Goal: Task Accomplishment & Management: Use online tool/utility

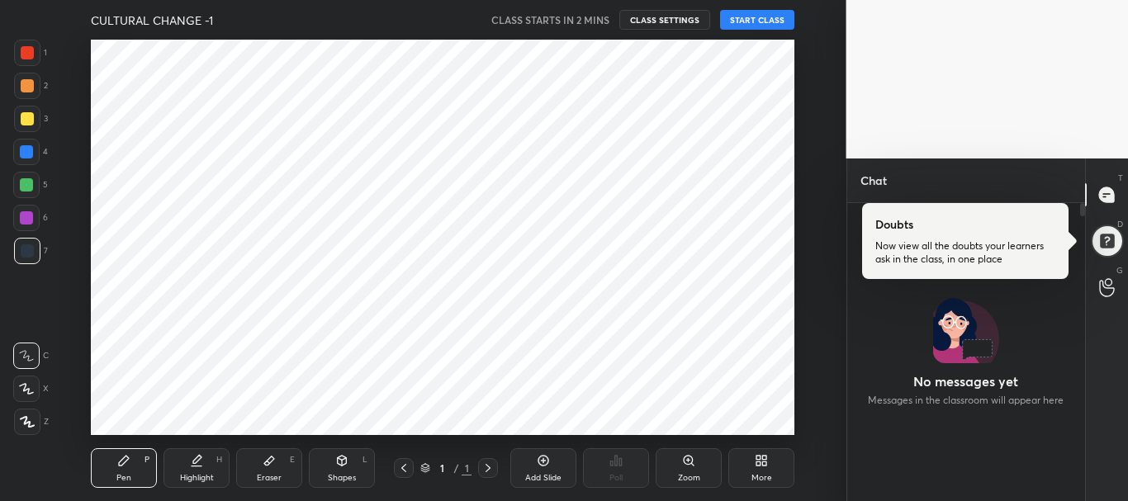
scroll to position [253, 233]
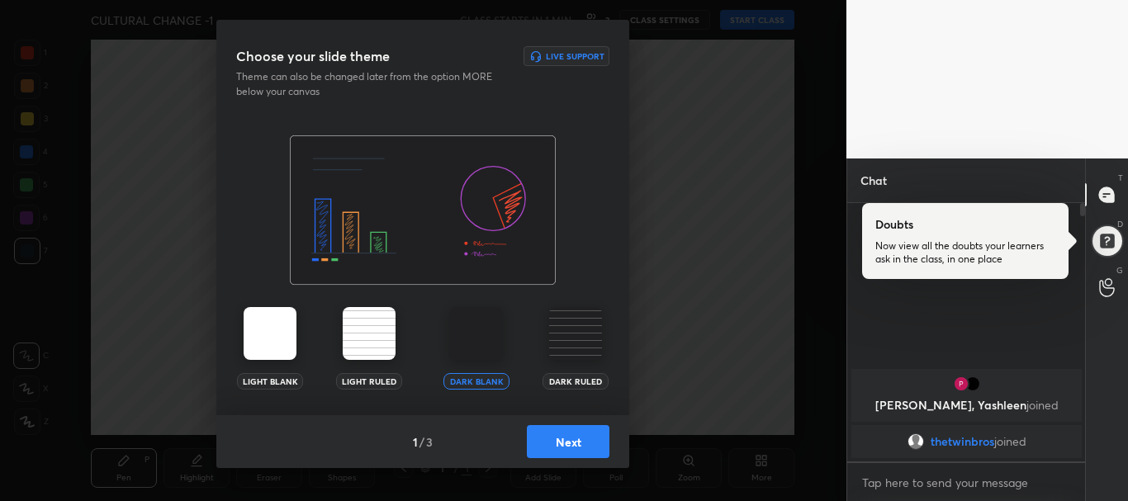
click at [573, 339] on img at bounding box center [575, 333] width 53 height 53
click at [554, 433] on button "Next" at bounding box center [568, 441] width 83 height 33
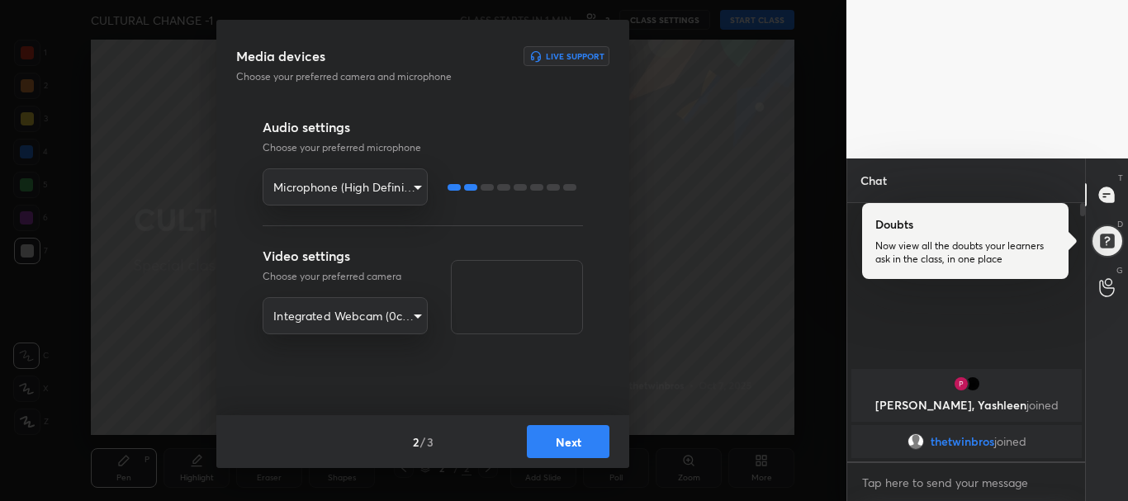
click at [554, 433] on button "Next" at bounding box center [568, 441] width 83 height 33
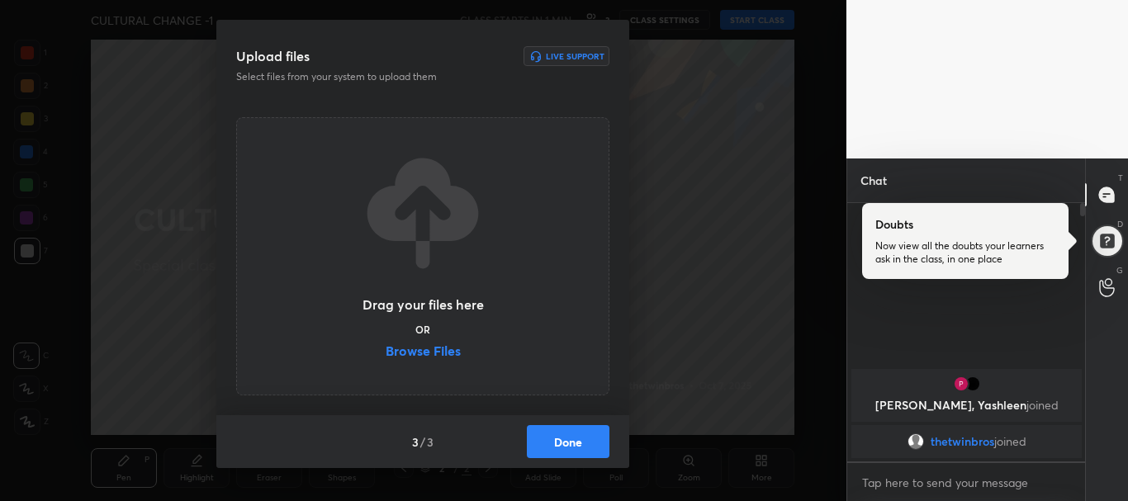
click at [434, 354] on label "Browse Files" at bounding box center [422, 352] width 75 height 17
click at [385, 354] on input "Browse Files" at bounding box center [385, 352] width 0 height 17
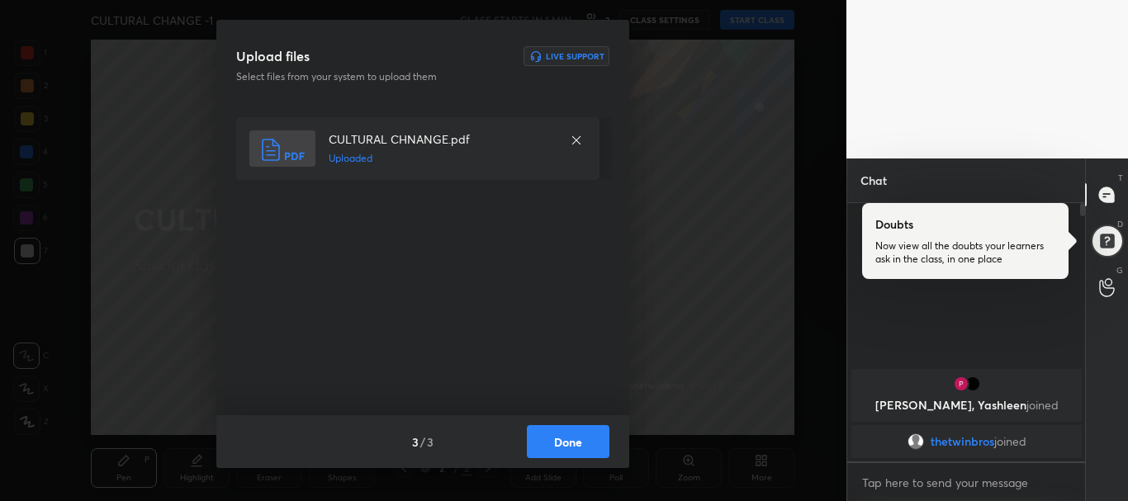
click at [565, 450] on button "Done" at bounding box center [568, 441] width 83 height 33
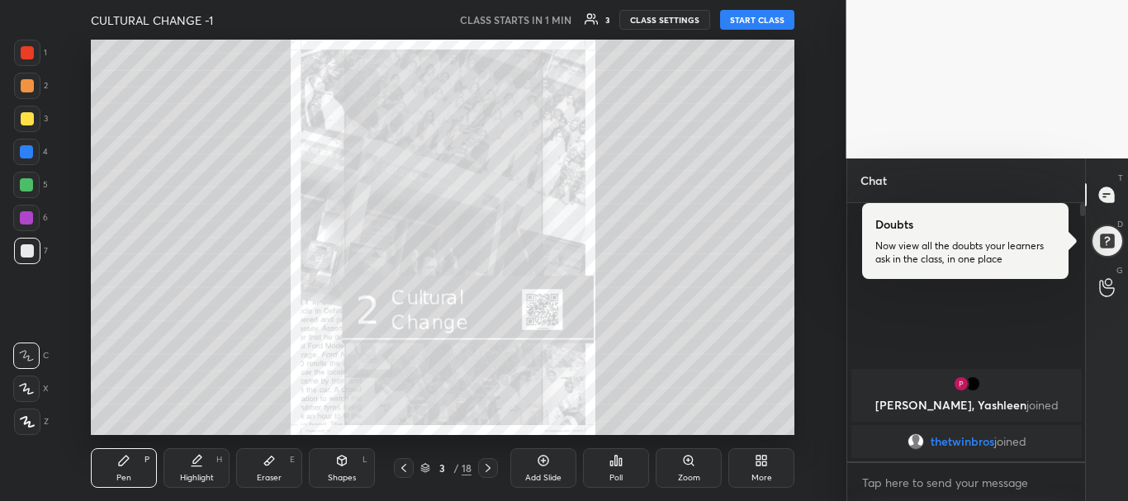
click at [746, 15] on button "START CLASS" at bounding box center [757, 20] width 74 height 20
type textarea "x"
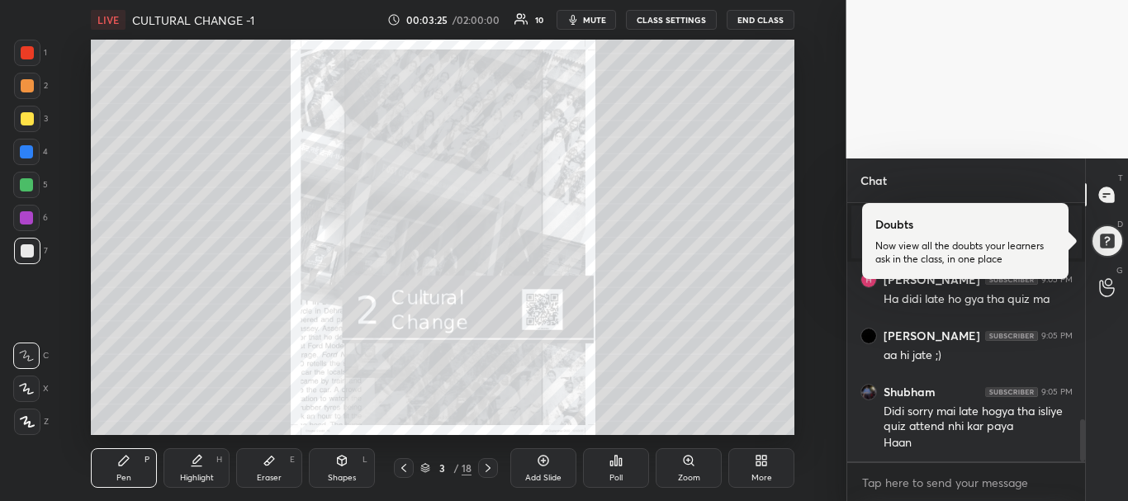
scroll to position [1396, 0]
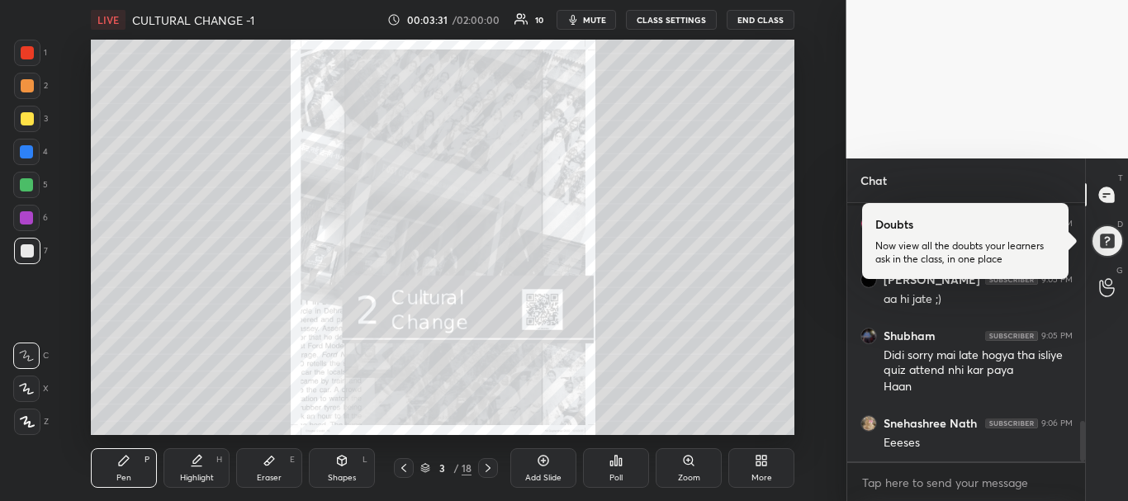
click at [693, 470] on div "Zoom" at bounding box center [688, 468] width 66 height 40
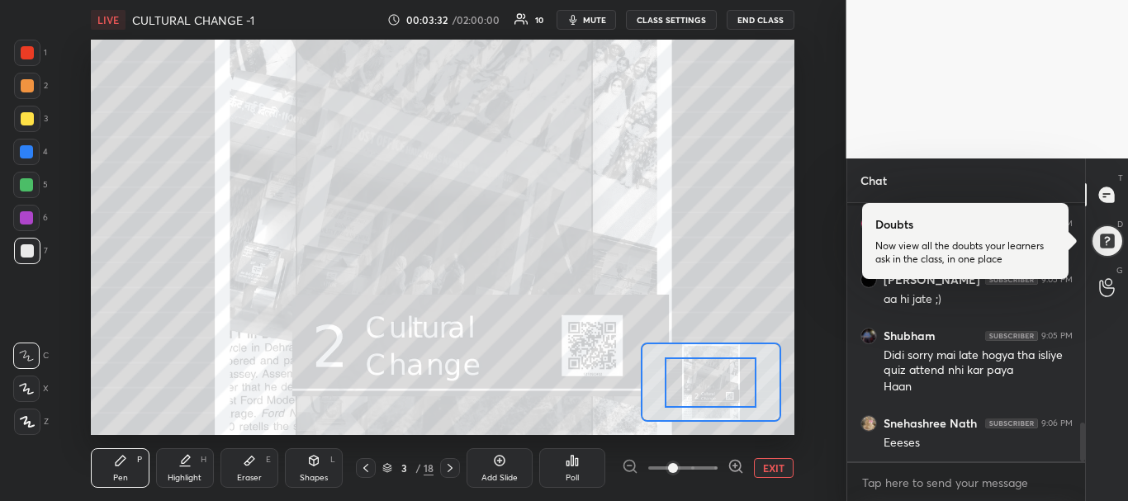
scroll to position [1452, 0]
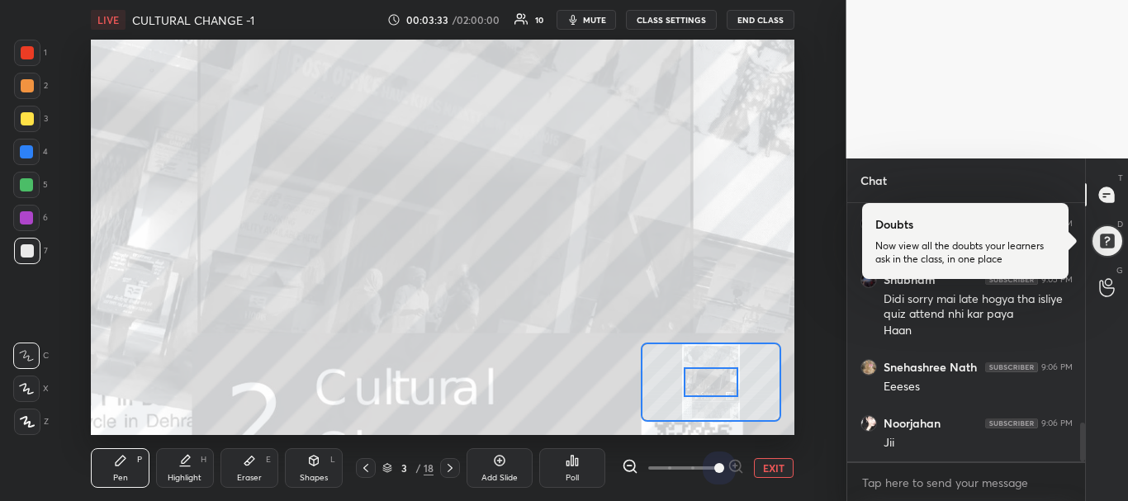
click at [714, 466] on span at bounding box center [682, 468] width 69 height 25
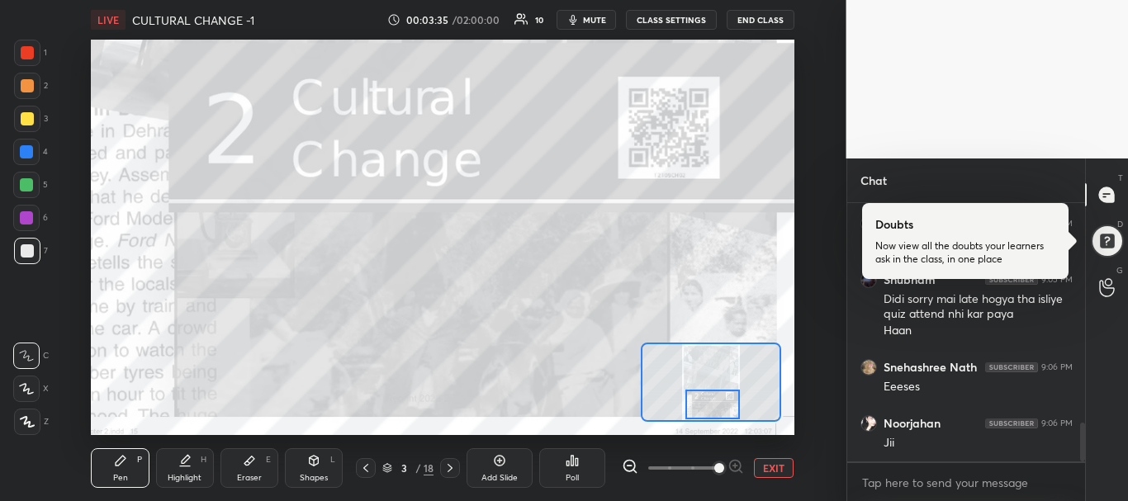
drag, startPoint x: 706, startPoint y: 382, endPoint x: 707, endPoint y: 406, distance: 24.0
click at [707, 406] on div at bounding box center [712, 405] width 55 height 31
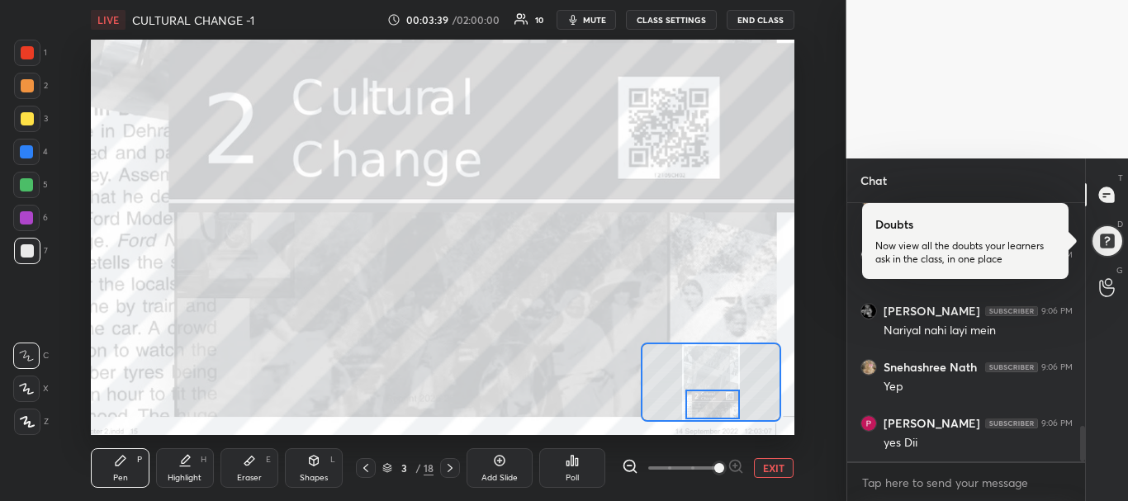
scroll to position [1676, 0]
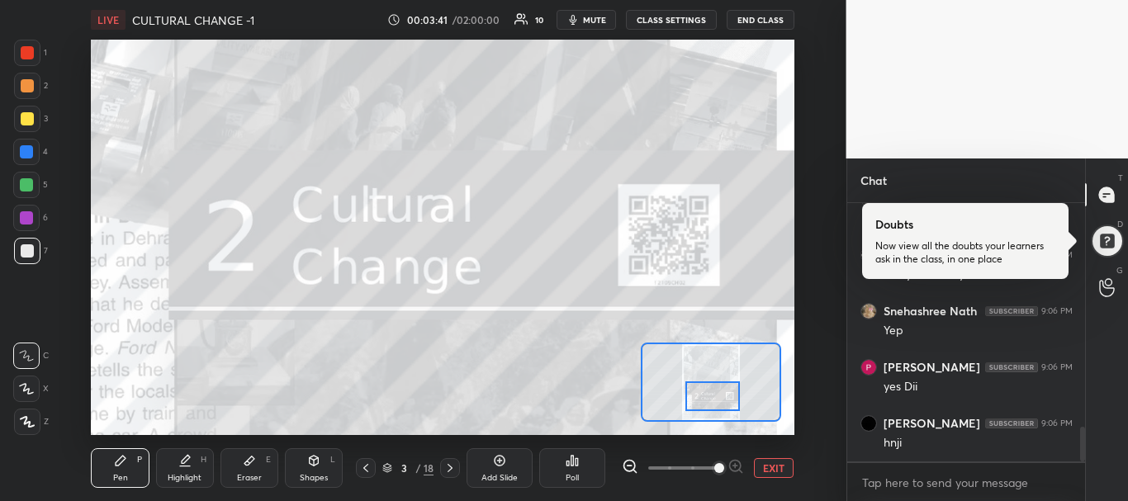
click at [707, 387] on div at bounding box center [712, 396] width 55 height 31
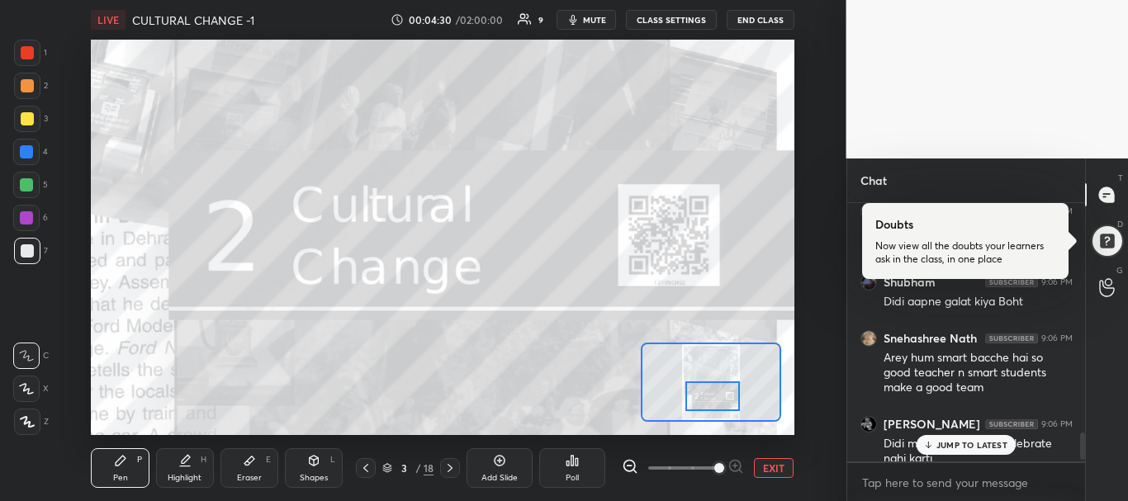
scroll to position [2185, 0]
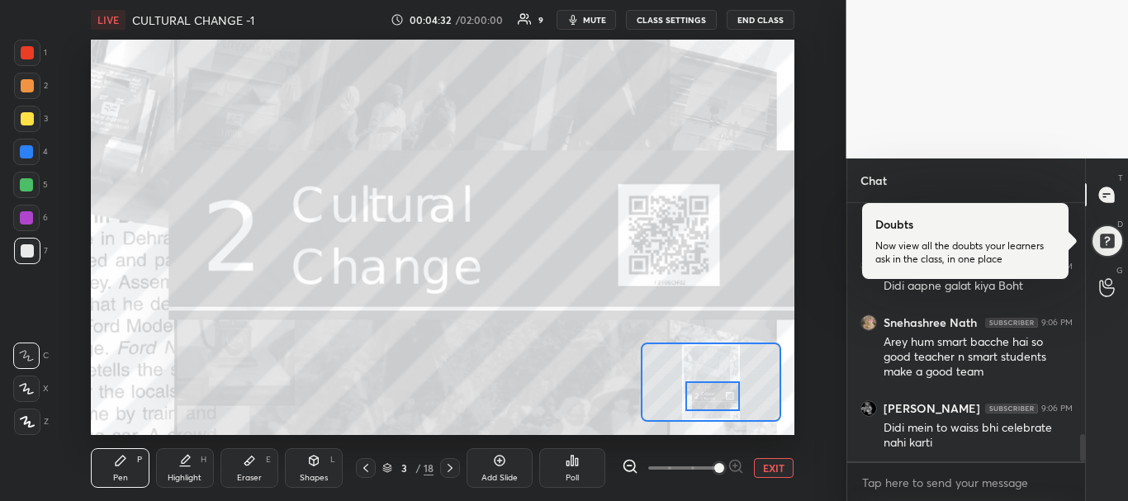
drag, startPoint x: 1084, startPoint y: 449, endPoint x: 1083, endPoint y: 461, distance: 11.6
click at [1083, 461] on div at bounding box center [1082, 447] width 5 height 27
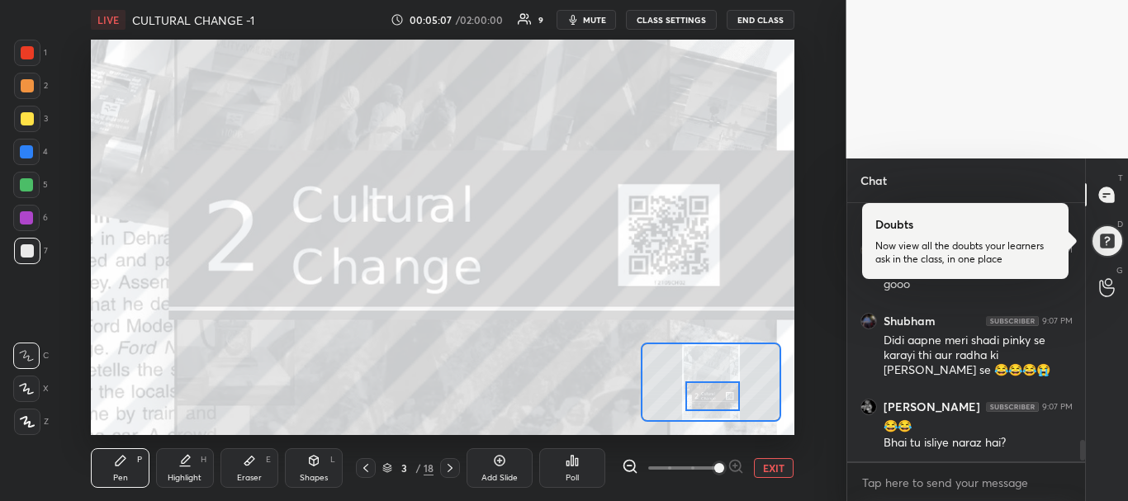
scroll to position [2485, 0]
click at [1084, 423] on div at bounding box center [1080, 332] width 10 height 258
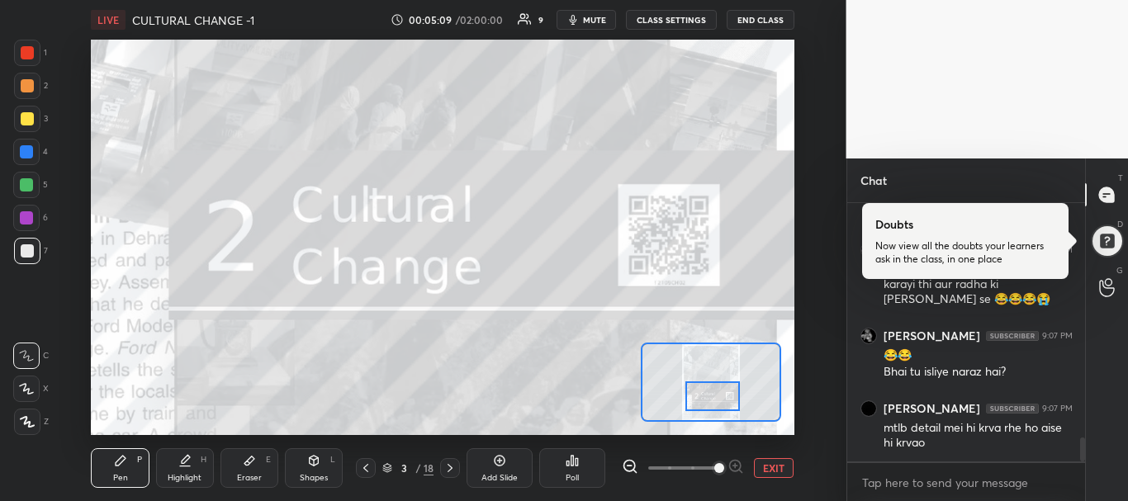
drag, startPoint x: 1084, startPoint y: 424, endPoint x: 1082, endPoint y: 448, distance: 24.0
click at [1082, 448] on div at bounding box center [1080, 332] width 10 height 258
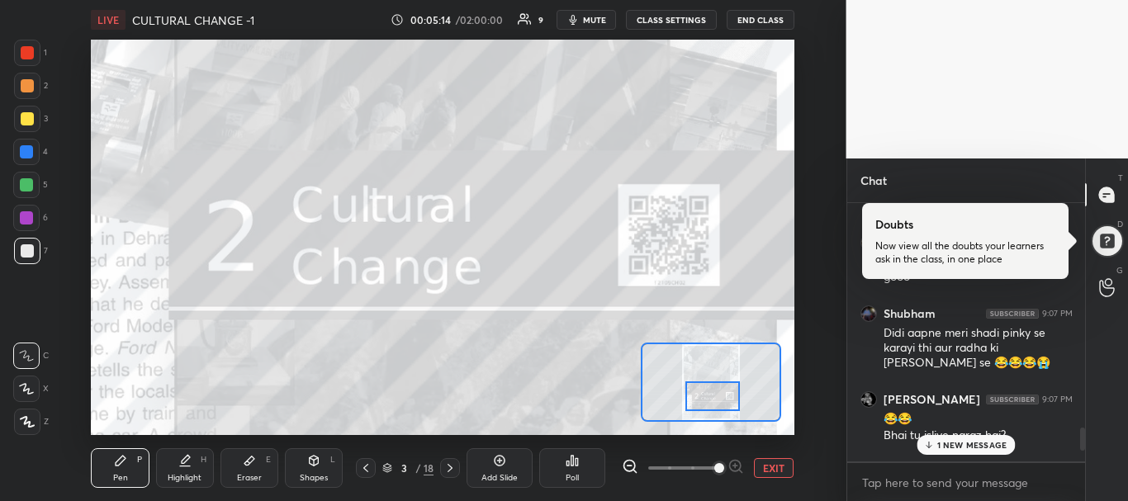
click at [948, 442] on p "1 NEW MESSAGE" at bounding box center [972, 445] width 70 height 10
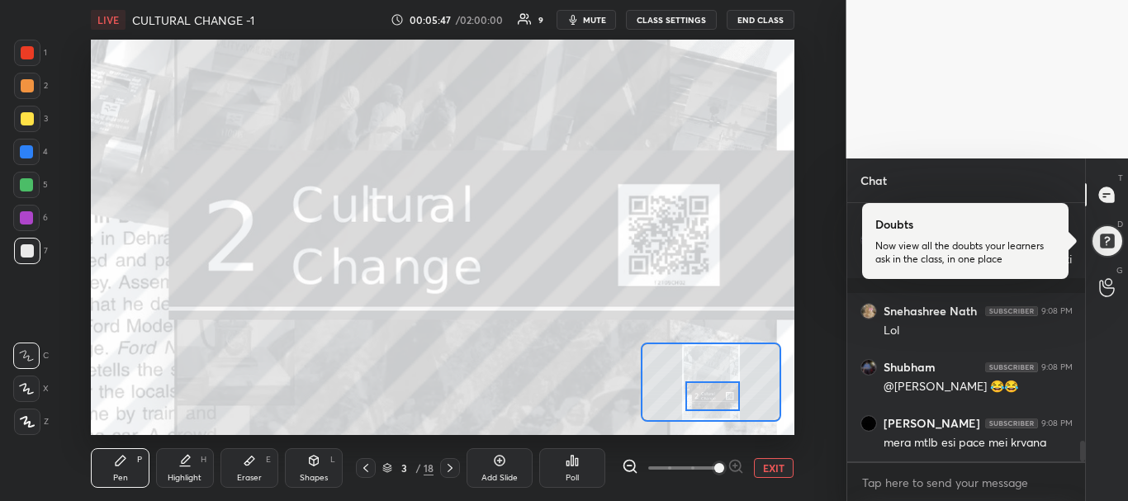
scroll to position [2964, 0]
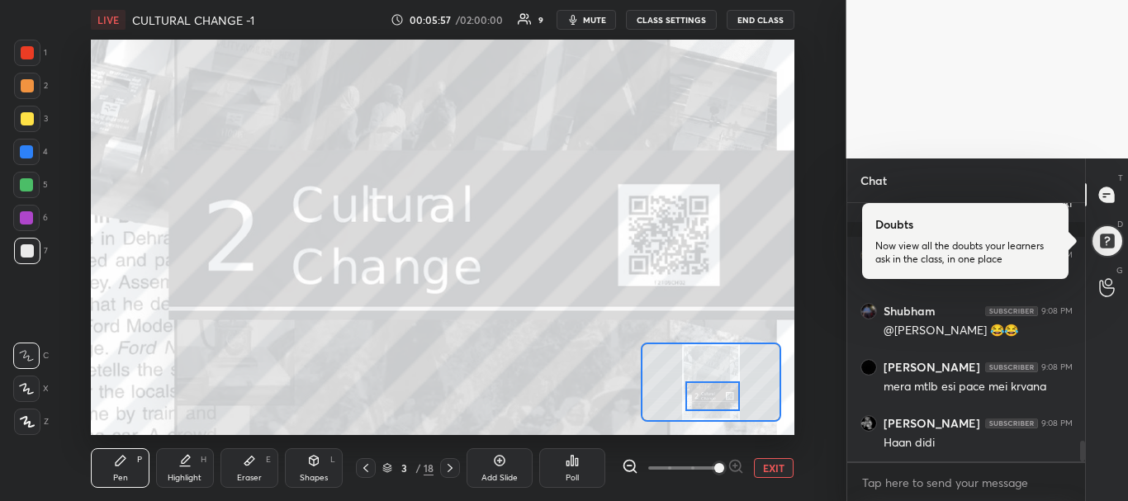
click at [453, 468] on icon at bounding box center [449, 467] width 13 height 13
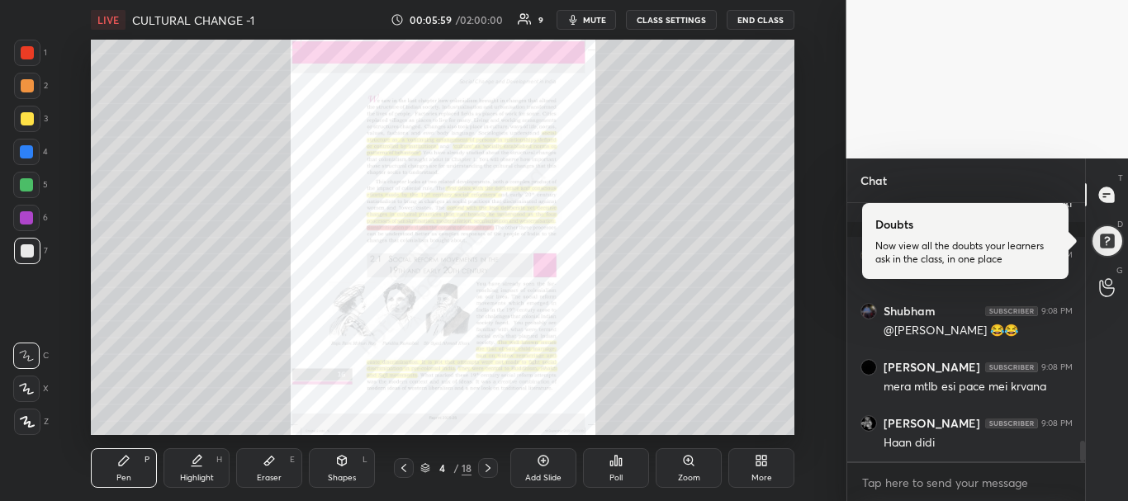
click at [689, 451] on div "Zoom" at bounding box center [688, 468] width 66 height 40
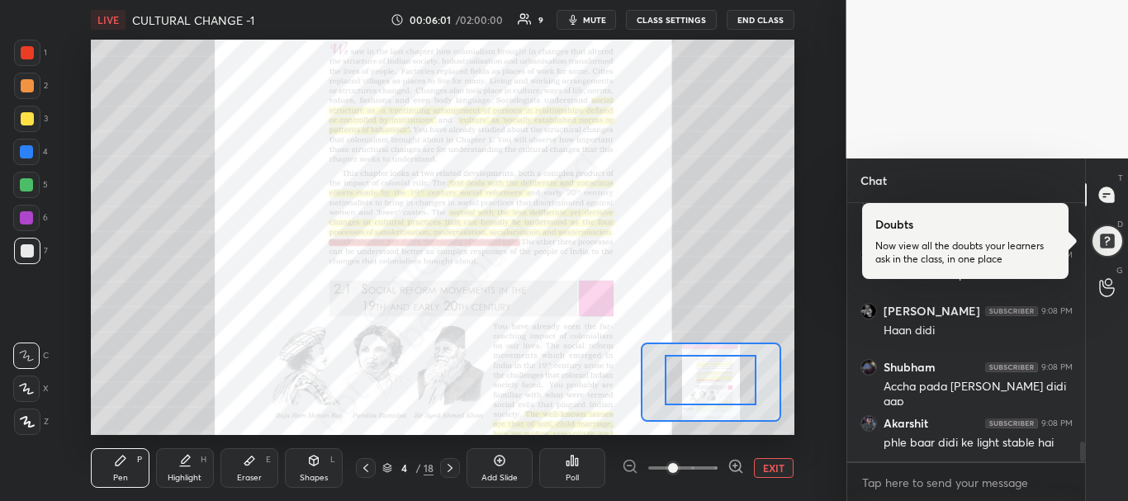
drag, startPoint x: 696, startPoint y: 387, endPoint x: 694, endPoint y: 358, distance: 28.9
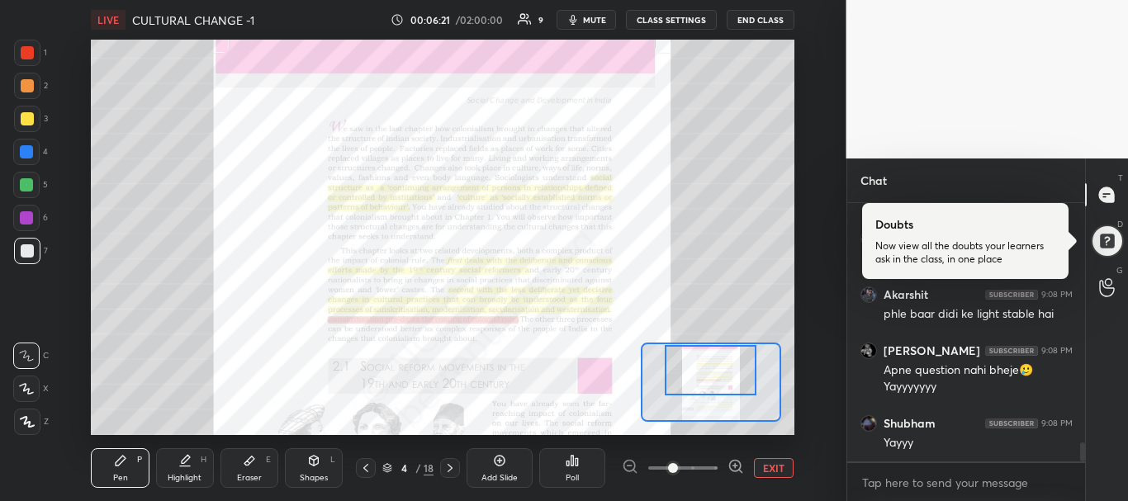
scroll to position [3261, 0]
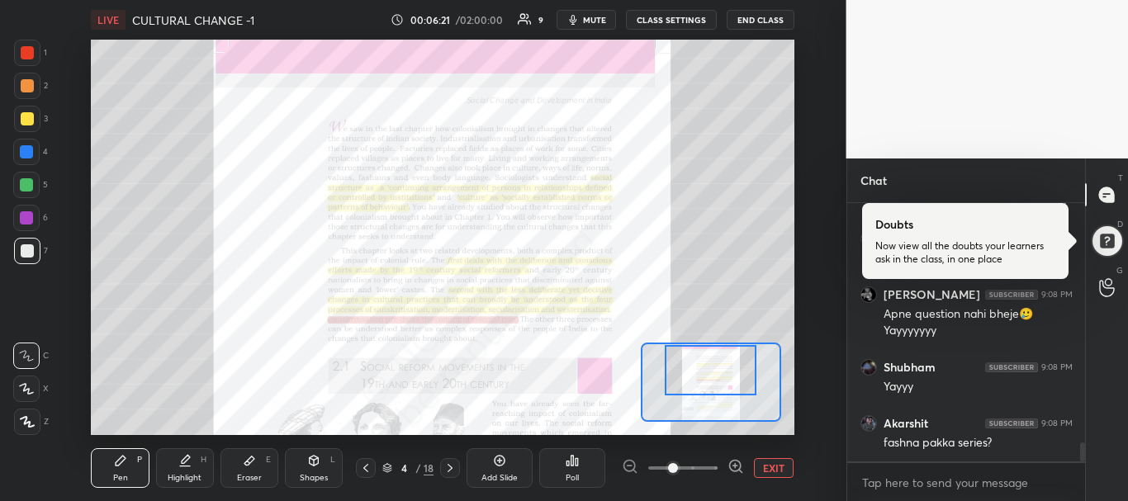
drag, startPoint x: 704, startPoint y: 370, endPoint x: 704, endPoint y: 354, distance: 15.7
click at [704, 354] on div at bounding box center [710, 370] width 92 height 50
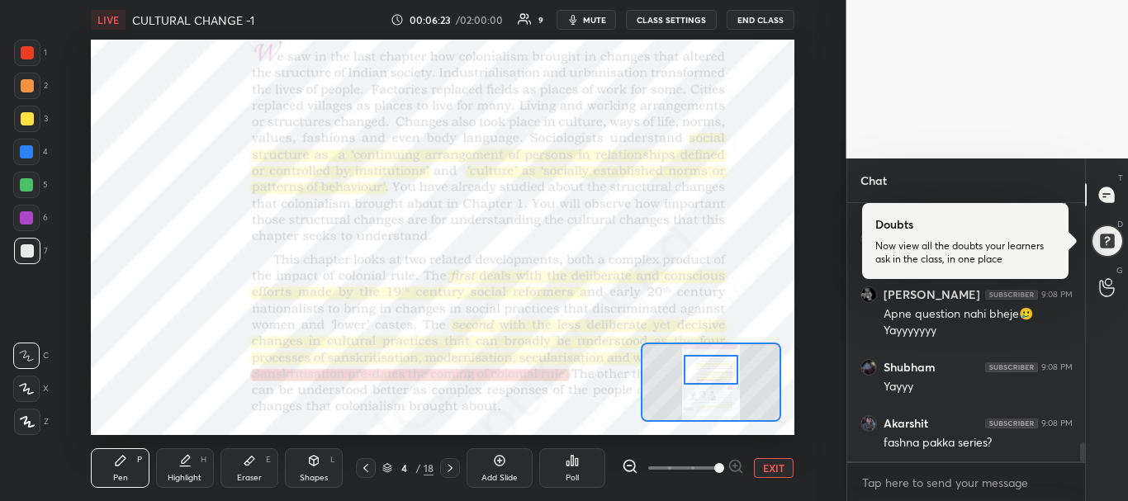
click at [713, 466] on span at bounding box center [682, 468] width 69 height 25
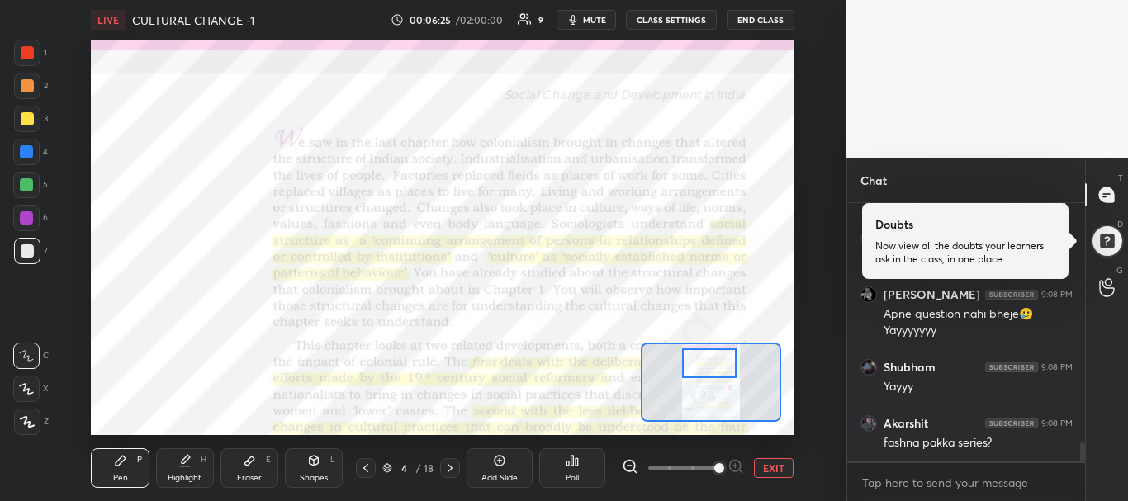
click at [710, 369] on div at bounding box center [709, 363] width 55 height 31
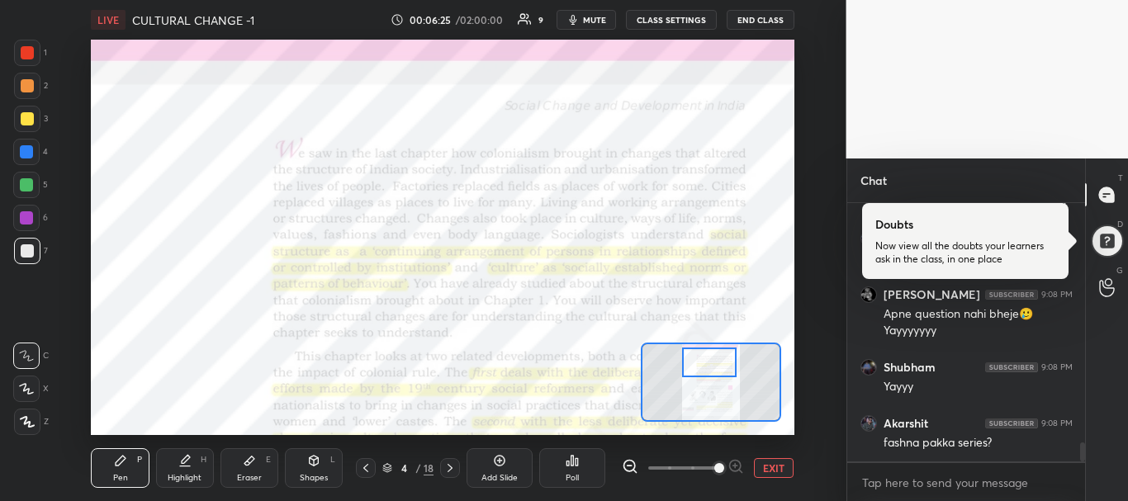
click at [718, 369] on div at bounding box center [709, 363] width 55 height 31
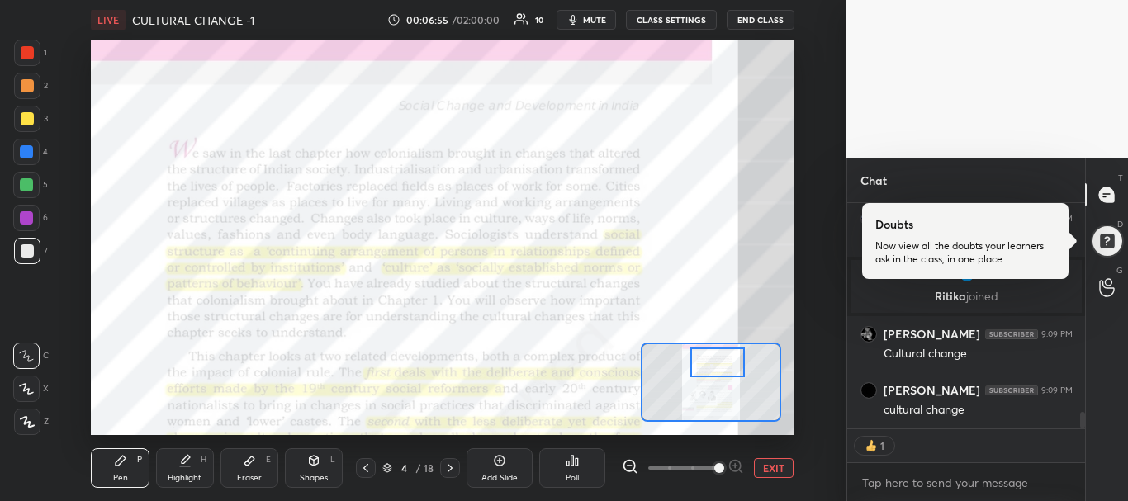
scroll to position [2872, 0]
click at [26, 210] on div at bounding box center [26, 218] width 26 height 26
click at [35, 422] on div at bounding box center [27, 422] width 26 height 26
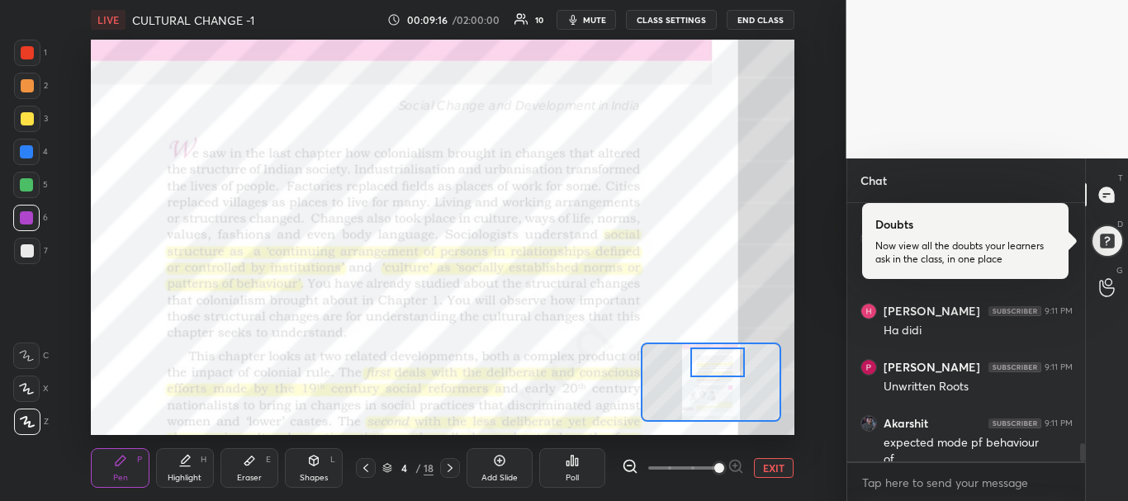
scroll to position [3433, 0]
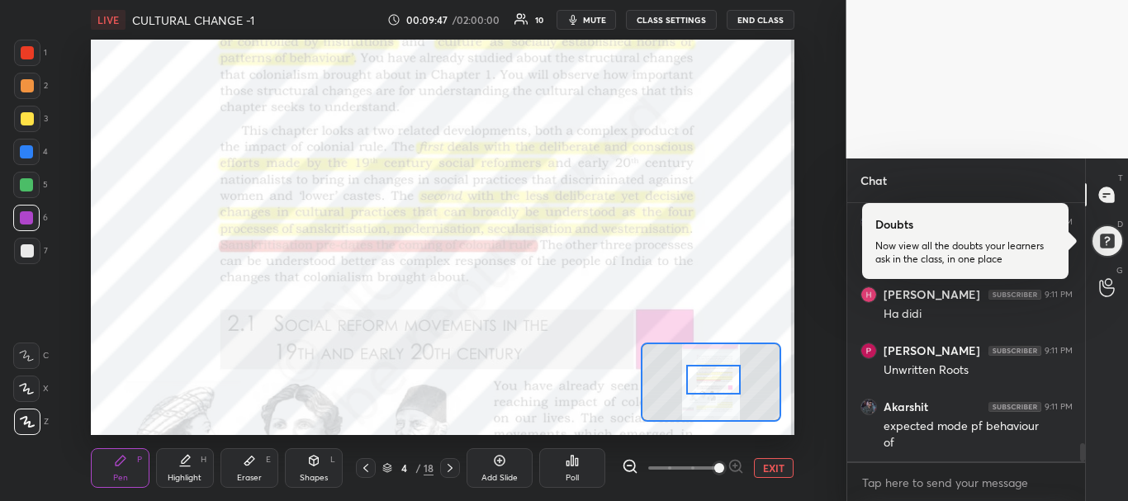
drag, startPoint x: 708, startPoint y: 352, endPoint x: 704, endPoint y: 370, distance: 17.8
click at [704, 370] on div at bounding box center [713, 380] width 55 height 31
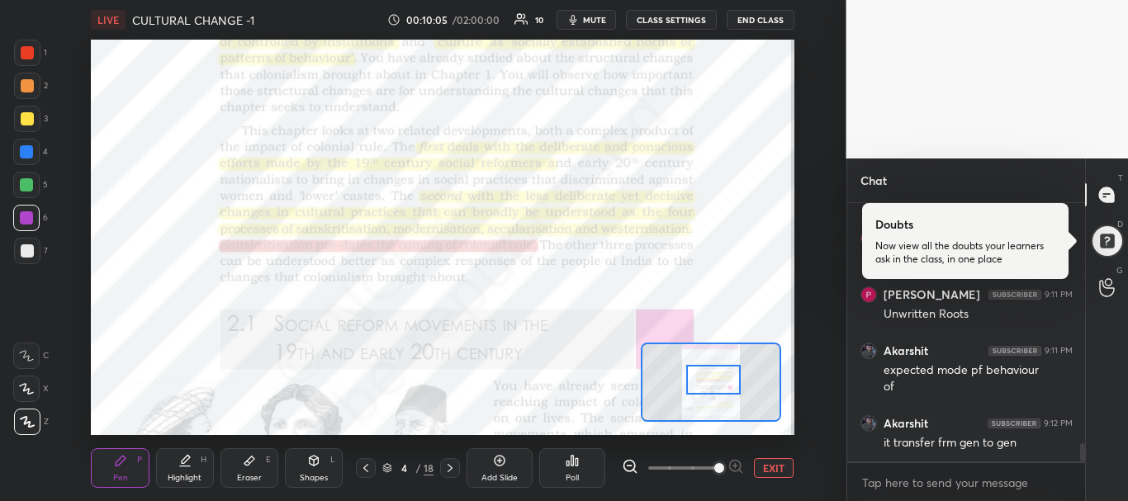
click at [574, 18] on icon "button" at bounding box center [573, 20] width 7 height 10
click at [572, 18] on icon "button" at bounding box center [567, 20] width 10 height 10
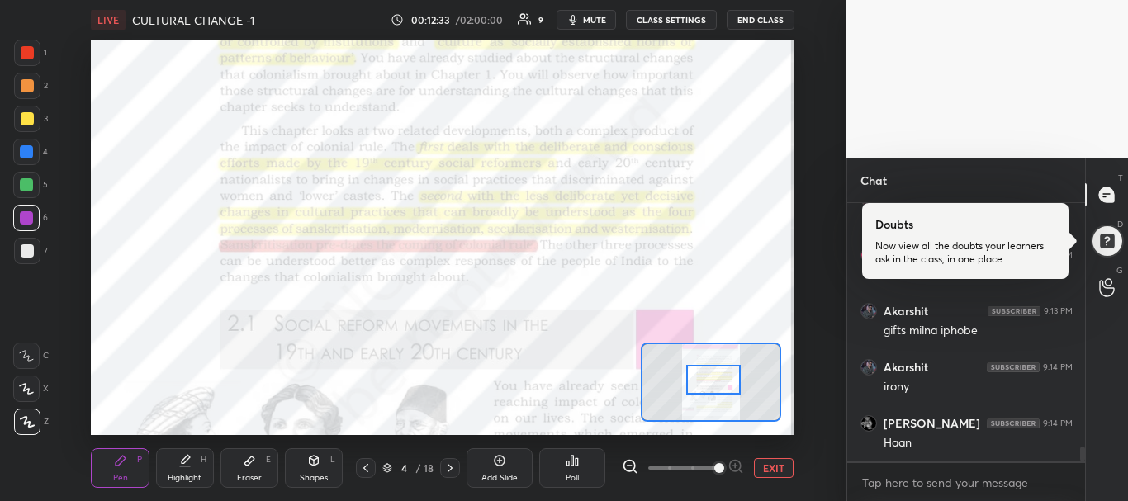
scroll to position [4308, 0]
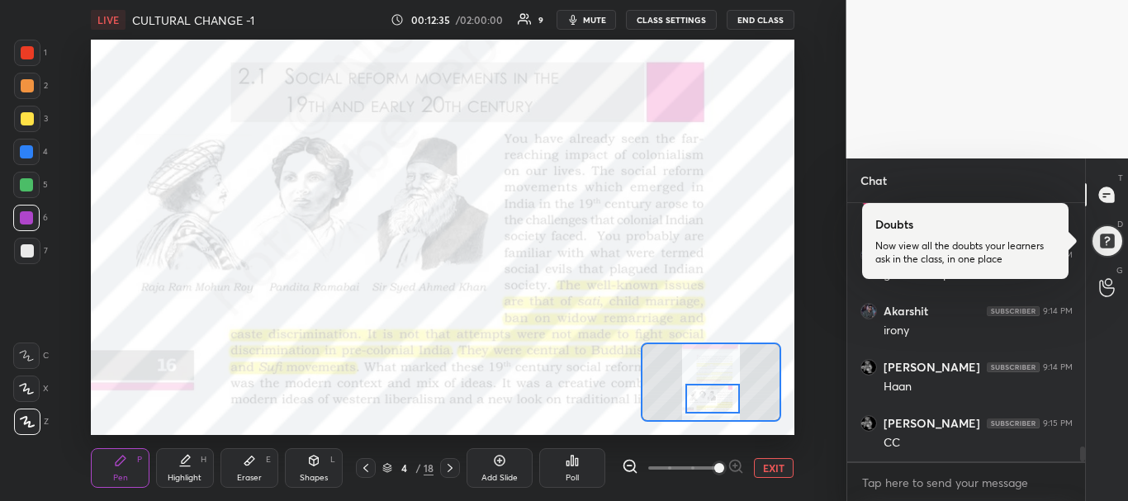
drag, startPoint x: 715, startPoint y: 374, endPoint x: 714, endPoint y: 393, distance: 19.0
click at [714, 393] on div at bounding box center [712, 399] width 55 height 31
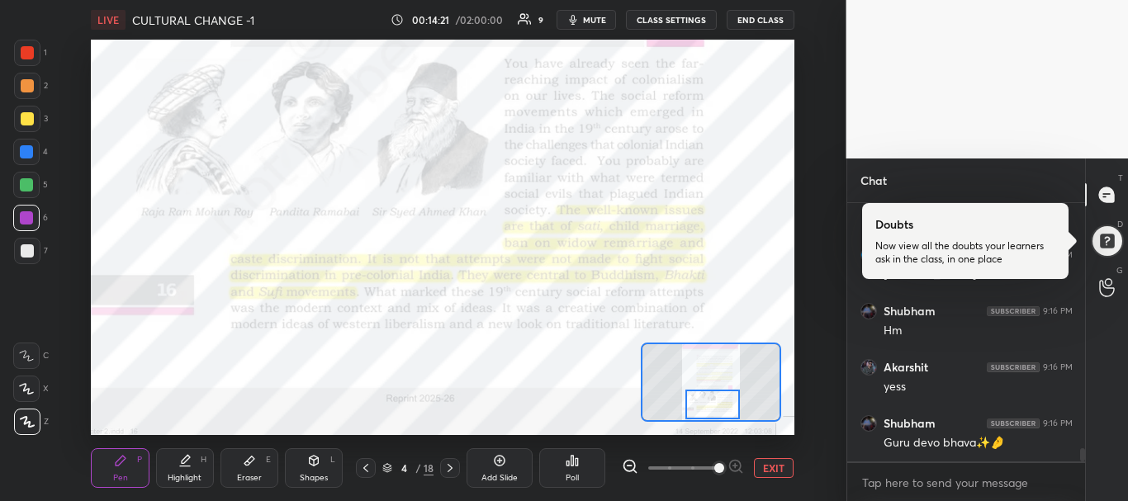
drag, startPoint x: 716, startPoint y: 398, endPoint x: 717, endPoint y: 410, distance: 12.4
click at [717, 410] on div at bounding box center [712, 405] width 55 height 31
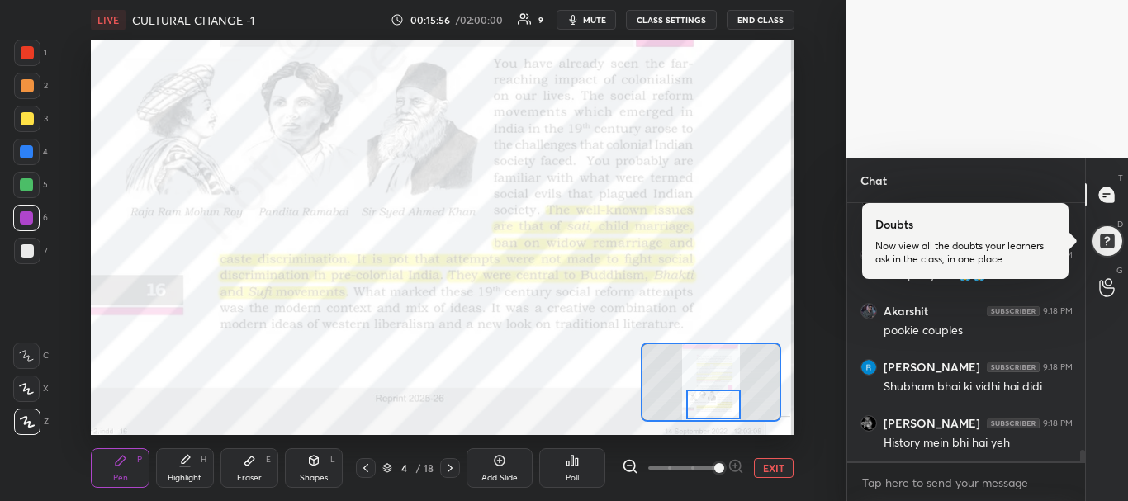
scroll to position [5784, 0]
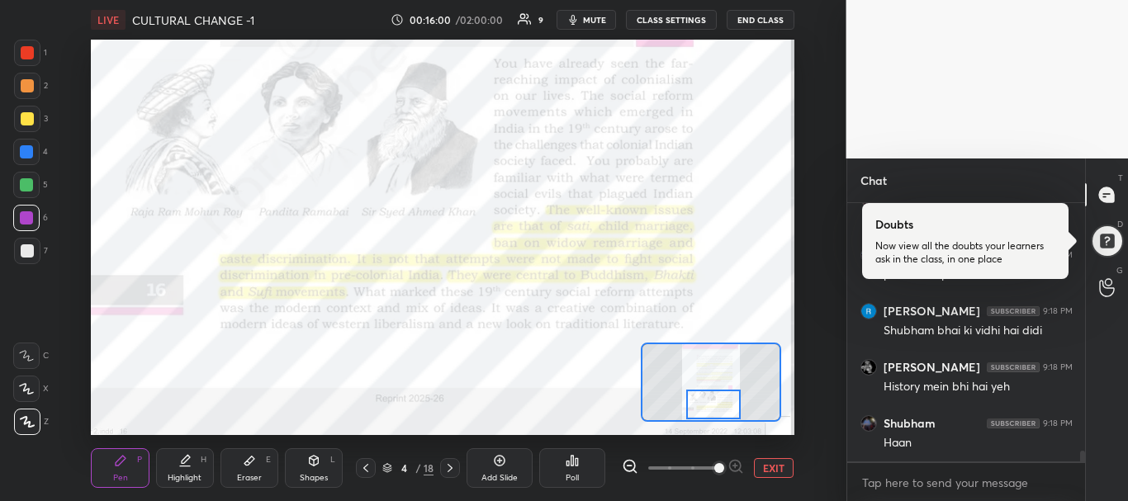
click at [705, 413] on div at bounding box center [713, 405] width 55 height 31
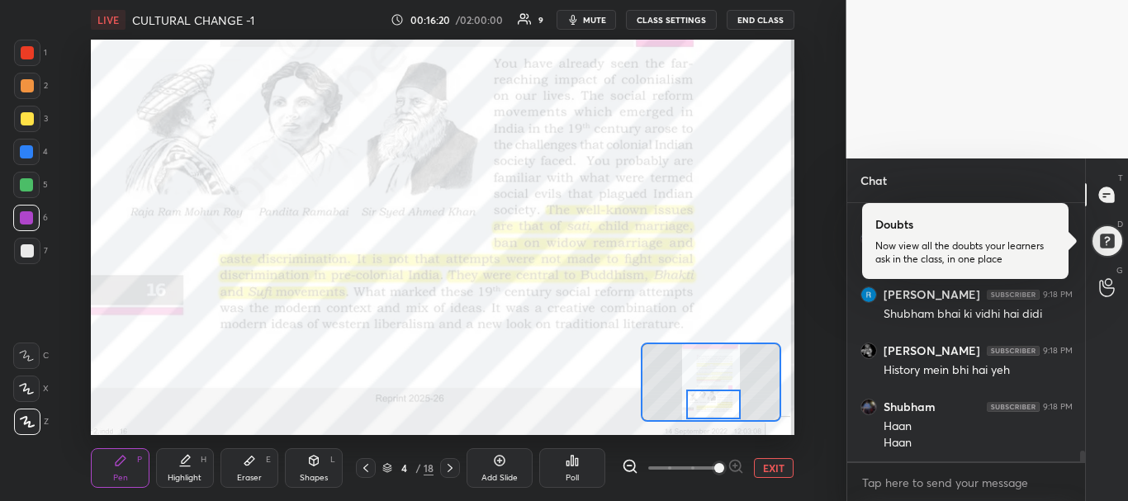
scroll to position [5856, 0]
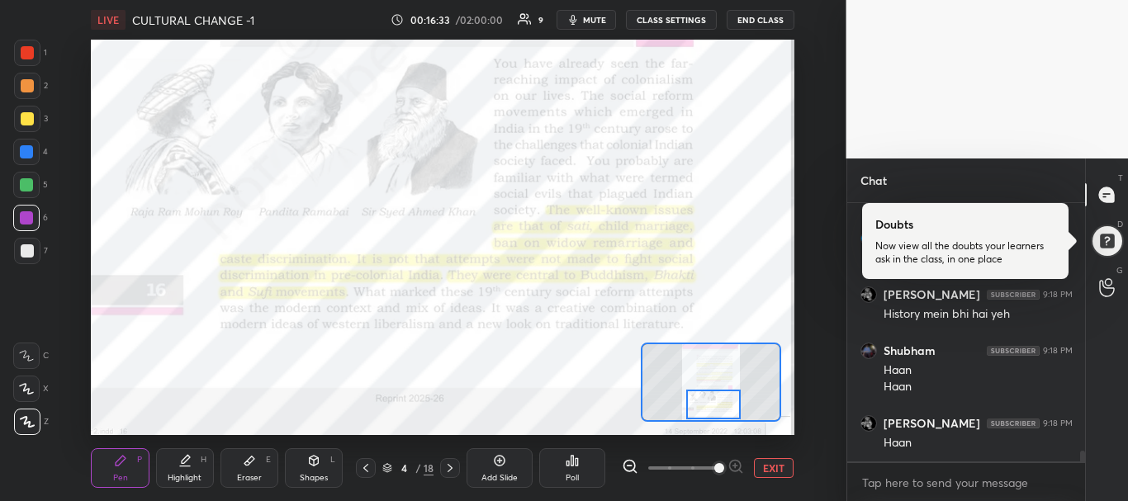
click at [450, 466] on icon at bounding box center [449, 468] width 5 height 8
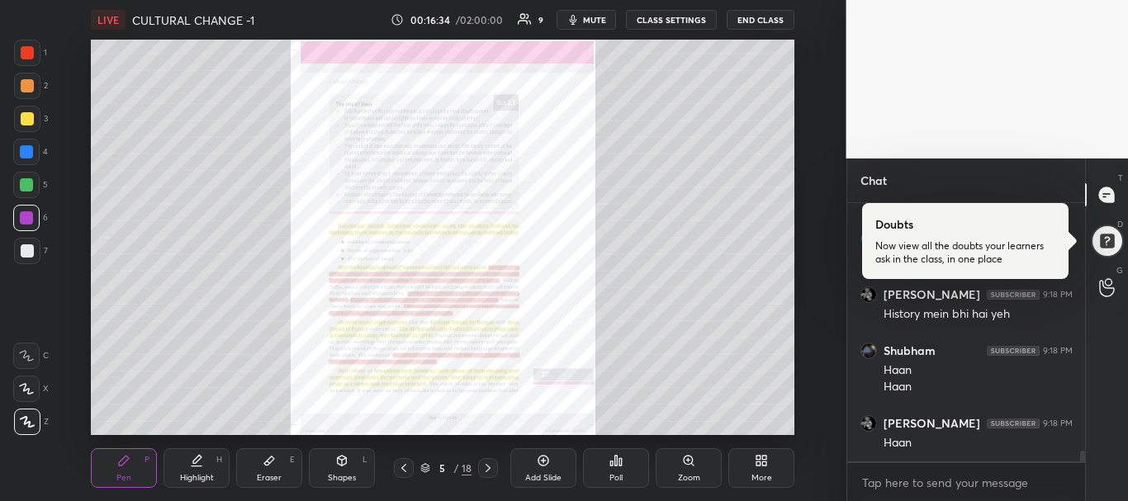
scroll to position [5913, 0]
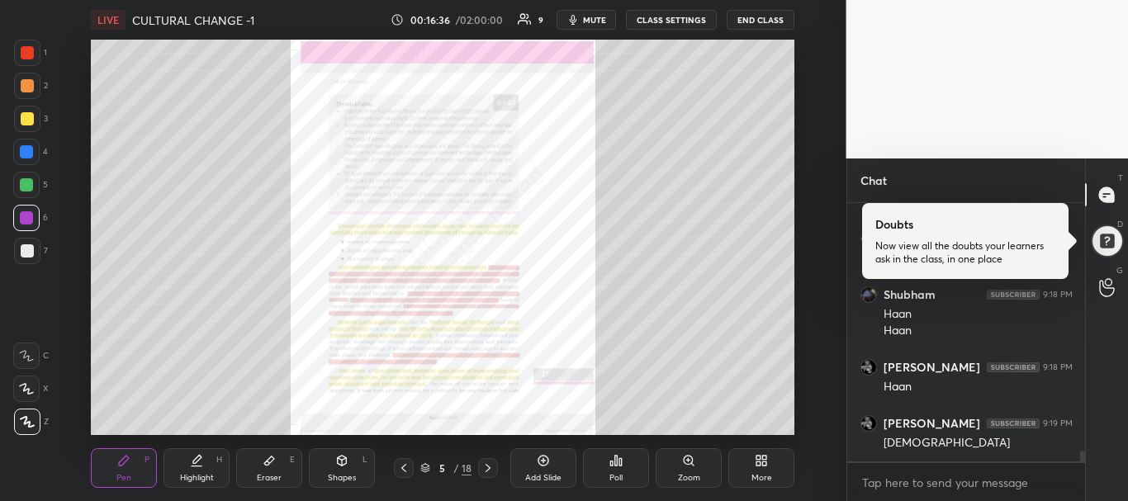
click at [683, 459] on icon at bounding box center [687, 460] width 9 height 9
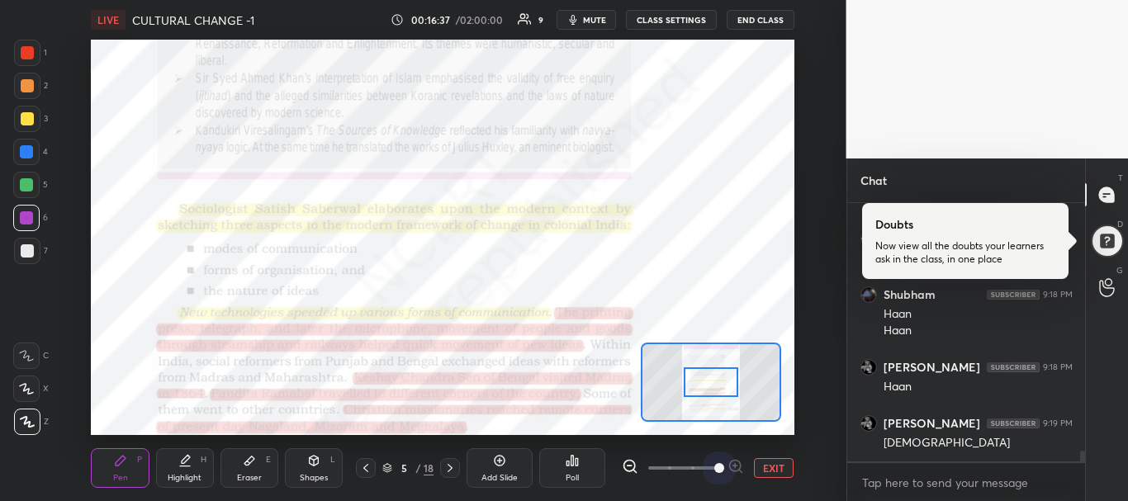
click at [713, 461] on span at bounding box center [682, 468] width 69 height 25
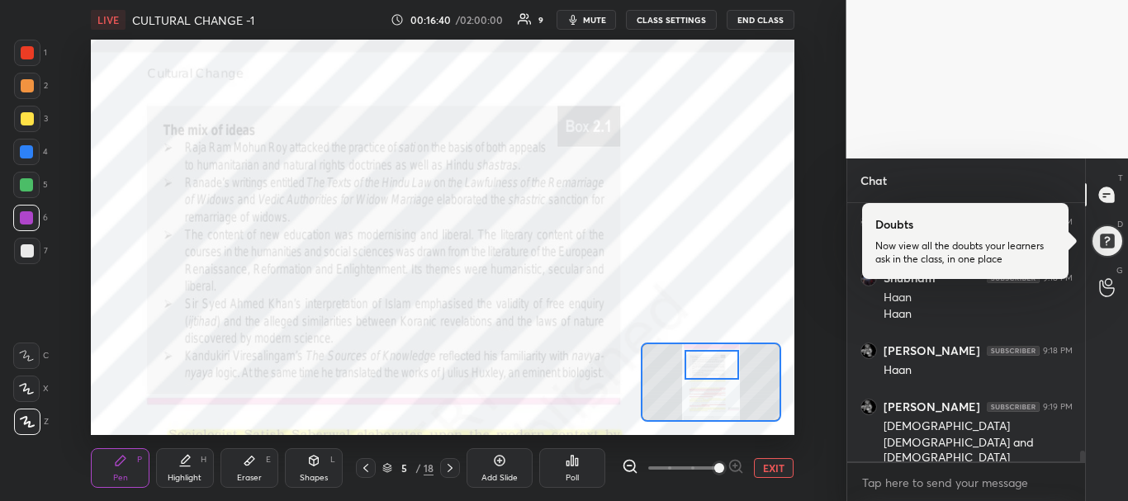
drag, startPoint x: 715, startPoint y: 380, endPoint x: 716, endPoint y: 362, distance: 17.4
click at [716, 362] on div at bounding box center [711, 365] width 55 height 31
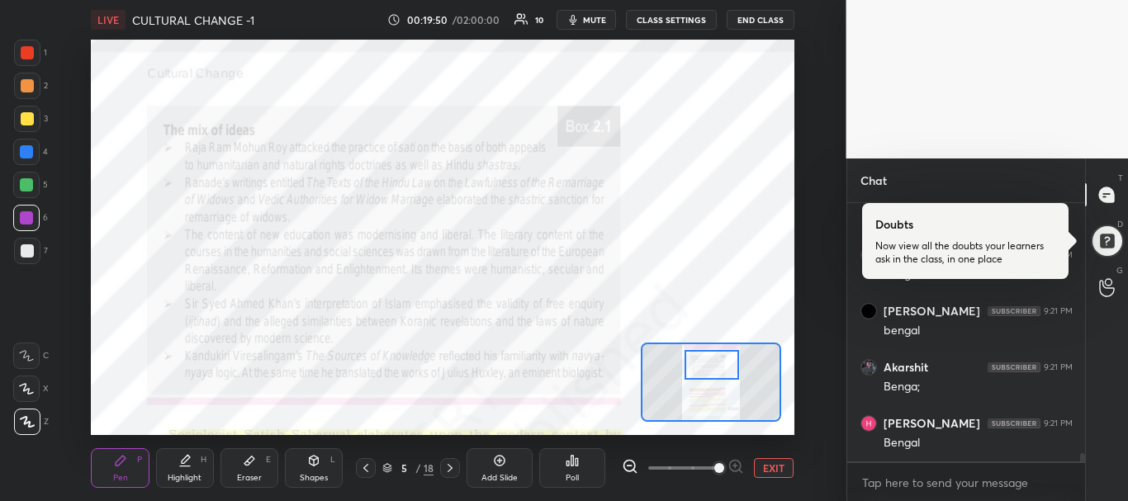
scroll to position [8012, 0]
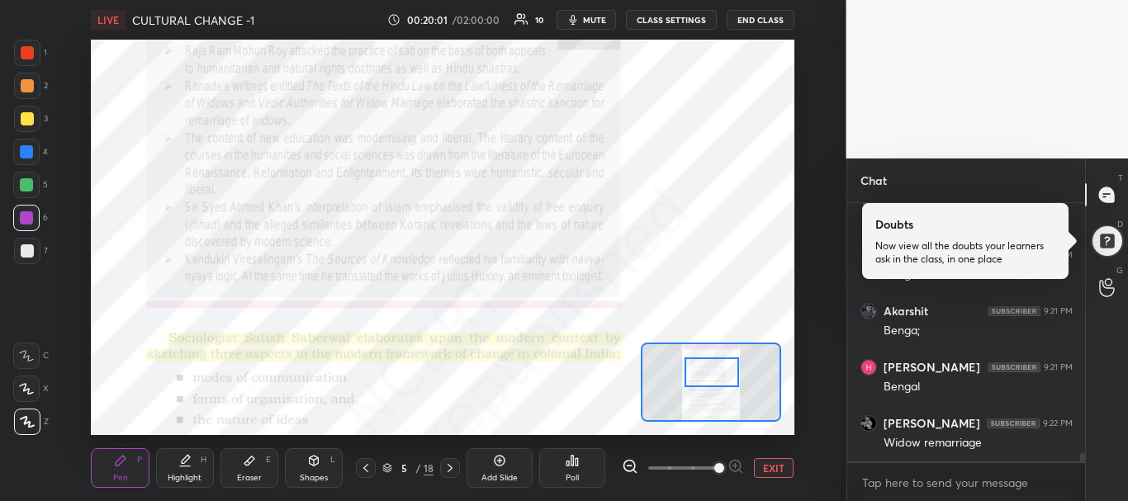
drag, startPoint x: 721, startPoint y: 365, endPoint x: 721, endPoint y: 374, distance: 9.1
click at [721, 374] on div at bounding box center [711, 372] width 55 height 31
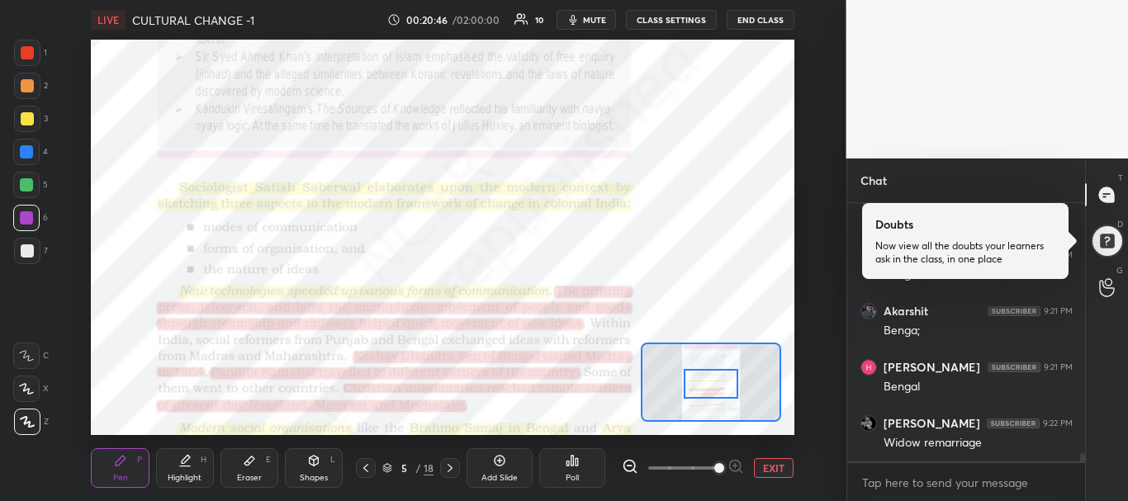
scroll to position [8069, 0]
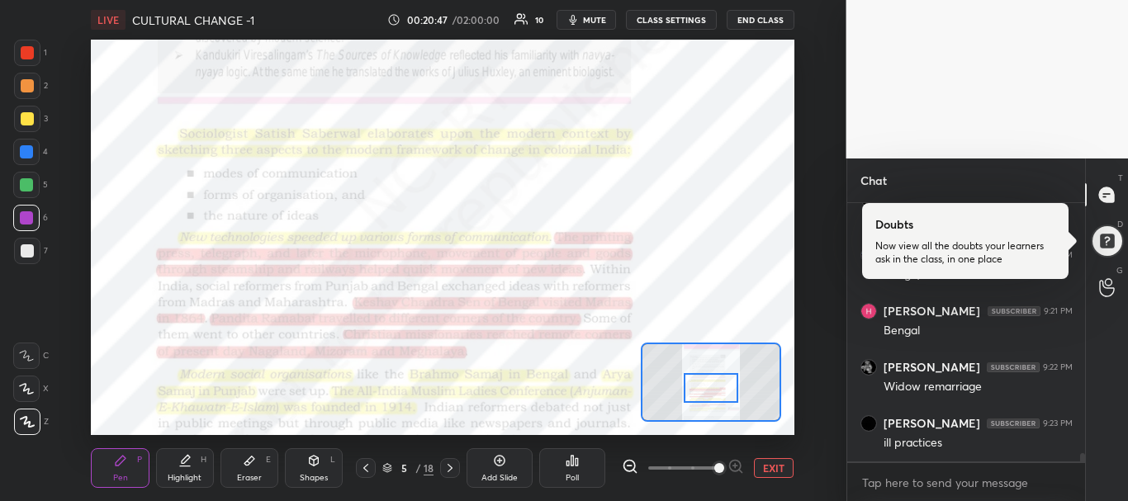
drag, startPoint x: 712, startPoint y: 380, endPoint x: 712, endPoint y: 394, distance: 14.1
click at [712, 394] on div at bounding box center [710, 388] width 55 height 31
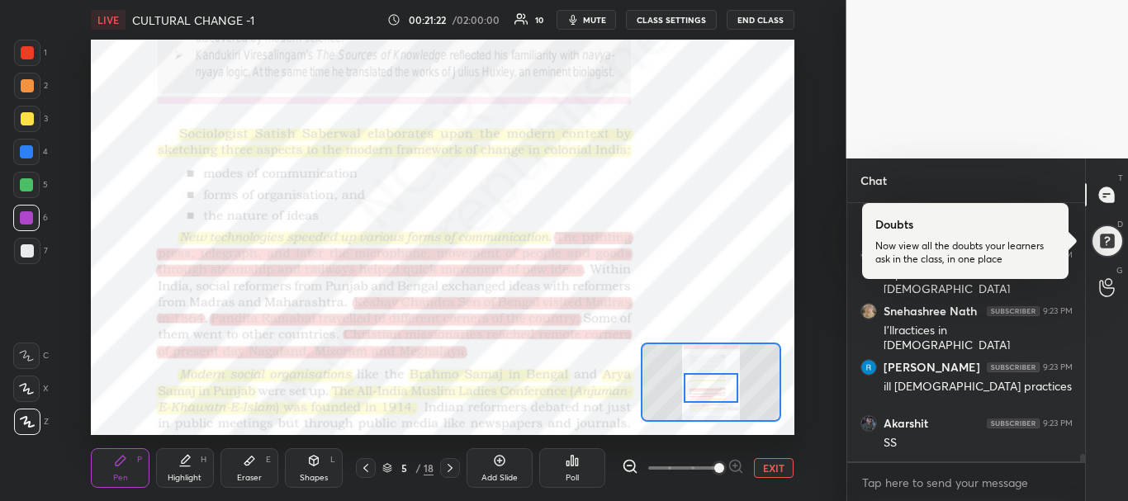
scroll to position [8405, 0]
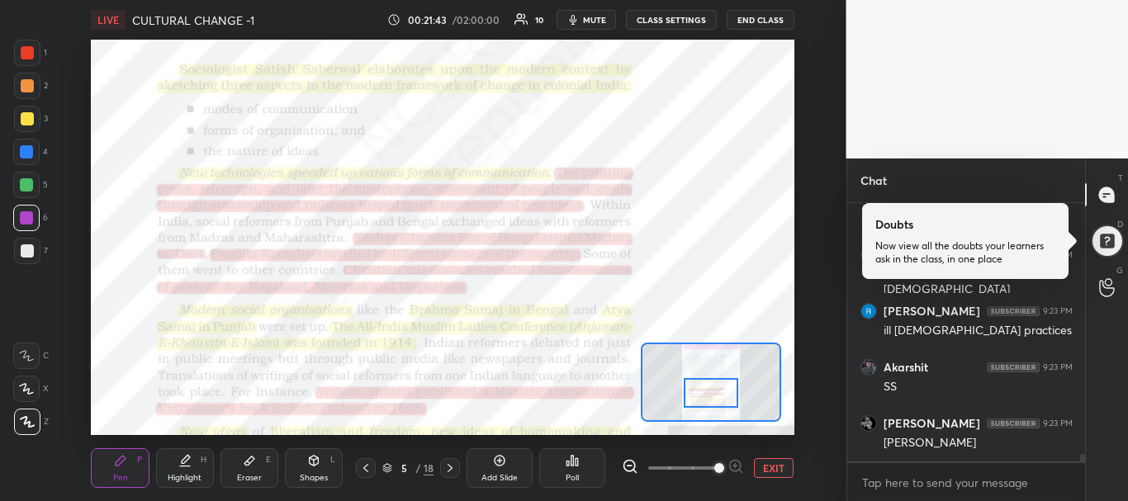
click at [707, 395] on div at bounding box center [710, 393] width 55 height 31
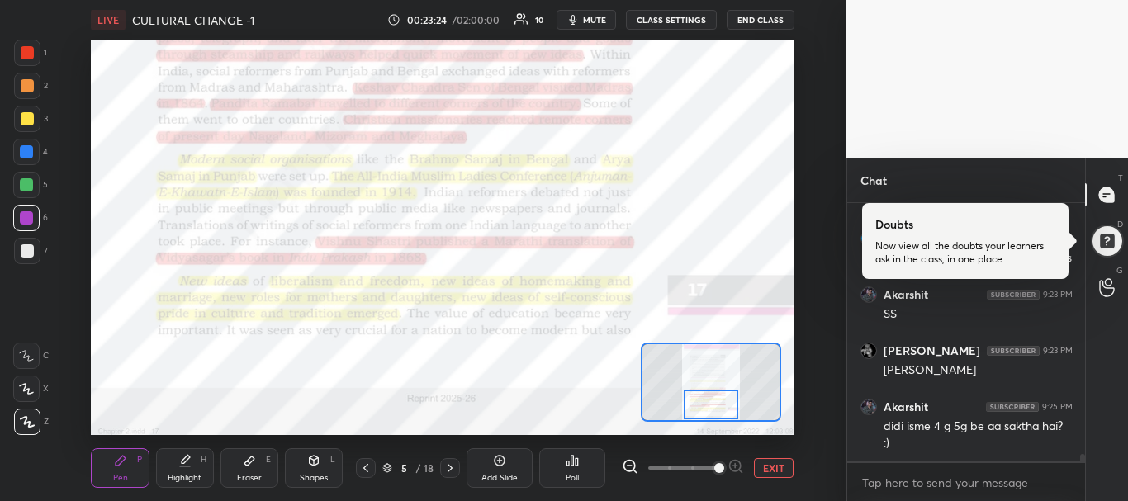
scroll to position [8534, 0]
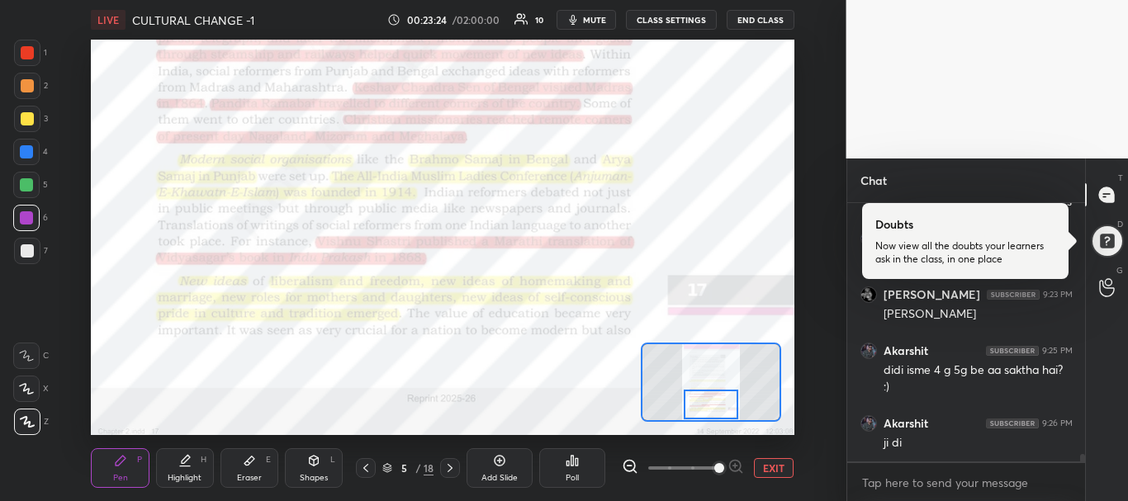
drag, startPoint x: 712, startPoint y: 386, endPoint x: 712, endPoint y: 400, distance: 13.2
click at [712, 400] on div at bounding box center [710, 405] width 55 height 31
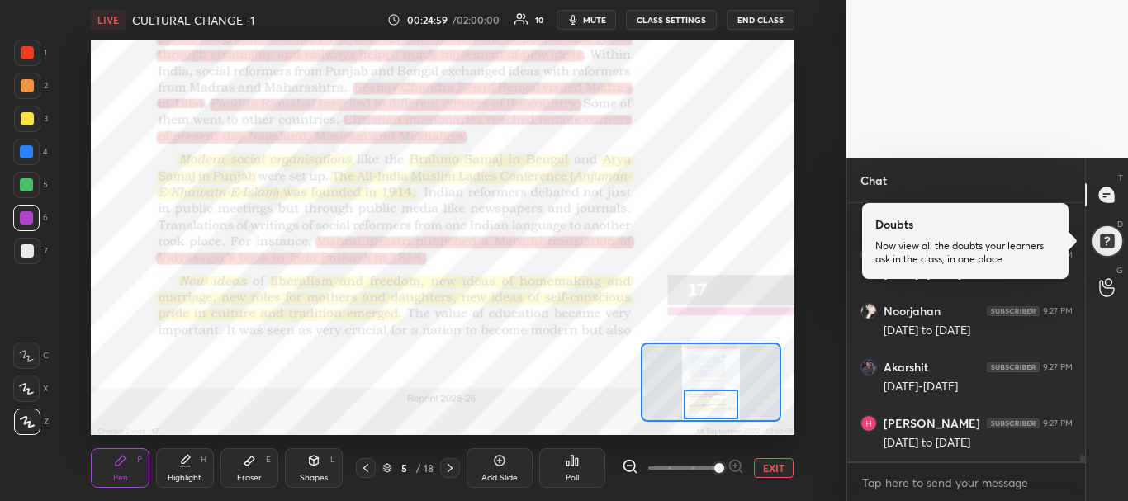
scroll to position [9825, 0]
click at [698, 404] on div at bounding box center [710, 405] width 55 height 31
click at [448, 467] on icon at bounding box center [449, 467] width 13 height 13
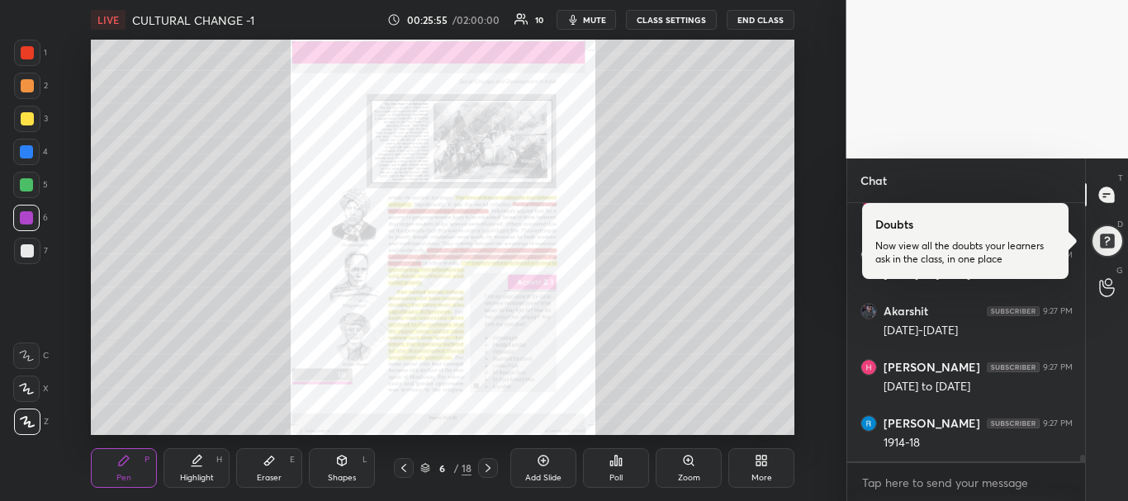
click at [690, 463] on icon at bounding box center [687, 460] width 9 height 9
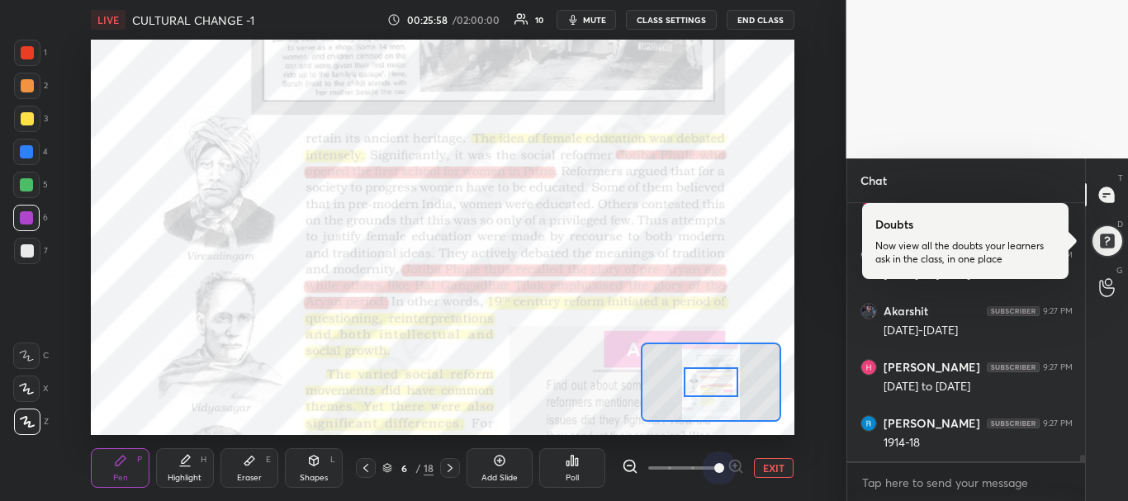
click at [713, 469] on span at bounding box center [682, 468] width 69 height 25
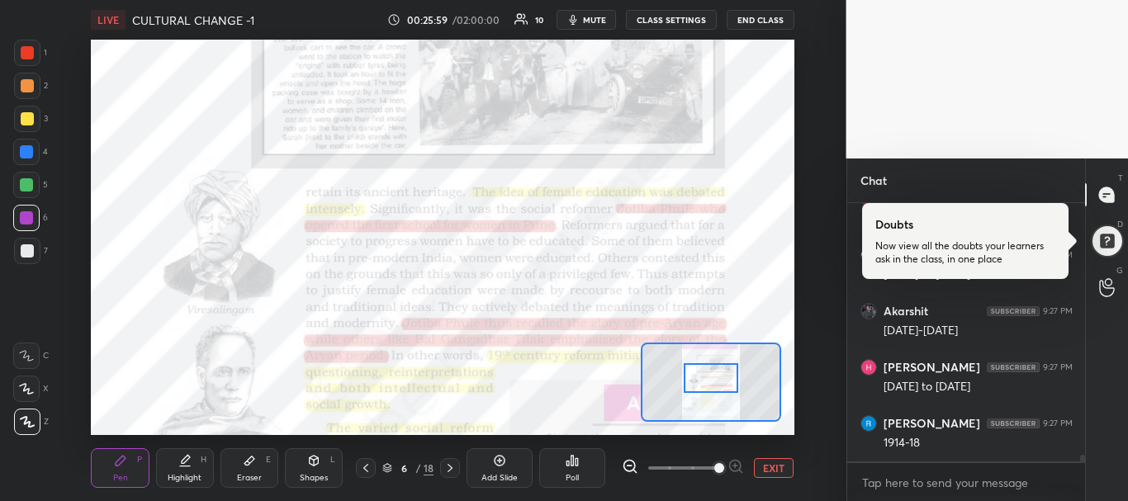
click at [710, 387] on div at bounding box center [710, 378] width 55 height 31
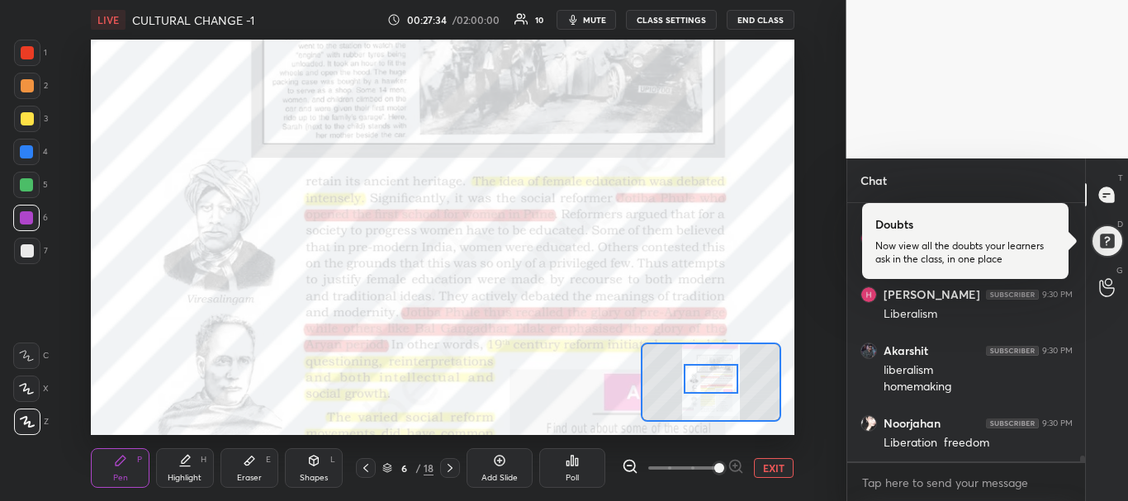
scroll to position [11413, 0]
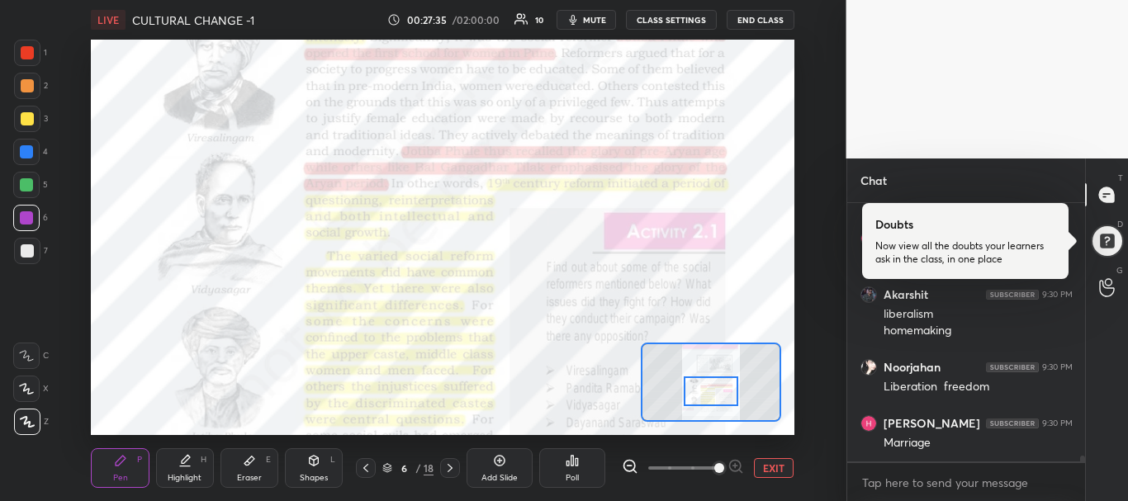
drag, startPoint x: 714, startPoint y: 369, endPoint x: 714, endPoint y: 382, distance: 13.2
click at [714, 382] on div at bounding box center [710, 391] width 55 height 31
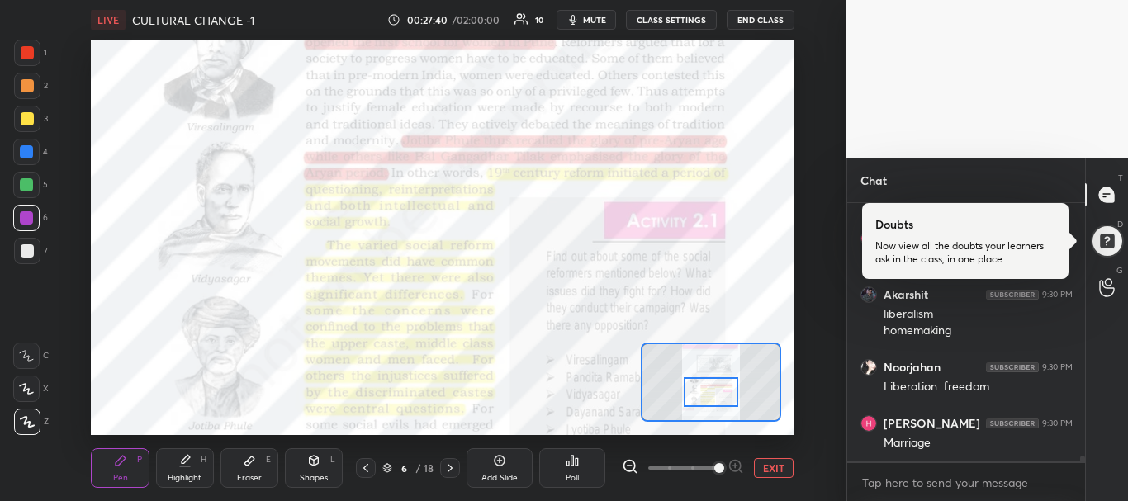
scroll to position [11499, 0]
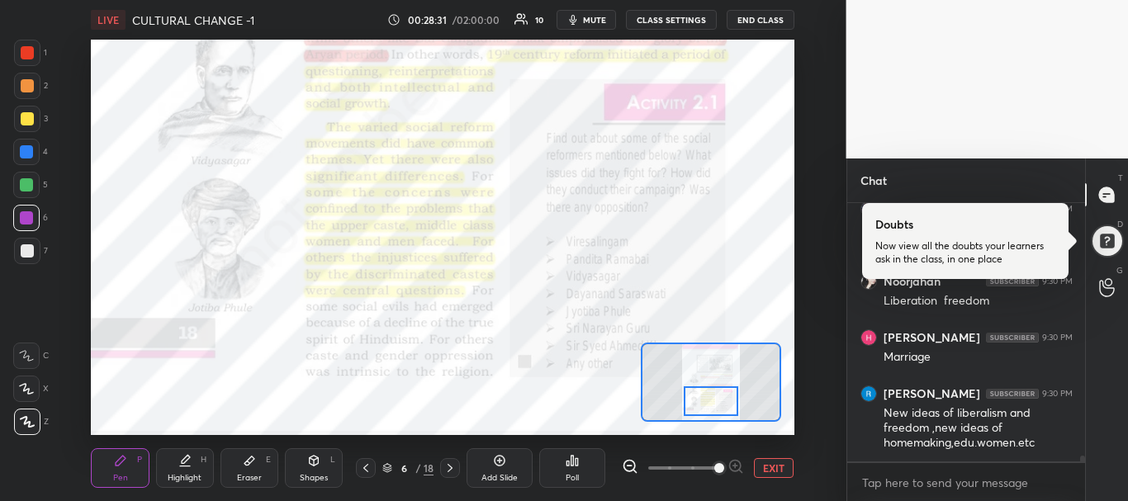
drag, startPoint x: 706, startPoint y: 384, endPoint x: 706, endPoint y: 393, distance: 9.1
click at [706, 393] on div at bounding box center [710, 401] width 55 height 31
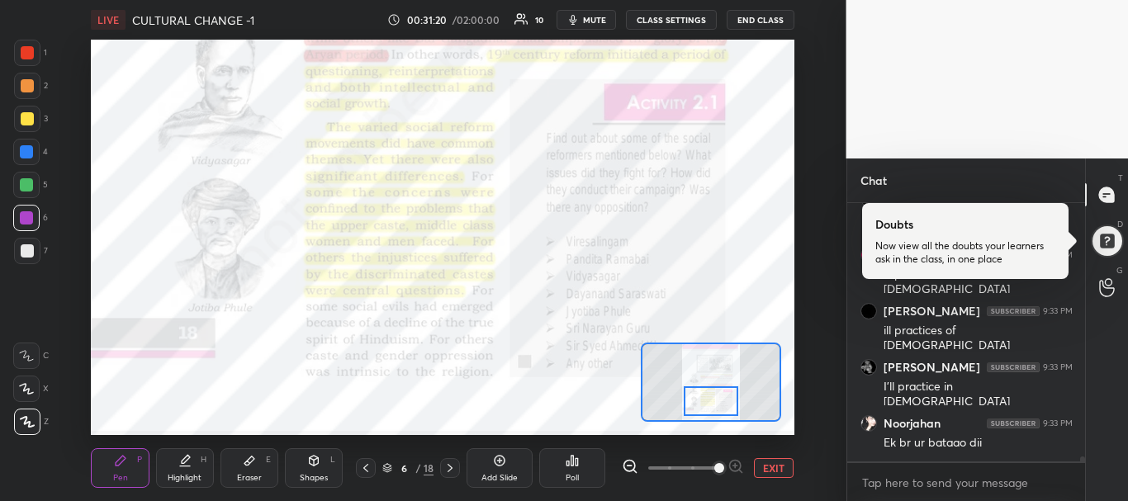
scroll to position [12651, 0]
click at [445, 461] on div at bounding box center [450, 468] width 20 height 20
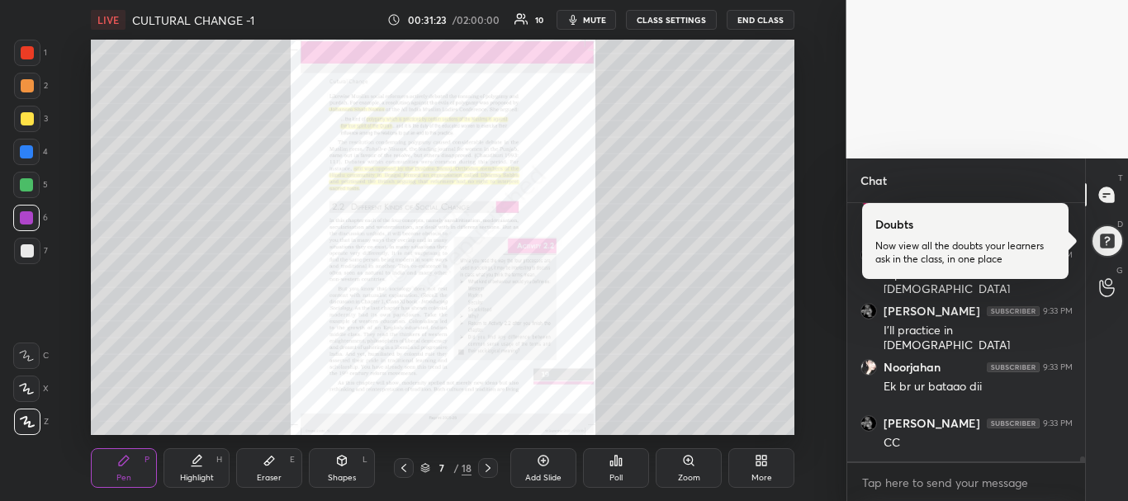
click at [675, 469] on div "Zoom" at bounding box center [688, 468] width 66 height 40
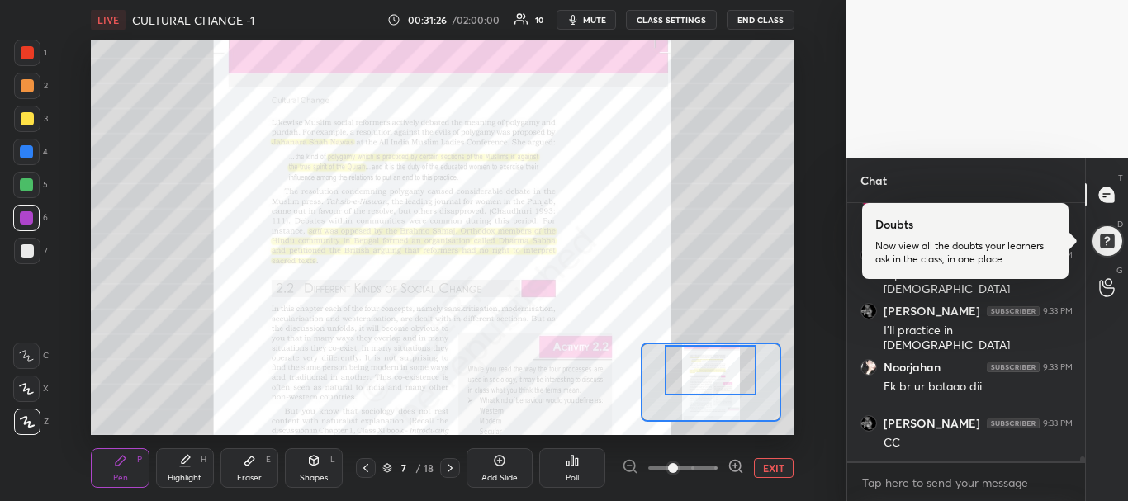
scroll to position [12722, 0]
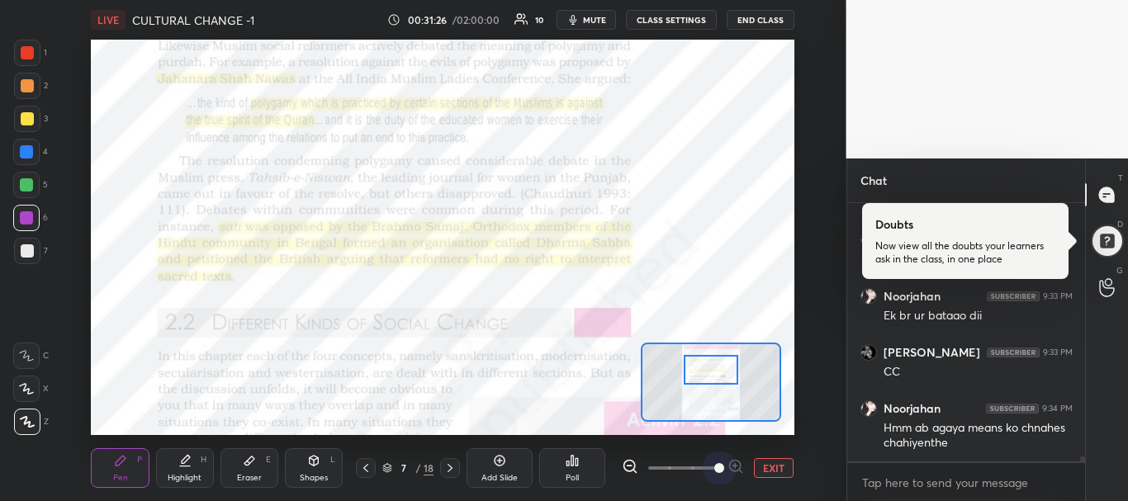
click at [710, 463] on span at bounding box center [682, 468] width 69 height 25
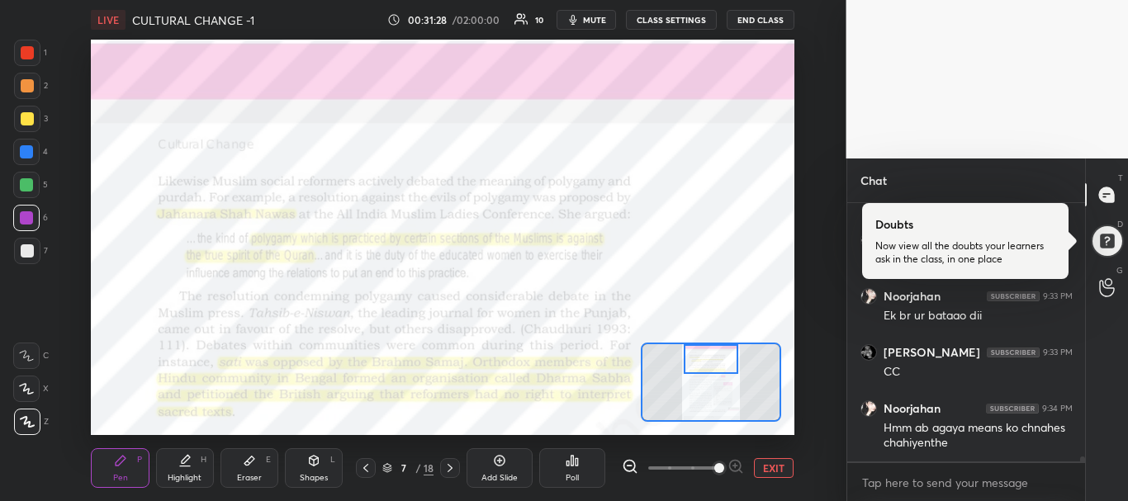
drag, startPoint x: 713, startPoint y: 370, endPoint x: 713, endPoint y: 351, distance: 19.0
click at [713, 351] on div at bounding box center [710, 359] width 55 height 31
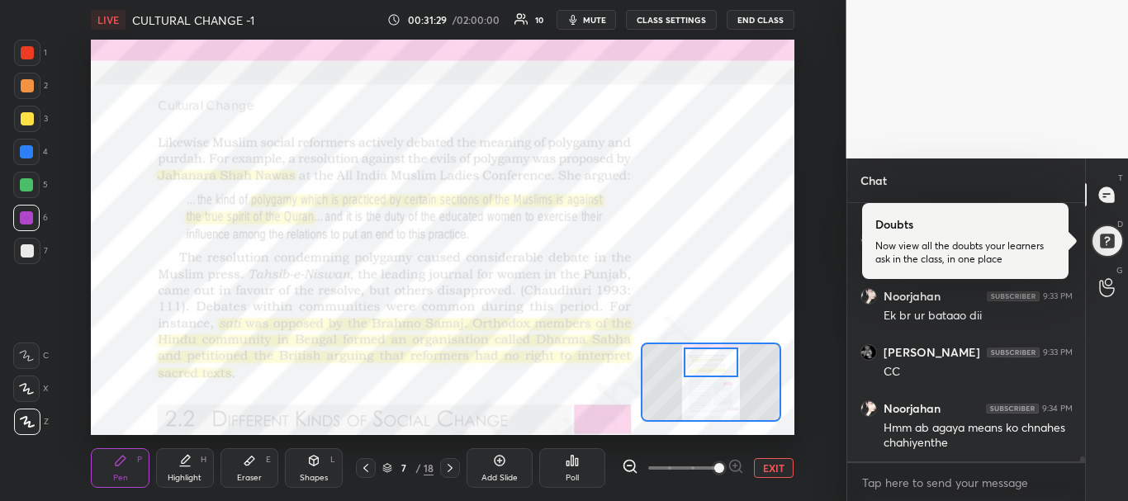
click at [713, 354] on div at bounding box center [710, 363] width 55 height 31
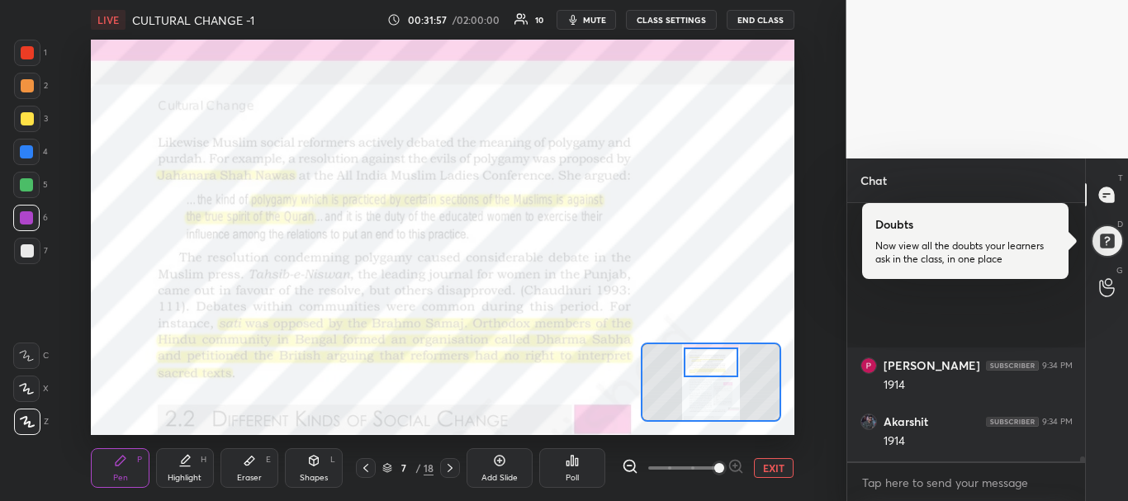
scroll to position [13092, 0]
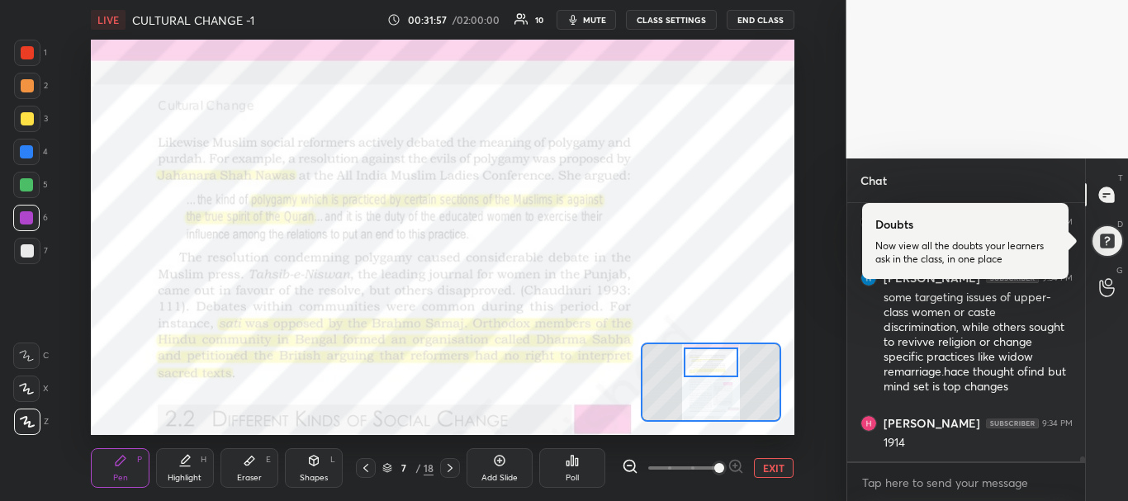
drag, startPoint x: 1080, startPoint y: 456, endPoint x: 1084, endPoint y: 487, distance: 30.8
click at [1084, 487] on div "[PERSON_NAME] 9:34 PM 1914 Akarshit 9:34 PM 1914 [PERSON_NAME] 9:34 PM 1914 [PE…" at bounding box center [966, 352] width 239 height 299
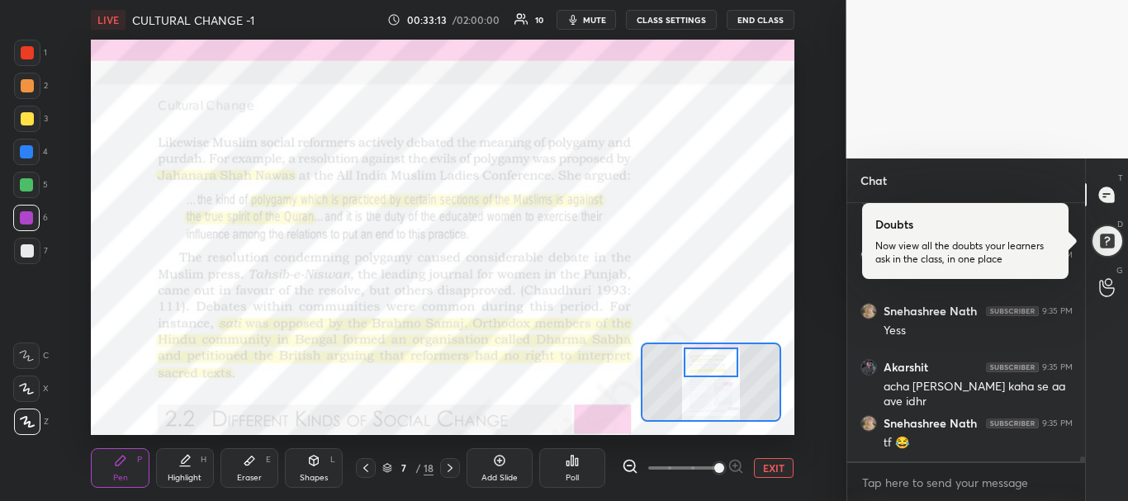
scroll to position [13500, 0]
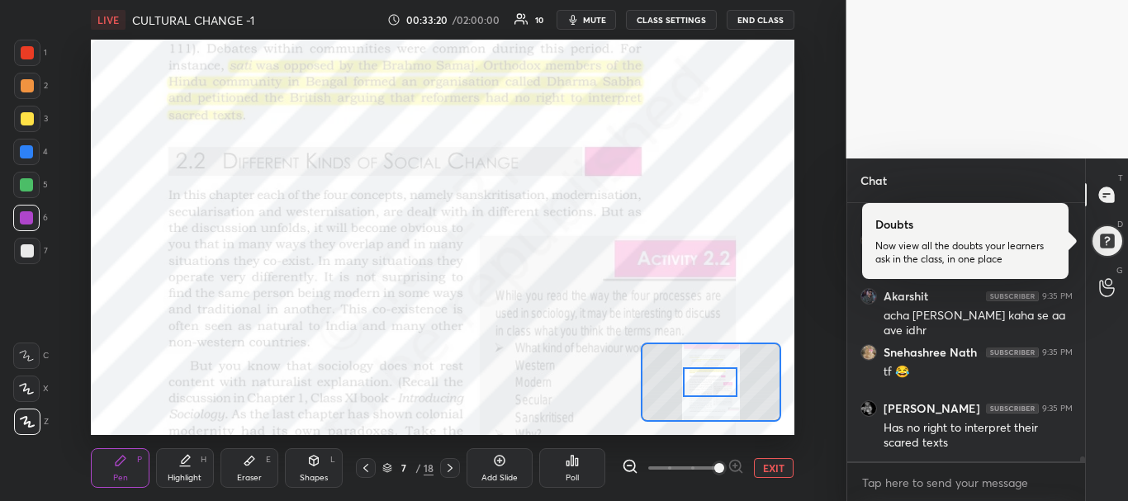
drag, startPoint x: 726, startPoint y: 366, endPoint x: 725, endPoint y: 388, distance: 21.5
click at [725, 388] on div at bounding box center [710, 382] width 55 height 31
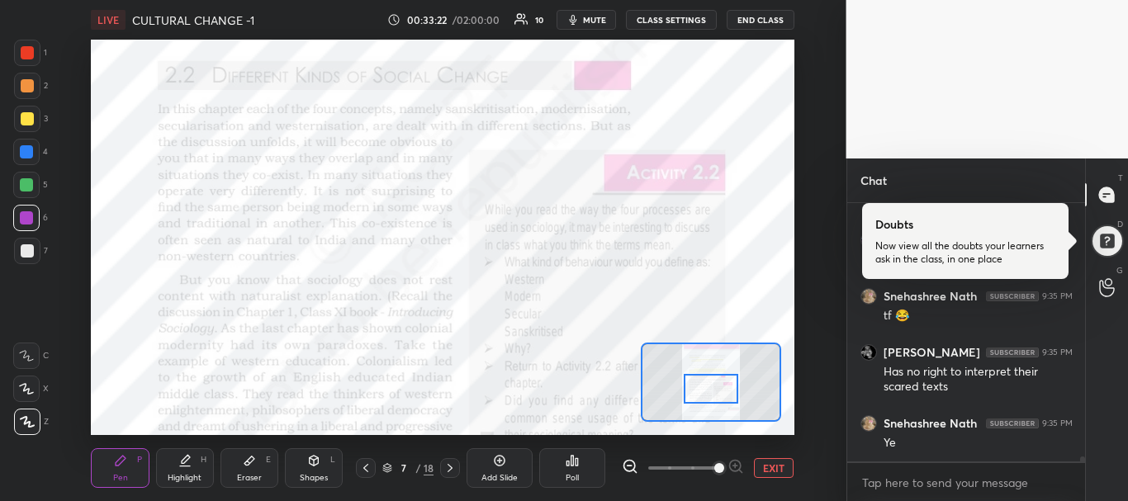
scroll to position [13612, 0]
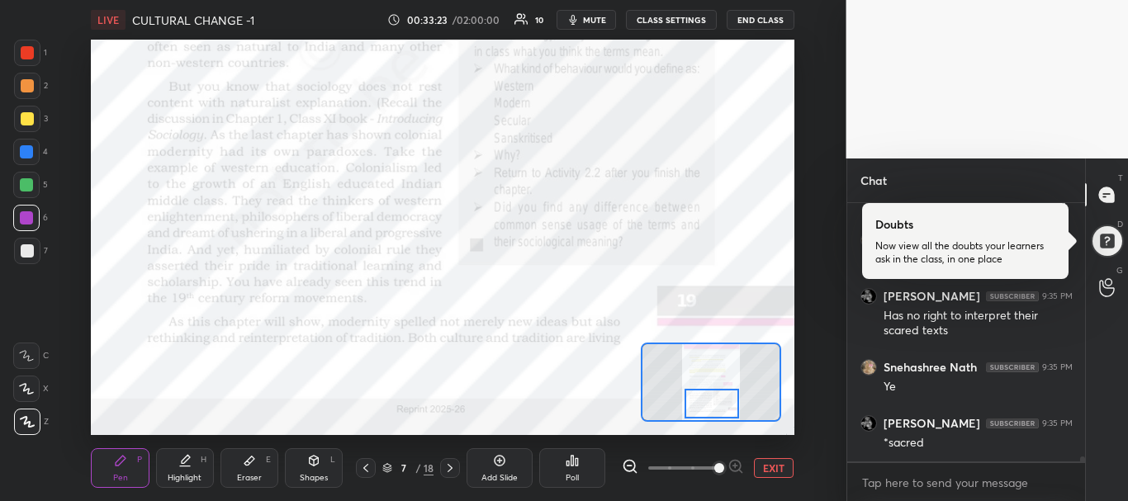
drag, startPoint x: 725, startPoint y: 388, endPoint x: 726, endPoint y: 408, distance: 19.9
click at [726, 408] on div at bounding box center [711, 404] width 55 height 31
click at [448, 466] on icon at bounding box center [449, 467] width 13 height 13
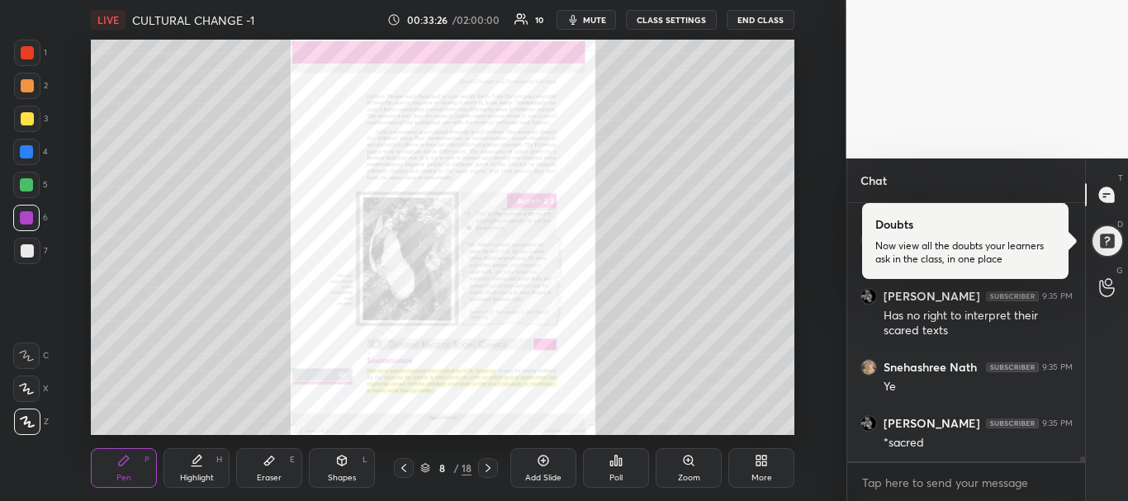
click at [677, 461] on div "Zoom" at bounding box center [688, 468] width 66 height 40
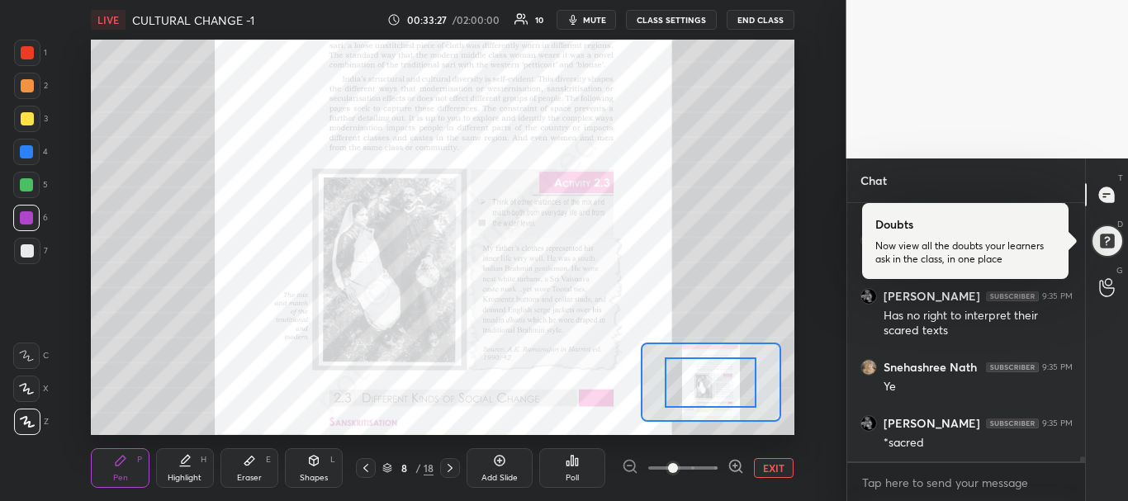
scroll to position [13668, 0]
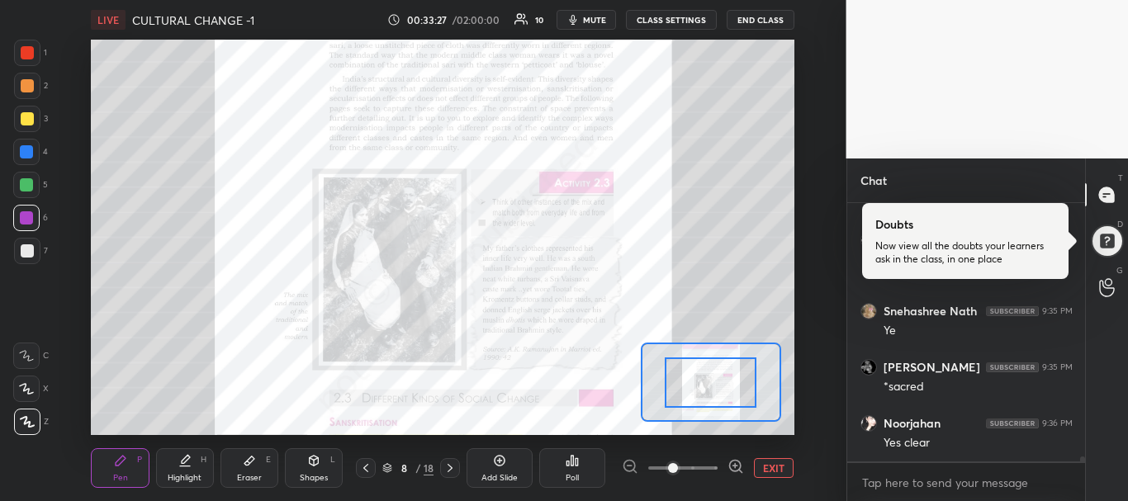
click at [713, 384] on div at bounding box center [710, 382] width 92 height 50
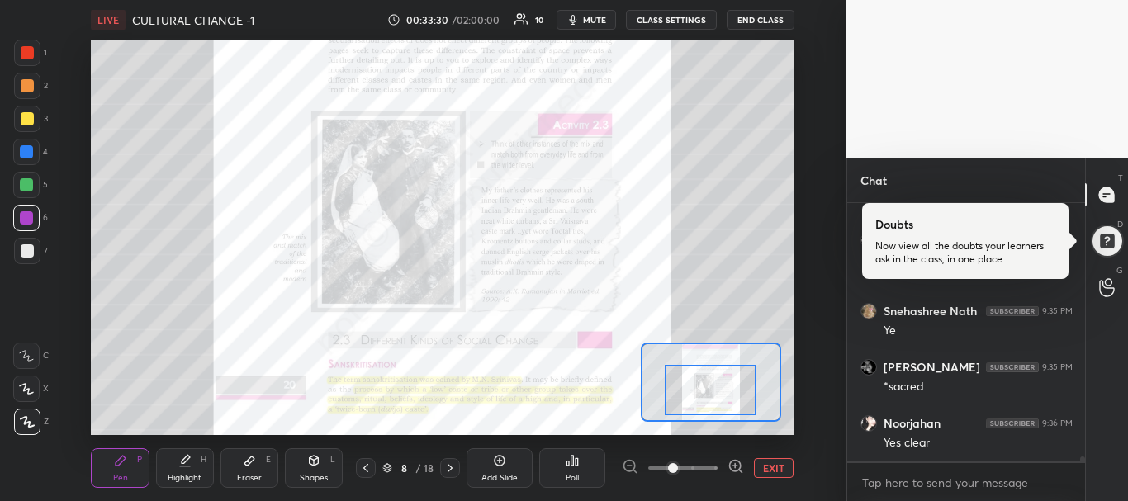
scroll to position [13724, 0]
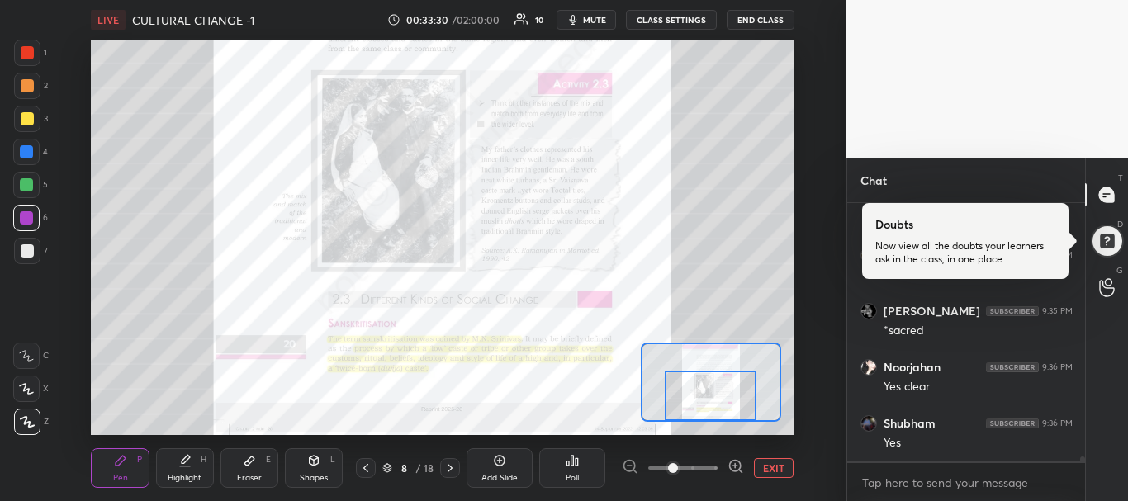
drag, startPoint x: 714, startPoint y: 380, endPoint x: 714, endPoint y: 398, distance: 18.2
click at [714, 398] on div at bounding box center [710, 396] width 92 height 50
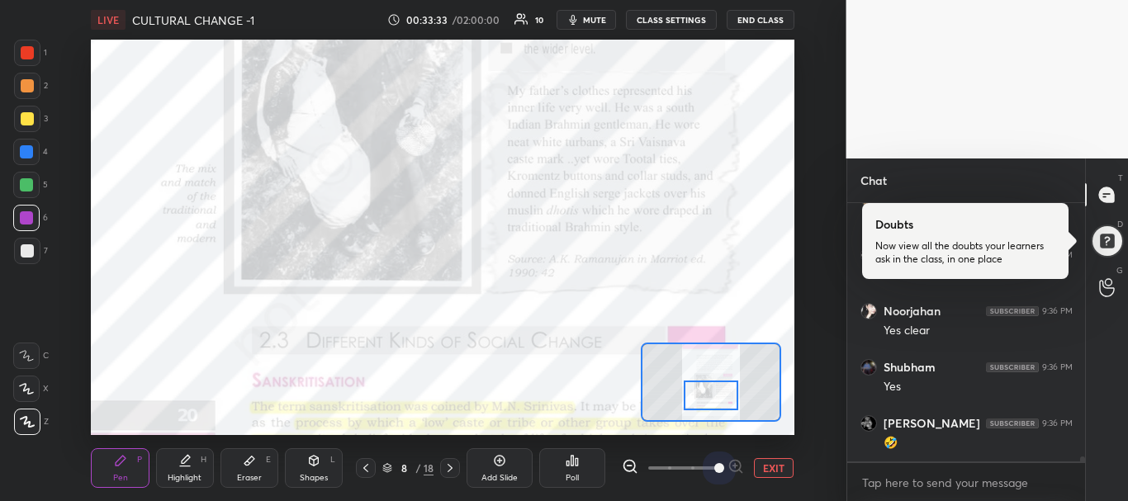
click at [716, 469] on span at bounding box center [682, 468] width 69 height 25
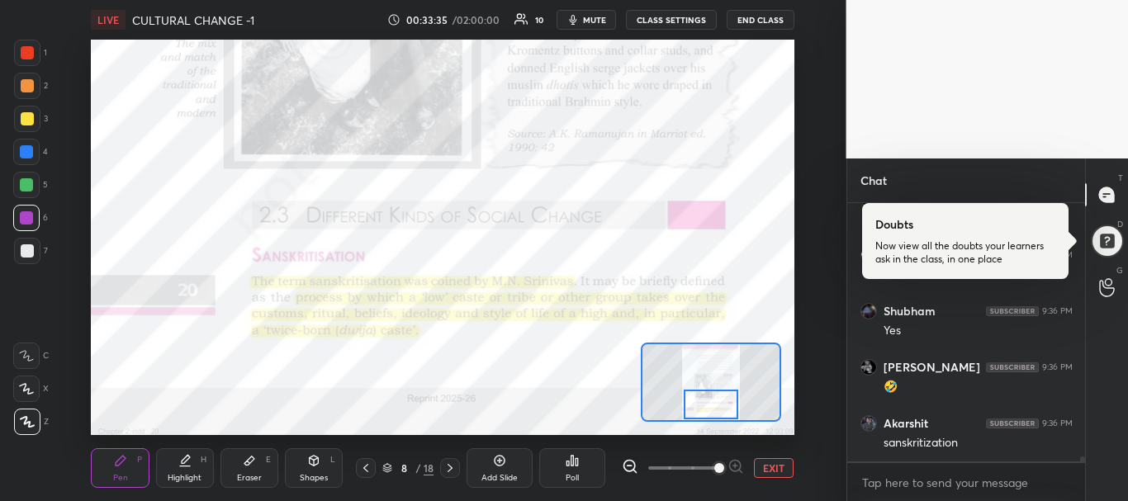
drag, startPoint x: 712, startPoint y: 394, endPoint x: 712, endPoint y: 404, distance: 10.7
click at [712, 404] on div at bounding box center [710, 405] width 55 height 31
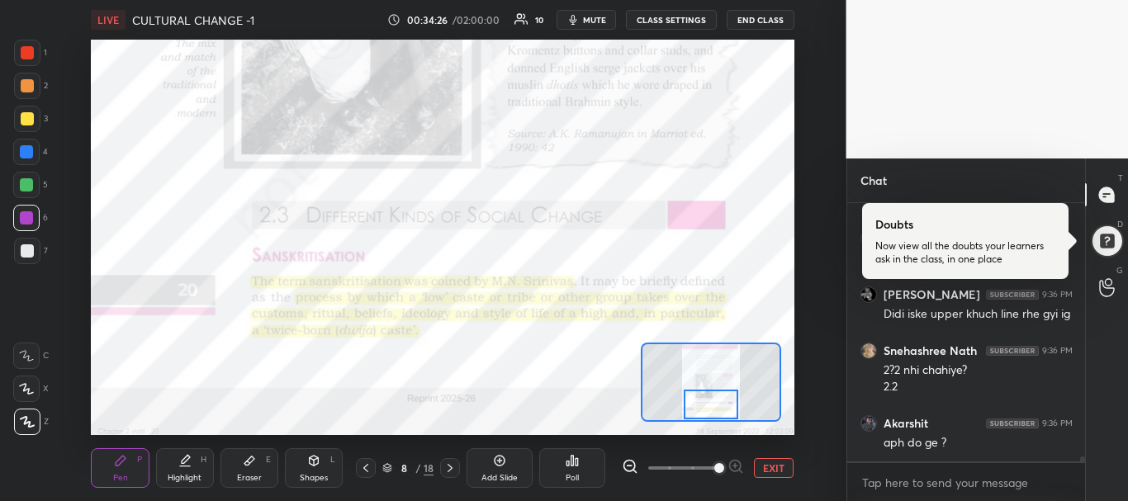
scroll to position [14358, 0]
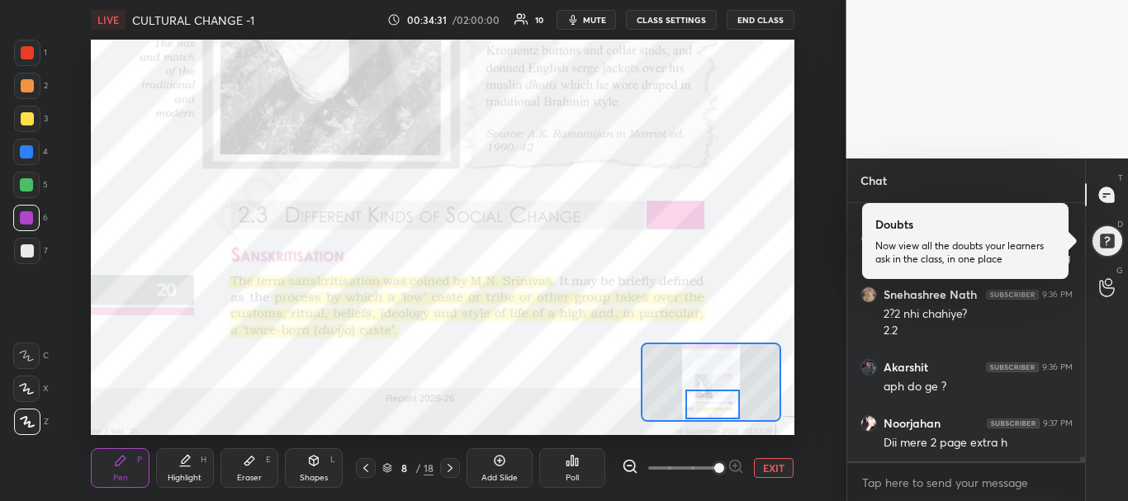
click at [722, 402] on div at bounding box center [712, 405] width 55 height 31
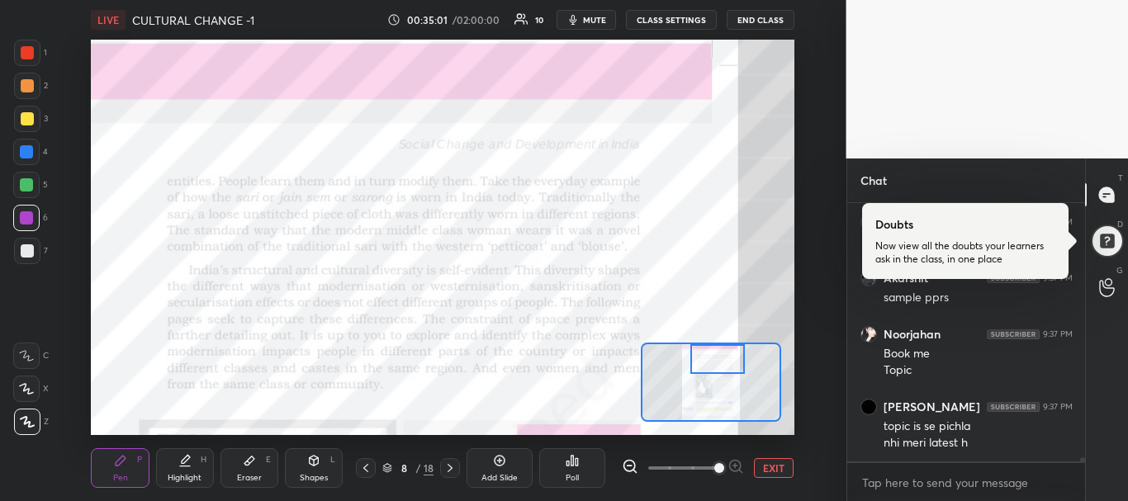
scroll to position [14672, 0]
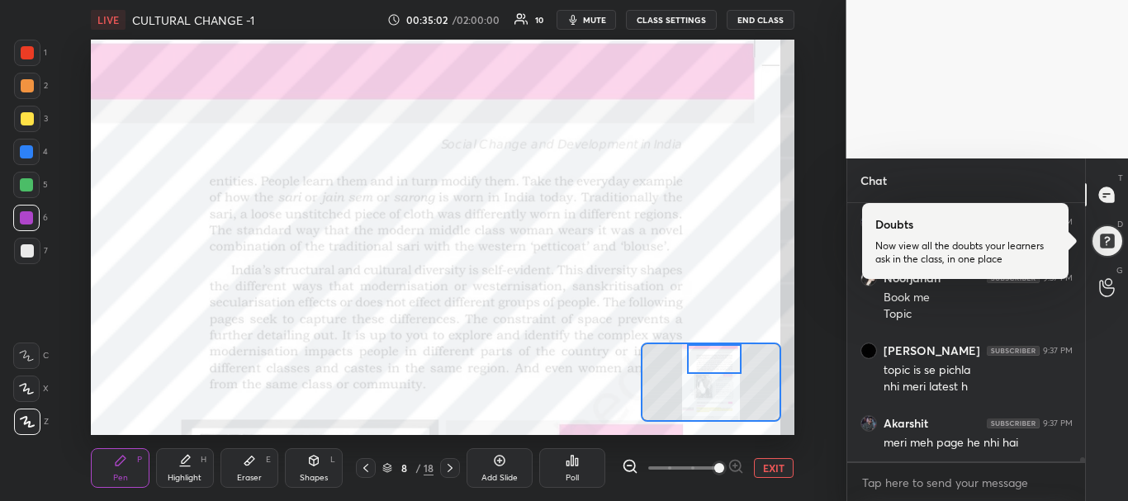
click at [719, 297] on div "Setting up your live class Poll for secs No correct answer Start poll" at bounding box center [442, 237] width 703 height 395
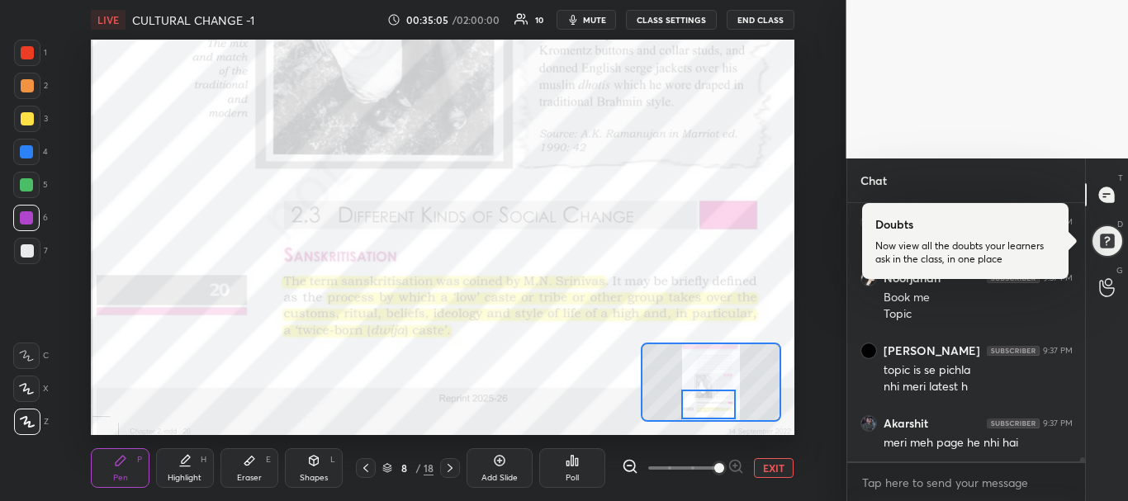
drag, startPoint x: 708, startPoint y: 366, endPoint x: 702, endPoint y: 418, distance: 53.2
click at [702, 418] on div at bounding box center [708, 405] width 55 height 31
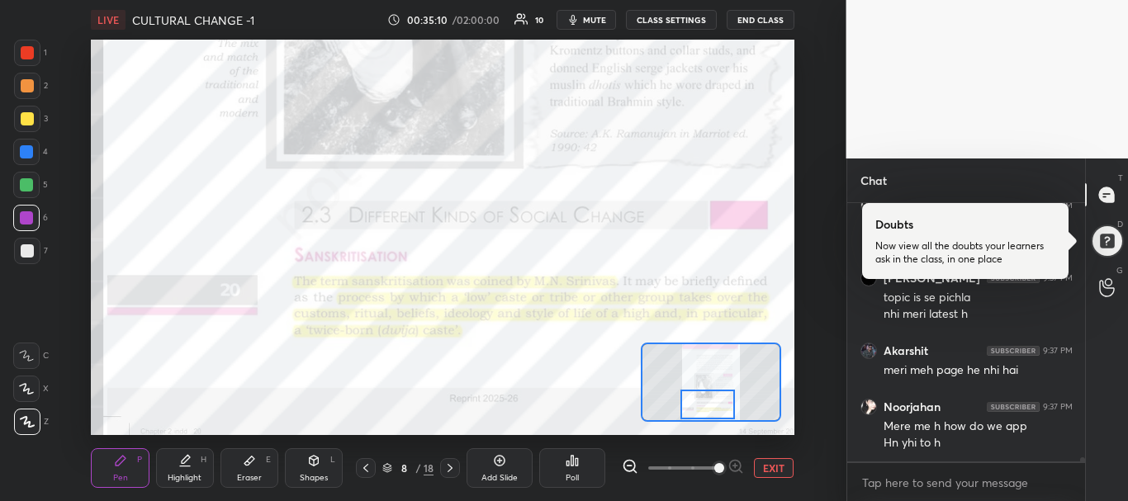
scroll to position [14801, 0]
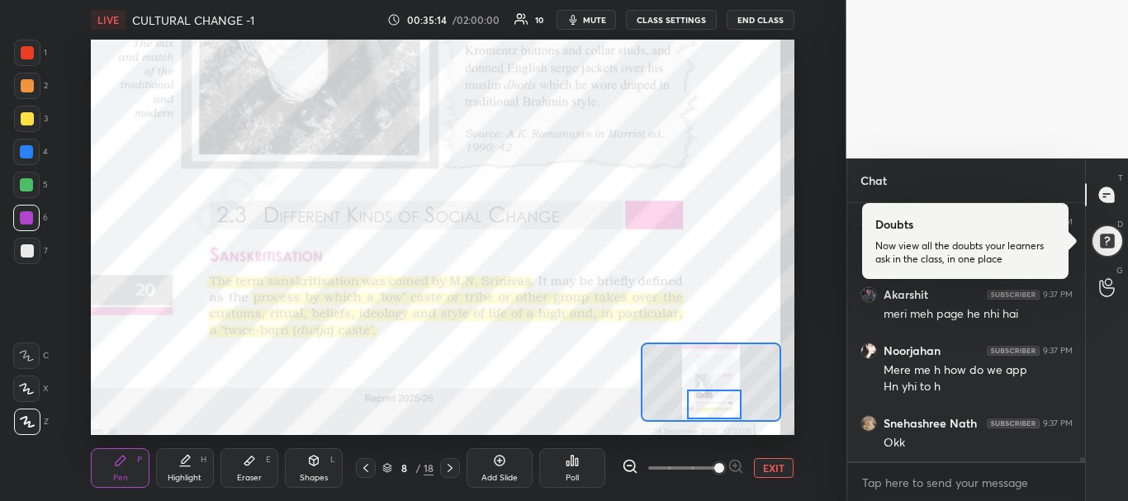
click at [724, 414] on div at bounding box center [714, 405] width 55 height 31
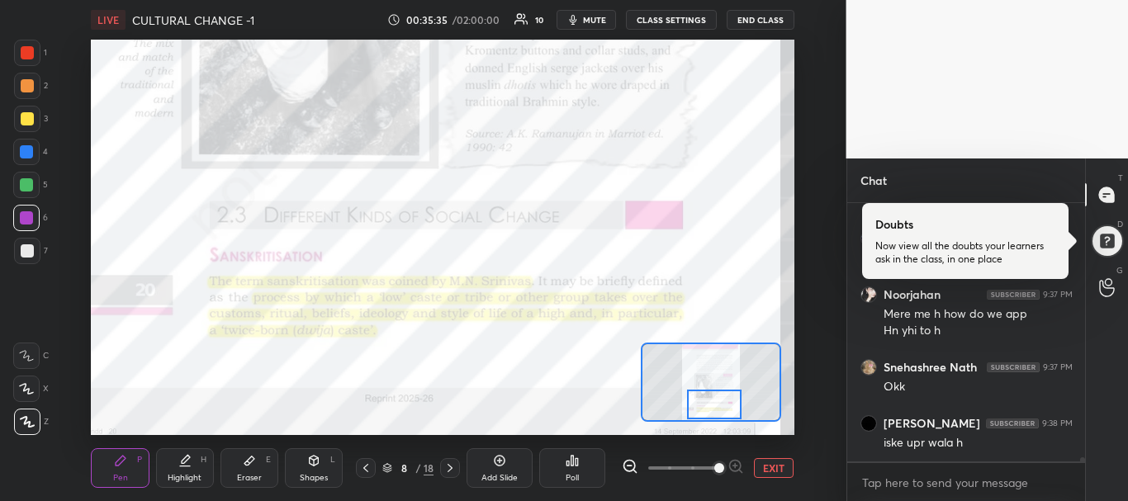
scroll to position [14873, 0]
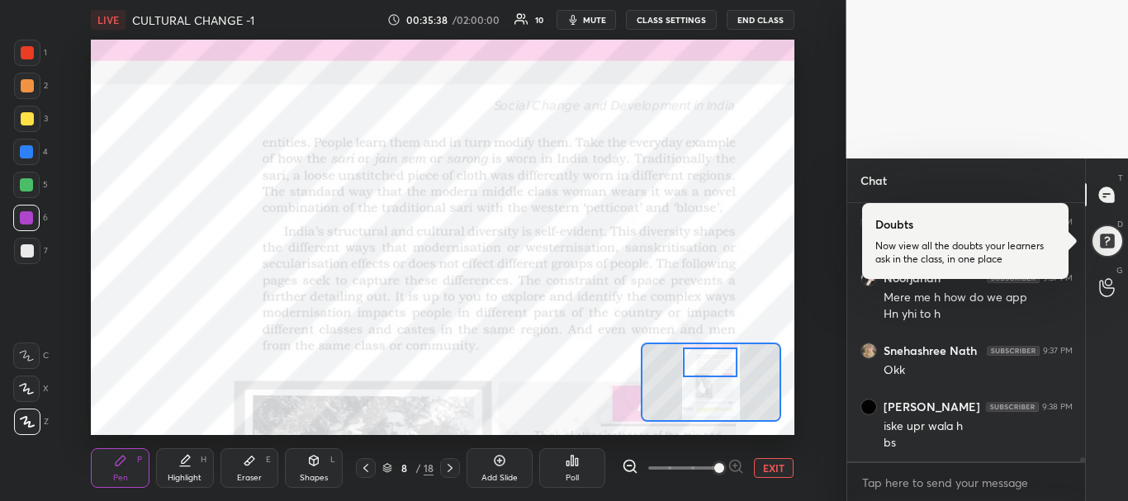
drag, startPoint x: 716, startPoint y: 407, endPoint x: 712, endPoint y: 365, distance: 42.3
click at [712, 365] on div at bounding box center [710, 363] width 55 height 31
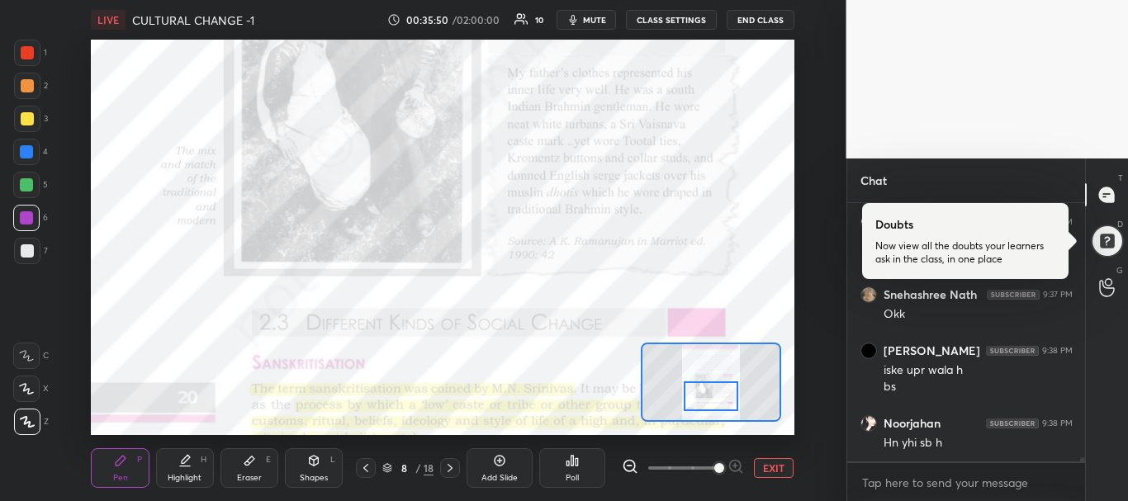
drag, startPoint x: 699, startPoint y: 361, endPoint x: 701, endPoint y: 404, distance: 43.0
click at [701, 404] on div at bounding box center [710, 396] width 55 height 31
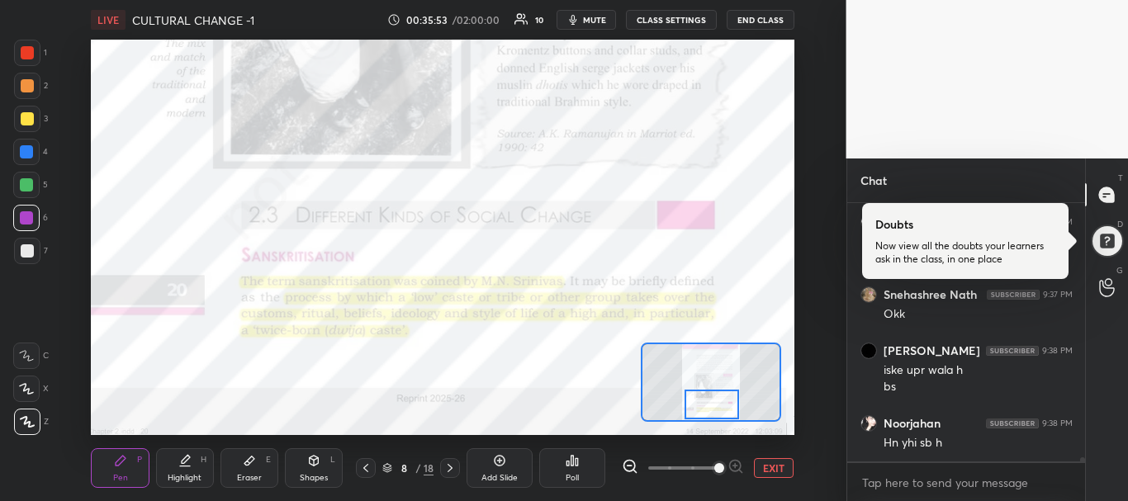
click at [701, 404] on div at bounding box center [711, 405] width 55 height 31
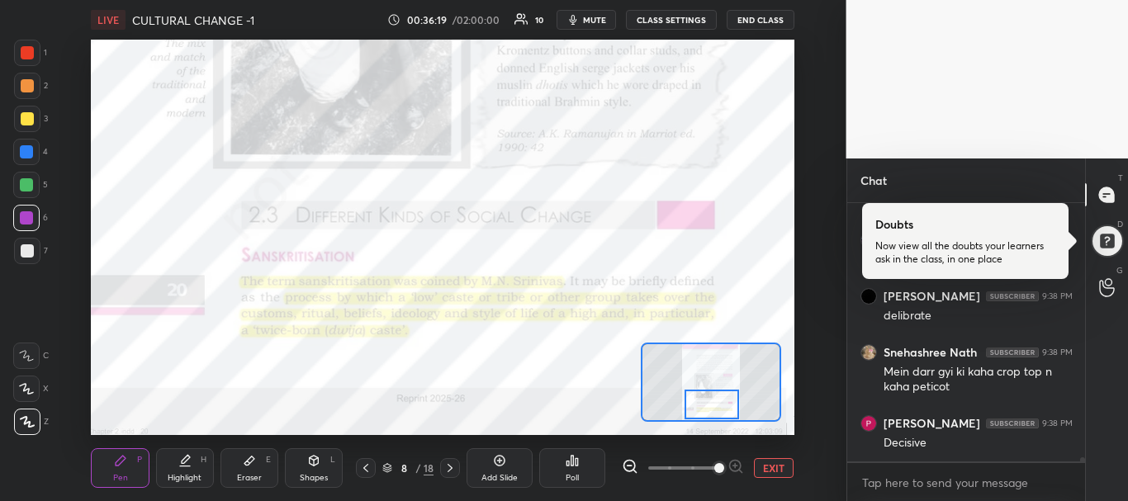
scroll to position [15241, 0]
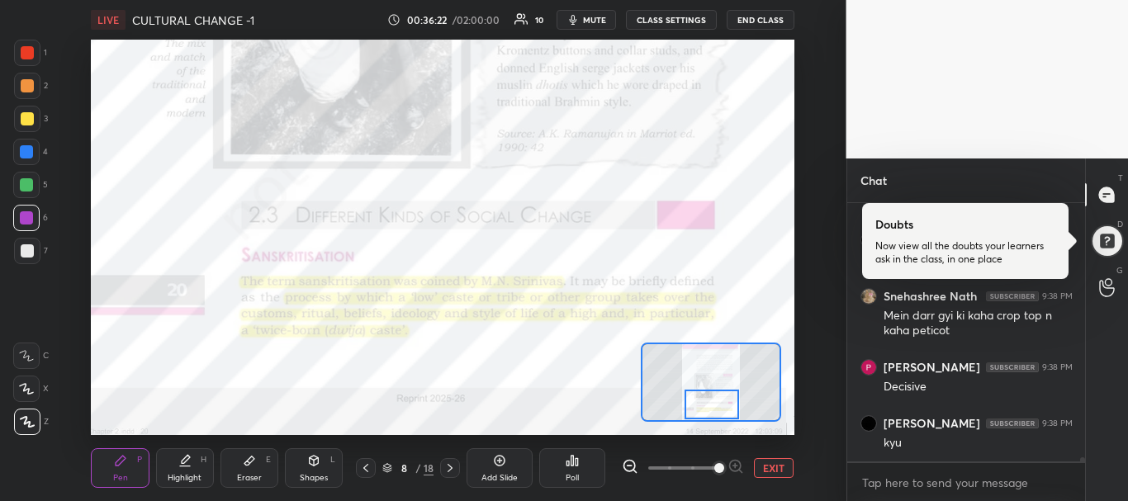
click at [375, 466] on div at bounding box center [366, 468] width 20 height 20
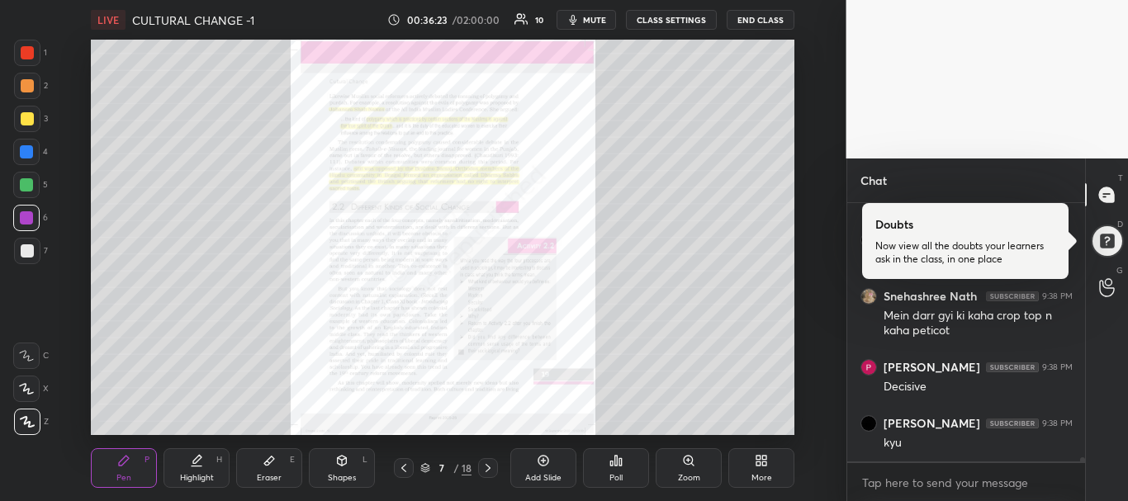
click at [405, 463] on icon at bounding box center [403, 467] width 13 height 13
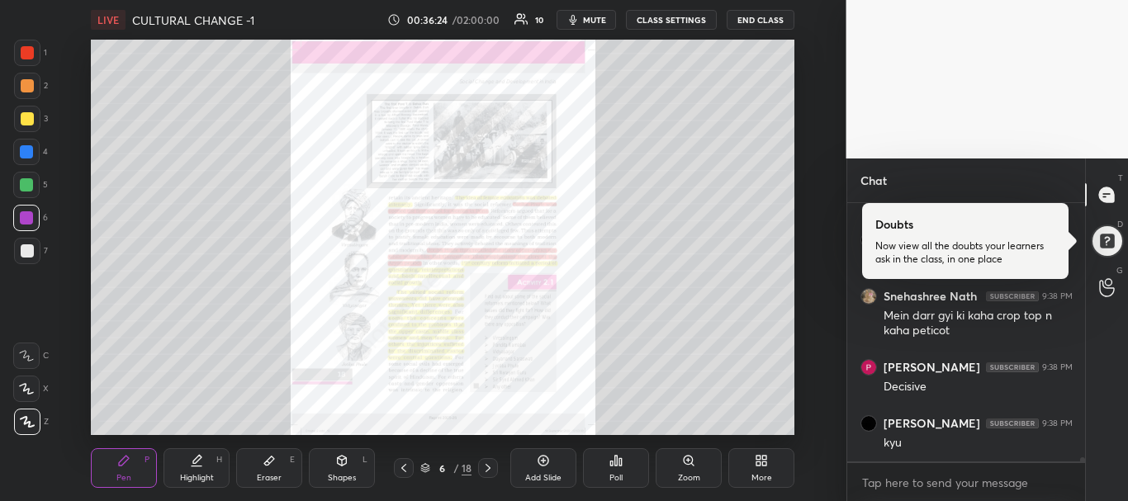
click at [405, 463] on icon at bounding box center [403, 467] width 13 height 13
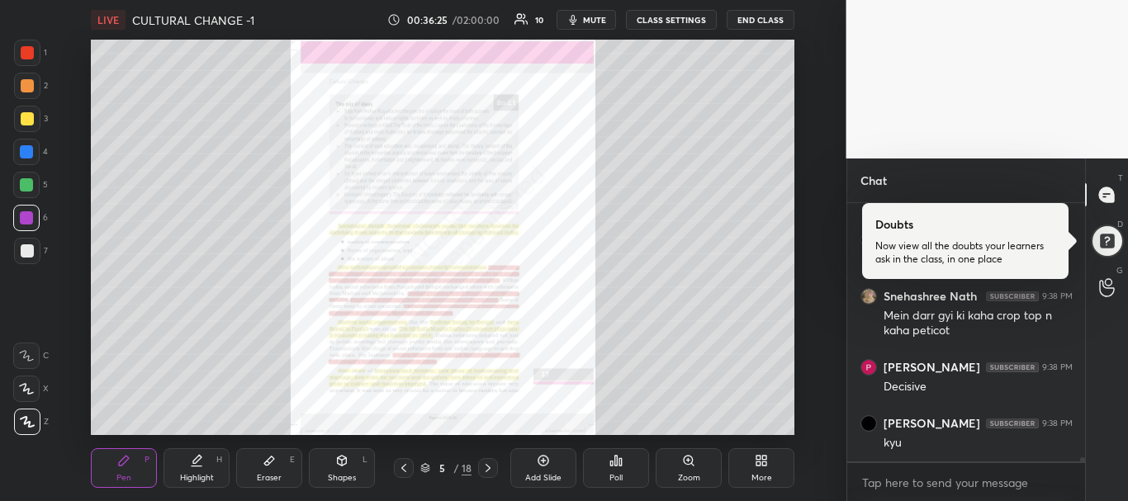
click at [405, 463] on icon at bounding box center [403, 467] width 13 height 13
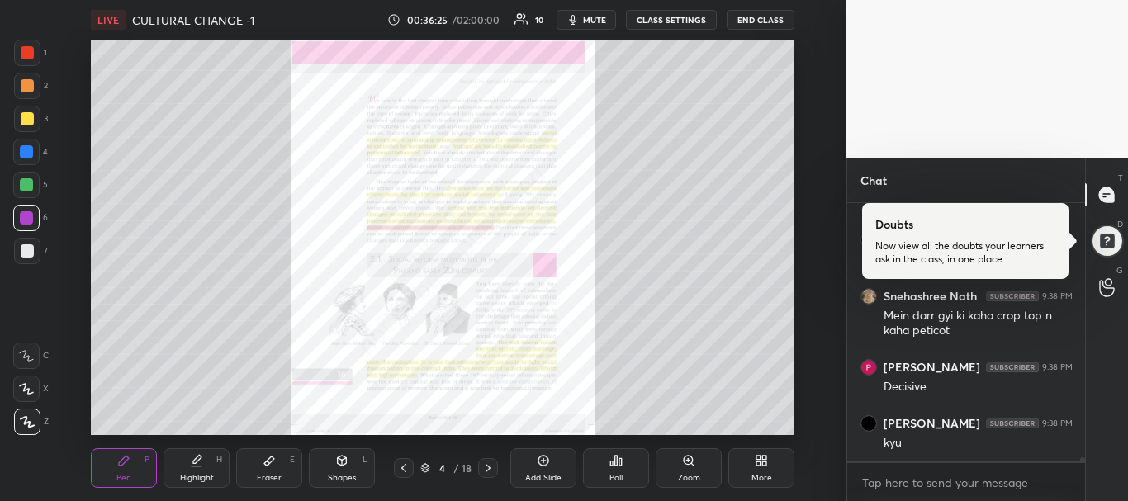
click at [405, 461] on icon at bounding box center [403, 467] width 13 height 13
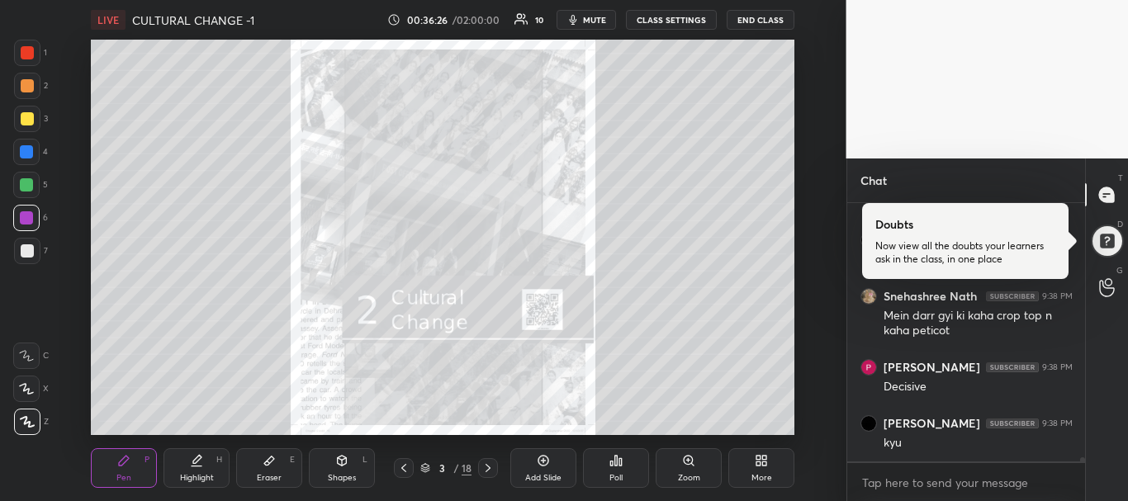
scroll to position [15298, 0]
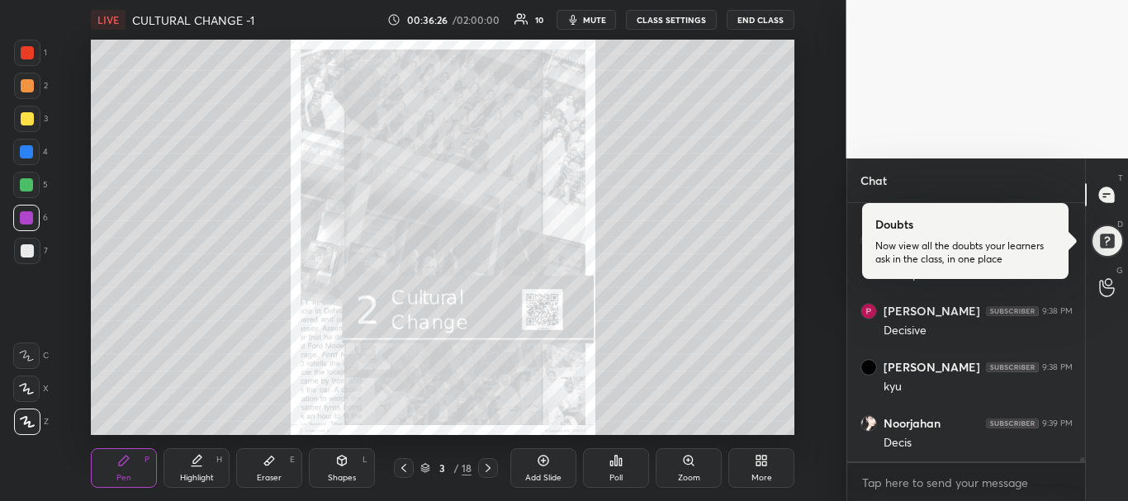
click at [484, 466] on icon at bounding box center [487, 467] width 13 height 13
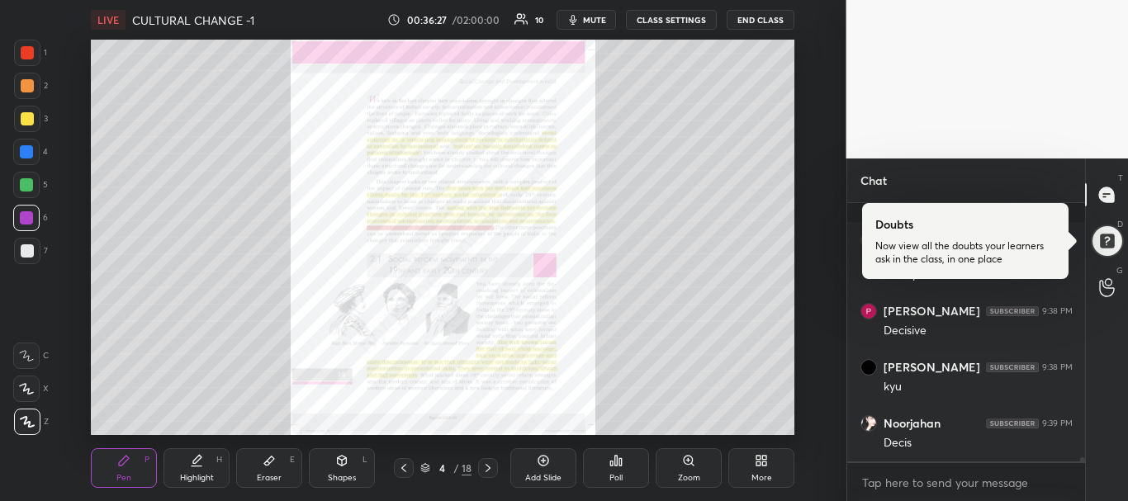
scroll to position [15410, 0]
click at [682, 466] on icon at bounding box center [688, 460] width 13 height 13
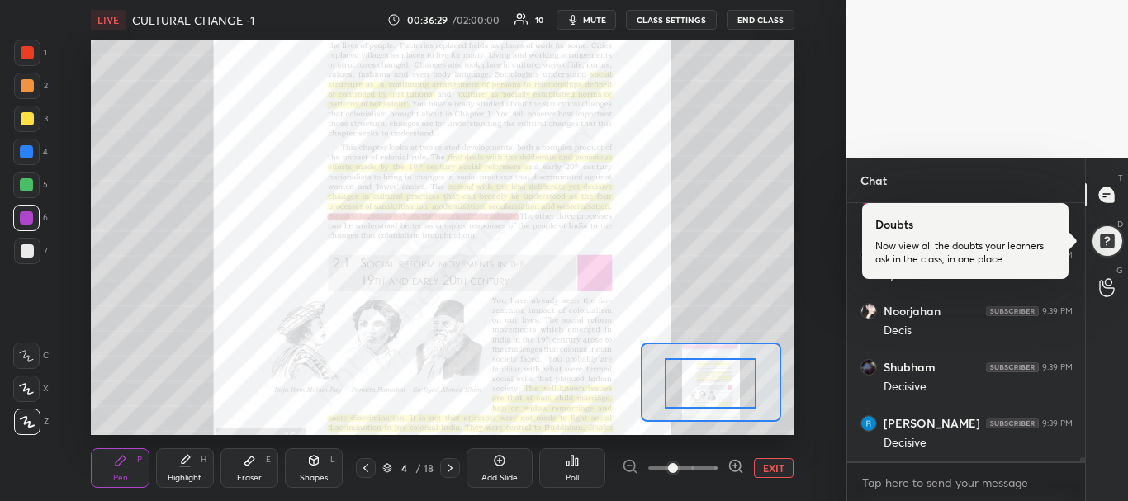
drag, startPoint x: 710, startPoint y: 374, endPoint x: 710, endPoint y: 402, distance: 28.1
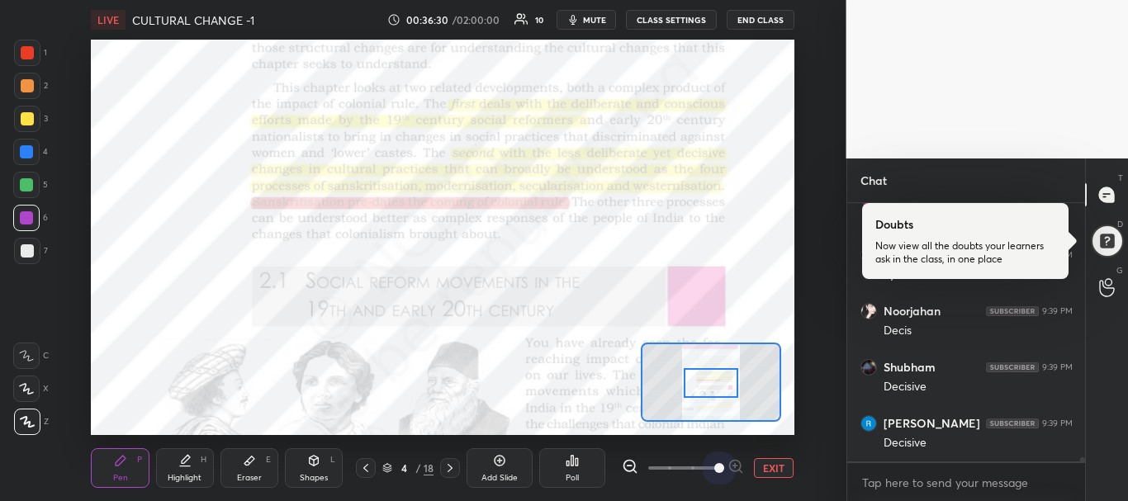
click at [708, 465] on span at bounding box center [682, 468] width 69 height 25
click at [447, 470] on icon at bounding box center [449, 467] width 13 height 13
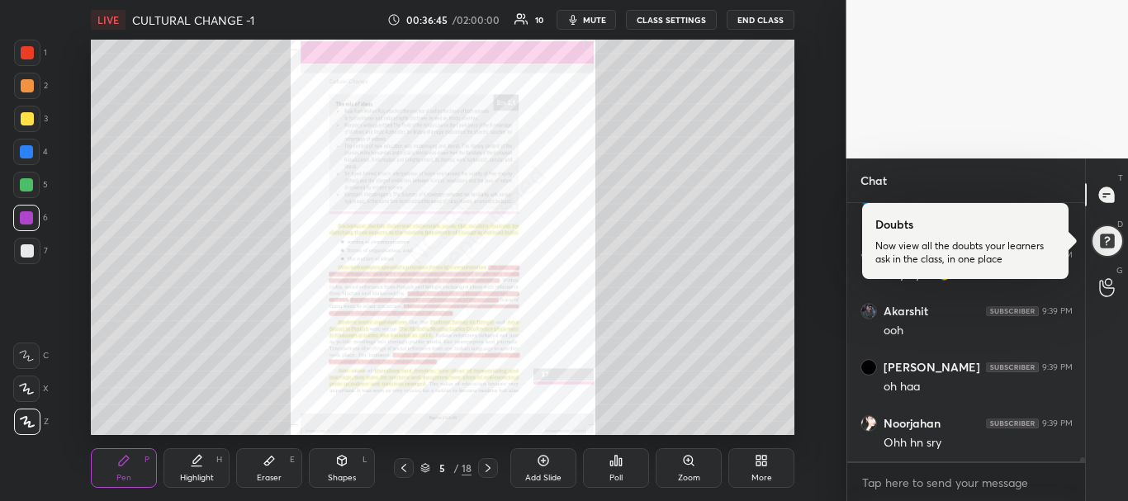
click at [489, 468] on icon at bounding box center [487, 468] width 5 height 8
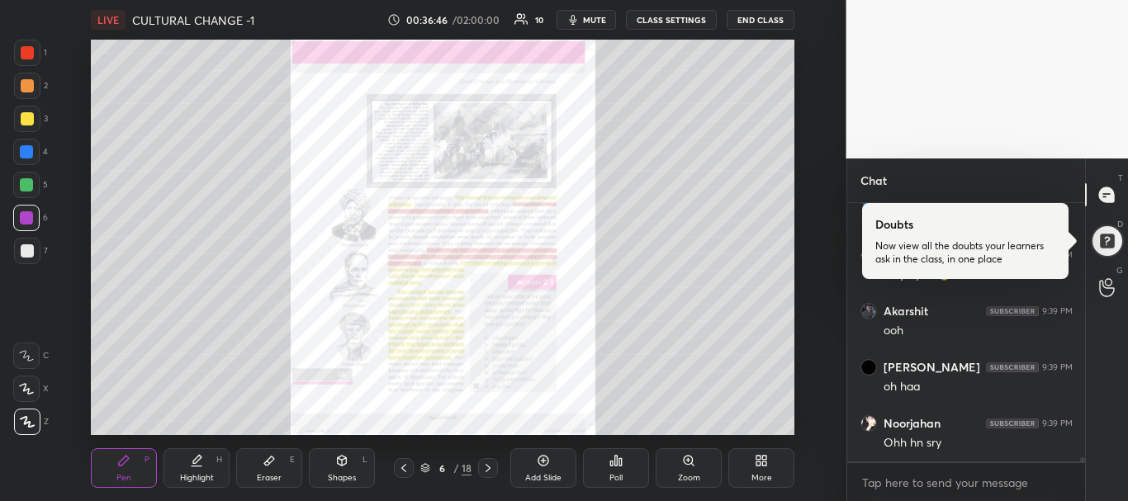
click at [489, 468] on icon at bounding box center [487, 468] width 5 height 8
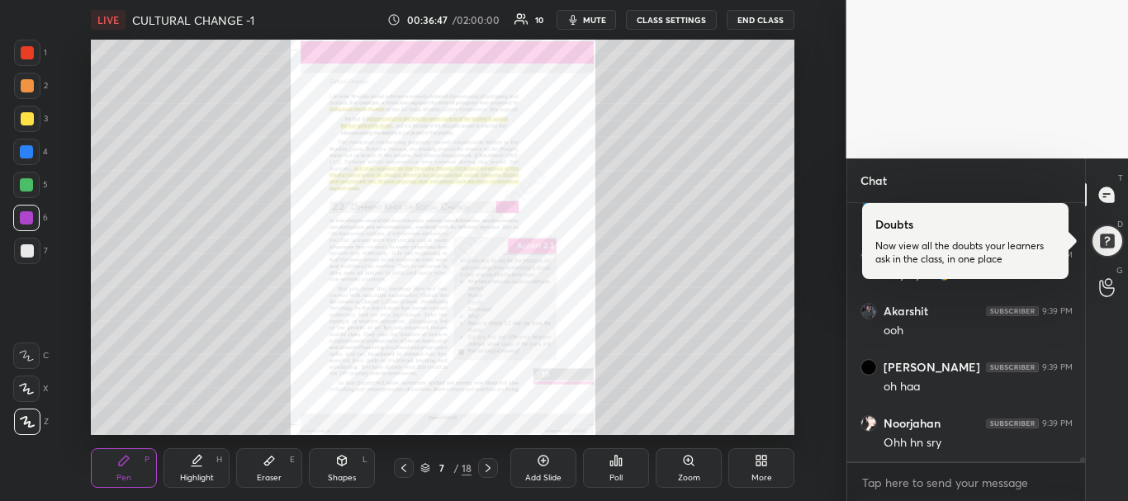
click at [493, 469] on icon at bounding box center [487, 467] width 13 height 13
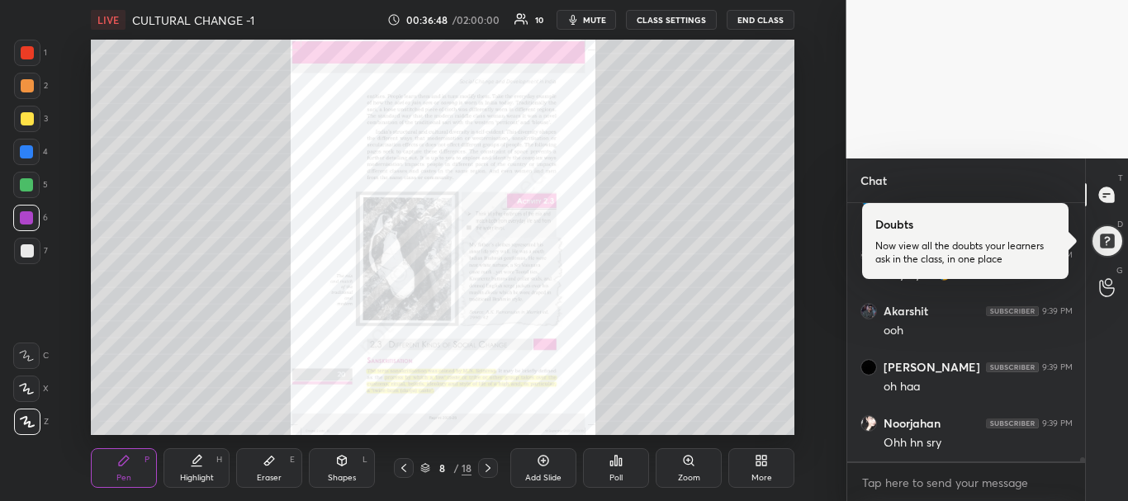
scroll to position [15690, 0]
click at [683, 466] on icon at bounding box center [688, 460] width 13 height 13
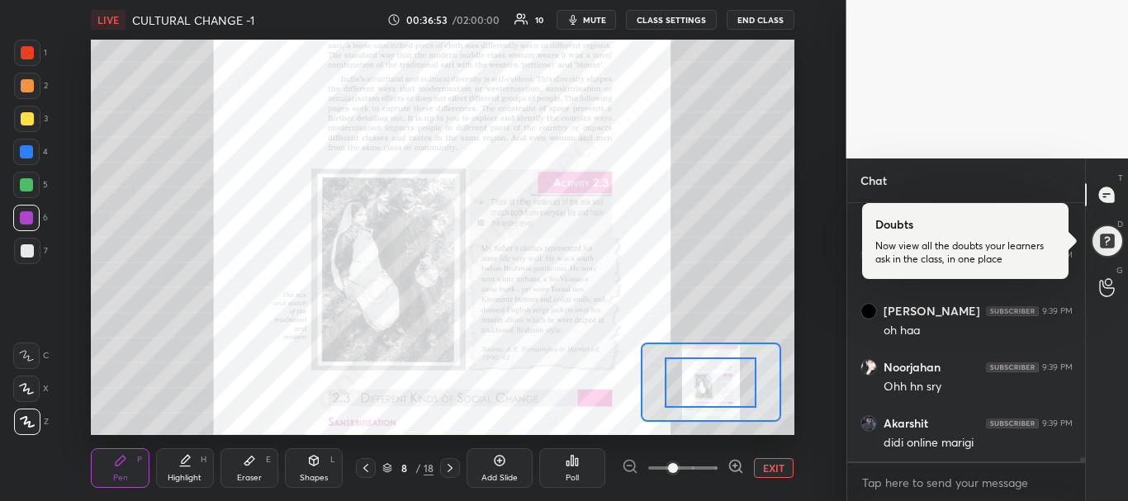
click at [715, 464] on span at bounding box center [682, 468] width 69 height 25
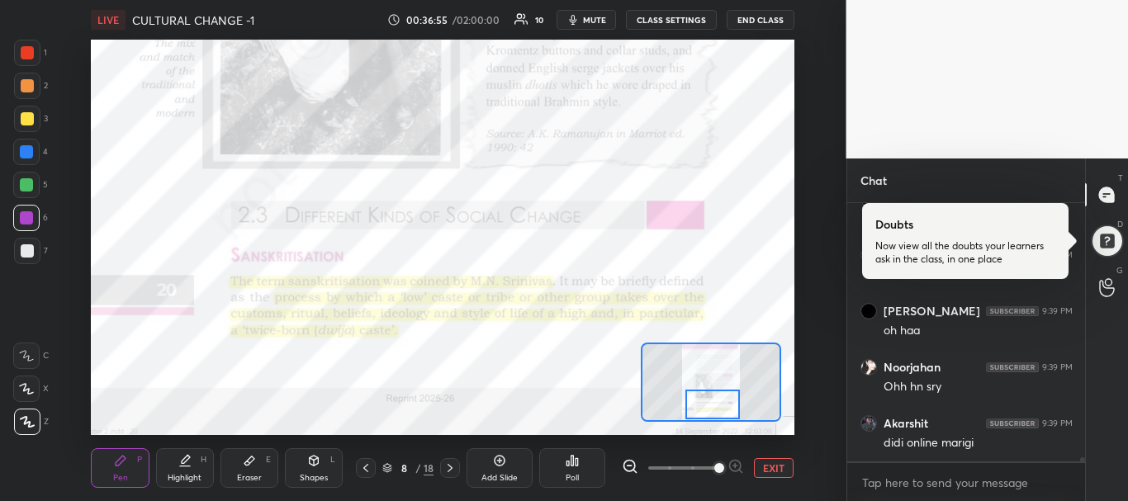
drag, startPoint x: 696, startPoint y: 370, endPoint x: 697, endPoint y: 407, distance: 37.2
click at [697, 407] on div at bounding box center [712, 405] width 55 height 31
click at [366, 469] on icon at bounding box center [365, 467] width 13 height 13
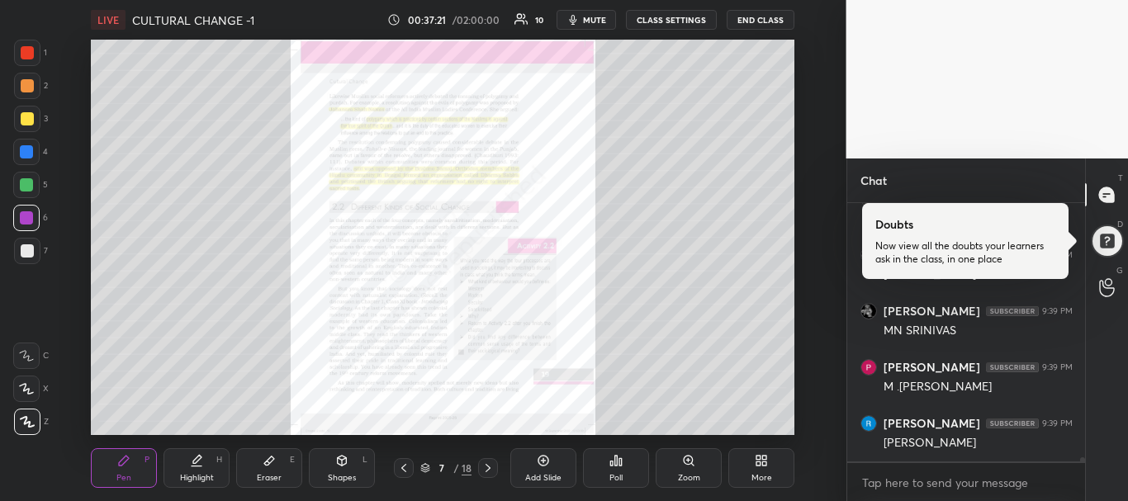
scroll to position [16027, 0]
click at [407, 467] on icon at bounding box center [403, 467] width 13 height 13
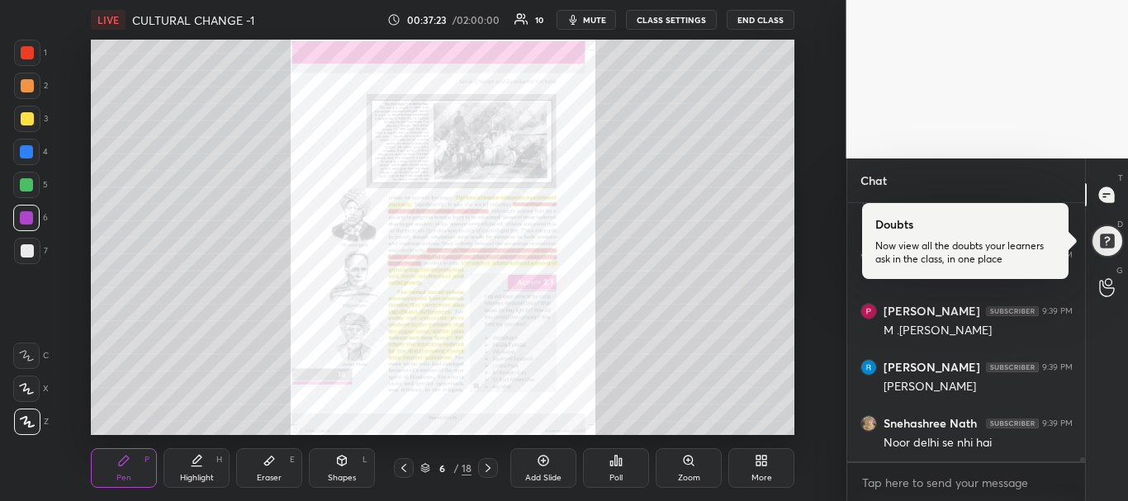
click at [678, 457] on div "Zoom" at bounding box center [688, 468] width 66 height 40
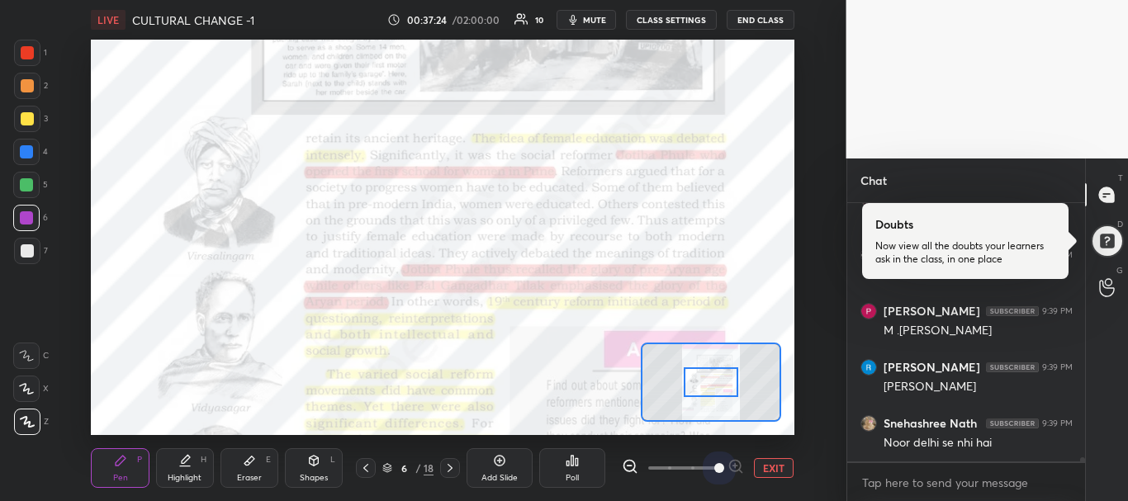
click at [715, 470] on span at bounding box center [682, 468] width 69 height 25
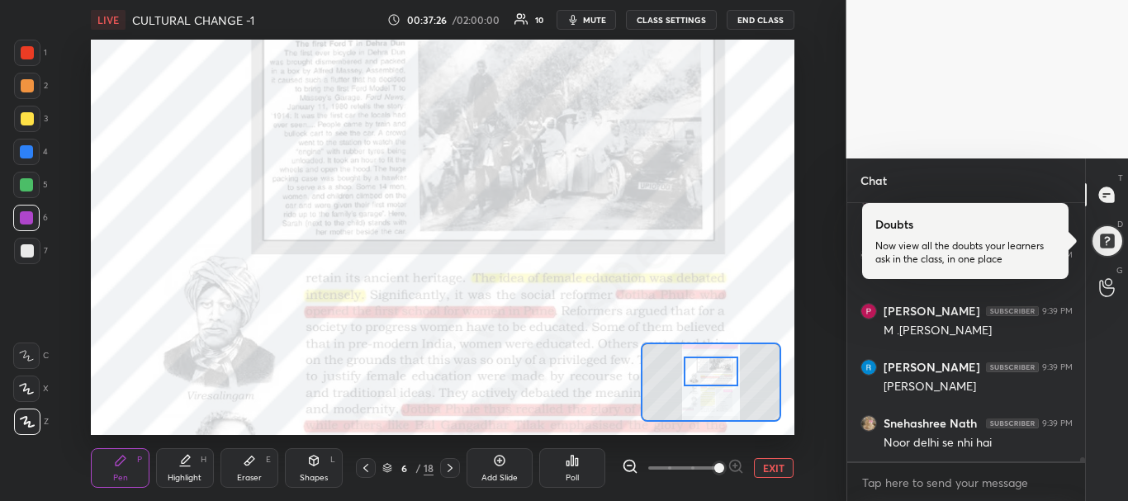
drag, startPoint x: 715, startPoint y: 376, endPoint x: 715, endPoint y: 365, distance: 11.6
click at [715, 365] on div at bounding box center [710, 372] width 55 height 31
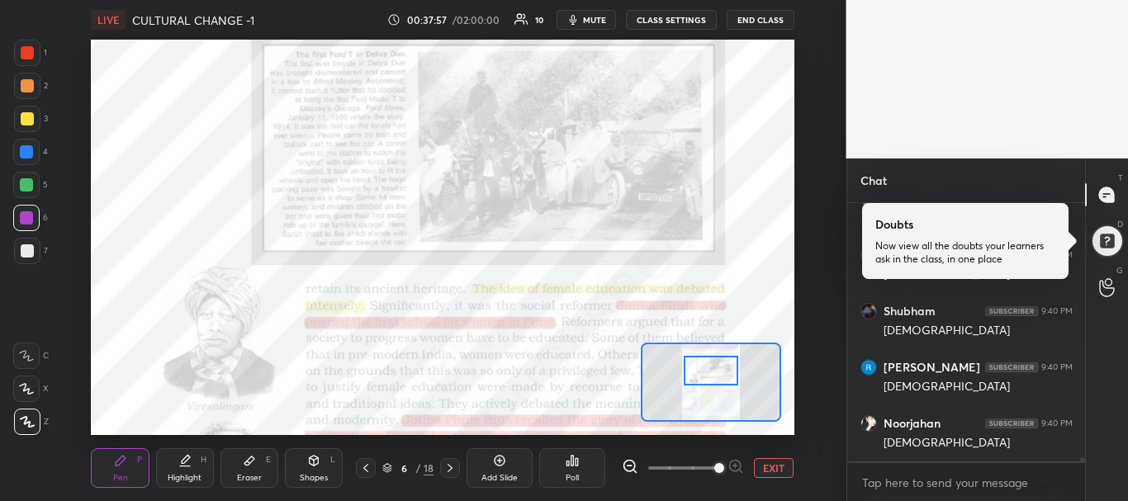
scroll to position [16645, 0]
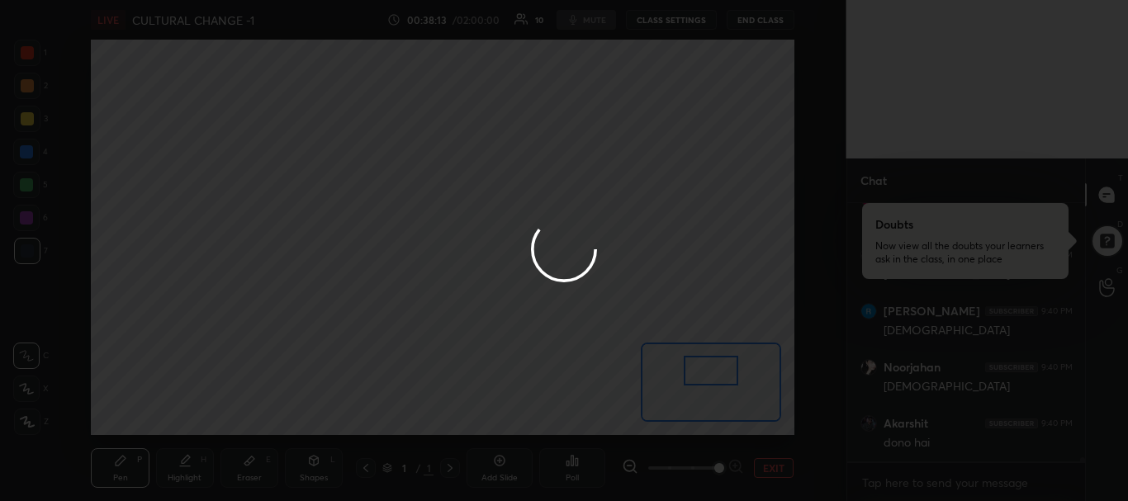
click at [555, 310] on div "1 2 3 4 5 6 7 R O A L C X Z Erase all C X Z LIVE CULTURAL CHANGE -1 00:38:13 / …" at bounding box center [564, 250] width 1128 height 501
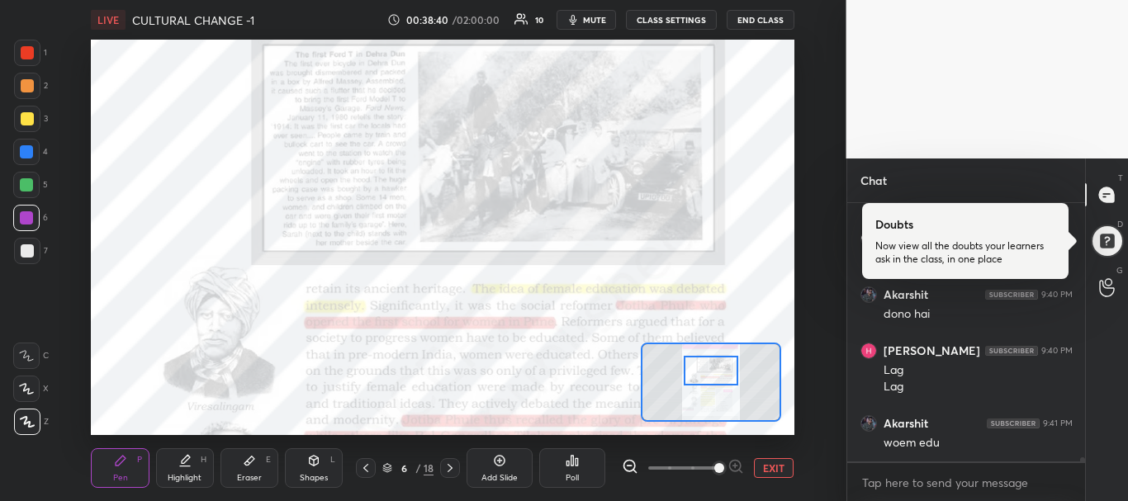
scroll to position [16830, 0]
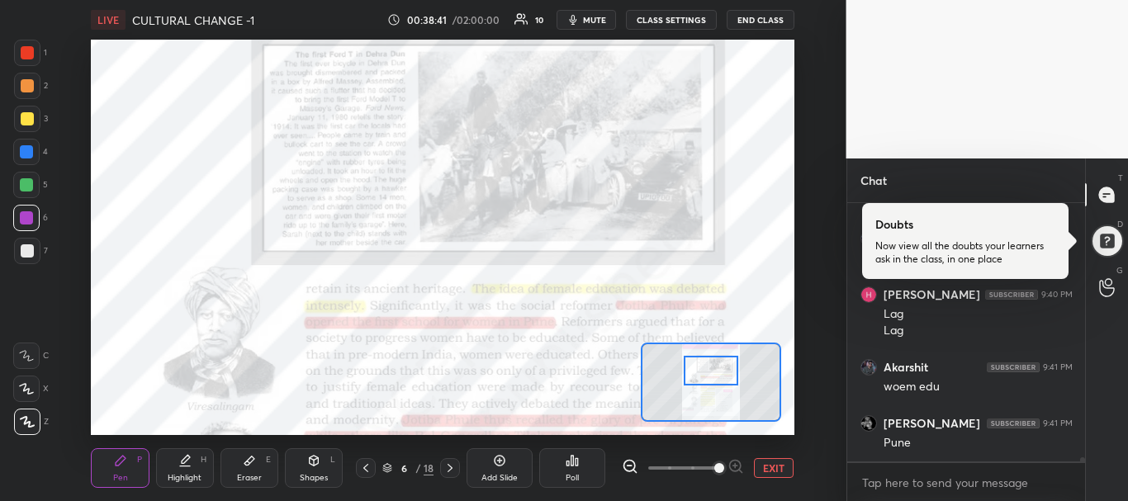
click at [443, 468] on icon at bounding box center [449, 467] width 13 height 13
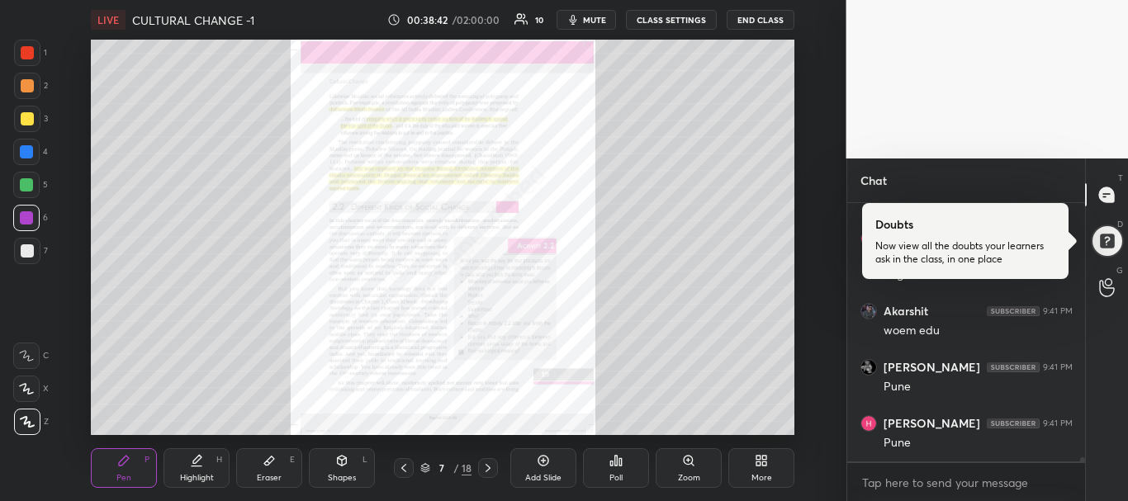
click at [487, 468] on icon at bounding box center [487, 467] width 13 height 13
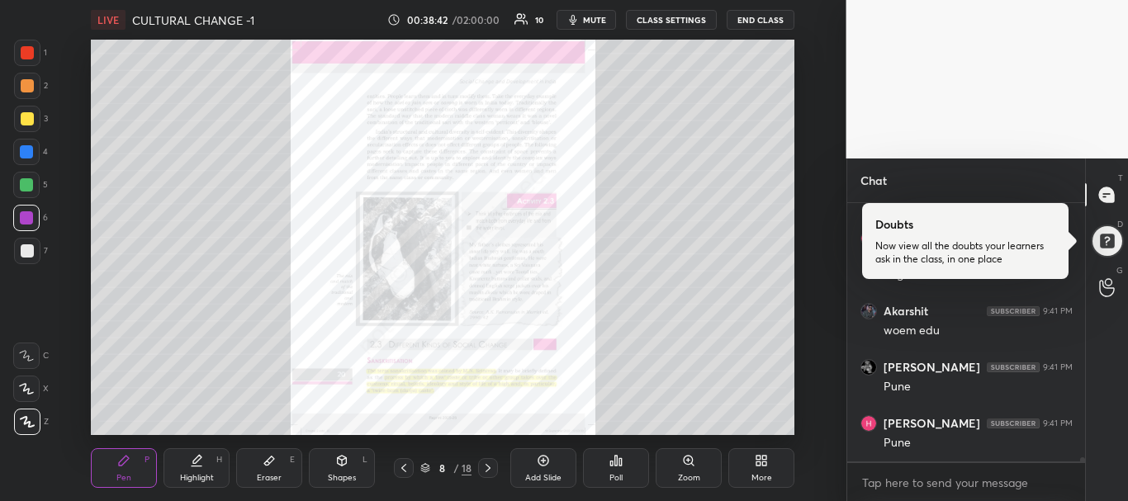
scroll to position [16942, 0]
click at [487, 468] on icon at bounding box center [487, 467] width 13 height 13
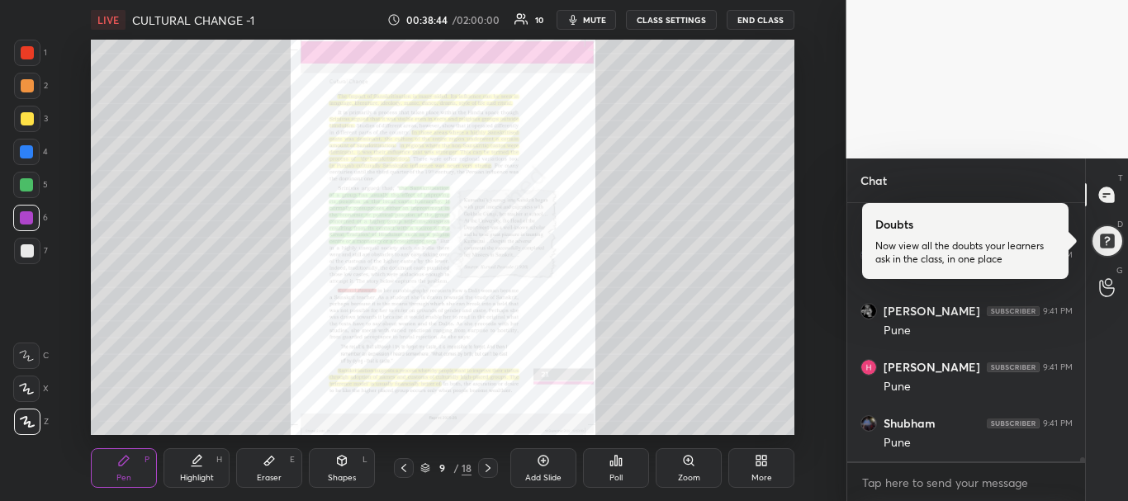
click at [400, 470] on icon at bounding box center [403, 467] width 13 height 13
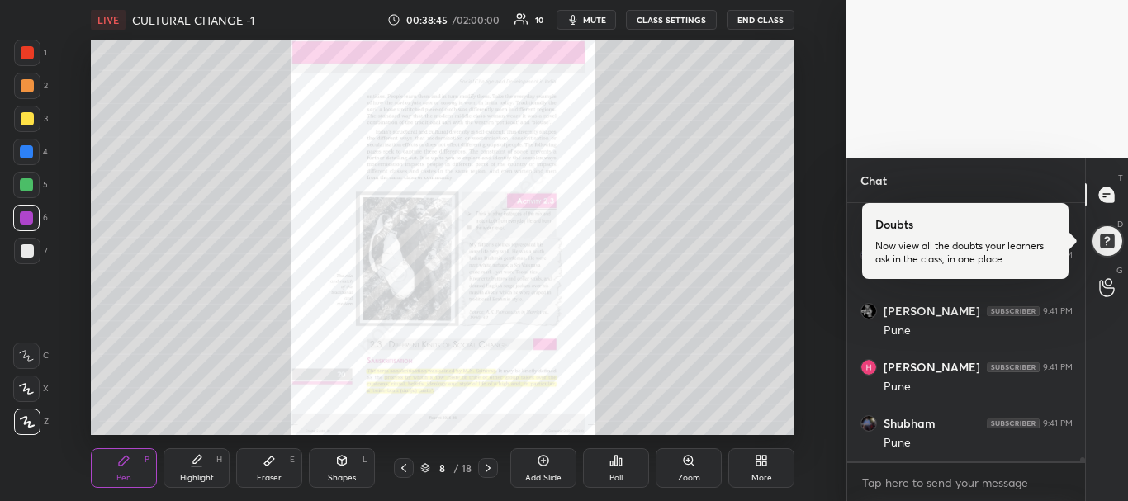
click at [687, 463] on icon at bounding box center [687, 460] width 9 height 9
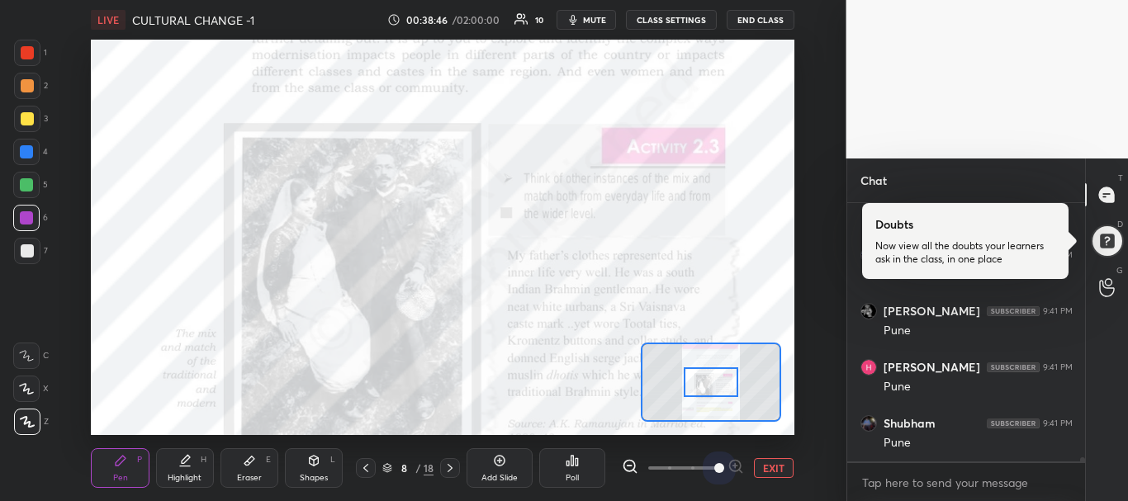
click at [713, 466] on span at bounding box center [682, 468] width 69 height 25
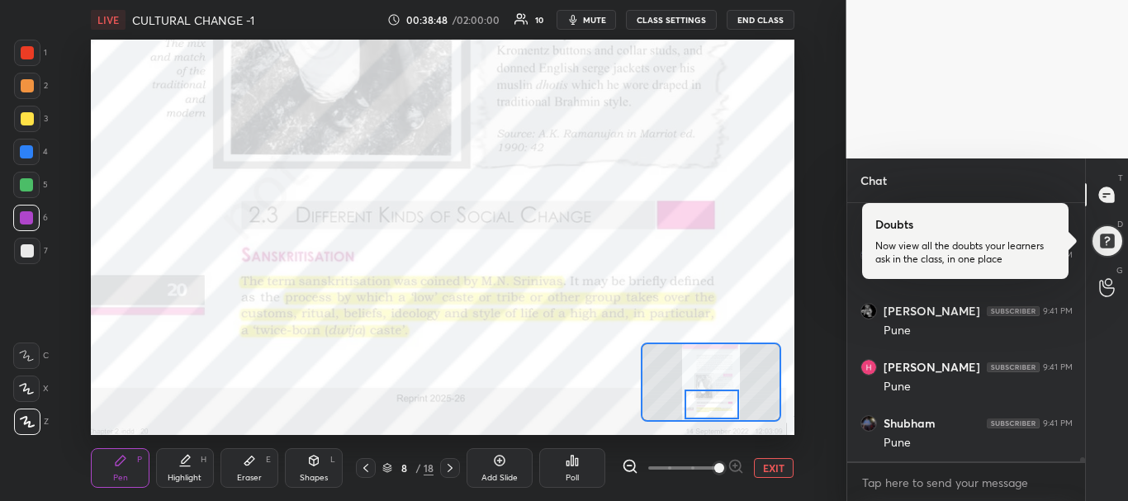
drag, startPoint x: 717, startPoint y: 378, endPoint x: 718, endPoint y: 408, distance: 29.7
click at [718, 408] on div at bounding box center [711, 405] width 55 height 31
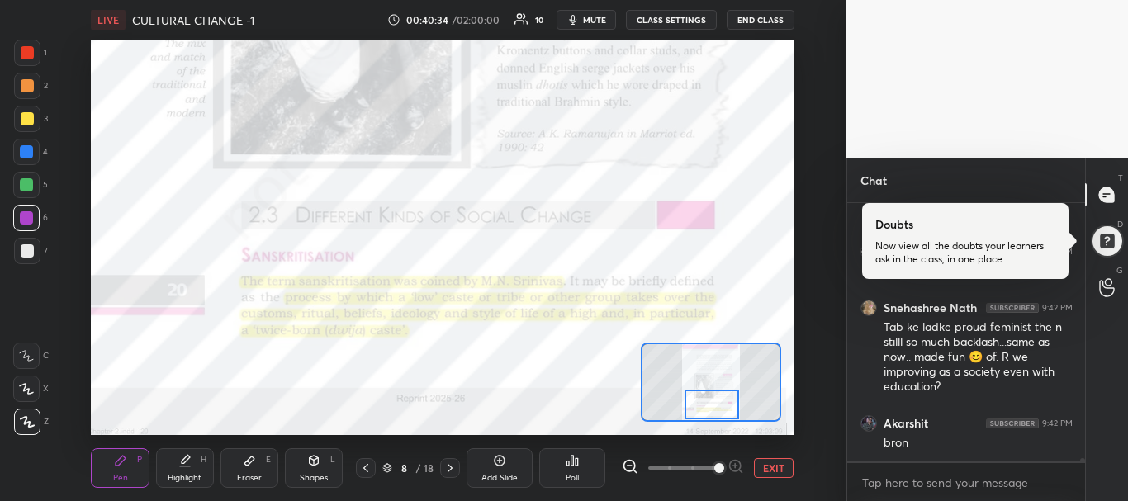
scroll to position [18168, 0]
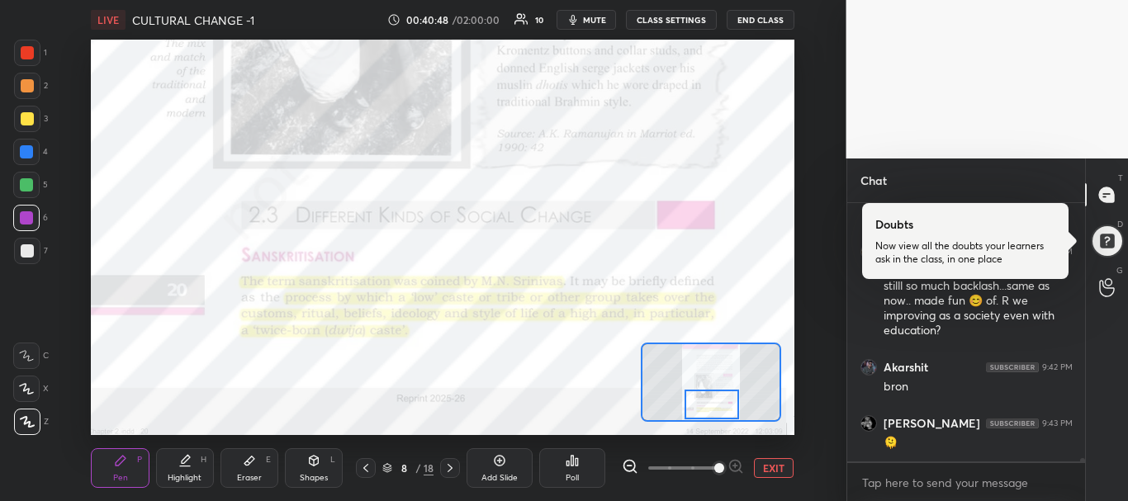
click at [449, 466] on icon at bounding box center [449, 467] width 13 height 13
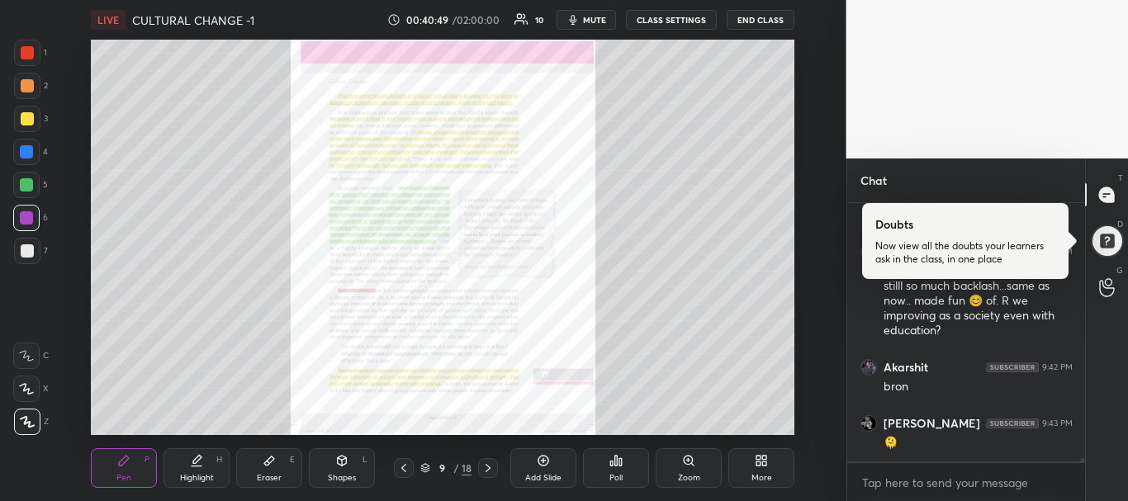
click at [674, 475] on div "Zoom" at bounding box center [688, 468] width 66 height 40
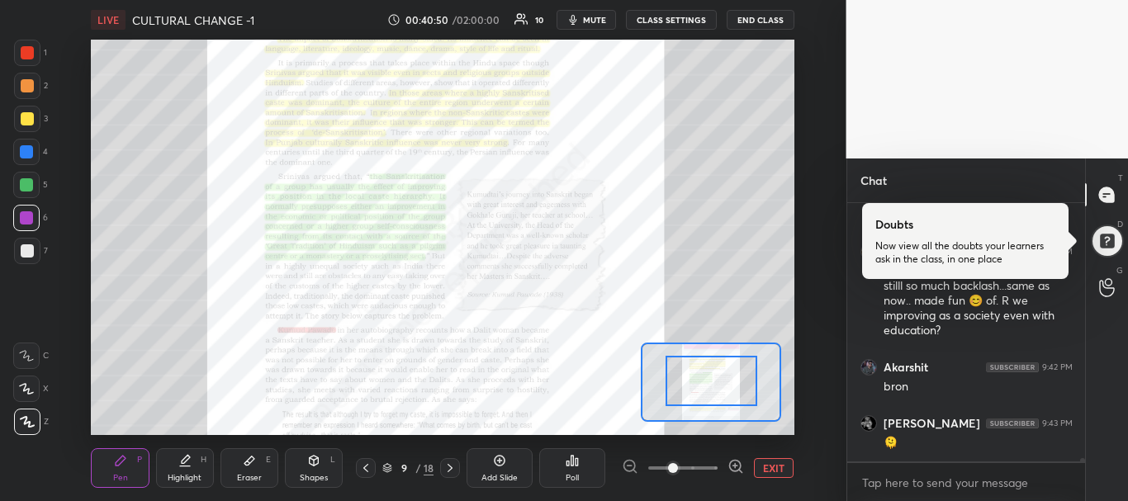
drag, startPoint x: 707, startPoint y: 389, endPoint x: 710, endPoint y: 362, distance: 27.4
click at [720, 467] on div at bounding box center [683, 468] width 122 height 20
click at [713, 467] on span at bounding box center [682, 468] width 69 height 25
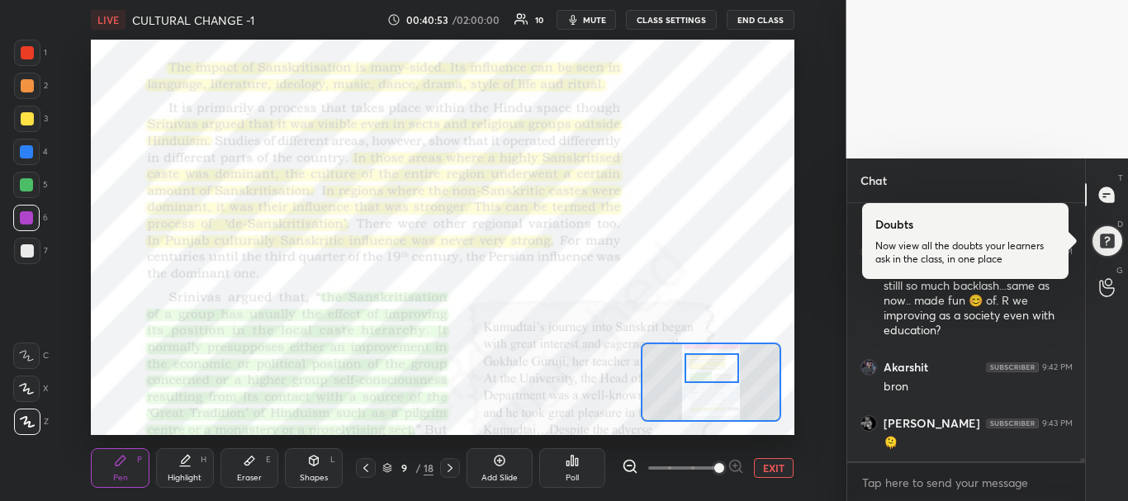
scroll to position [18225, 0]
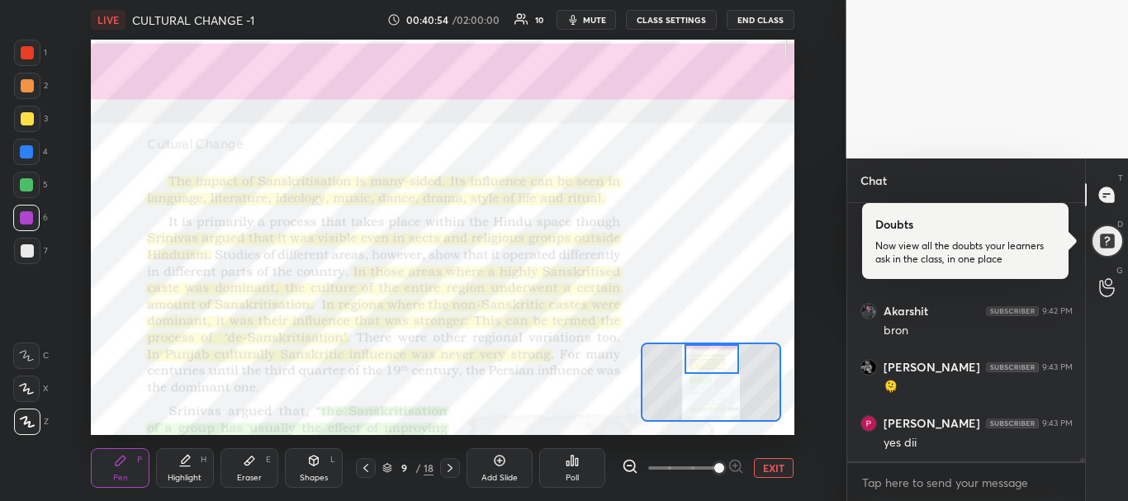
drag, startPoint x: 710, startPoint y: 376, endPoint x: 710, endPoint y: 349, distance: 27.2
click at [710, 349] on div at bounding box center [711, 359] width 55 height 31
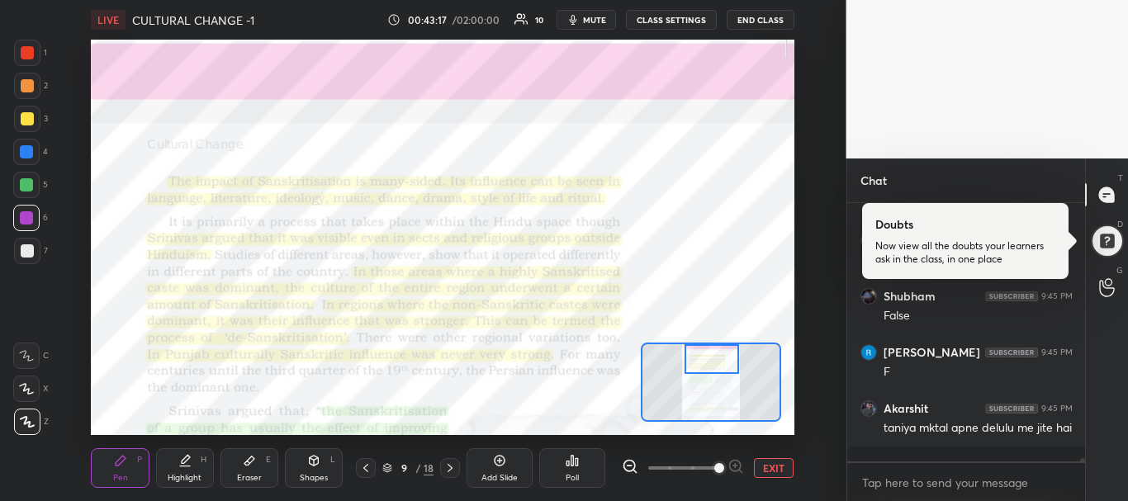
scroll to position [20250, 0]
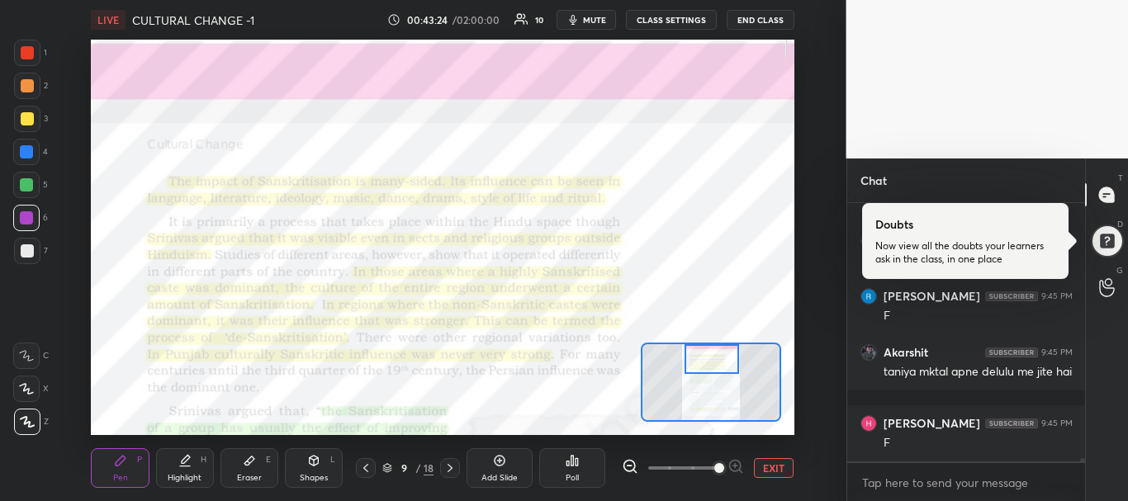
click at [238, 464] on div "Eraser E" at bounding box center [249, 468] width 58 height 40
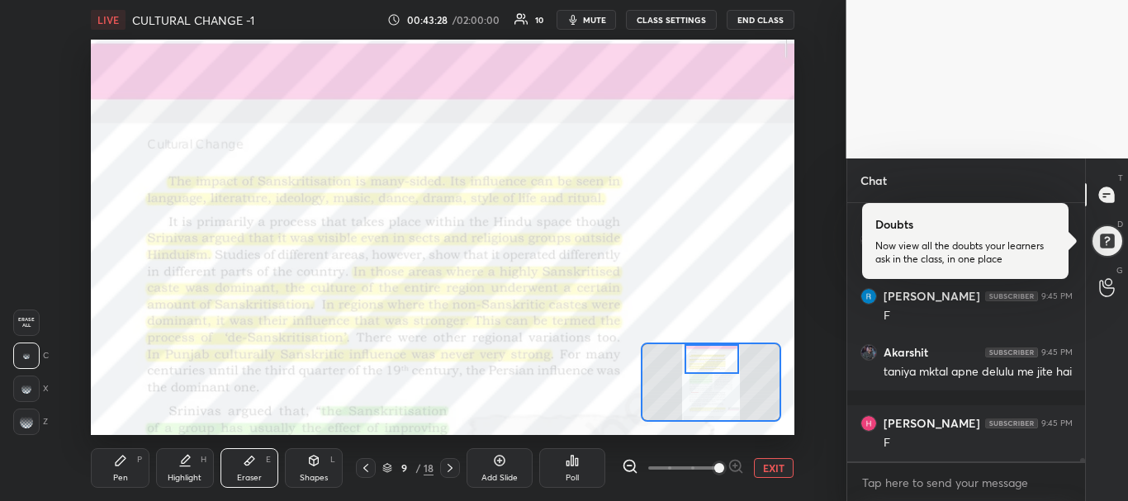
click at [23, 415] on rect at bounding box center [24, 416] width 2 height 2
click at [128, 452] on div "Pen P" at bounding box center [120, 468] width 58 height 40
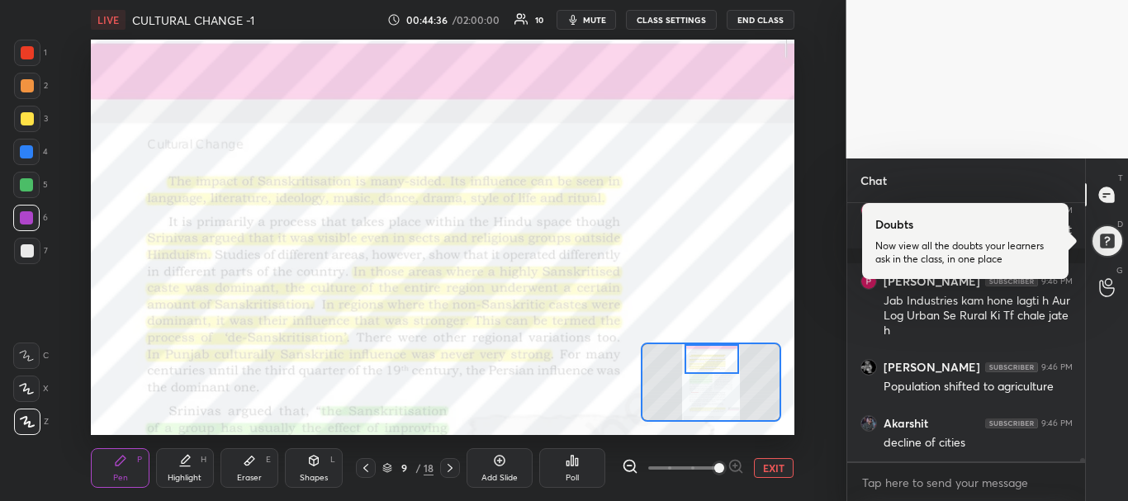
scroll to position [20688, 0]
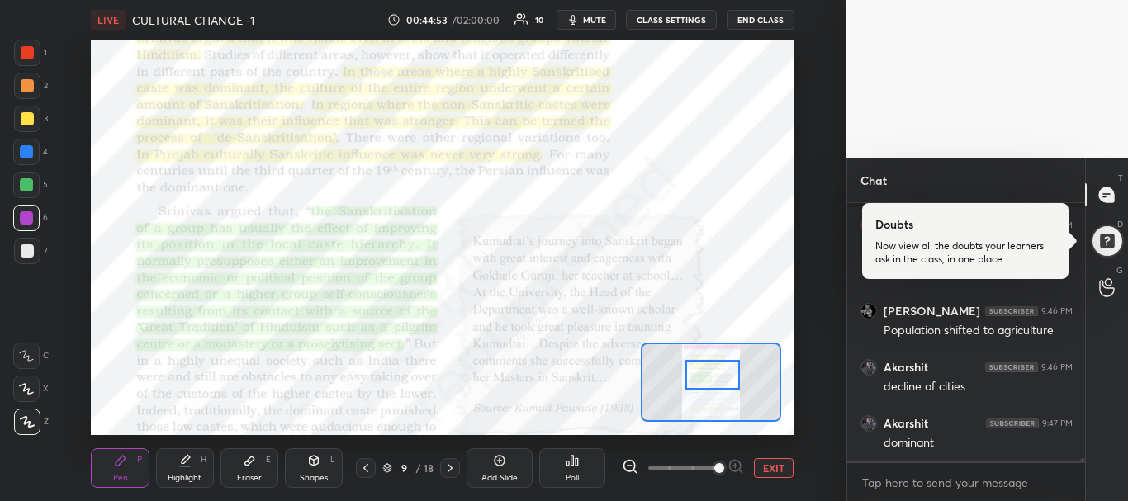
drag, startPoint x: 697, startPoint y: 356, endPoint x: 698, endPoint y: 372, distance: 16.5
click at [698, 372] on div at bounding box center [712, 375] width 55 height 31
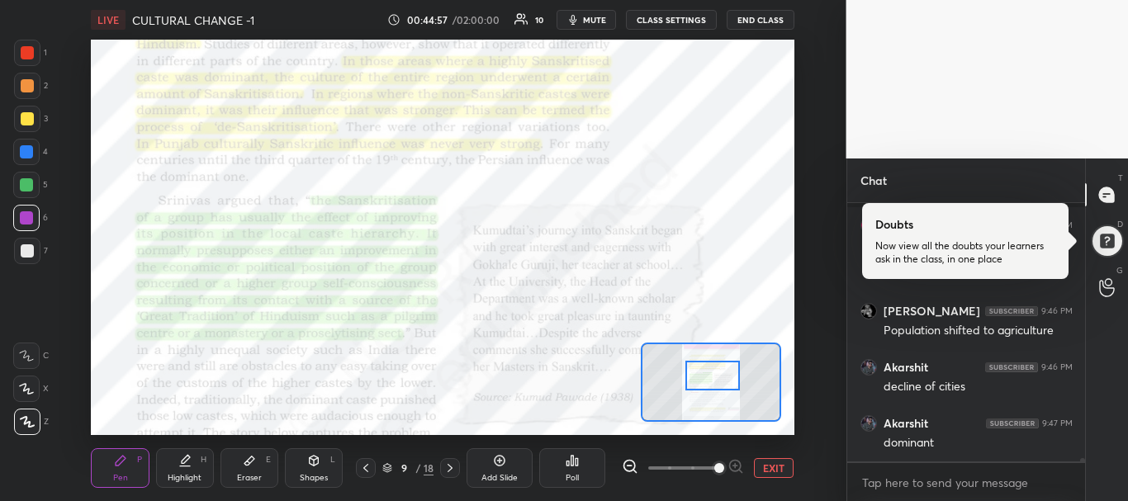
scroll to position [20744, 0]
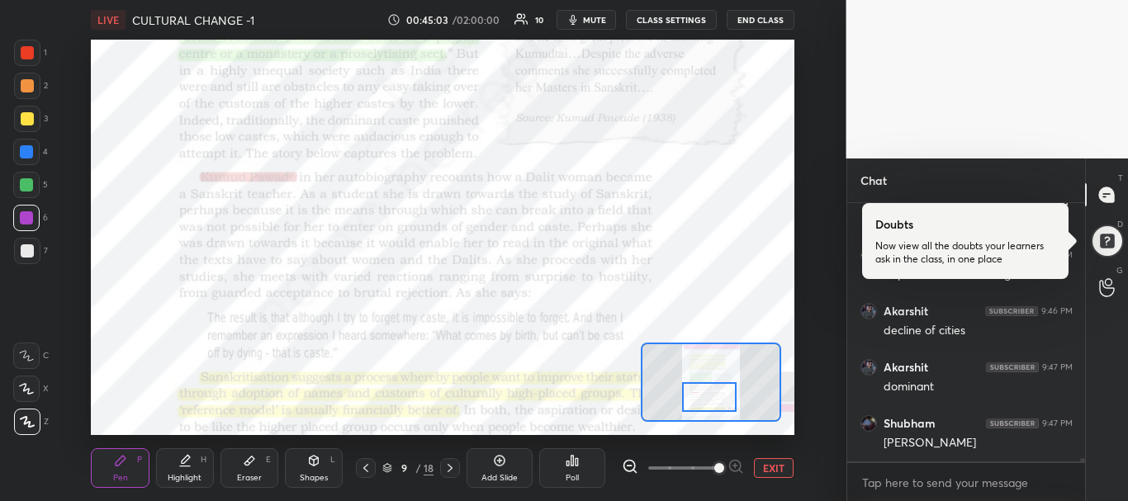
drag, startPoint x: 717, startPoint y: 369, endPoint x: 714, endPoint y: 390, distance: 21.7
click at [714, 390] on div at bounding box center [709, 397] width 55 height 31
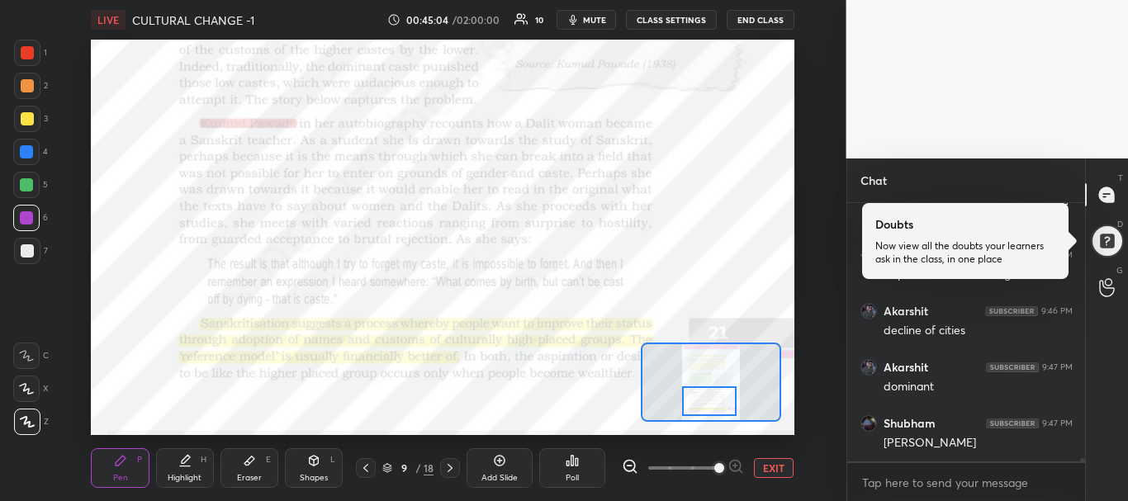
click at [714, 396] on div at bounding box center [709, 401] width 55 height 31
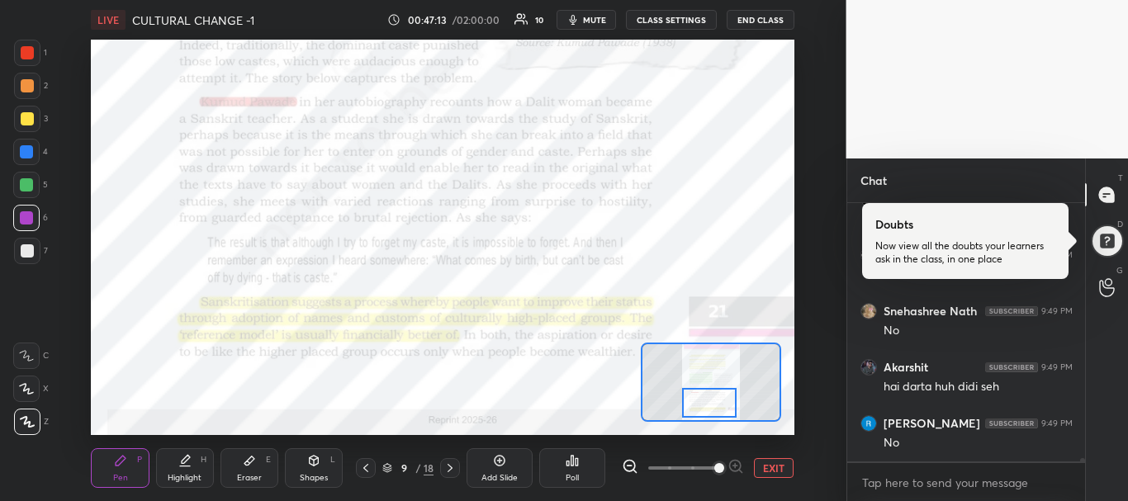
scroll to position [22069, 0]
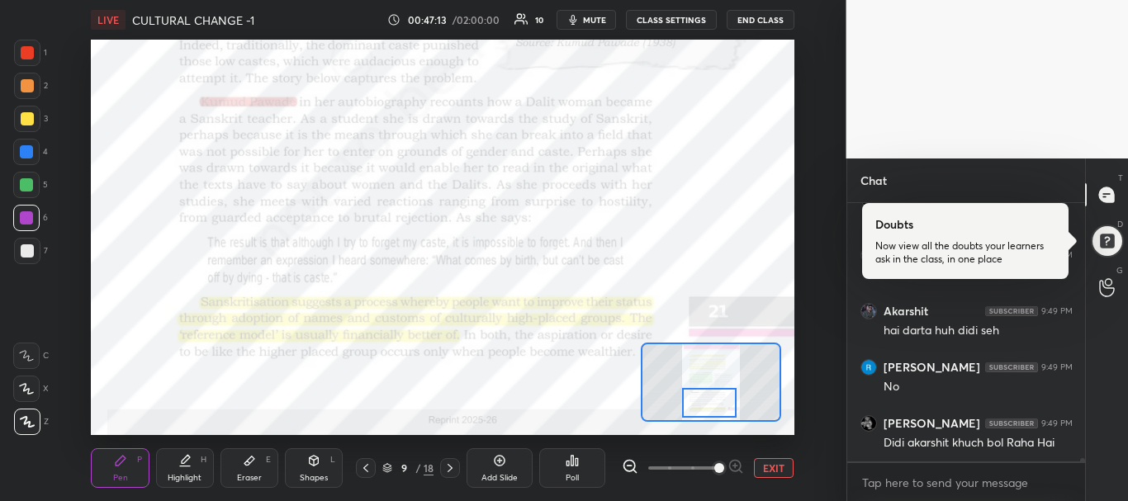
click at [586, 25] on span "mute" at bounding box center [594, 20] width 23 height 12
click at [586, 25] on span "unmute" at bounding box center [592, 20] width 35 height 12
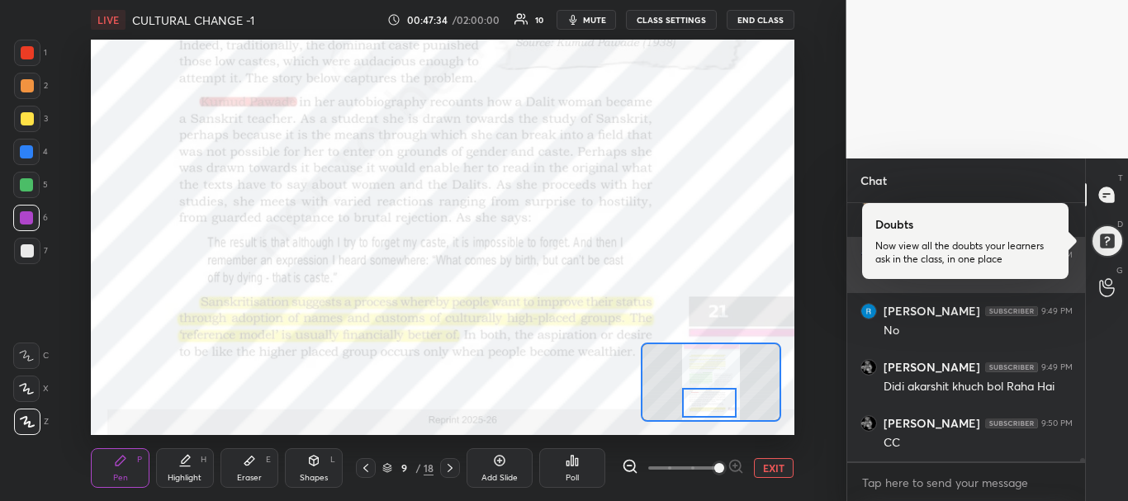
scroll to position [22182, 0]
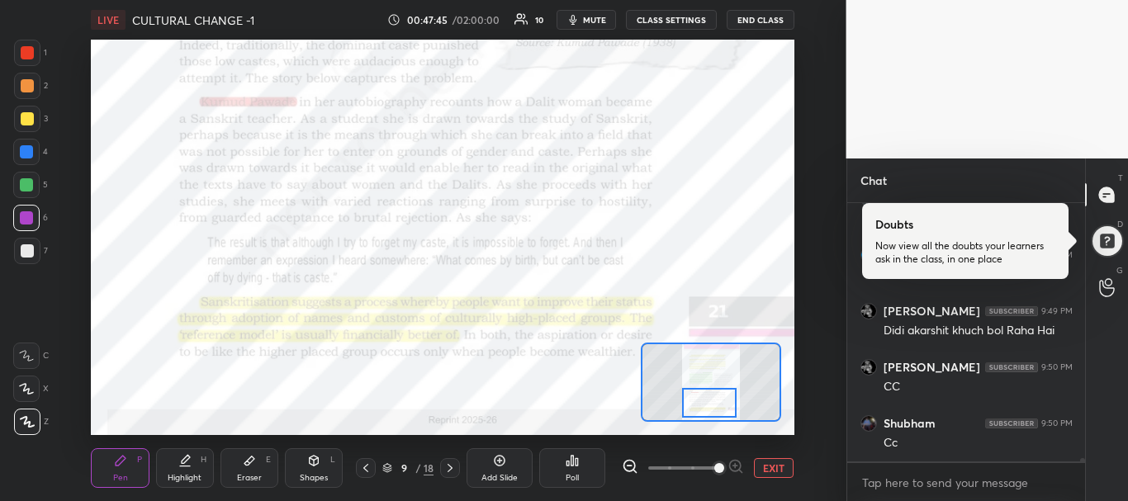
click at [459, 469] on div at bounding box center [450, 468] width 20 height 20
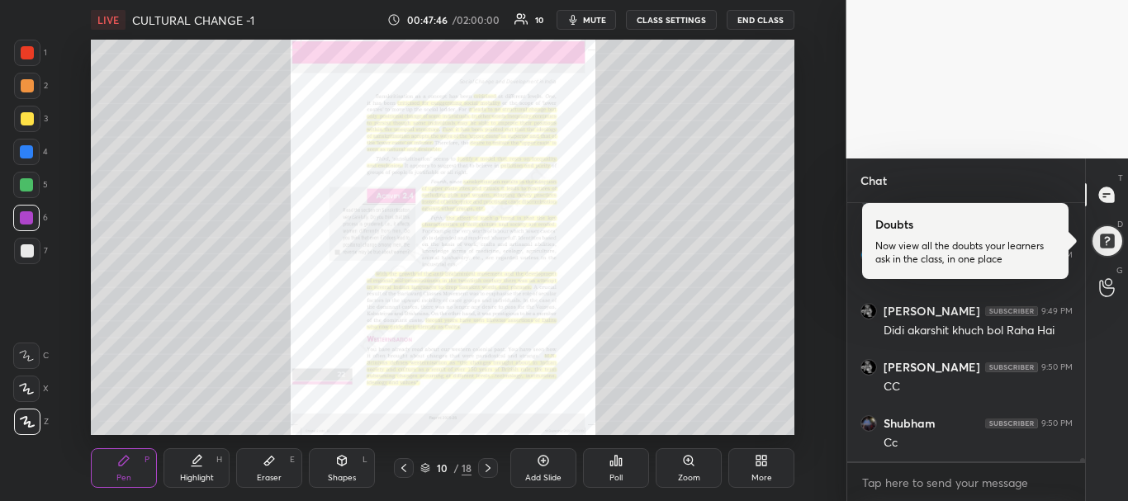
scroll to position [22238, 0]
click at [681, 460] on div "Zoom" at bounding box center [688, 468] width 66 height 40
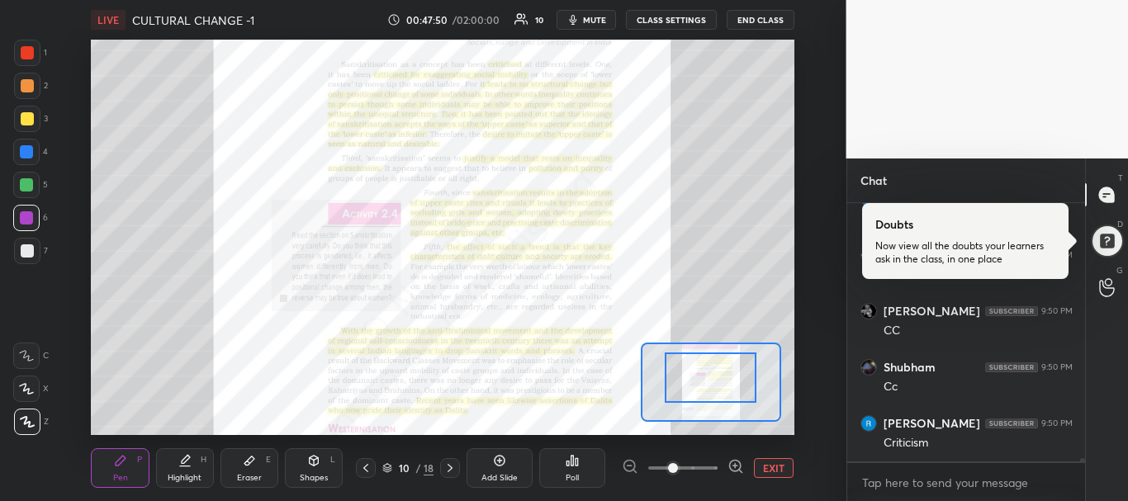
click at [716, 335] on div "Setting up your live class Poll for secs No correct answer Start poll" at bounding box center [442, 237] width 703 height 395
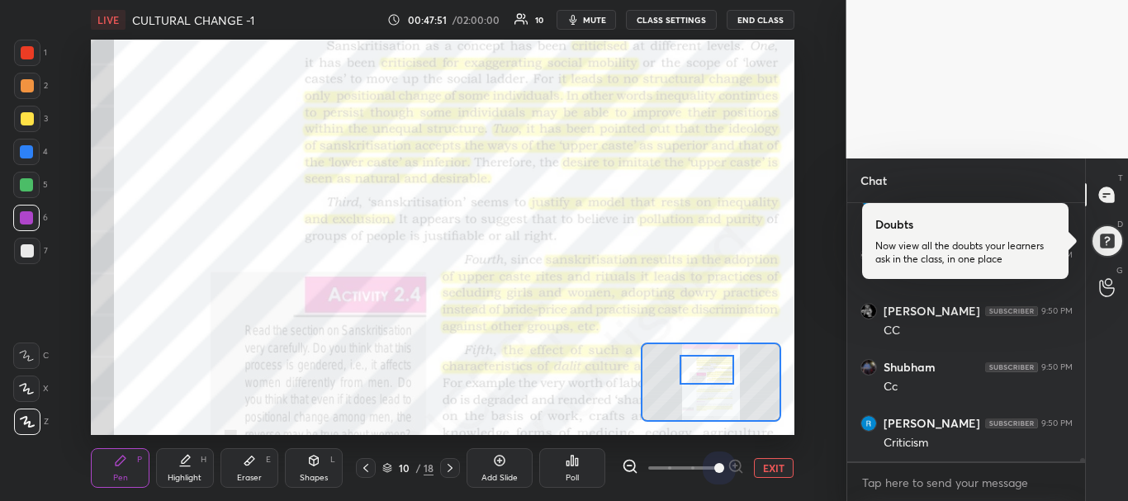
scroll to position [22294, 0]
click at [712, 469] on span at bounding box center [682, 468] width 69 height 25
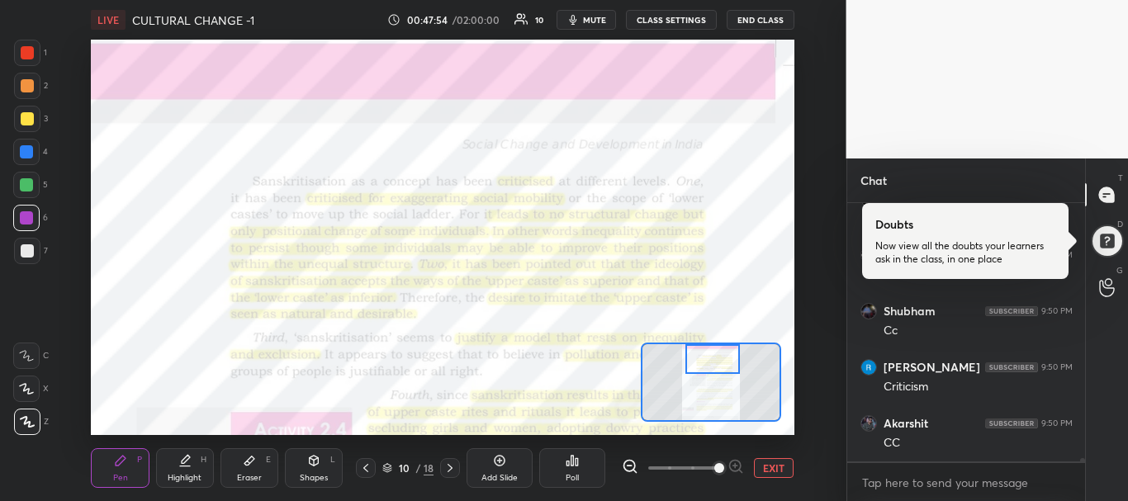
drag, startPoint x: 707, startPoint y: 369, endPoint x: 713, endPoint y: 358, distance: 12.2
click at [713, 358] on div at bounding box center [712, 359] width 55 height 31
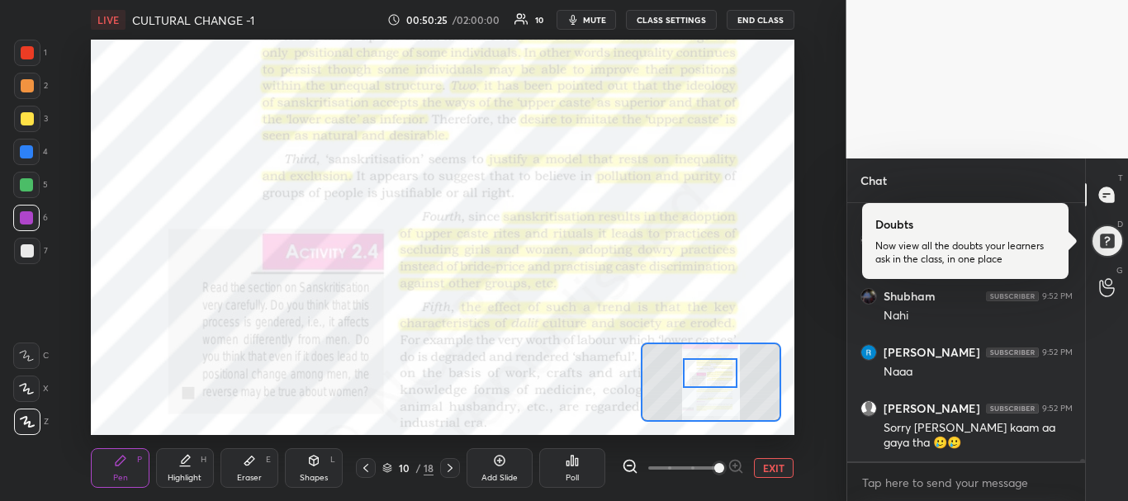
drag, startPoint x: 727, startPoint y: 360, endPoint x: 725, endPoint y: 374, distance: 14.2
click at [725, 374] on div at bounding box center [710, 373] width 55 height 31
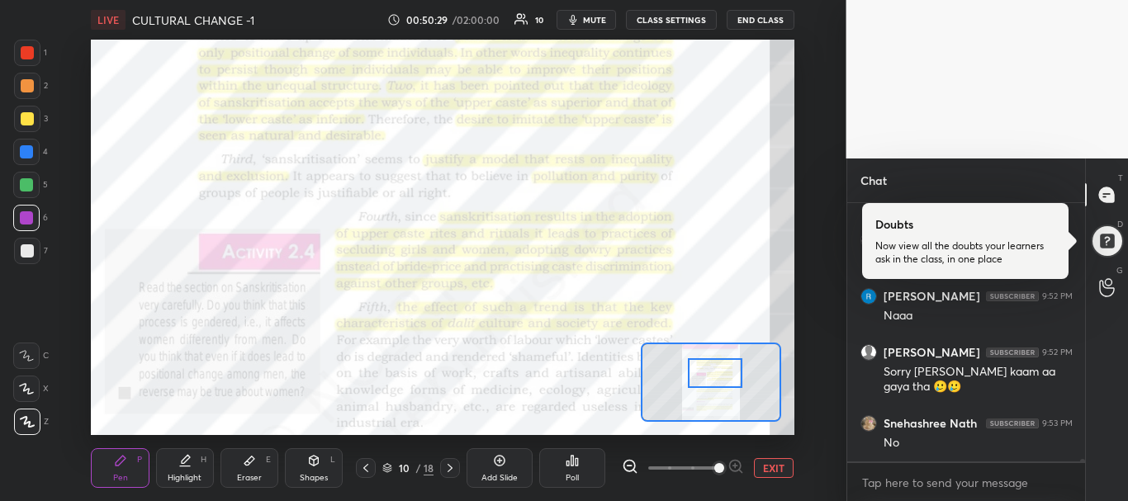
click at [730, 374] on div at bounding box center [715, 373] width 55 height 31
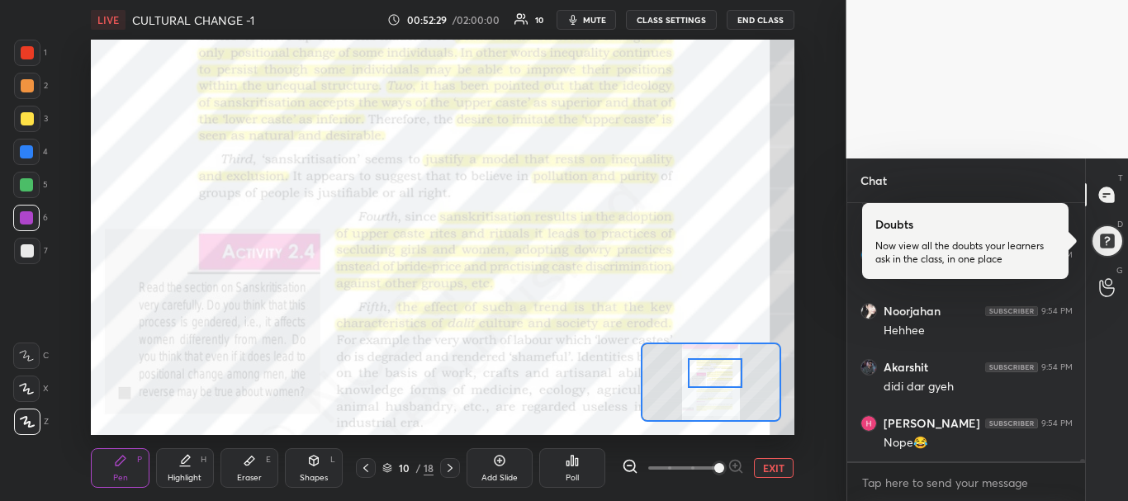
scroll to position [23857, 0]
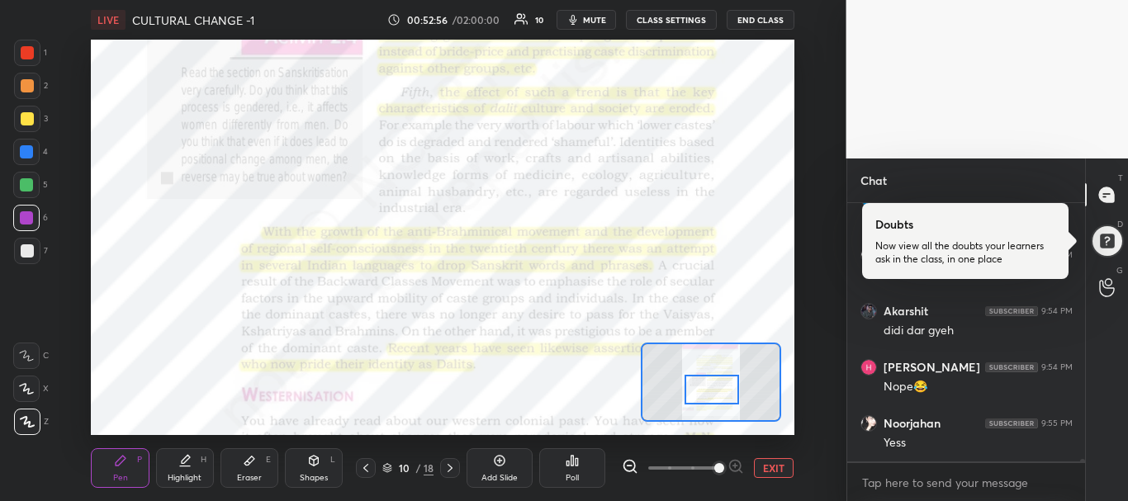
drag, startPoint x: 719, startPoint y: 371, endPoint x: 716, endPoint y: 388, distance: 16.8
click at [716, 388] on div at bounding box center [711, 390] width 55 height 31
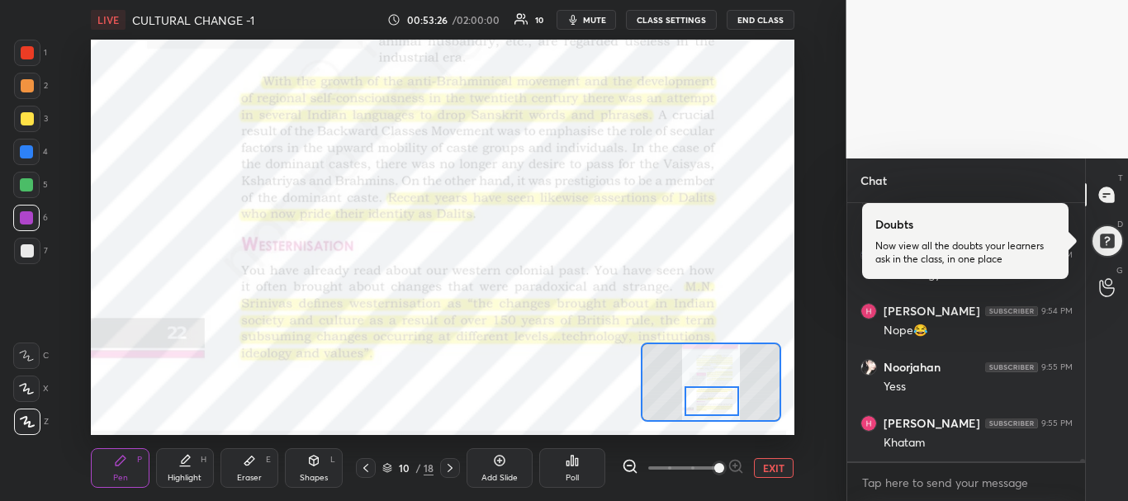
drag, startPoint x: 700, startPoint y: 382, endPoint x: 700, endPoint y: 396, distance: 14.0
click at [700, 396] on div at bounding box center [711, 401] width 55 height 31
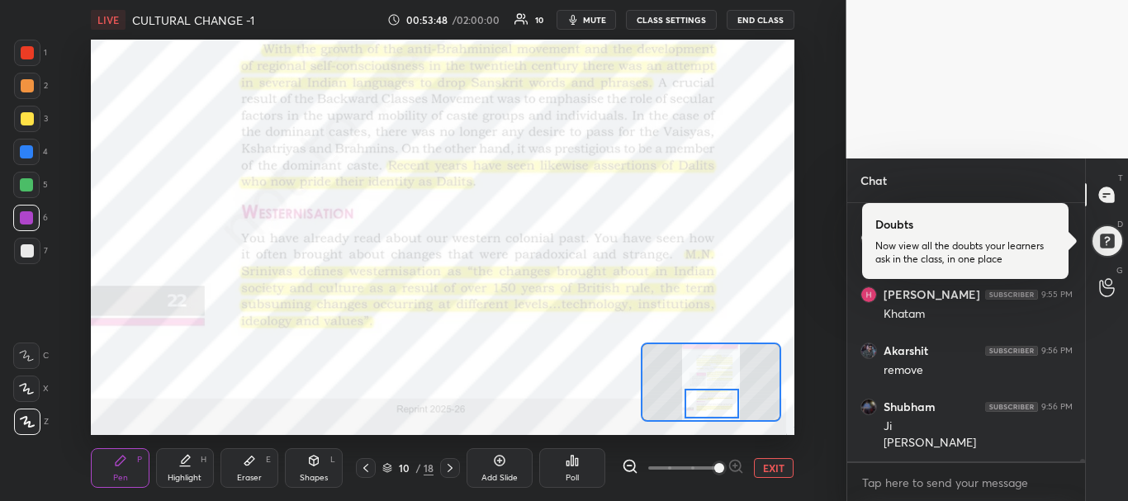
scroll to position [24098, 0]
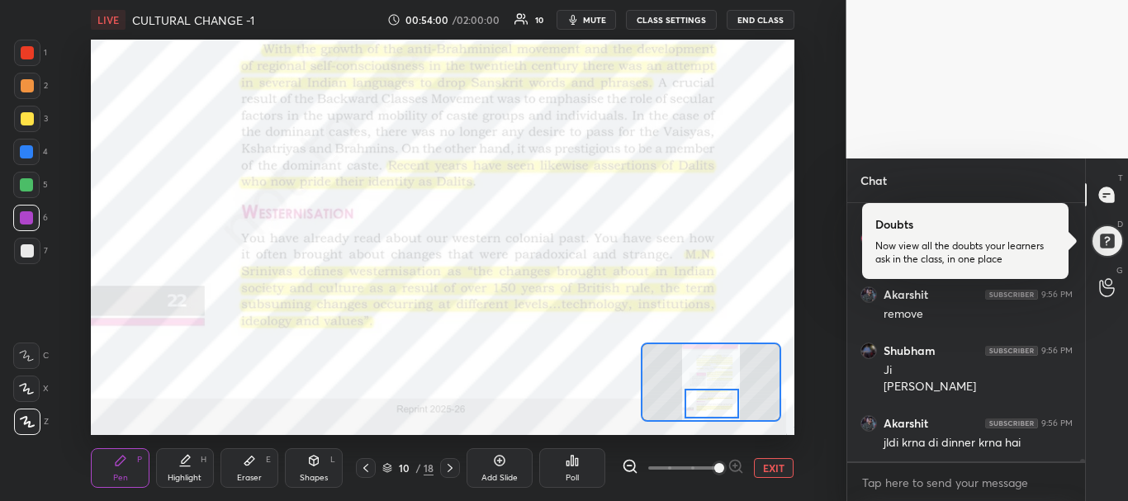
click at [579, 25] on icon "button" at bounding box center [572, 19] width 13 height 13
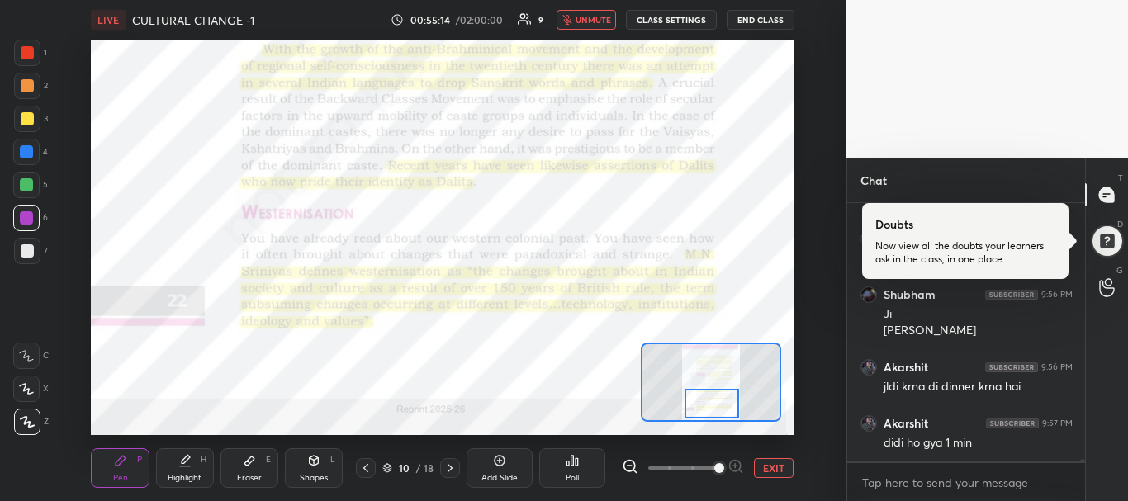
scroll to position [24210, 0]
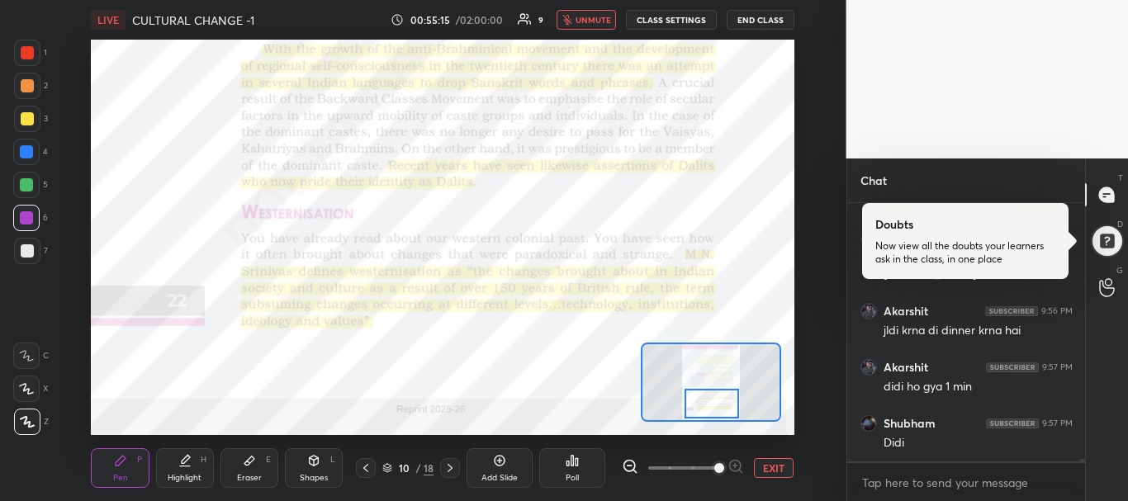
click at [580, 25] on span "unmute" at bounding box center [592, 20] width 35 height 12
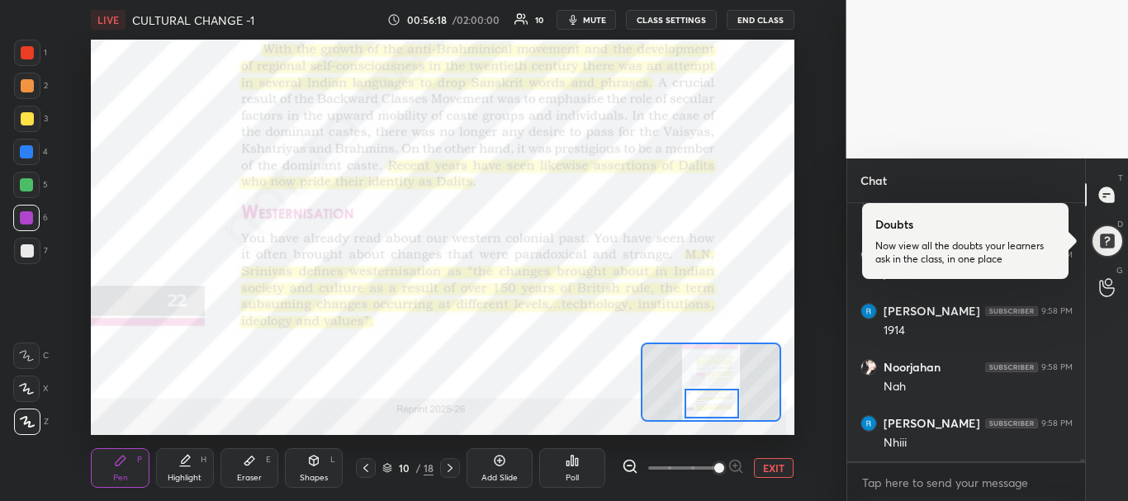
click at [369, 470] on icon at bounding box center [365, 467] width 13 height 13
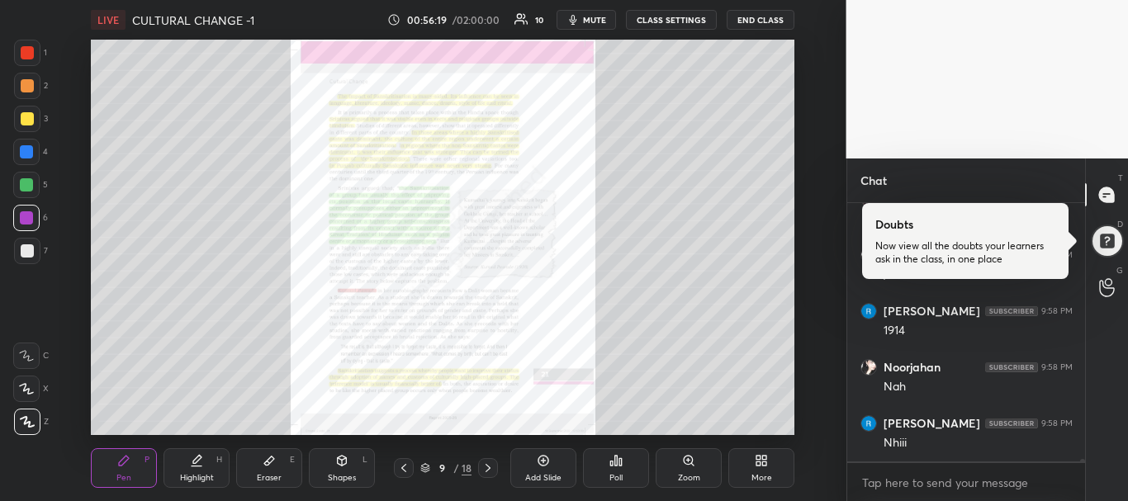
click at [414, 470] on div at bounding box center [404, 468] width 20 height 20
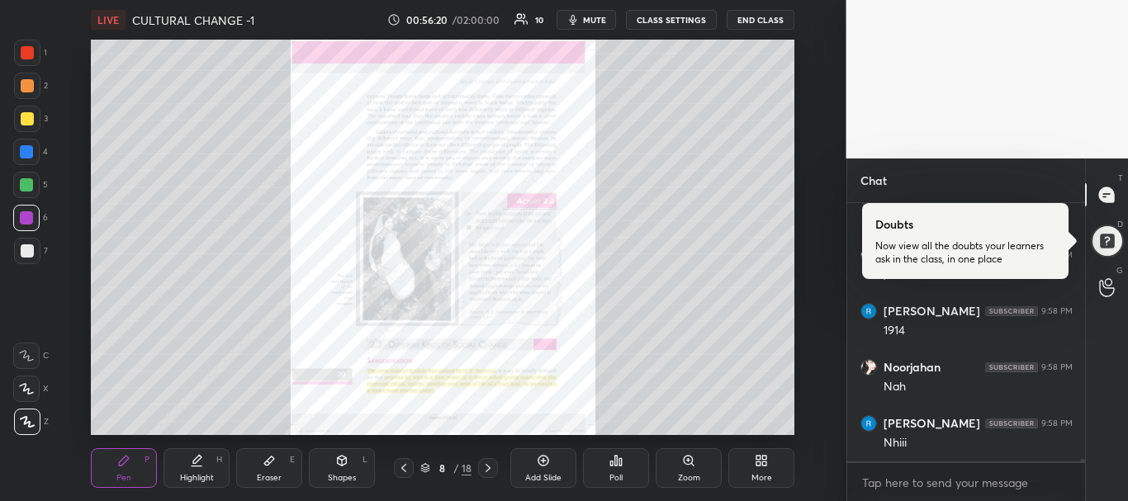
scroll to position [25085, 0]
click at [414, 470] on div at bounding box center [404, 468] width 20 height 20
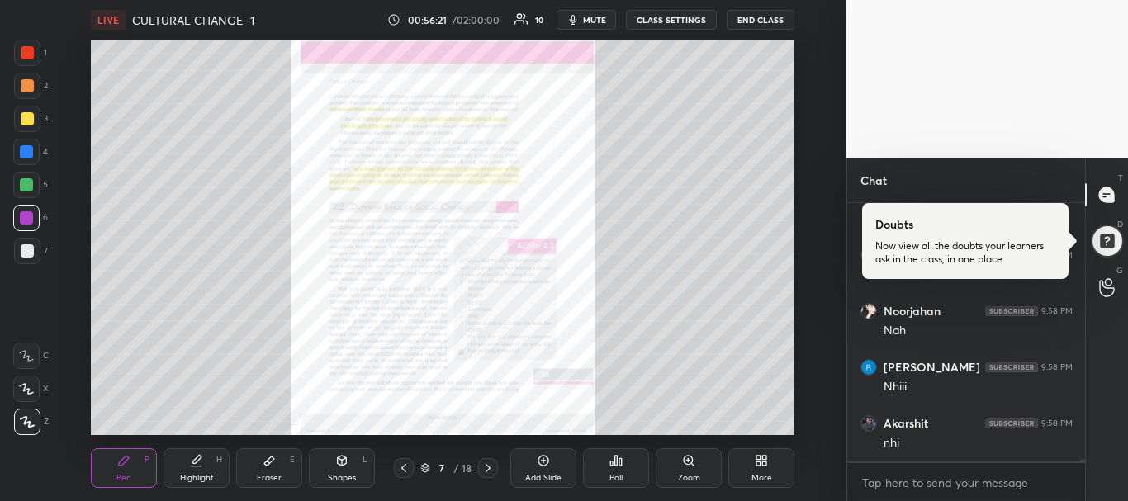
click at [414, 470] on div at bounding box center [404, 468] width 20 height 20
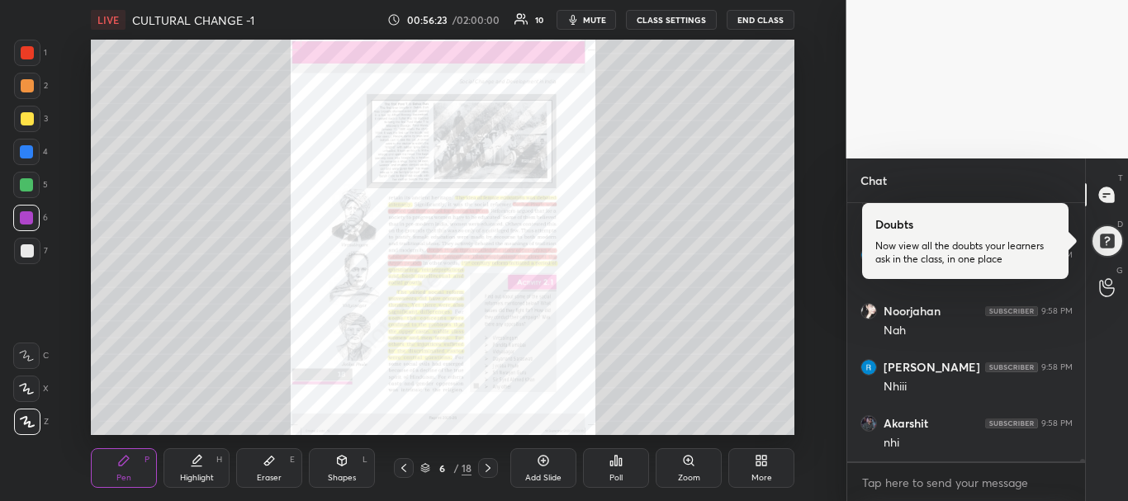
click at [402, 469] on icon at bounding box center [403, 468] width 5 height 8
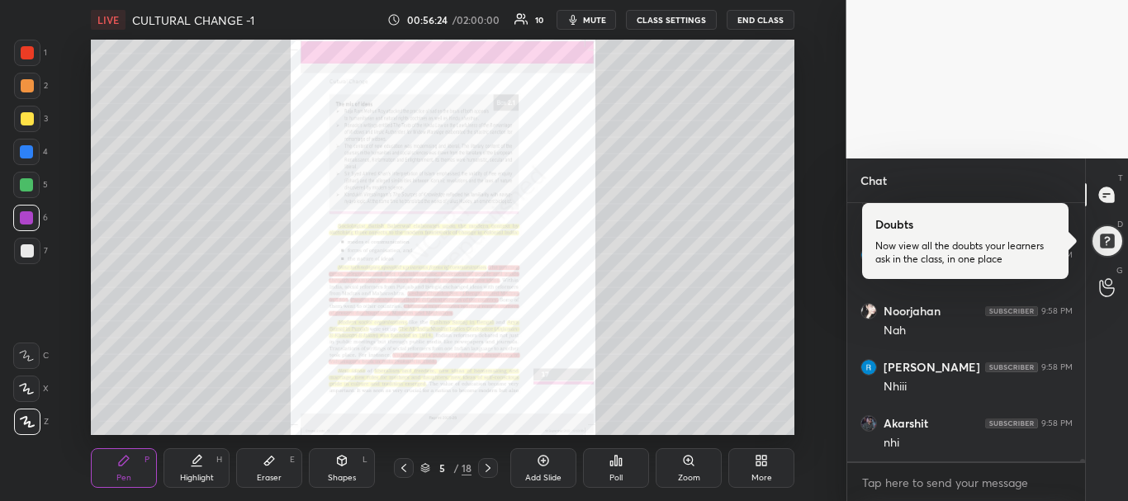
click at [402, 469] on icon at bounding box center [403, 468] width 5 height 8
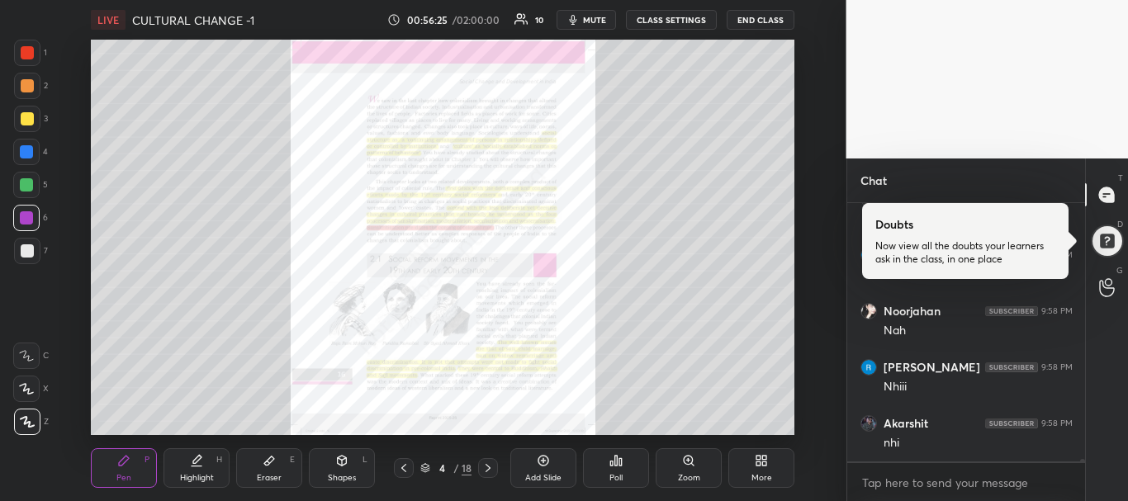
click at [487, 467] on icon at bounding box center [487, 467] width 13 height 13
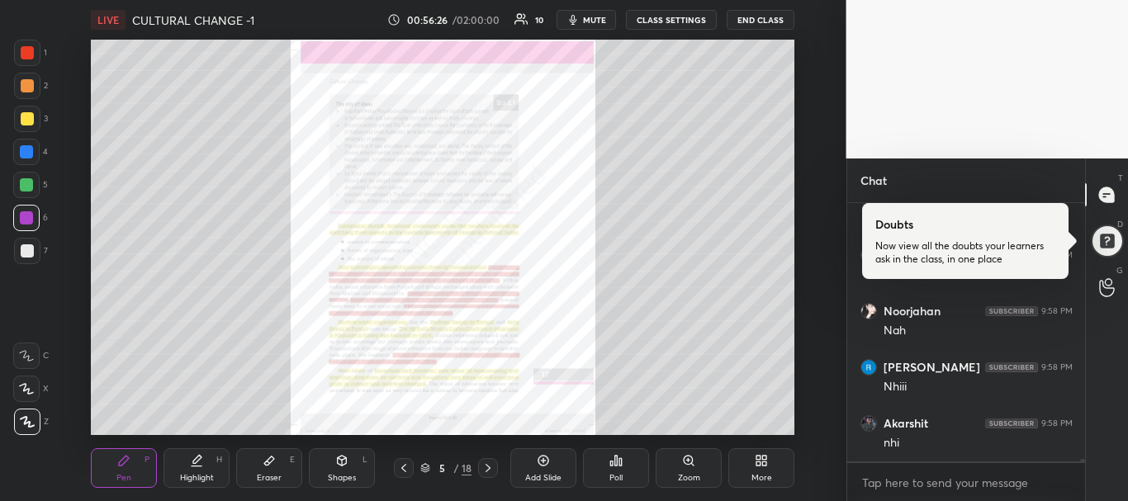
click at [487, 467] on icon at bounding box center [487, 467] width 13 height 13
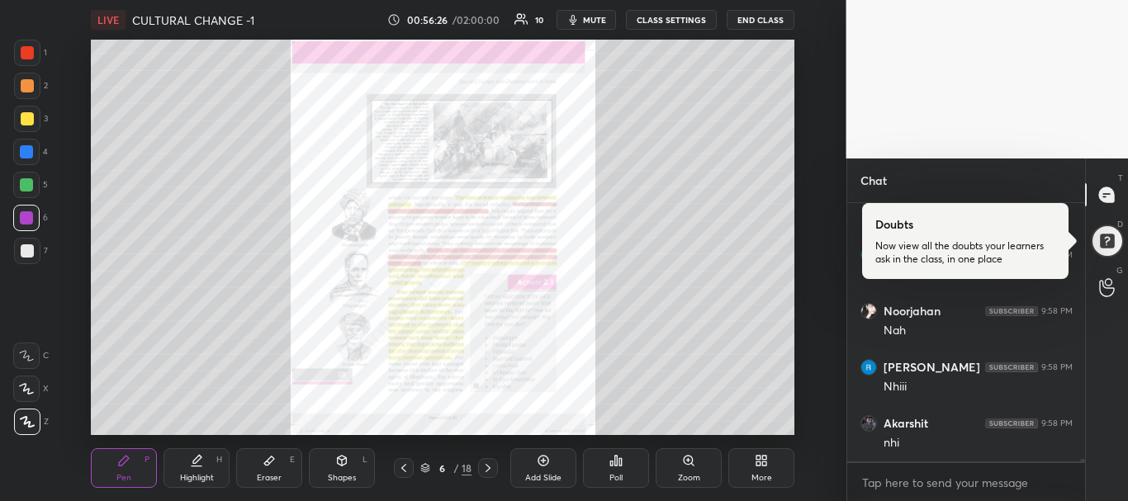
click at [487, 467] on icon at bounding box center [487, 467] width 13 height 13
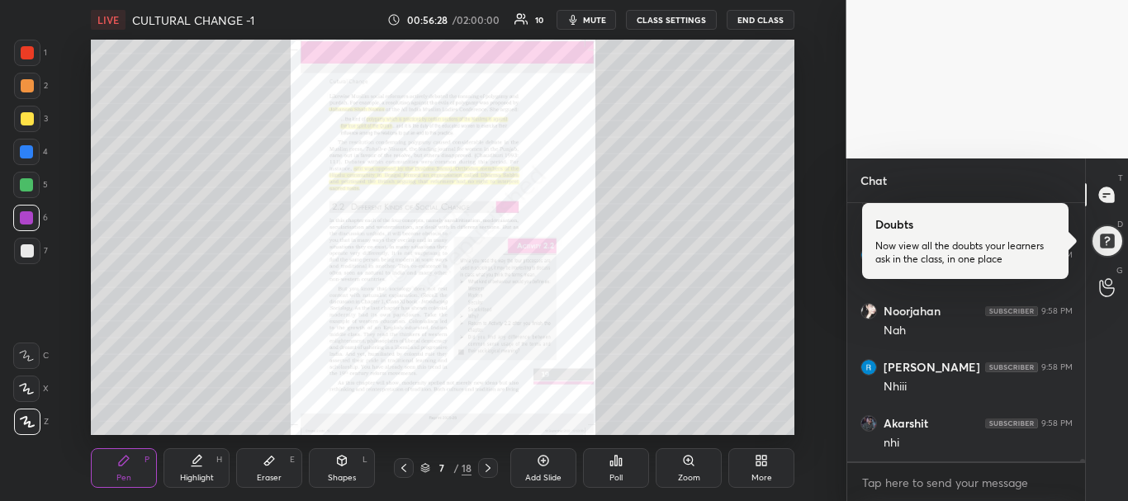
click at [686, 470] on div "Zoom" at bounding box center [688, 468] width 66 height 40
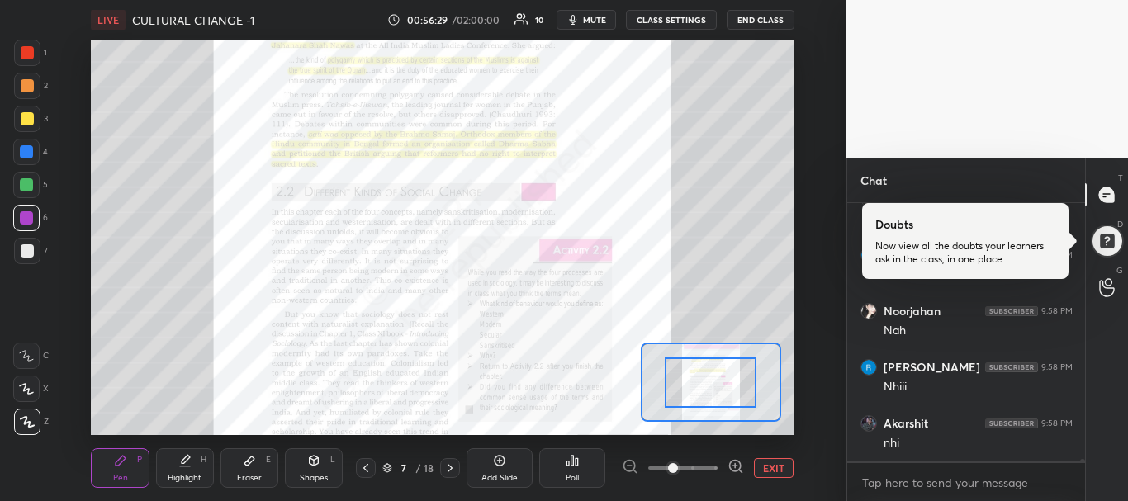
click at [712, 461] on span at bounding box center [682, 468] width 69 height 25
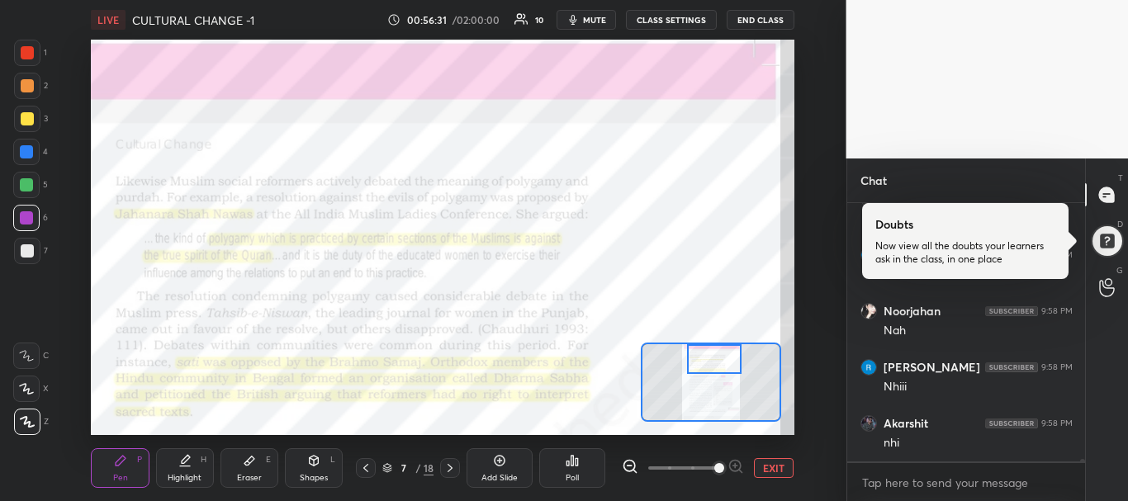
click at [697, 333] on div "Setting up your live class Poll for secs No correct answer Start poll" at bounding box center [442, 237] width 703 height 395
click at [451, 466] on icon at bounding box center [449, 467] width 13 height 13
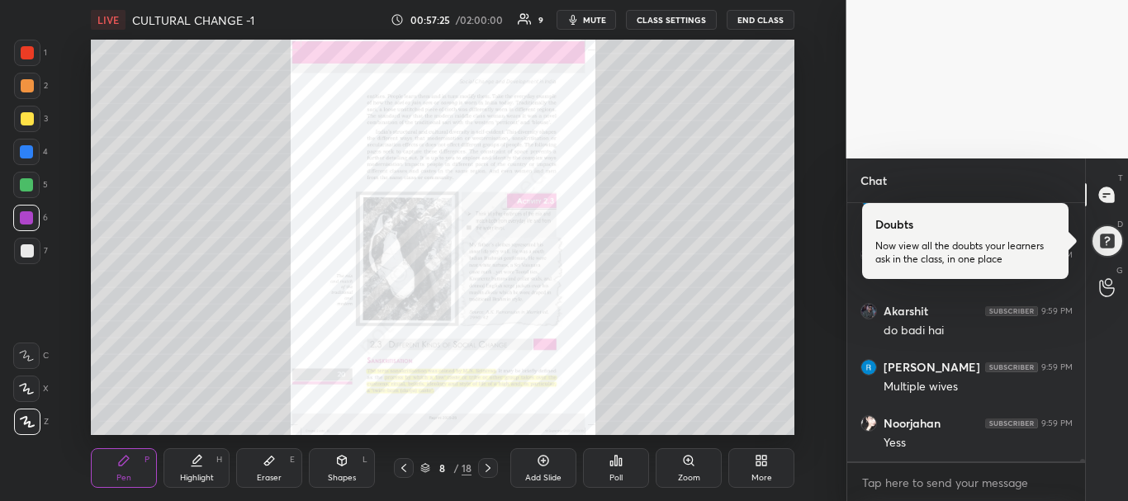
scroll to position [25815, 0]
click at [489, 462] on icon at bounding box center [487, 467] width 13 height 13
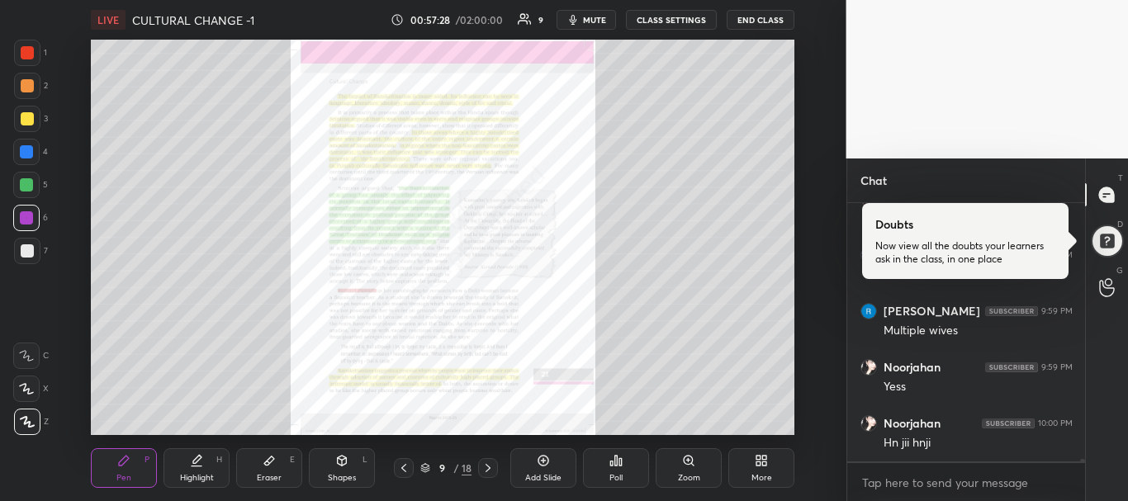
scroll to position [25832, 0]
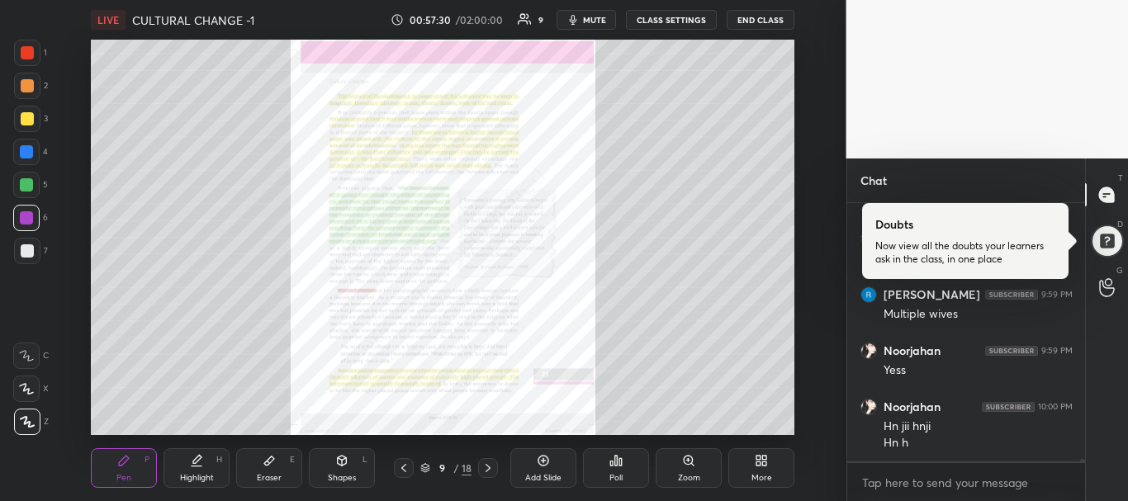
click at [491, 464] on icon at bounding box center [487, 467] width 13 height 13
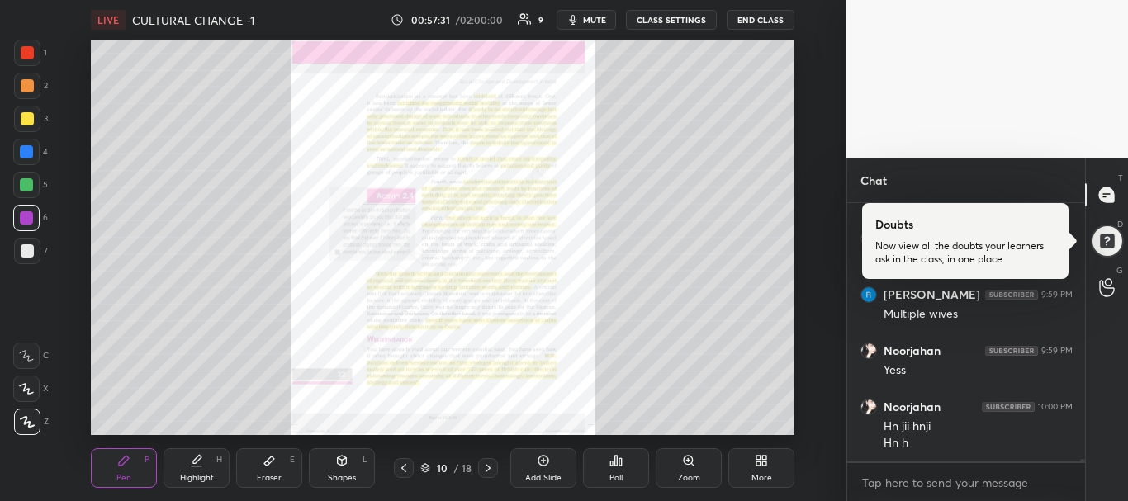
click at [491, 464] on icon at bounding box center [487, 467] width 13 height 13
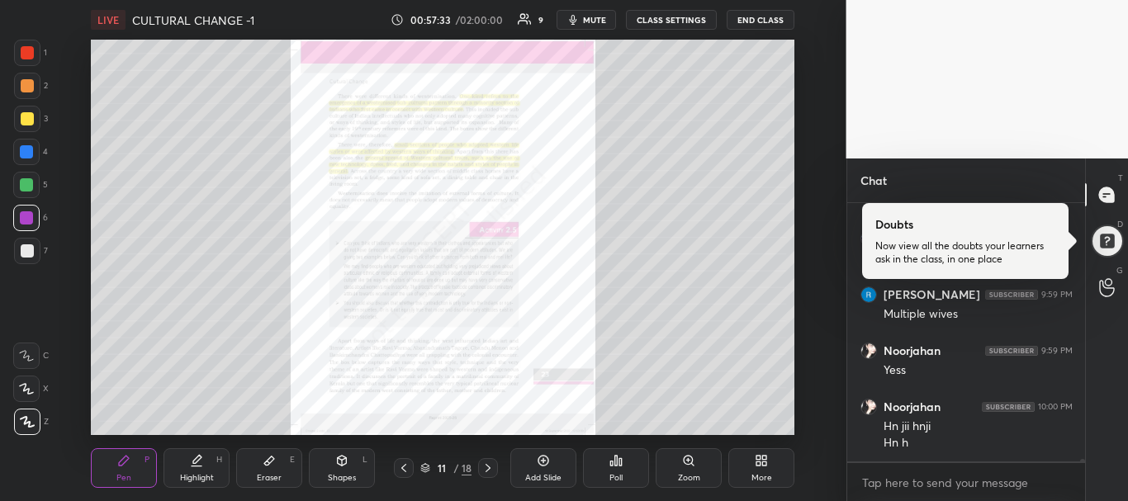
click at [400, 466] on icon at bounding box center [403, 467] width 13 height 13
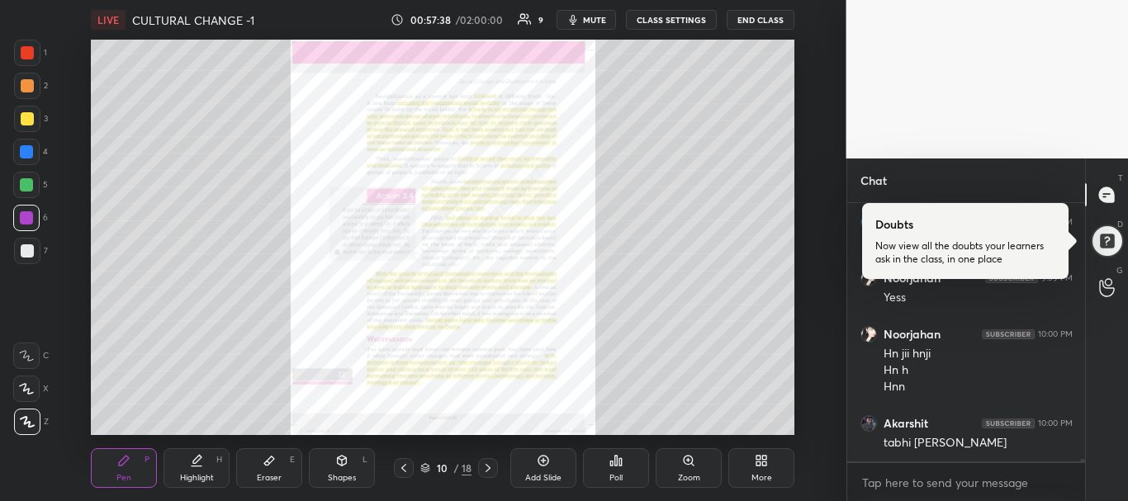
scroll to position [25960, 0]
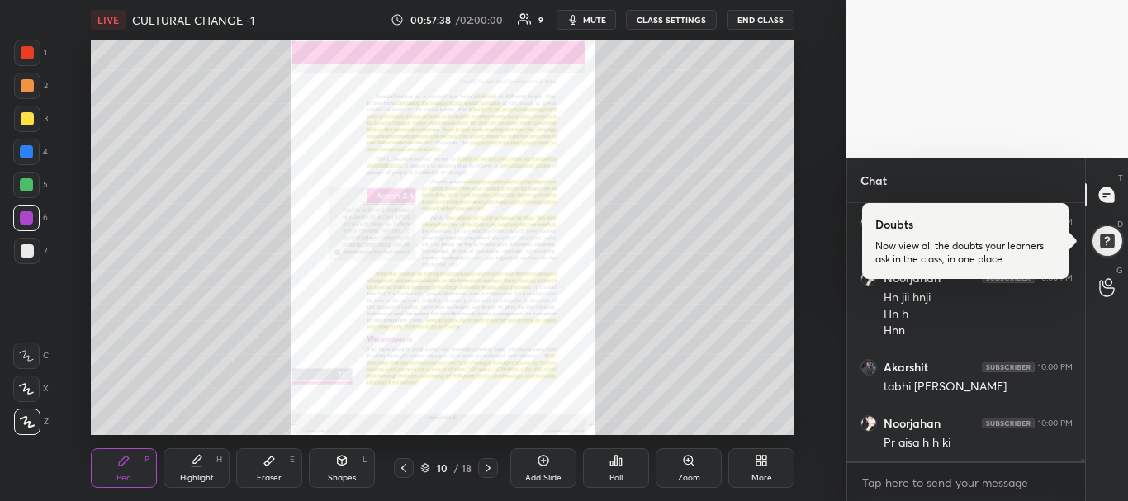
click at [685, 467] on div "Zoom" at bounding box center [688, 468] width 66 height 40
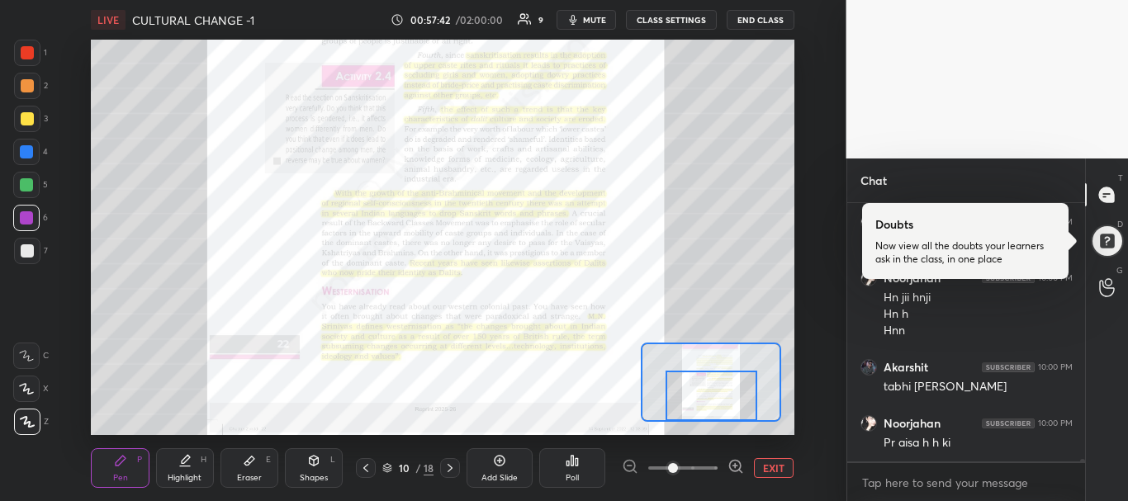
drag, startPoint x: 707, startPoint y: 375, endPoint x: 707, endPoint y: 418, distance: 43.8
click at [707, 418] on div at bounding box center [711, 396] width 92 height 50
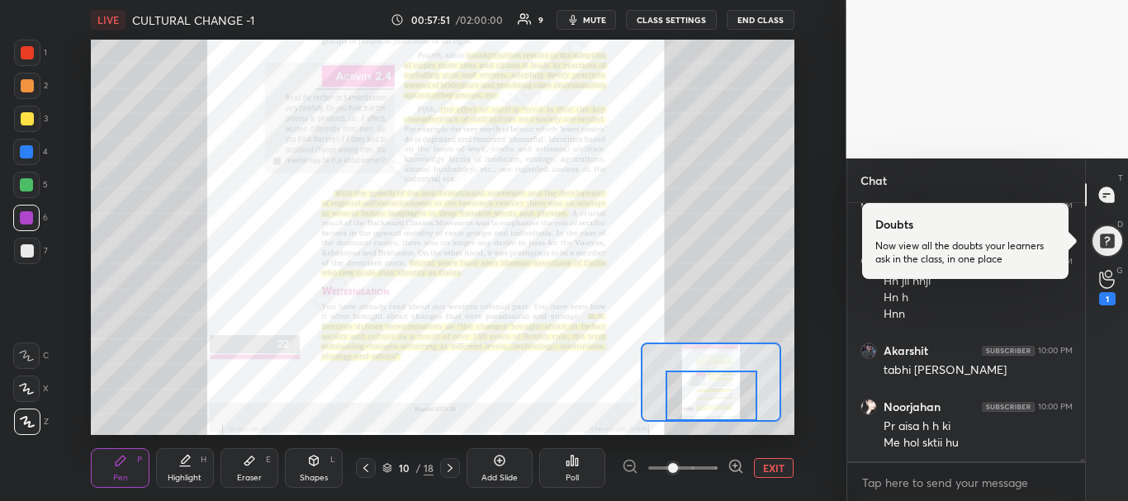
scroll to position [26033, 0]
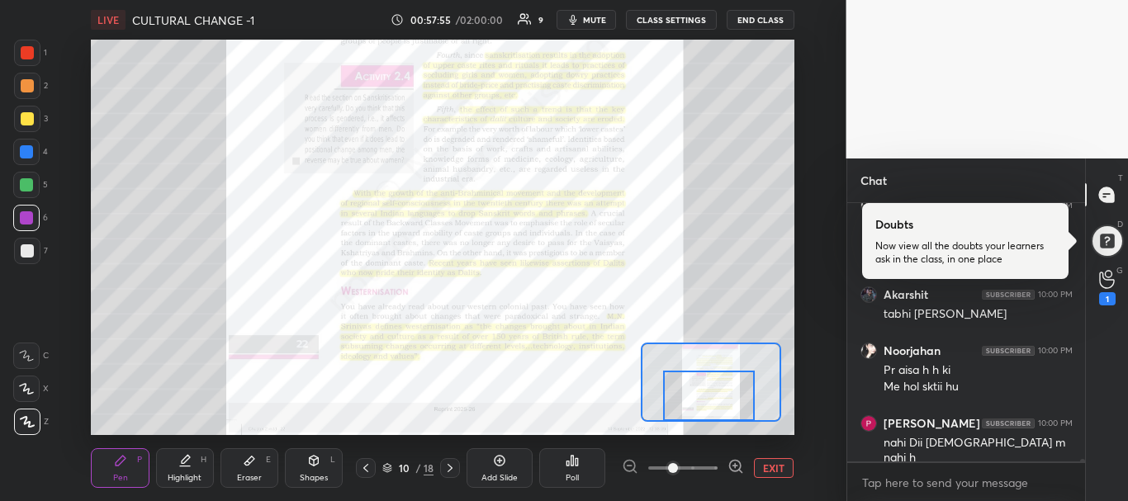
click at [733, 403] on div at bounding box center [709, 396] width 92 height 50
click at [716, 470] on span at bounding box center [682, 468] width 69 height 25
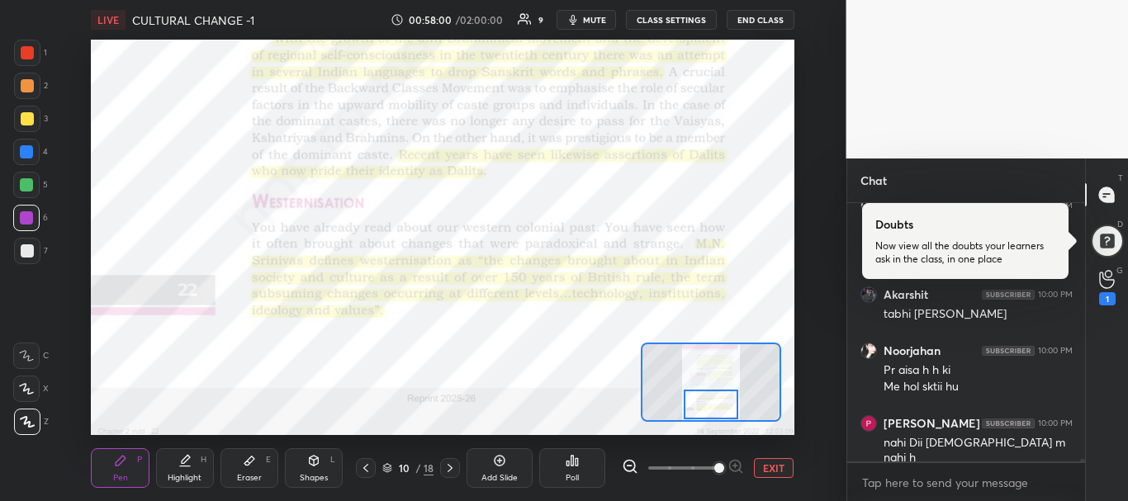
scroll to position [26089, 0]
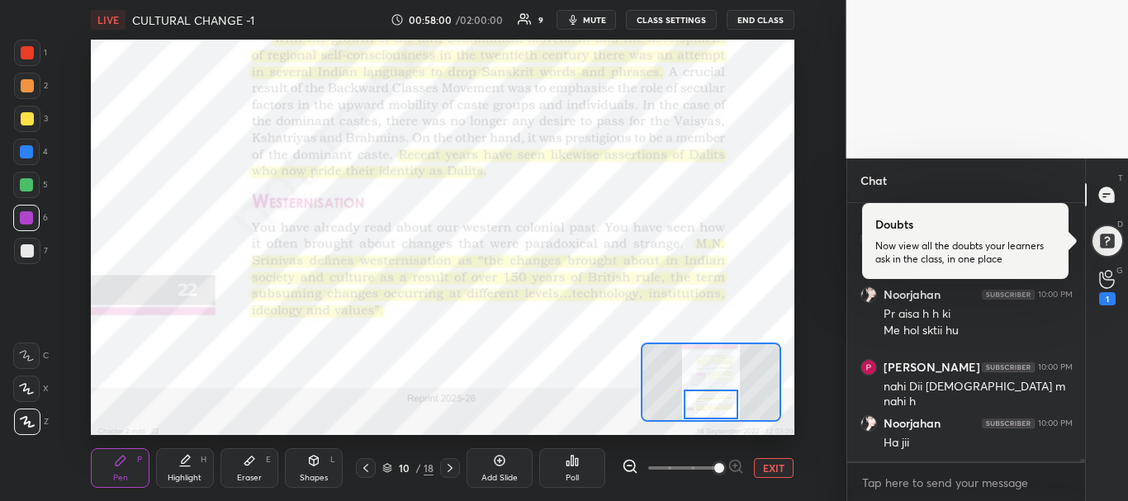
drag, startPoint x: 708, startPoint y: 388, endPoint x: 710, endPoint y: 413, distance: 24.8
click at [710, 413] on div at bounding box center [710, 405] width 55 height 31
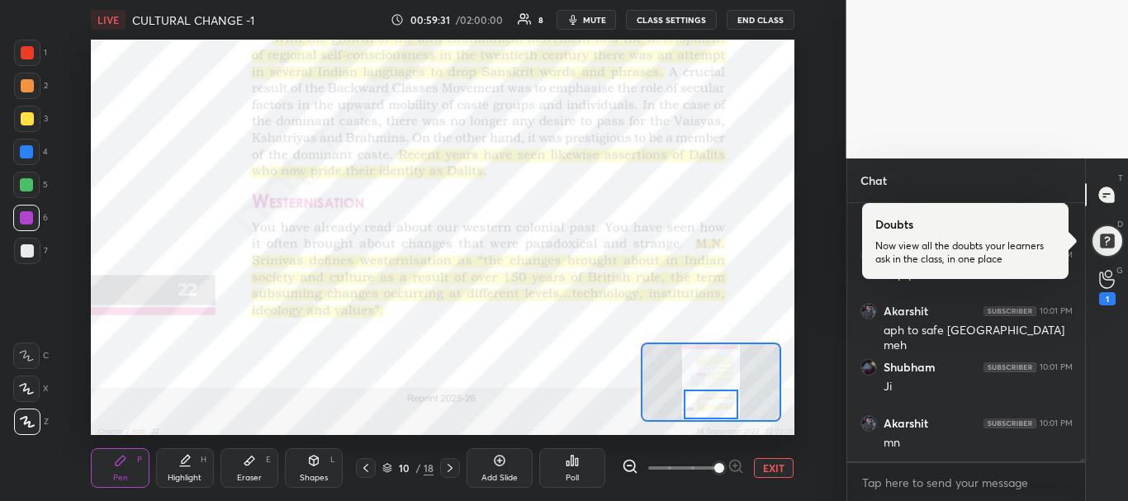
scroll to position [26738, 0]
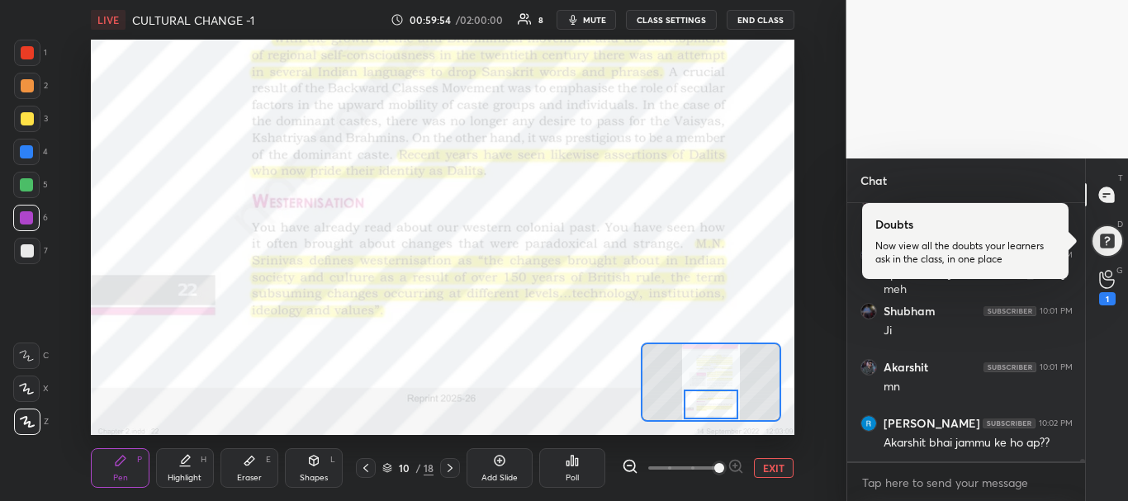
click at [447, 474] on icon at bounding box center [449, 467] width 13 height 13
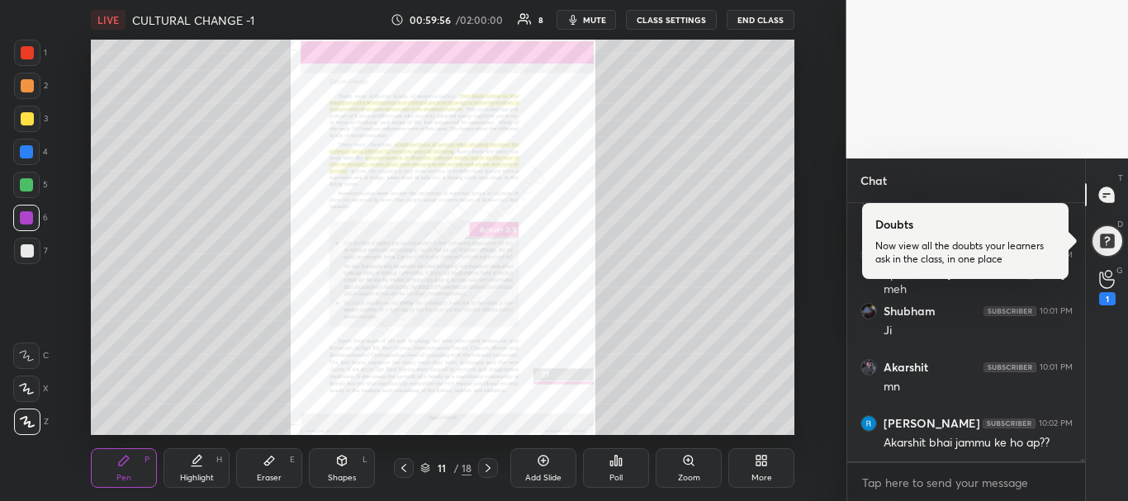
click at [685, 459] on icon at bounding box center [687, 460] width 9 height 9
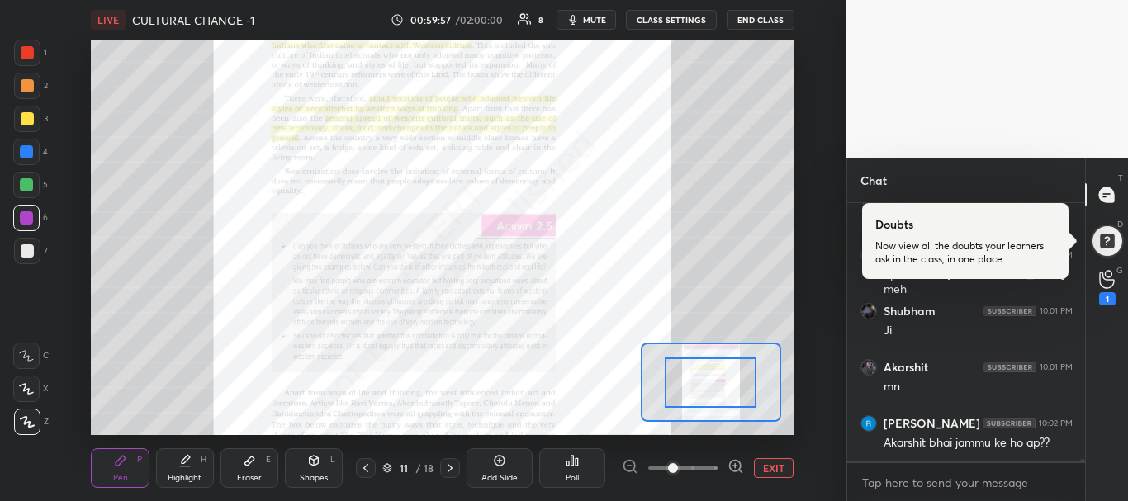
click at [712, 469] on span at bounding box center [682, 468] width 69 height 25
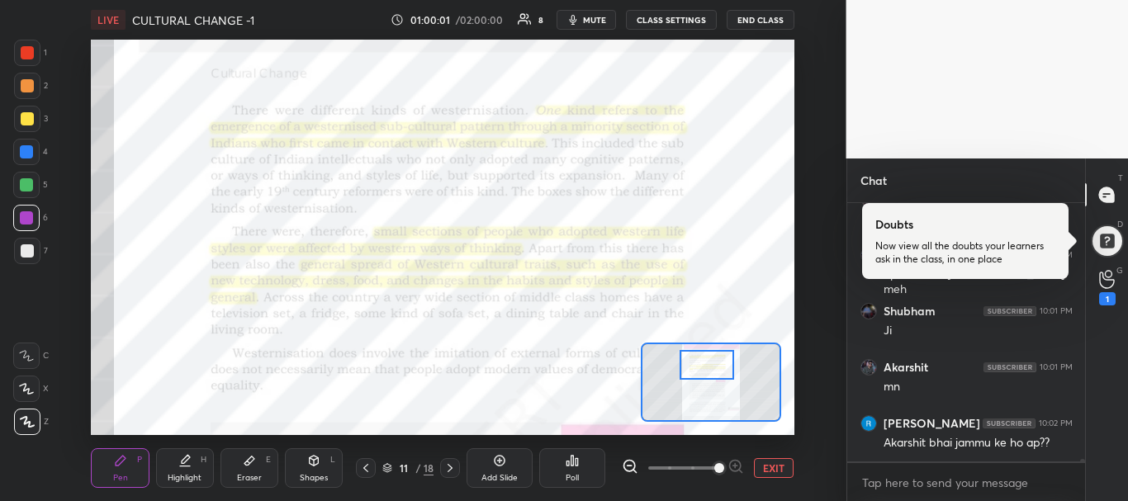
drag, startPoint x: 715, startPoint y: 380, endPoint x: 711, endPoint y: 362, distance: 17.8
click at [711, 362] on div at bounding box center [706, 365] width 55 height 31
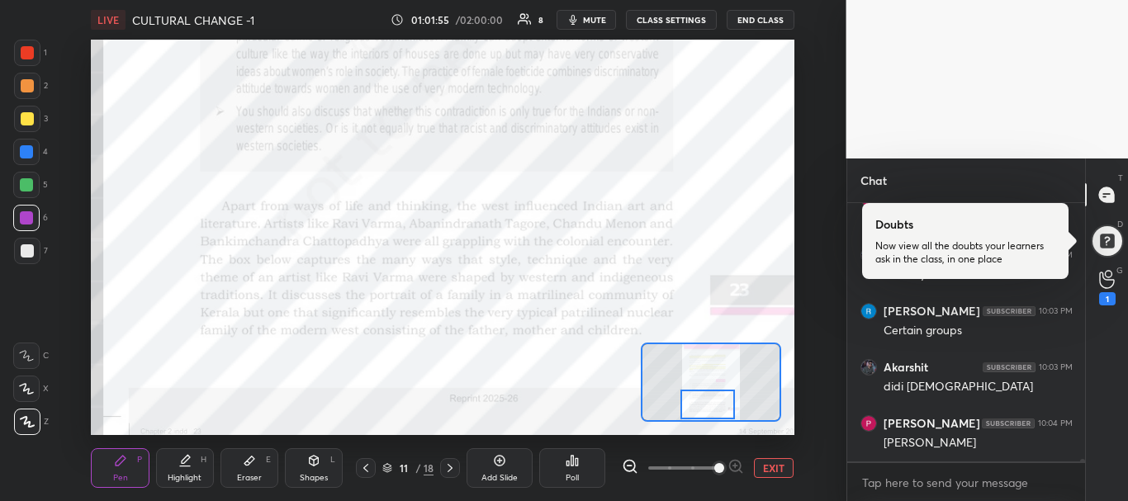
drag, startPoint x: 707, startPoint y: 369, endPoint x: 708, endPoint y: 410, distance: 41.3
click at [708, 410] on div at bounding box center [707, 405] width 55 height 31
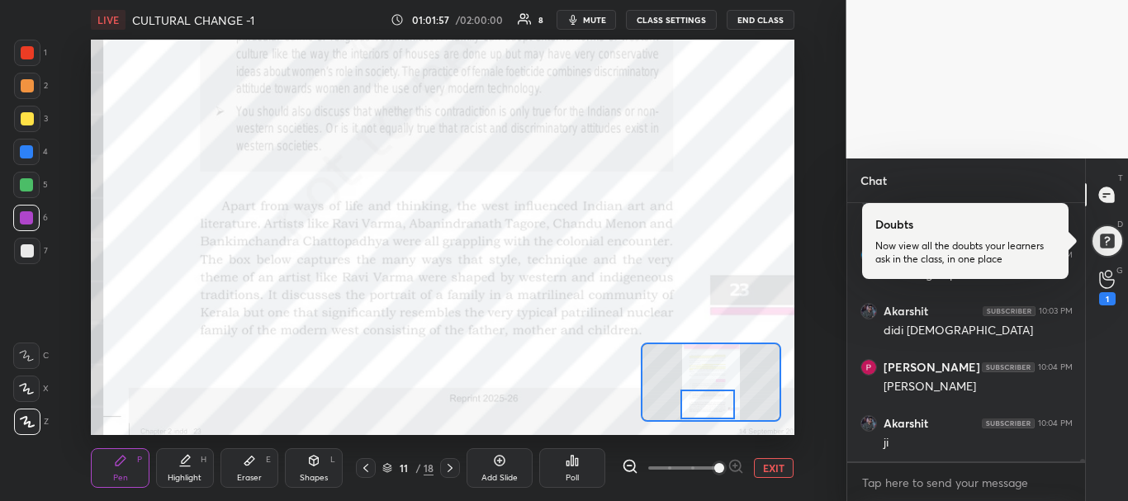
scroll to position [27411, 0]
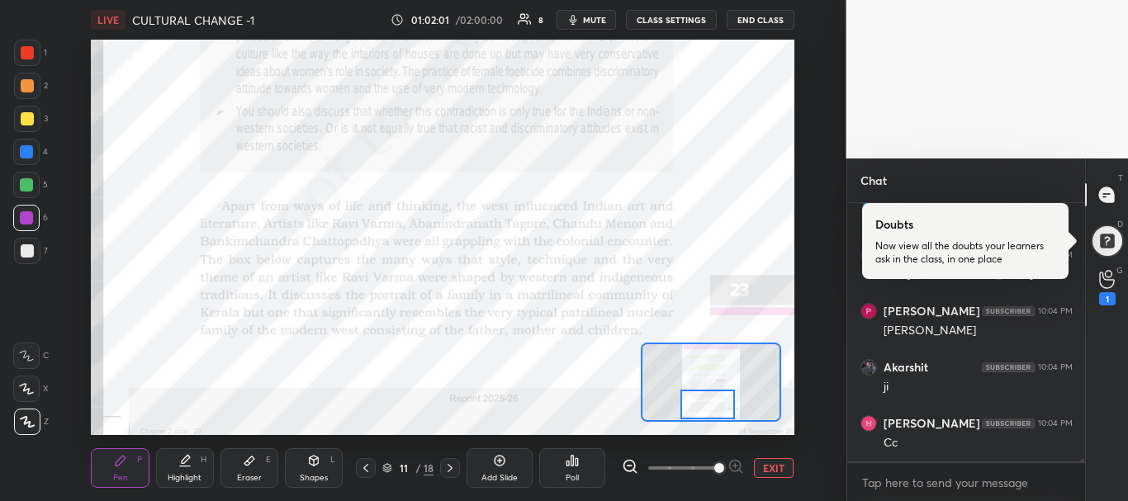
click at [449, 459] on div at bounding box center [450, 468] width 20 height 20
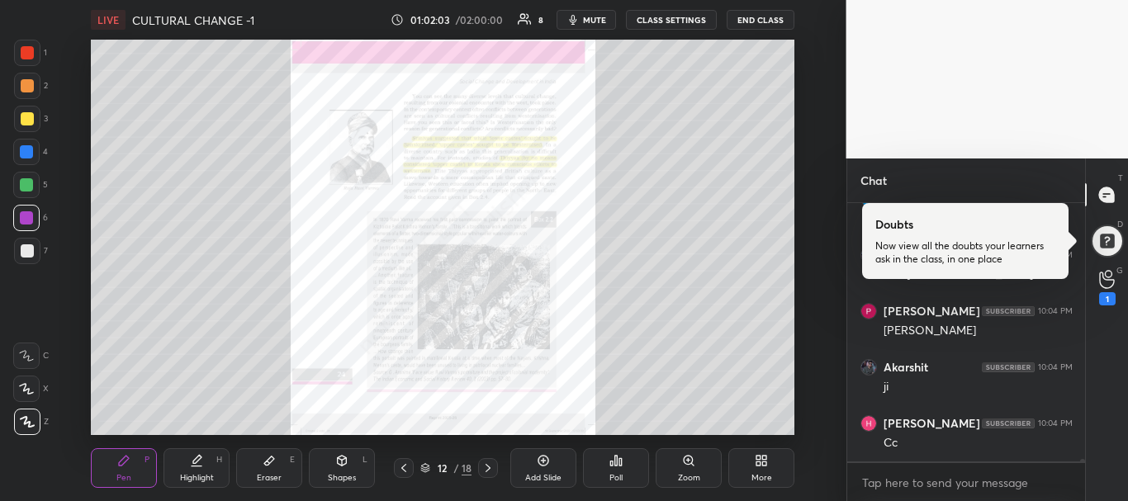
click at [673, 475] on div "Zoom" at bounding box center [688, 468] width 66 height 40
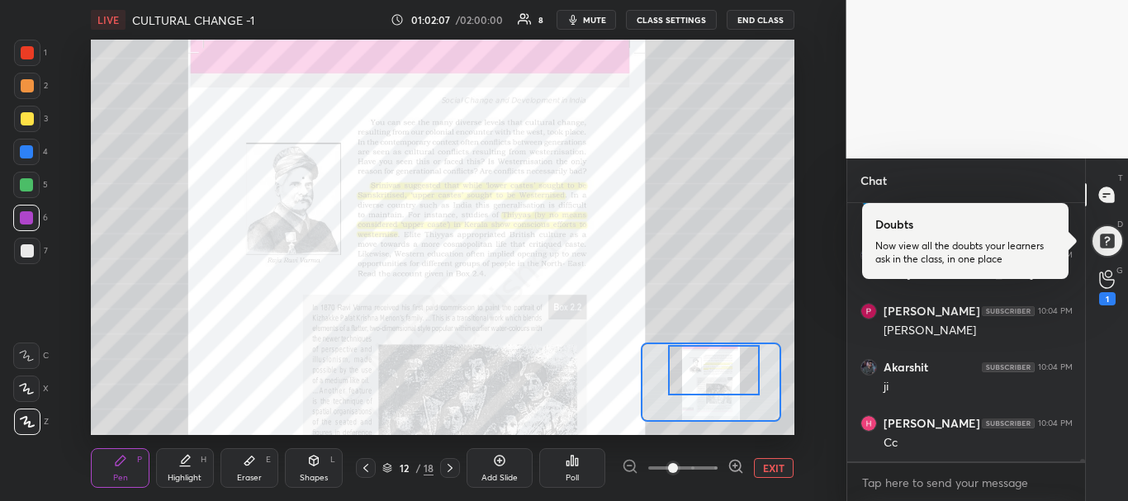
drag, startPoint x: 704, startPoint y: 371, endPoint x: 707, endPoint y: 348, distance: 24.2
click at [707, 348] on div at bounding box center [714, 370] width 92 height 50
click at [716, 467] on span at bounding box center [682, 468] width 69 height 25
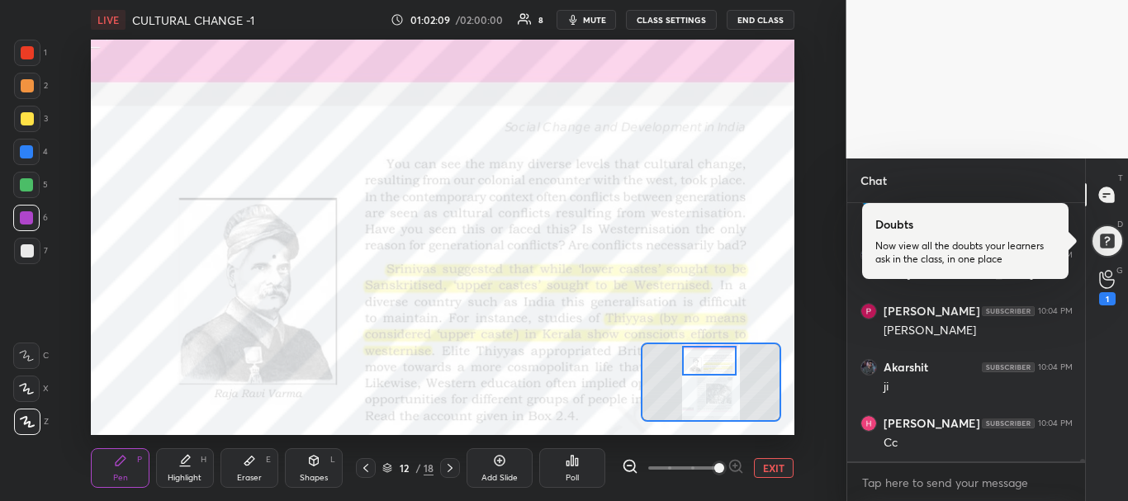
drag, startPoint x: 709, startPoint y: 368, endPoint x: 704, endPoint y: 359, distance: 10.3
click at [704, 359] on div at bounding box center [709, 361] width 55 height 31
click at [730, 367] on div at bounding box center [709, 361] width 55 height 31
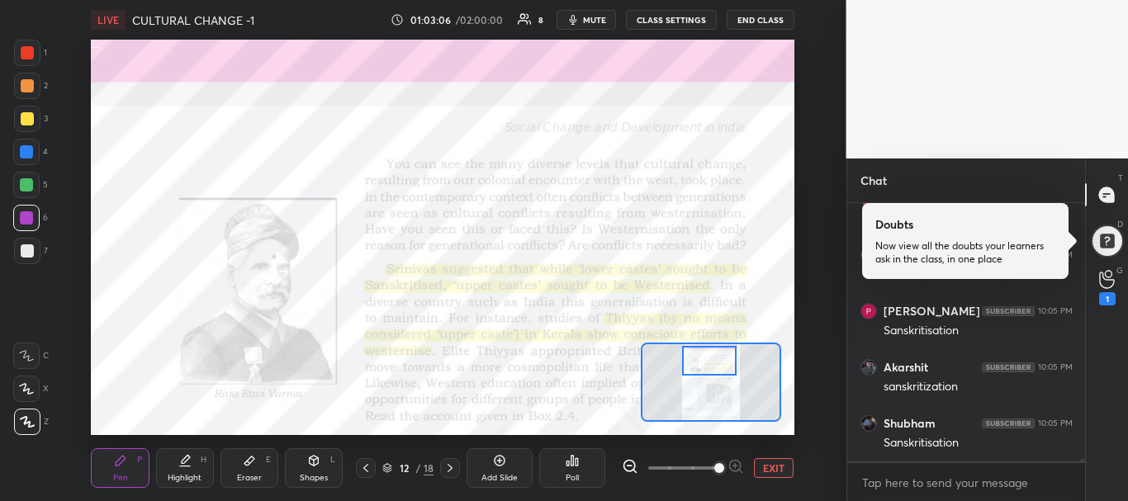
scroll to position [27692, 0]
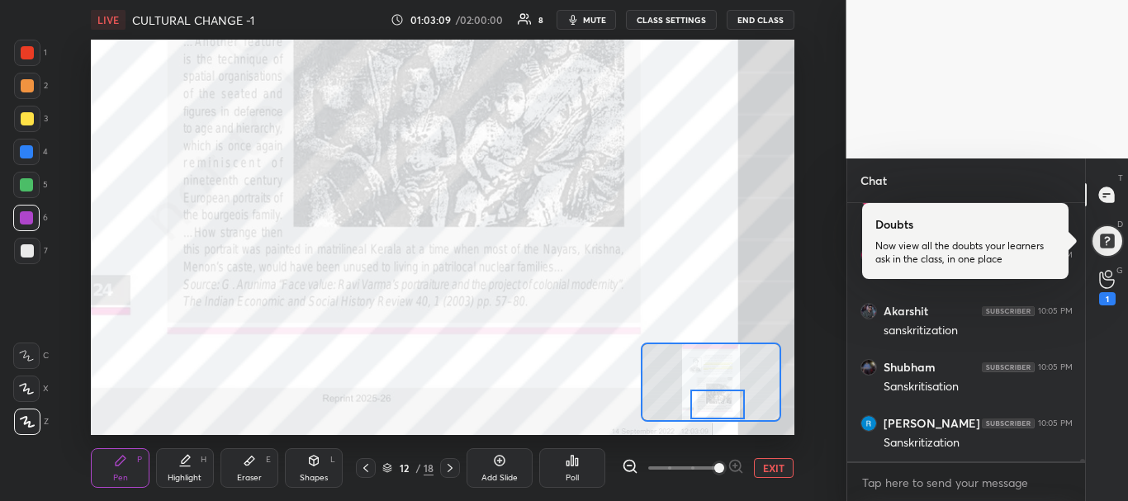
drag, startPoint x: 703, startPoint y: 366, endPoint x: 712, endPoint y: 413, distance: 47.0
click at [712, 413] on div at bounding box center [717, 405] width 55 height 31
click at [447, 466] on icon at bounding box center [449, 467] width 13 height 13
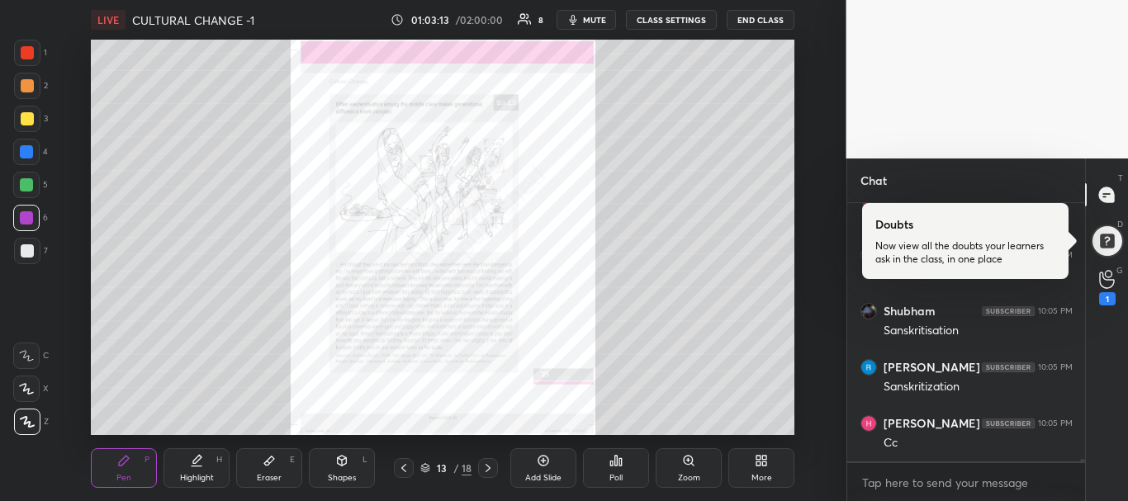
click at [687, 461] on icon at bounding box center [687, 460] width 9 height 9
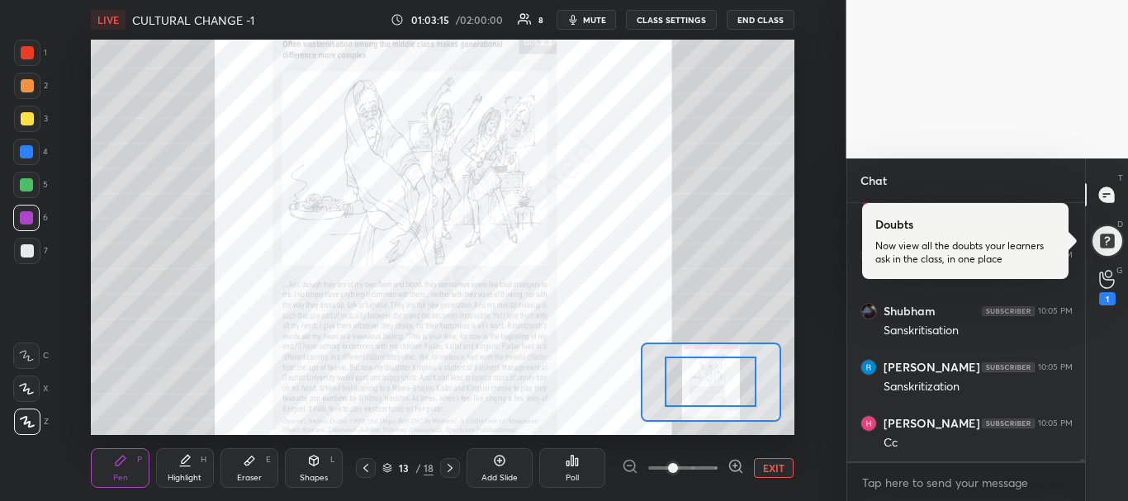
drag, startPoint x: 688, startPoint y: 397, endPoint x: 688, endPoint y: 371, distance: 25.6
click at [717, 469] on span at bounding box center [682, 468] width 69 height 25
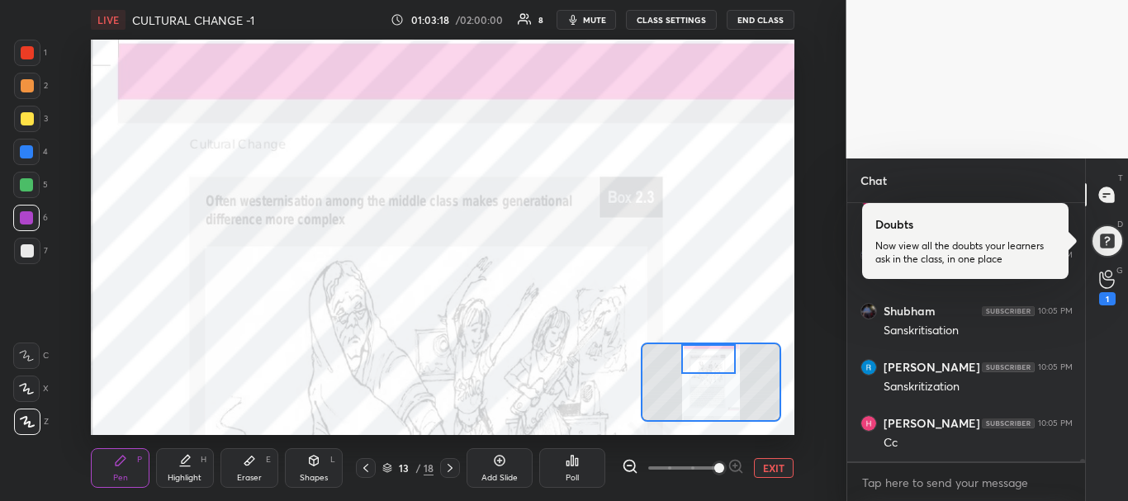
drag, startPoint x: 717, startPoint y: 387, endPoint x: 715, endPoint y: 347, distance: 40.5
click at [715, 347] on div at bounding box center [708, 359] width 55 height 31
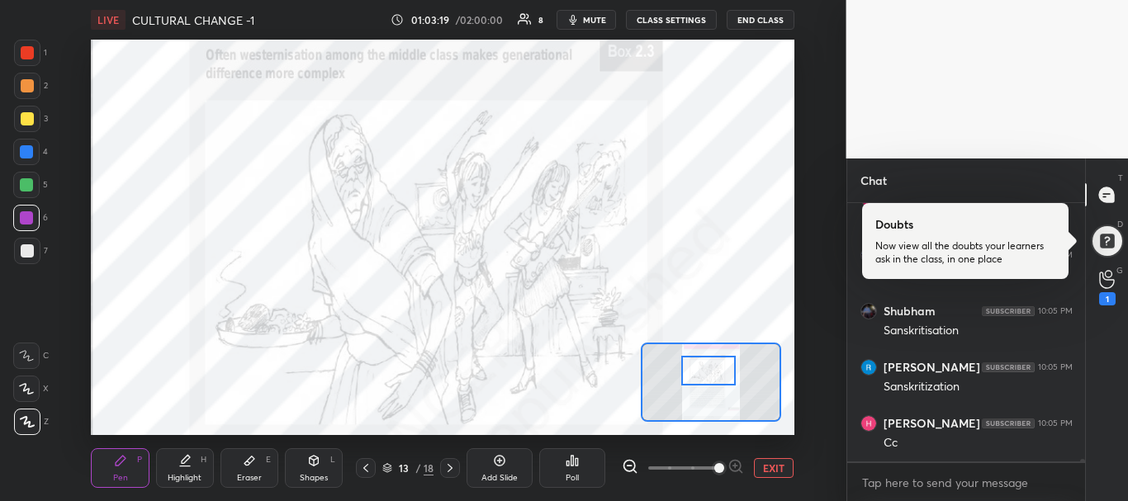
drag, startPoint x: 697, startPoint y: 355, endPoint x: 697, endPoint y: 366, distance: 11.6
click at [697, 366] on div at bounding box center [708, 371] width 55 height 31
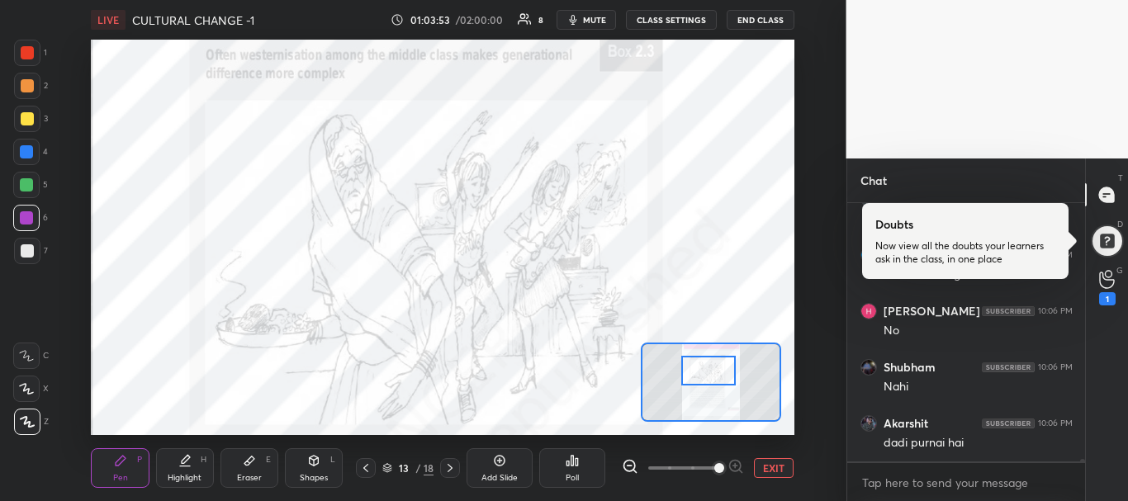
scroll to position [28141, 0]
click at [448, 463] on icon at bounding box center [449, 467] width 13 height 13
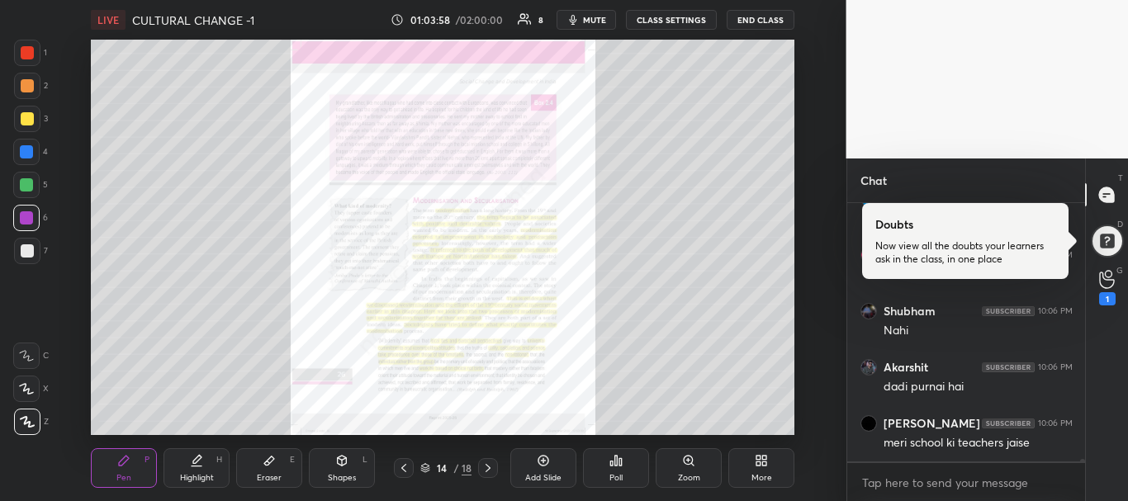
click at [678, 467] on div "Zoom" at bounding box center [688, 468] width 66 height 40
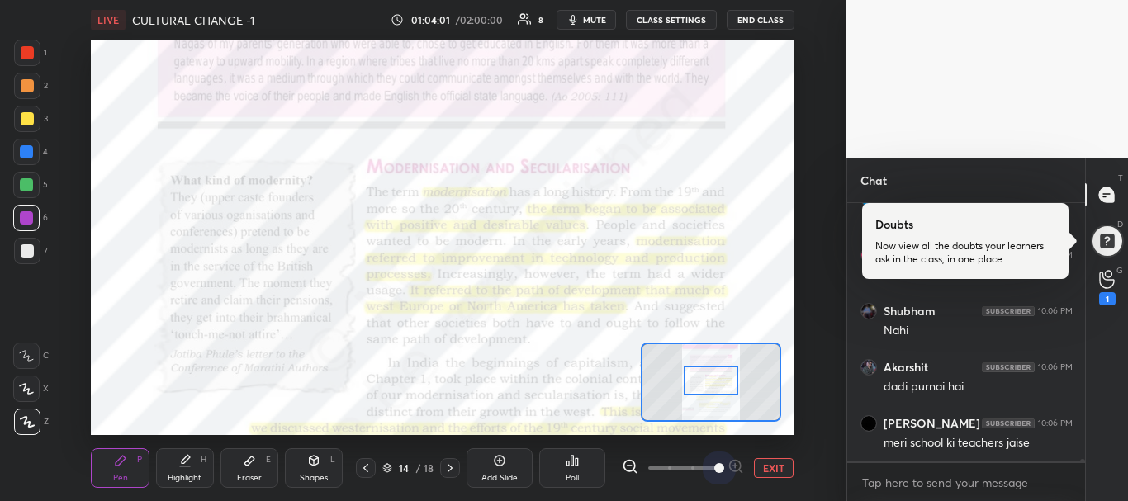
click at [714, 467] on span at bounding box center [682, 468] width 69 height 25
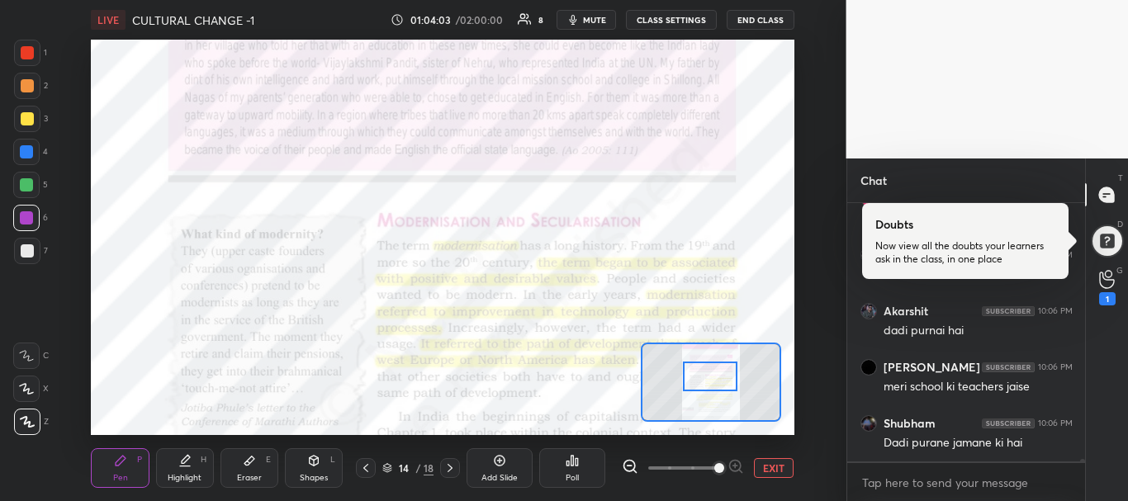
click at [706, 370] on div at bounding box center [710, 377] width 55 height 31
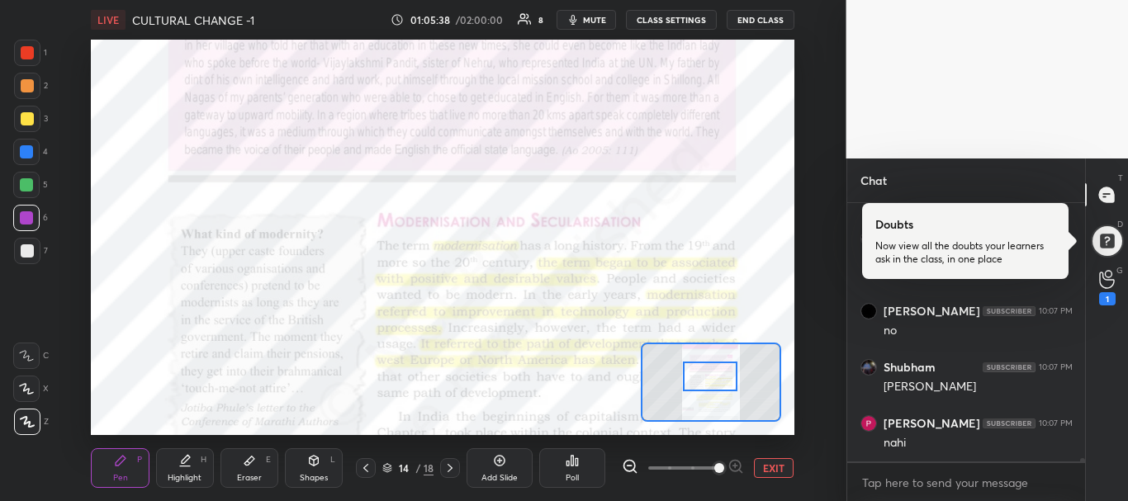
scroll to position [21391, 0]
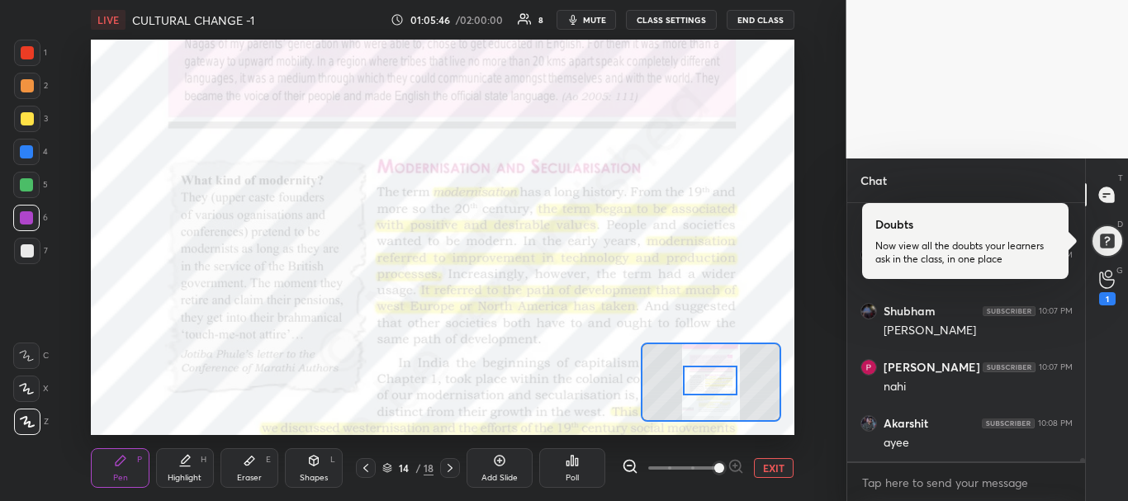
click at [707, 383] on div at bounding box center [710, 381] width 55 height 31
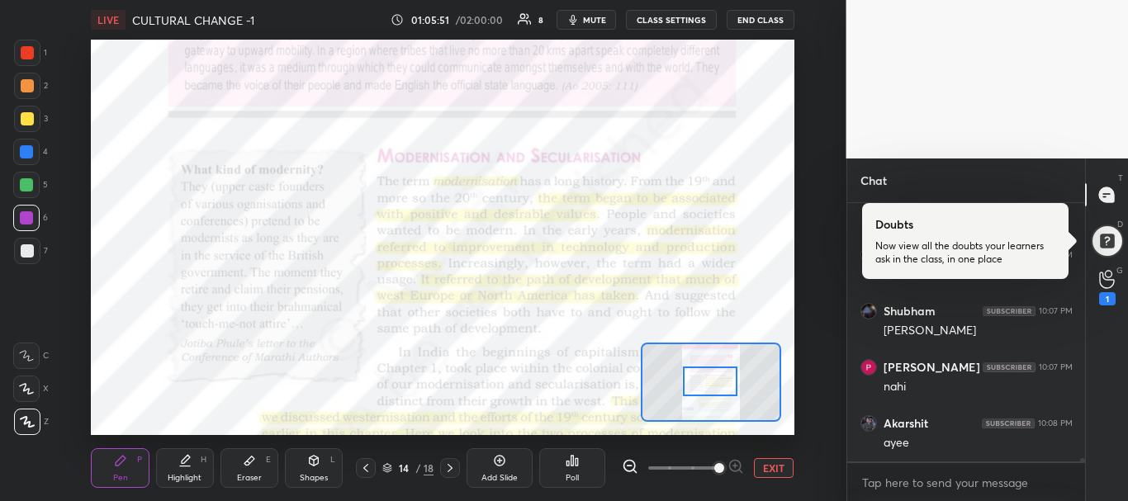
scroll to position [21447, 0]
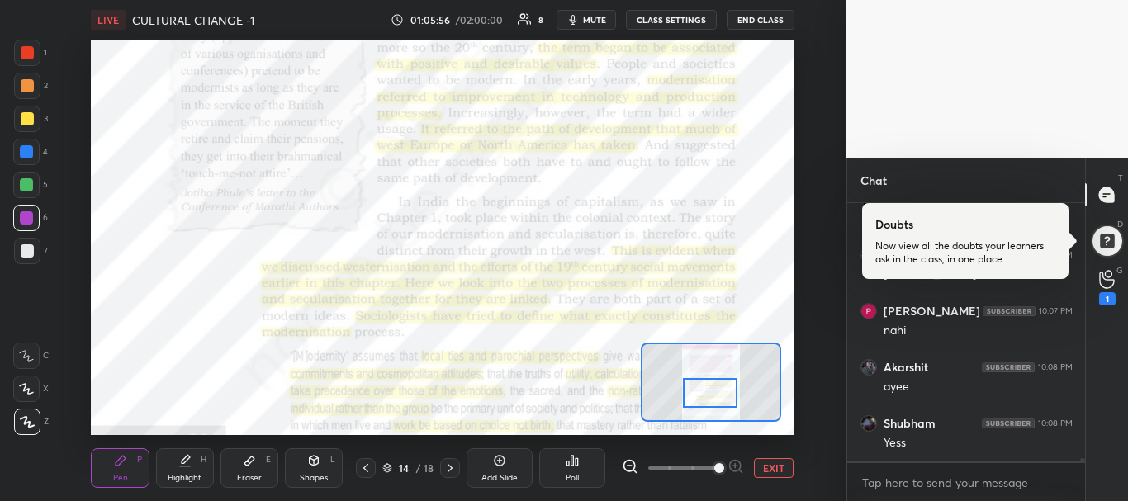
drag, startPoint x: 729, startPoint y: 385, endPoint x: 729, endPoint y: 396, distance: 11.6
click at [729, 396] on div at bounding box center [710, 393] width 55 height 31
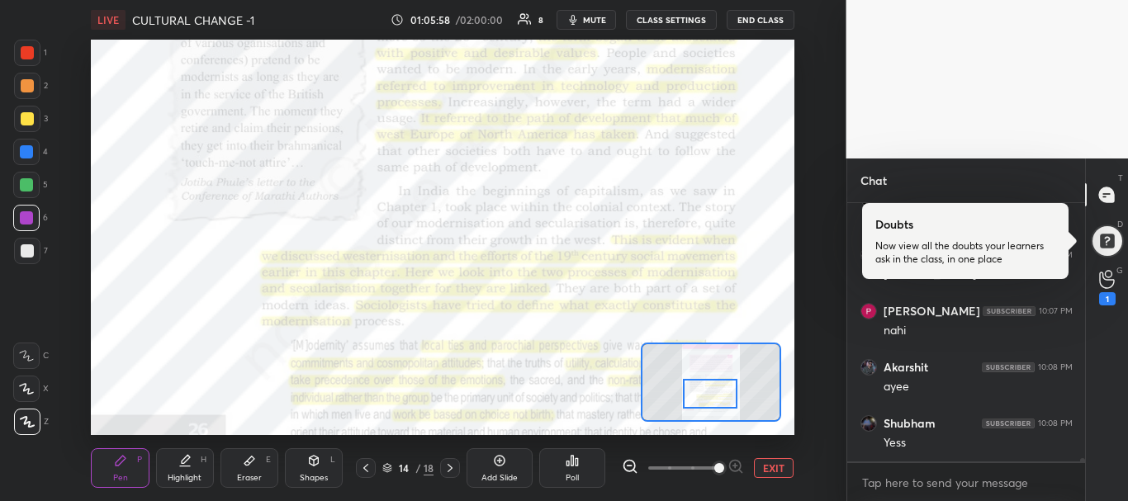
click at [729, 399] on div at bounding box center [710, 394] width 55 height 31
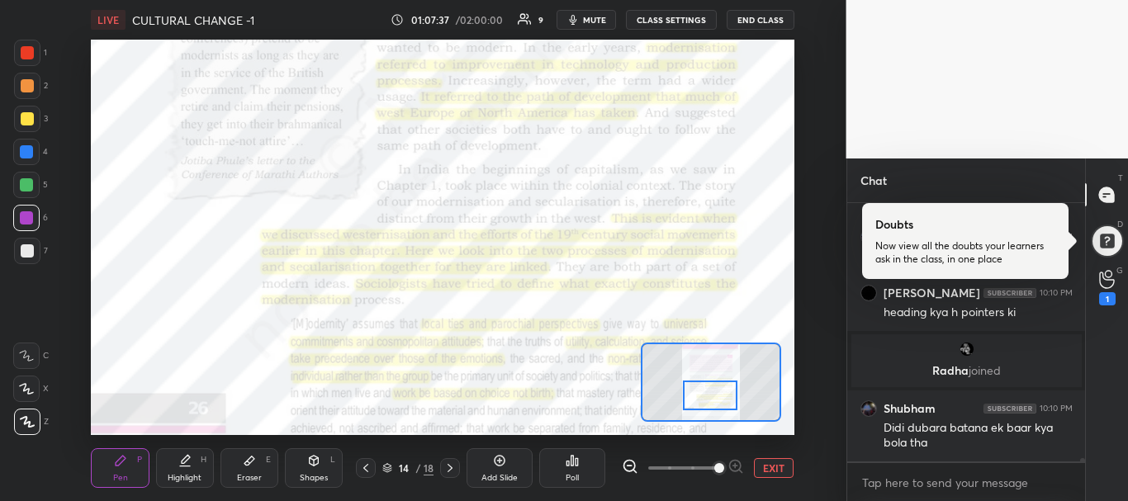
scroll to position [21671, 0]
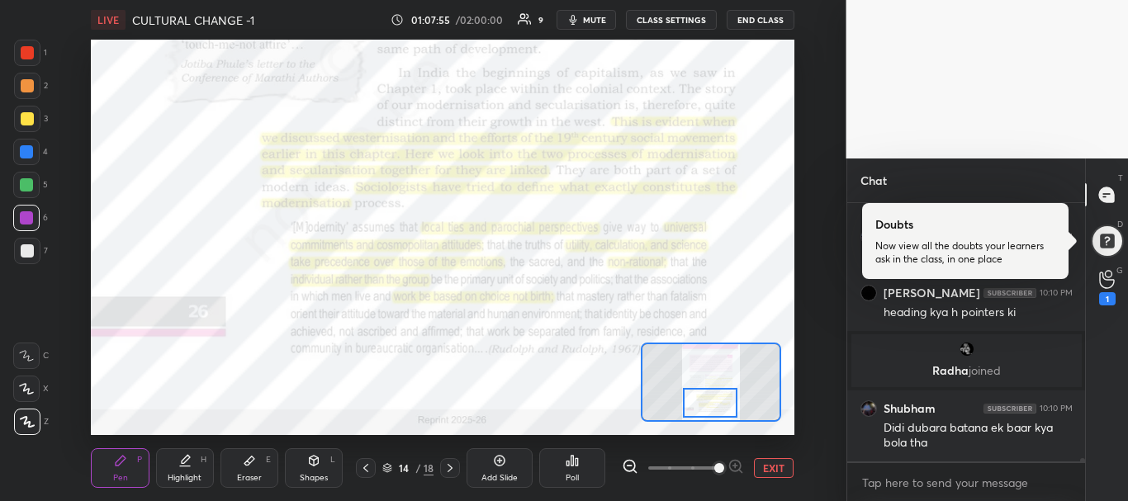
click at [702, 400] on div at bounding box center [710, 403] width 55 height 31
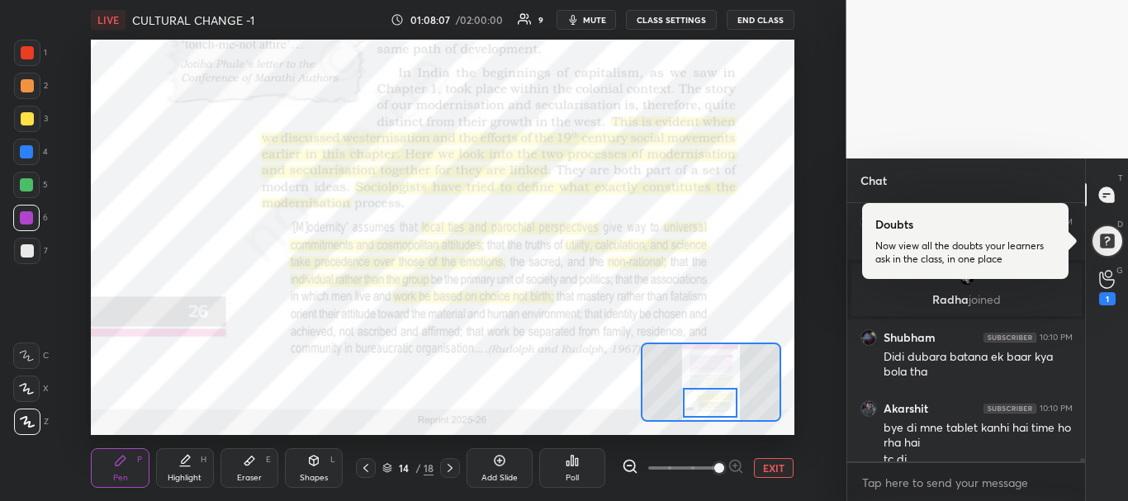
scroll to position [21759, 0]
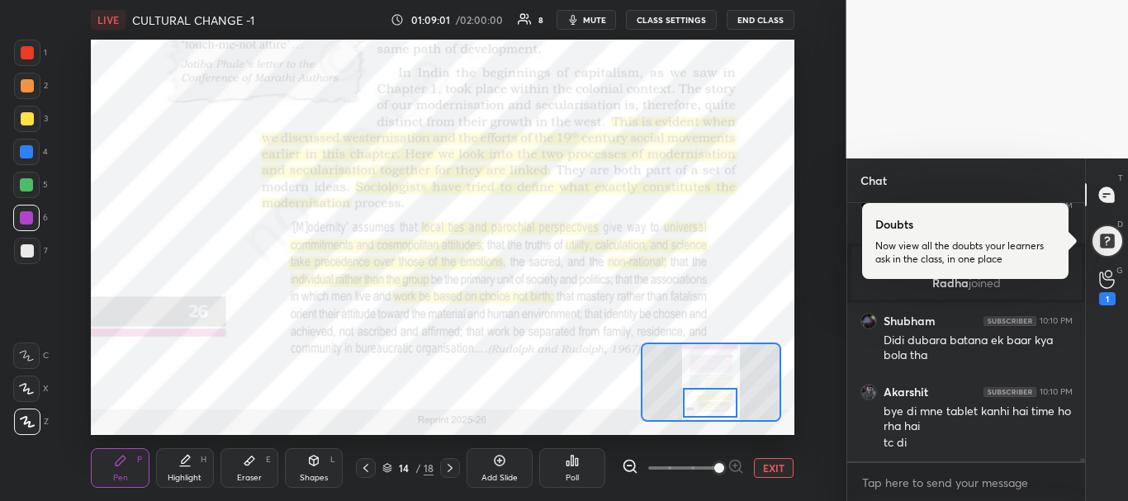
click at [442, 467] on div at bounding box center [450, 468] width 20 height 20
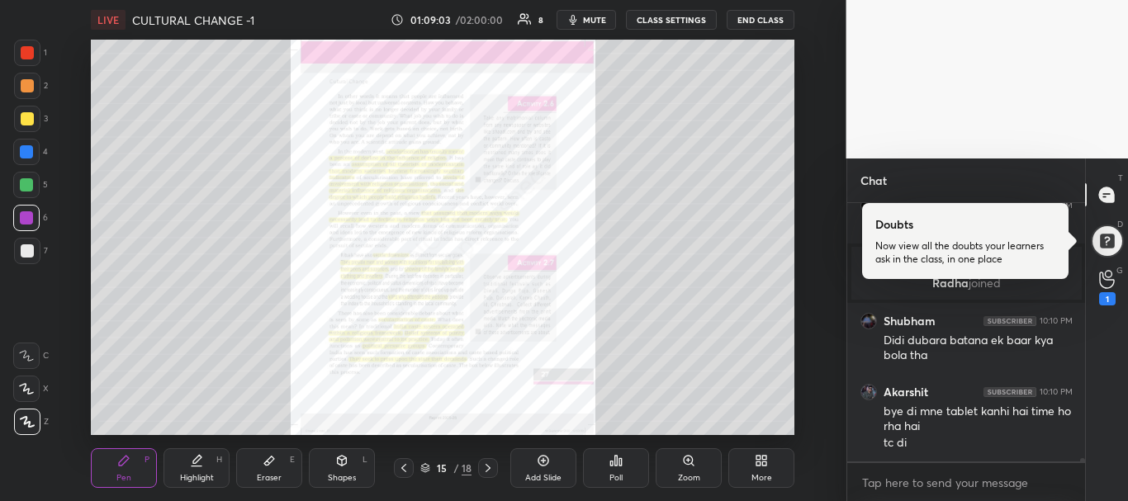
click at [674, 466] on div "Zoom" at bounding box center [688, 468] width 66 height 40
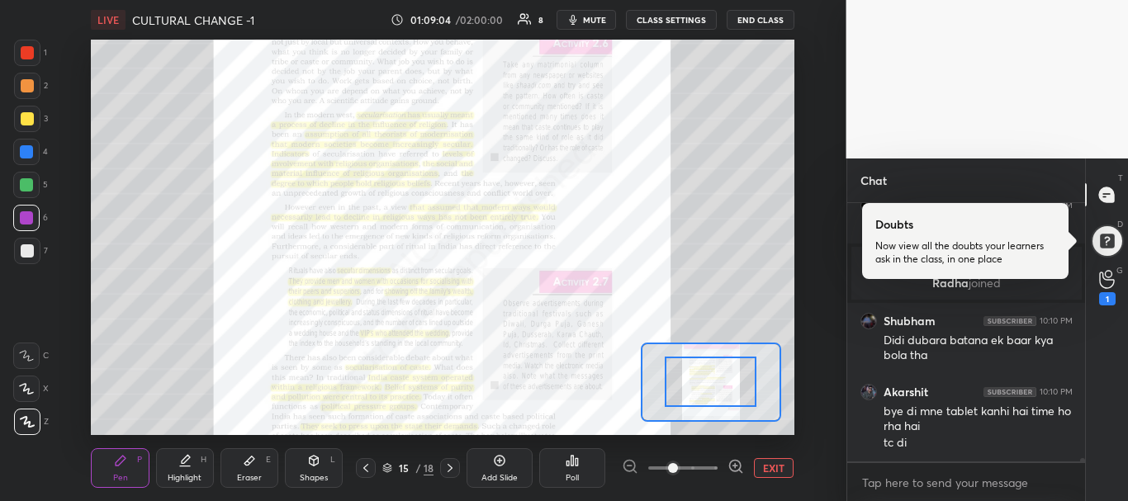
drag, startPoint x: 708, startPoint y: 394, endPoint x: 709, endPoint y: 360, distance: 33.9
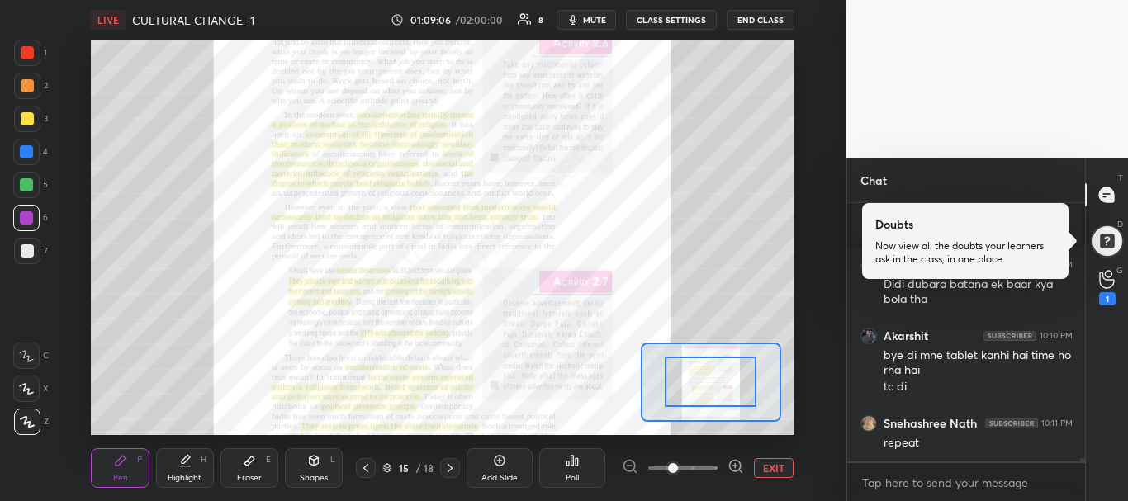
click at [711, 467] on span at bounding box center [682, 468] width 69 height 25
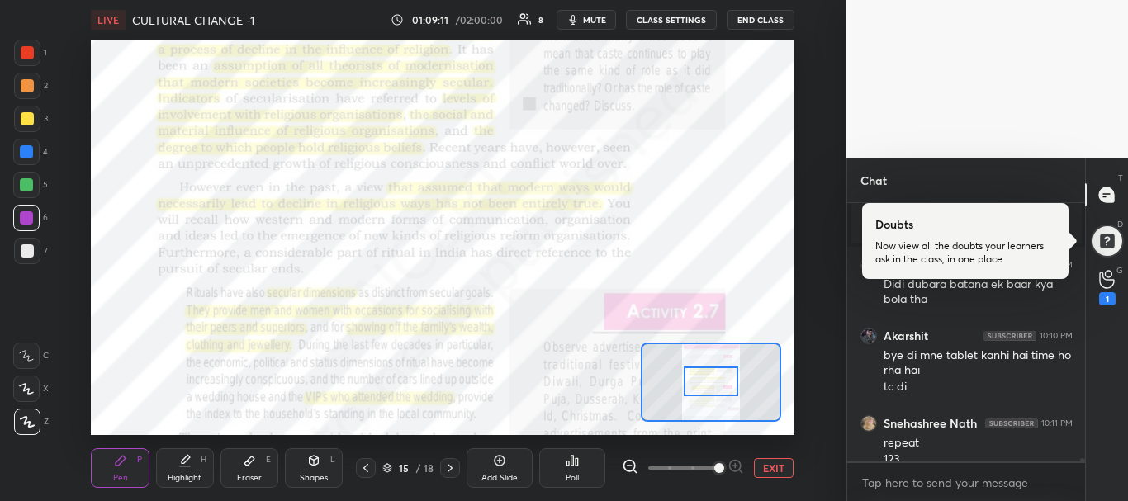
scroll to position [21832, 0]
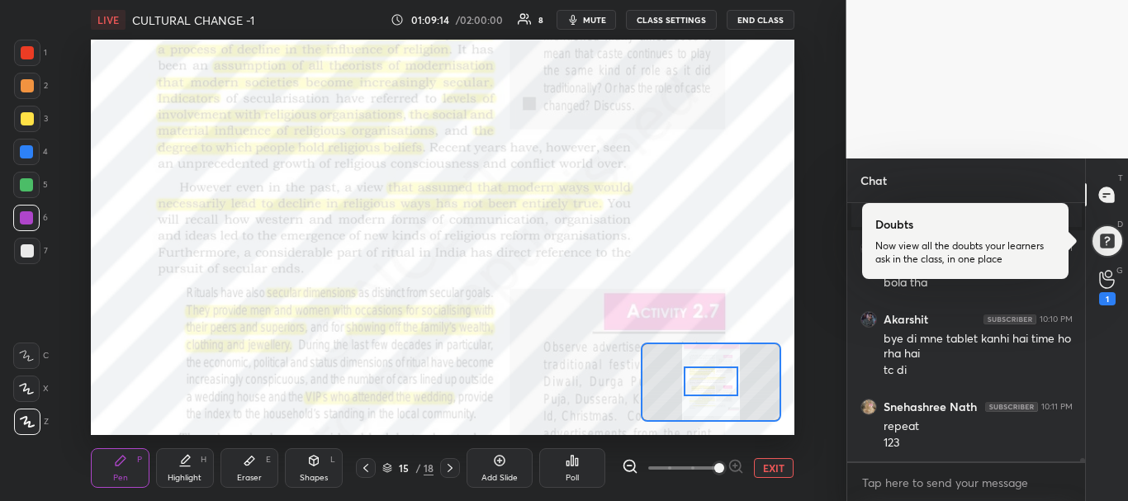
click at [368, 470] on icon at bounding box center [365, 467] width 13 height 13
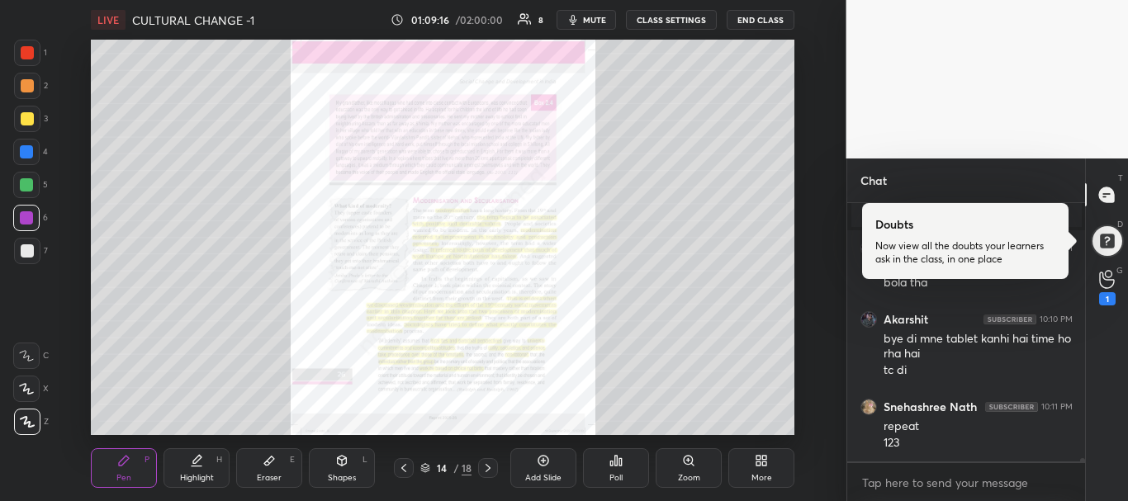
click at [676, 477] on div "Zoom" at bounding box center [688, 468] width 66 height 40
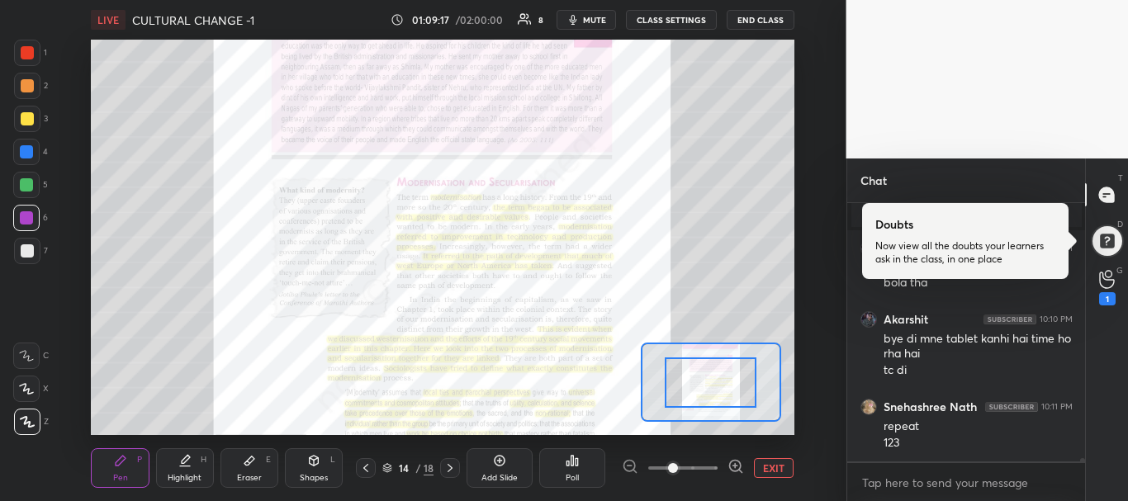
scroll to position [21888, 0]
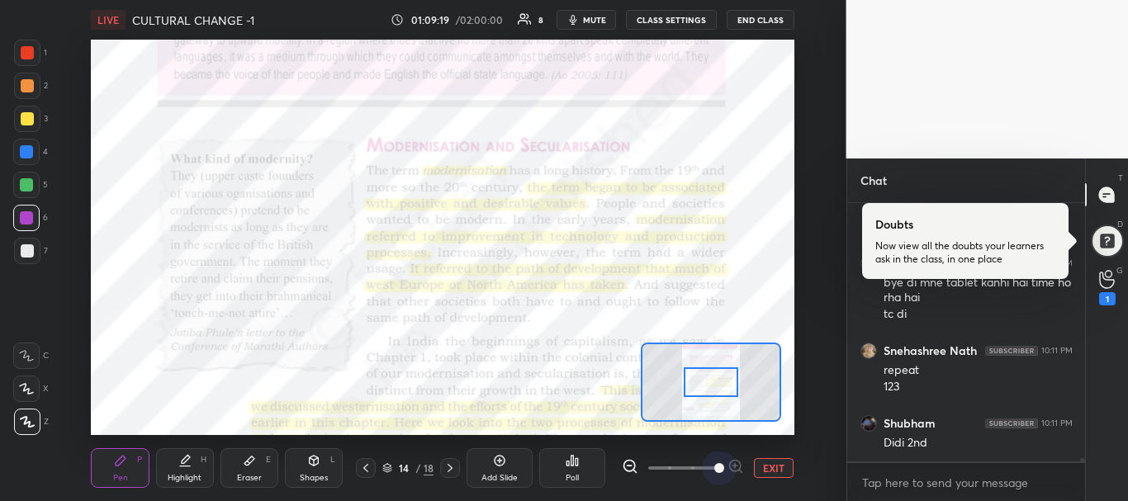
click at [716, 466] on span at bounding box center [682, 468] width 69 height 25
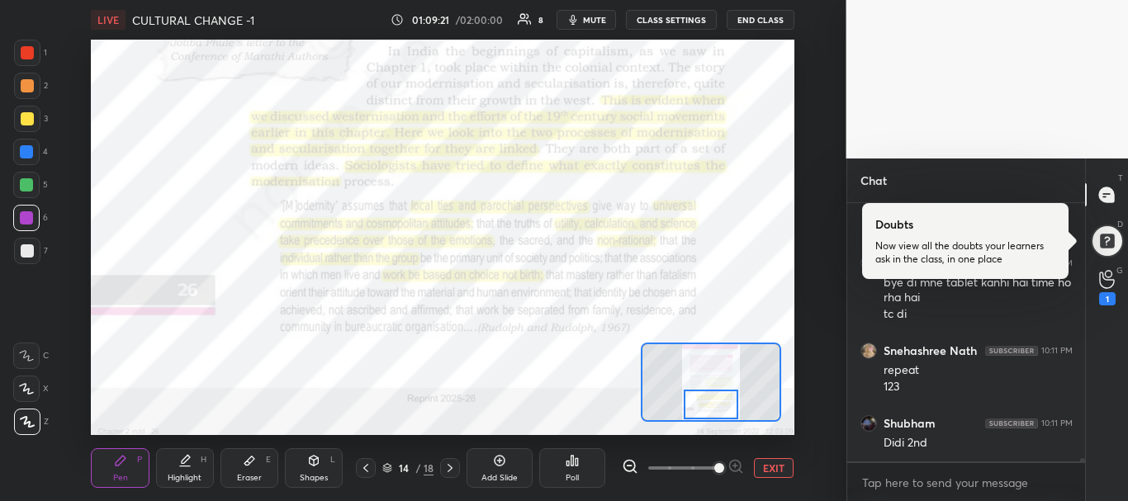
drag, startPoint x: 714, startPoint y: 392, endPoint x: 714, endPoint y: 417, distance: 24.8
click at [714, 417] on div at bounding box center [710, 405] width 55 height 31
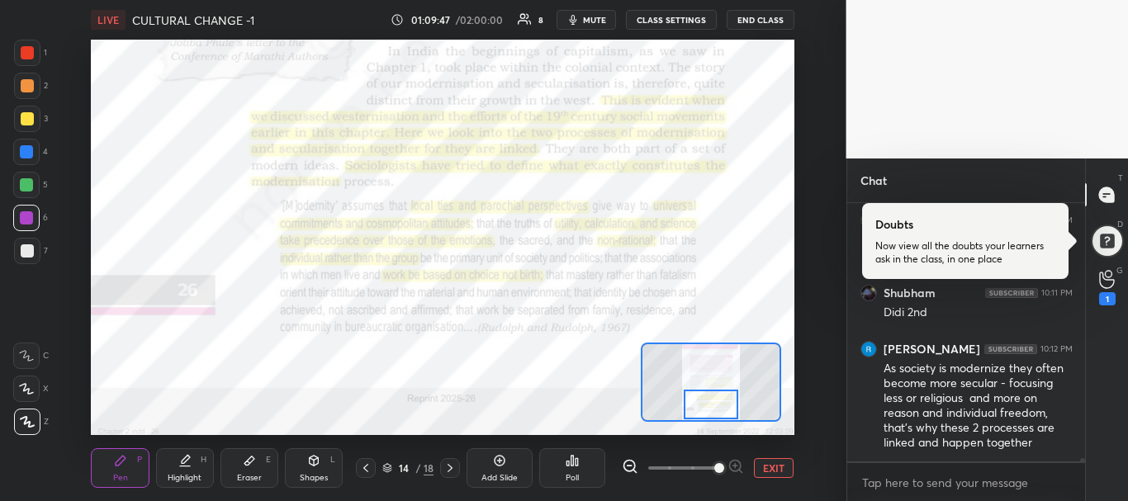
scroll to position [22074, 0]
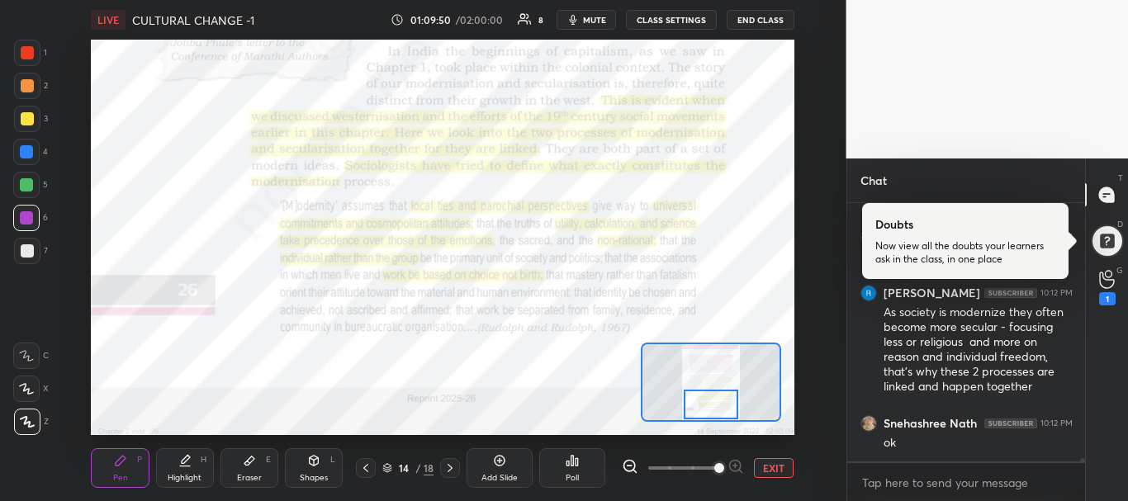
click at [446, 475] on div at bounding box center [450, 468] width 20 height 20
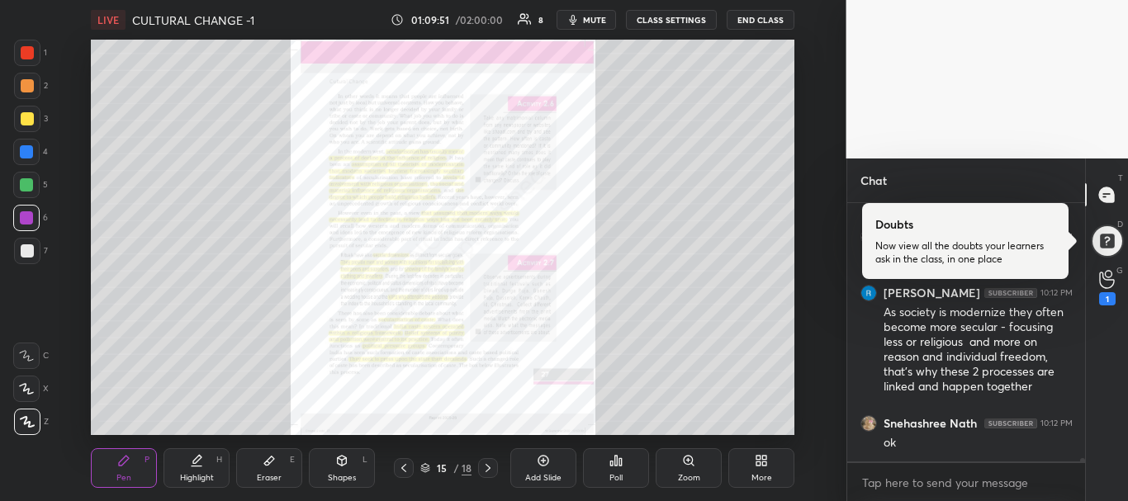
click at [678, 461] on div "Zoom" at bounding box center [688, 468] width 66 height 40
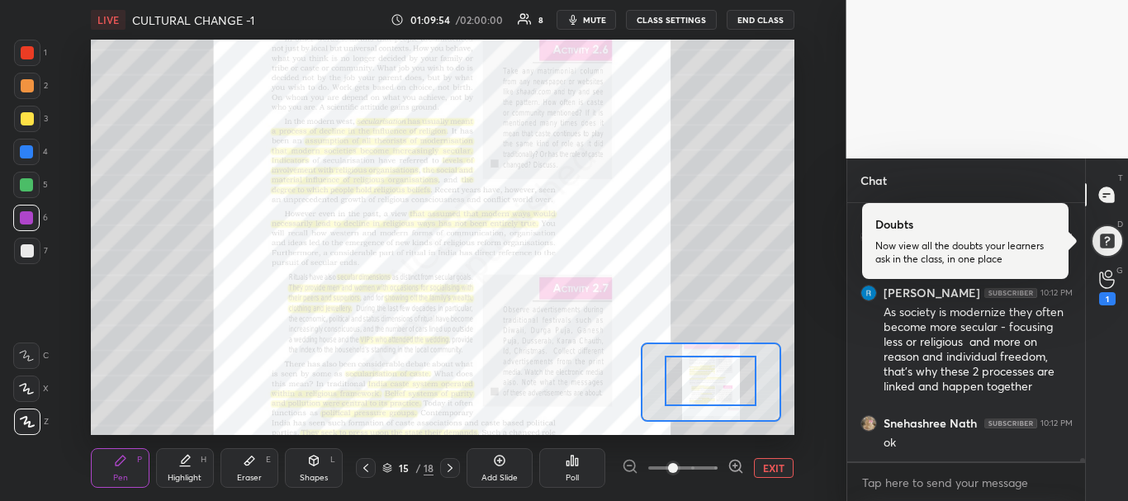
click at [711, 470] on span at bounding box center [682, 468] width 69 height 25
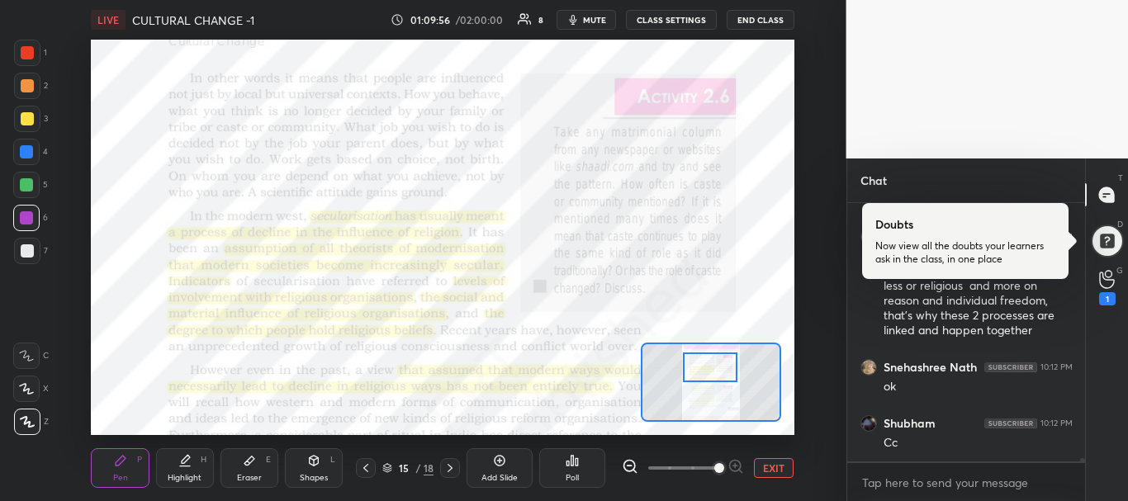
drag, startPoint x: 718, startPoint y: 376, endPoint x: 716, endPoint y: 365, distance: 10.9
click at [716, 365] on div at bounding box center [710, 367] width 55 height 31
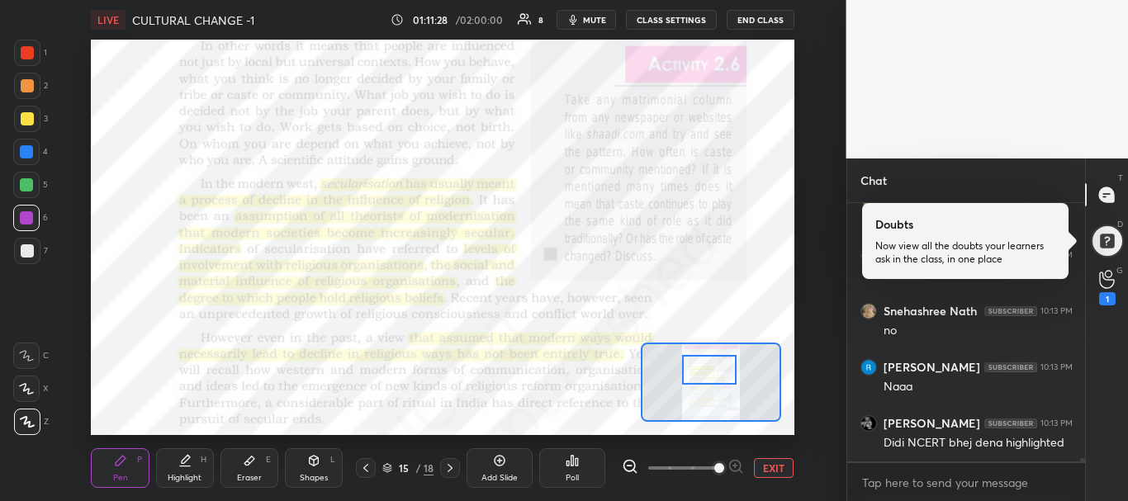
scroll to position [22370, 0]
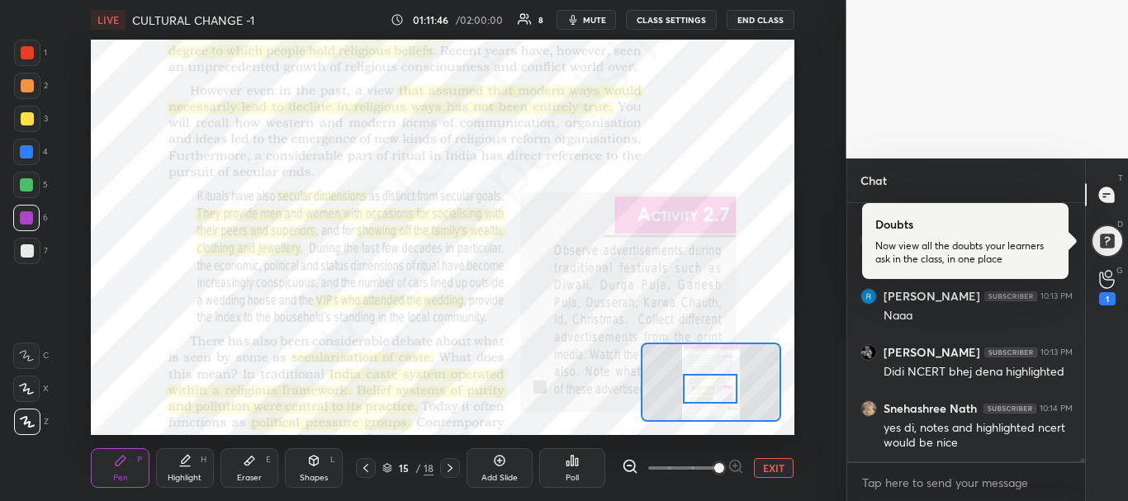
drag, startPoint x: 705, startPoint y: 366, endPoint x: 706, endPoint y: 385, distance: 19.0
click at [706, 385] on div at bounding box center [710, 389] width 55 height 31
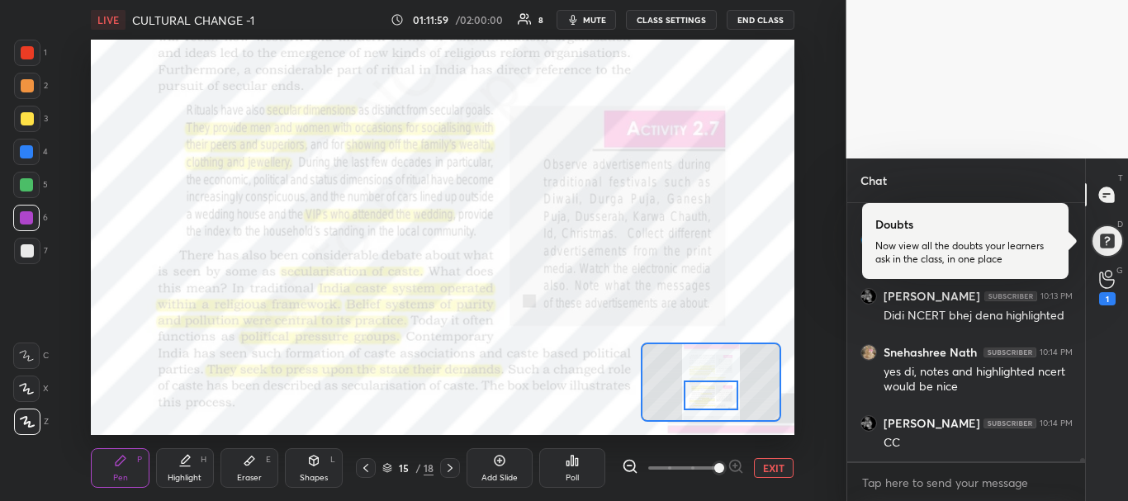
click at [713, 397] on div at bounding box center [710, 396] width 55 height 31
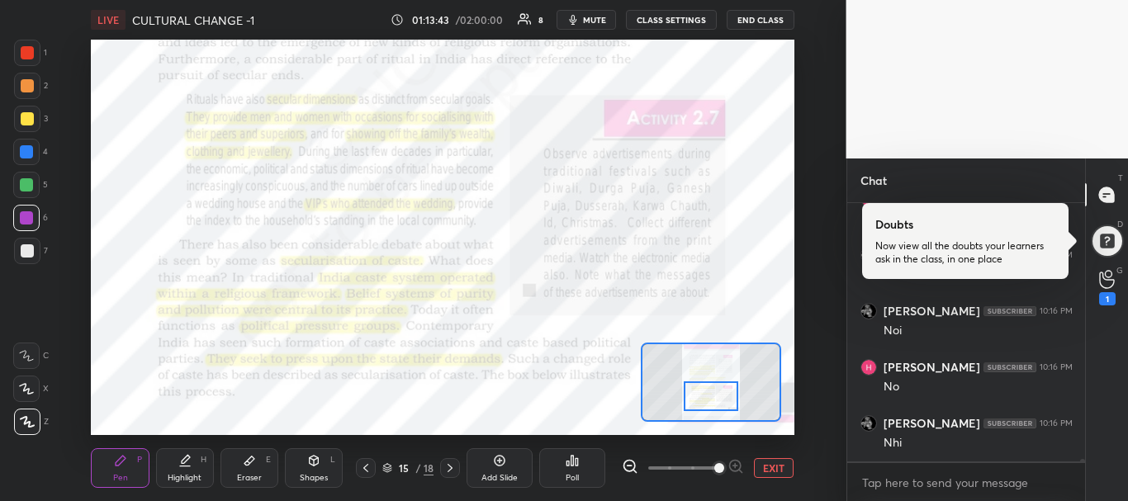
scroll to position [22946, 0]
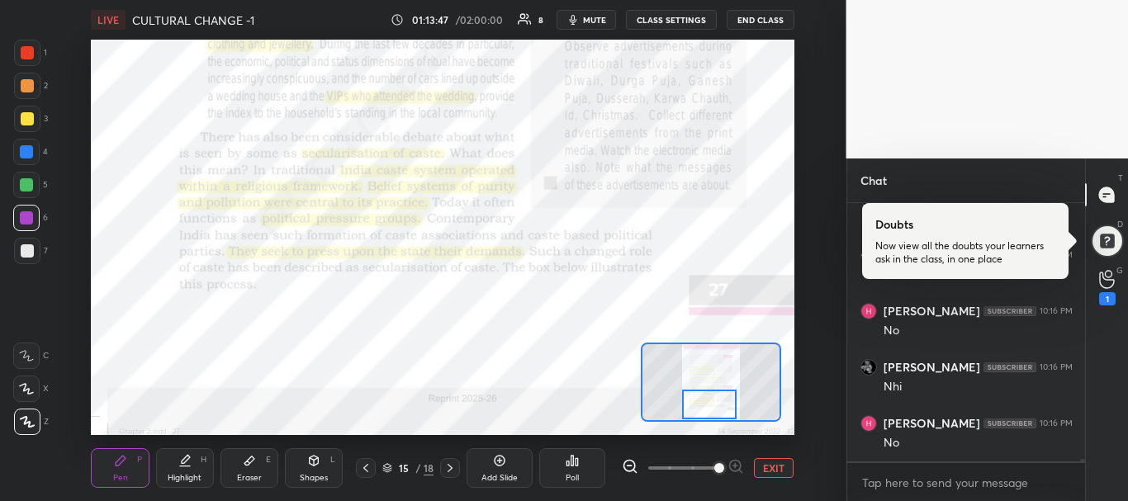
drag, startPoint x: 726, startPoint y: 384, endPoint x: 725, endPoint y: 400, distance: 16.6
click at [725, 400] on div at bounding box center [709, 405] width 55 height 31
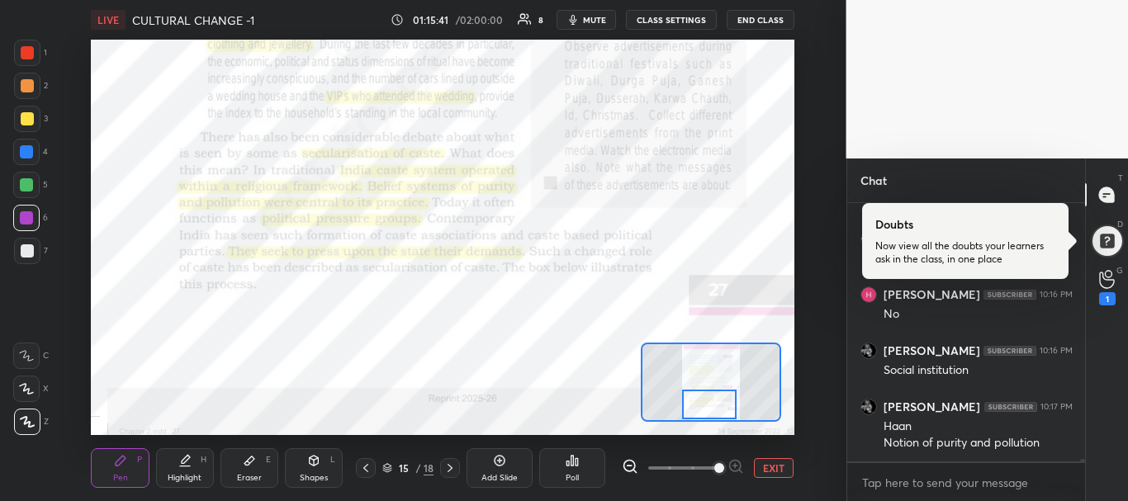
click at [443, 466] on icon at bounding box center [449, 467] width 13 height 13
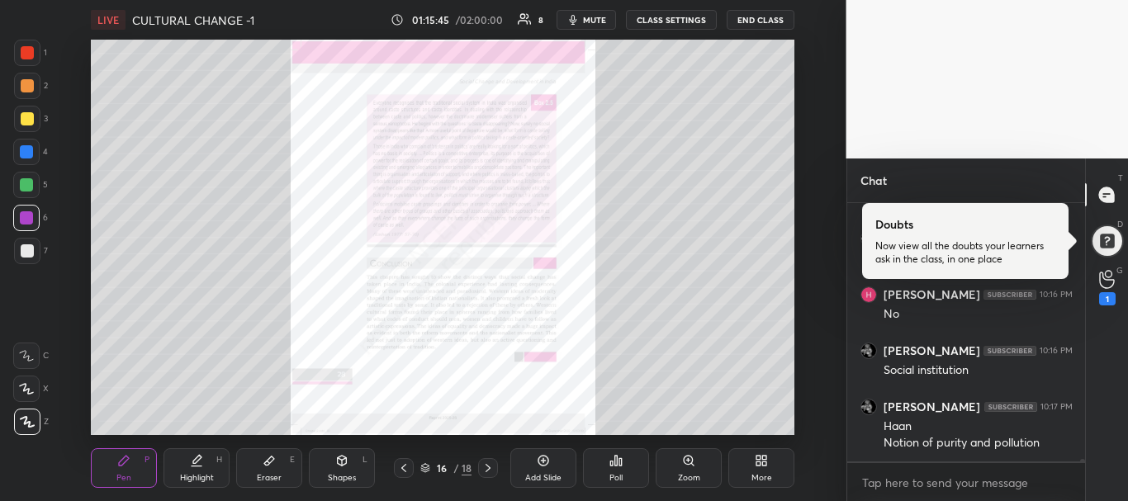
click at [407, 466] on icon at bounding box center [403, 467] width 13 height 13
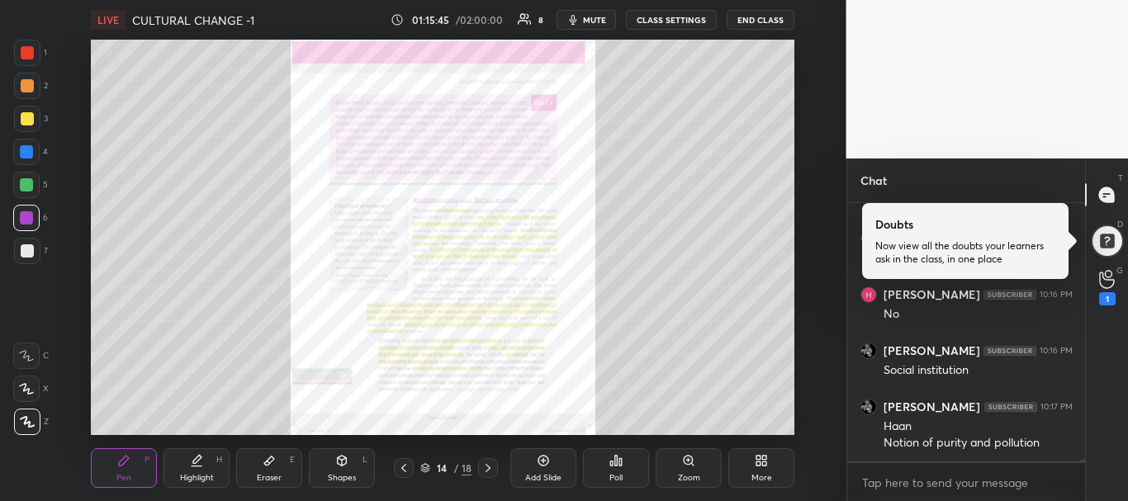
click at [407, 466] on icon at bounding box center [403, 467] width 13 height 13
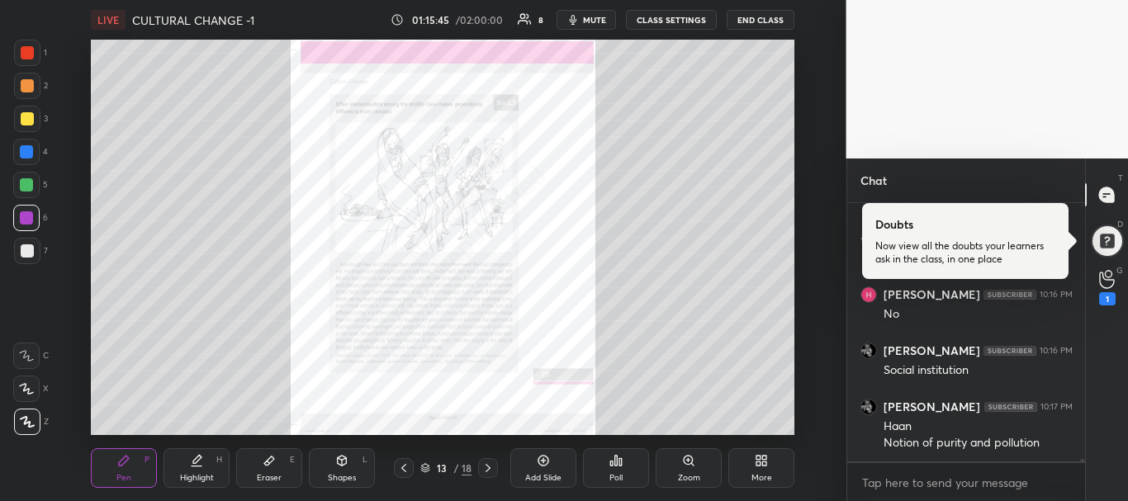
scroll to position [23131, 0]
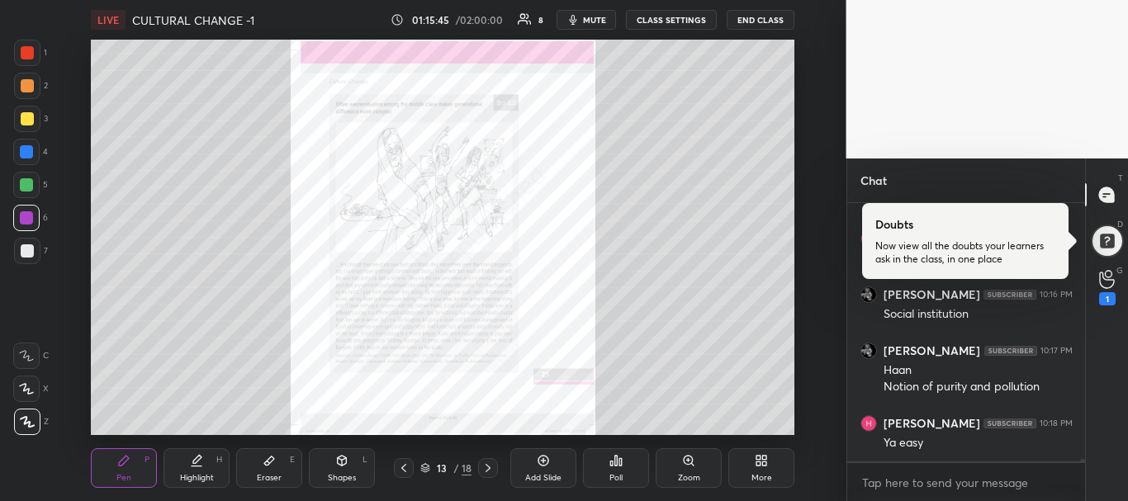
click at [407, 466] on icon at bounding box center [403, 467] width 13 height 13
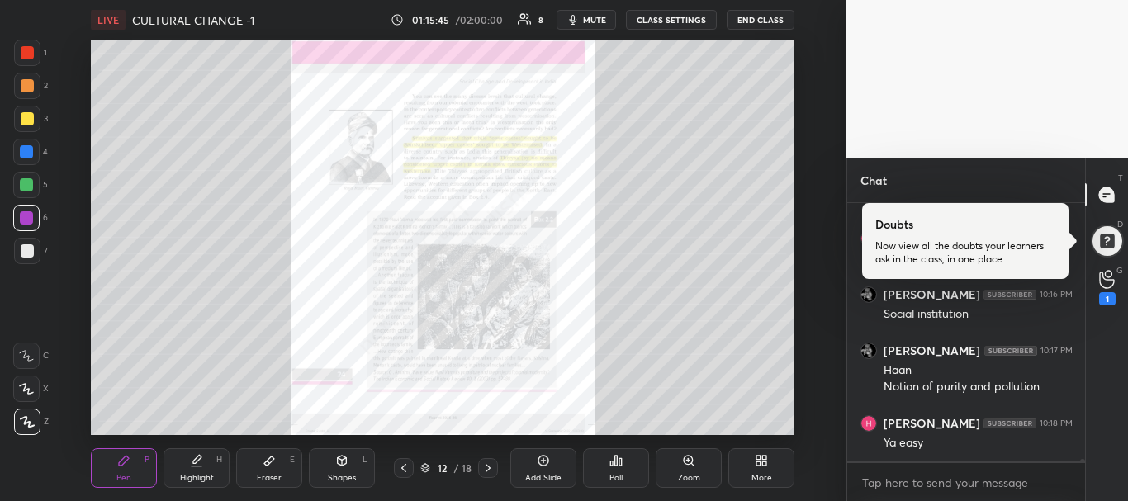
click at [407, 466] on icon at bounding box center [403, 467] width 13 height 13
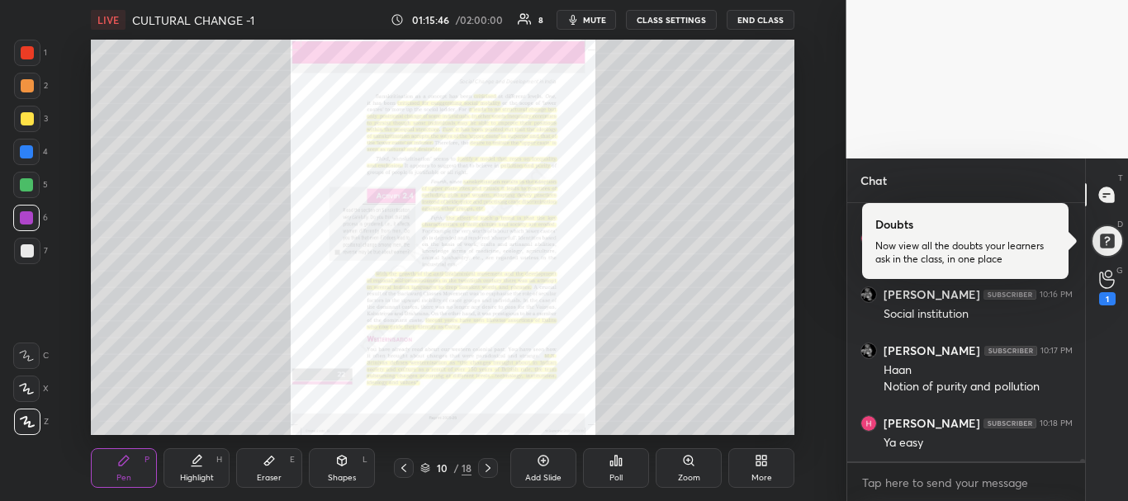
click at [407, 466] on icon at bounding box center [403, 467] width 13 height 13
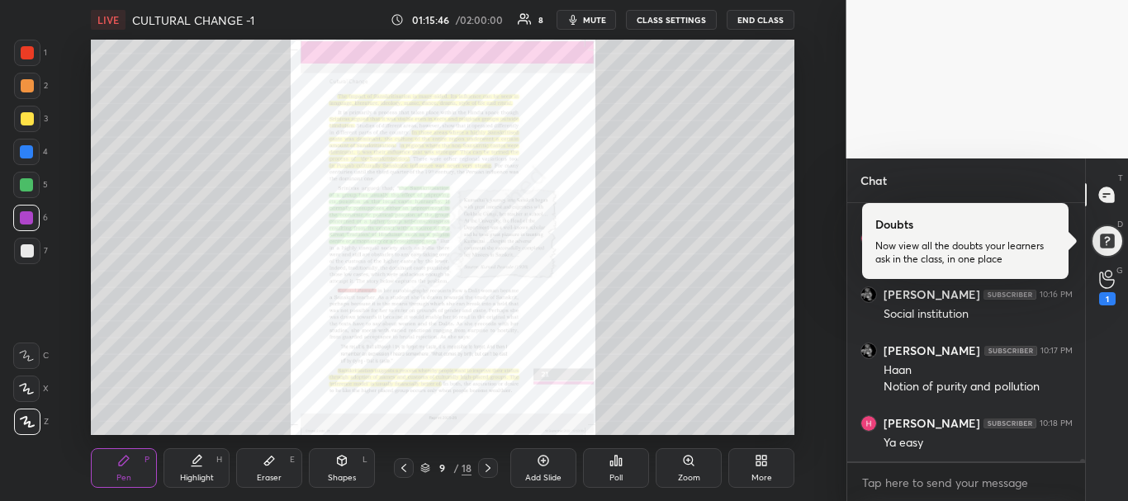
click at [407, 466] on icon at bounding box center [403, 467] width 13 height 13
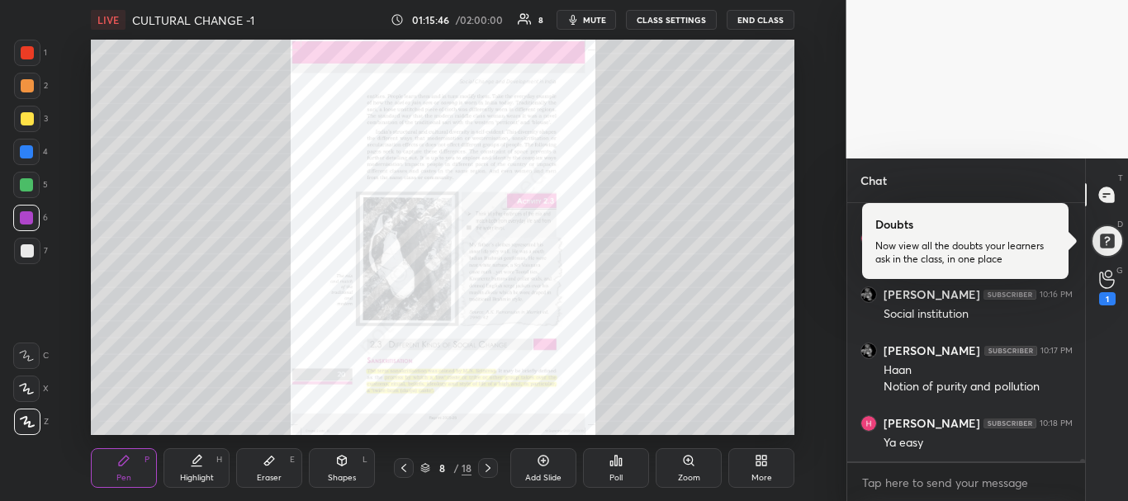
click at [407, 466] on icon at bounding box center [403, 467] width 13 height 13
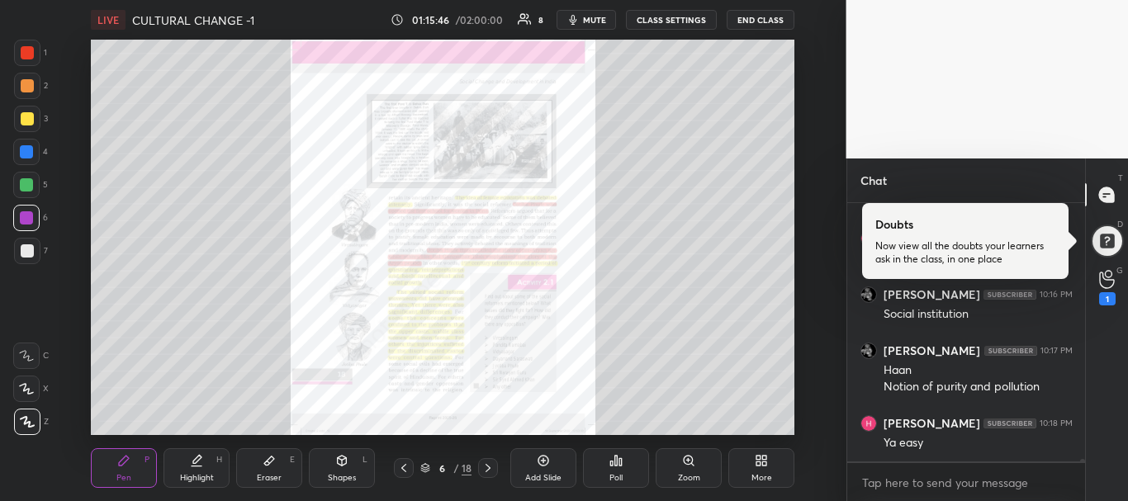
click at [407, 466] on icon at bounding box center [403, 467] width 13 height 13
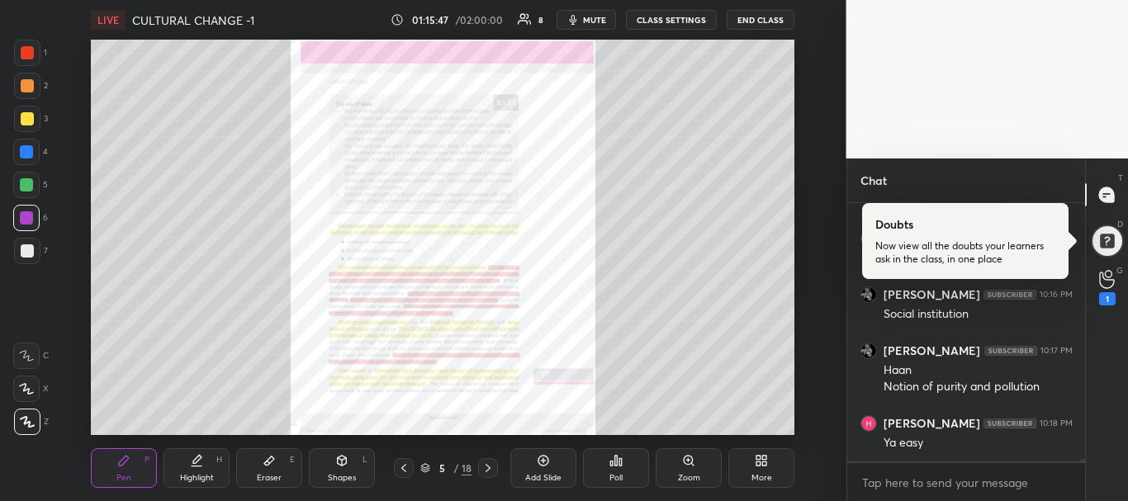
click at [407, 466] on icon at bounding box center [403, 467] width 13 height 13
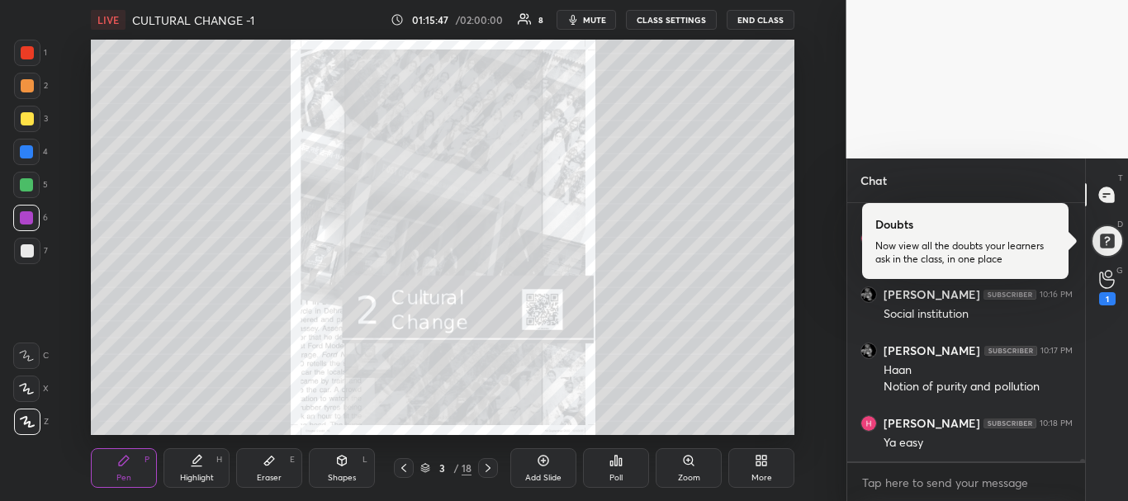
click at [407, 466] on icon at bounding box center [403, 467] width 13 height 13
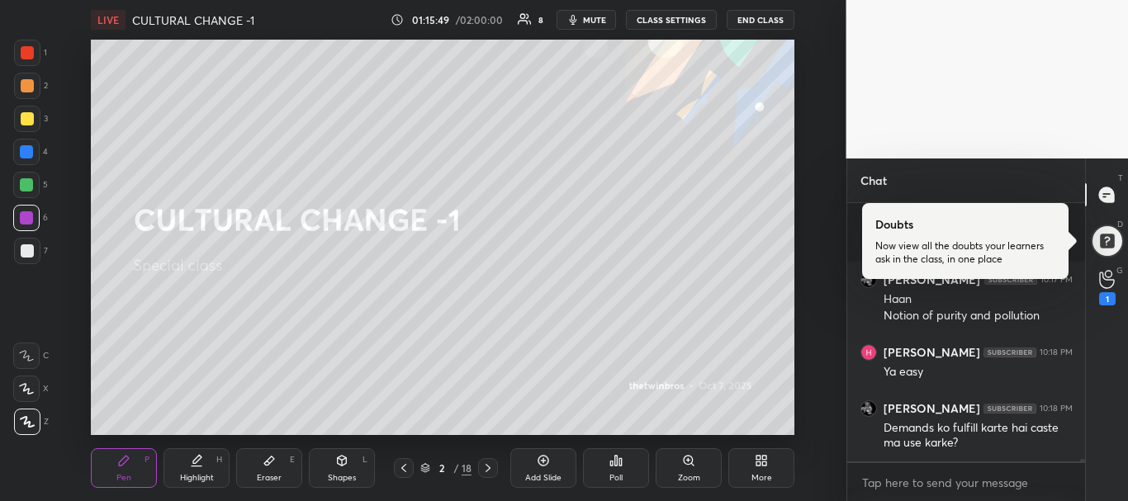
scroll to position [23359, 0]
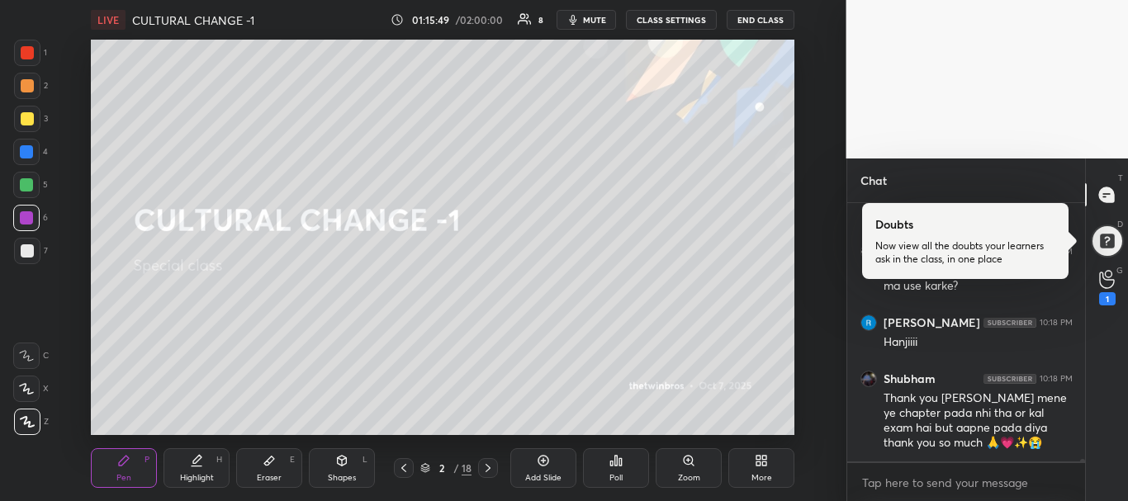
click at [491, 468] on icon at bounding box center [487, 467] width 13 height 13
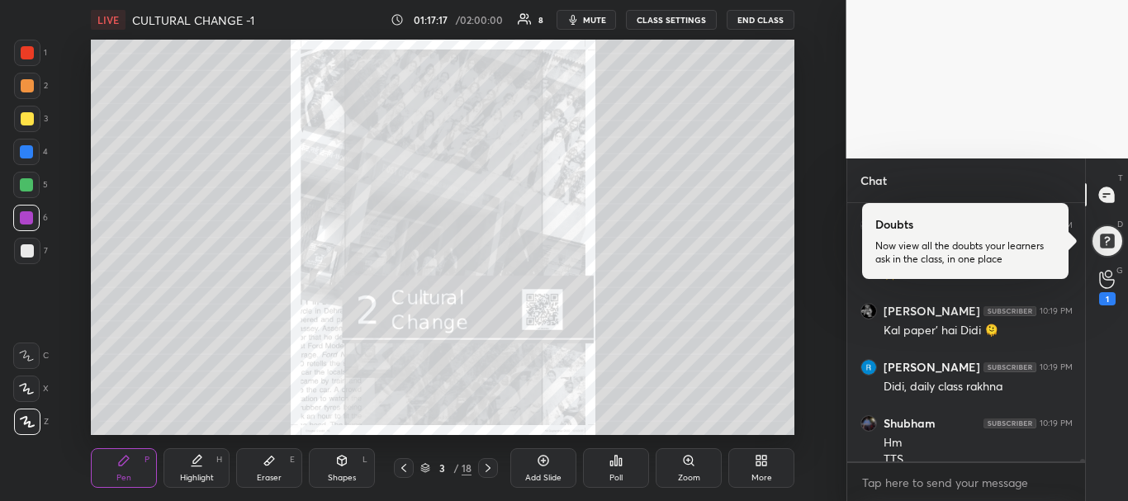
scroll to position [24278, 0]
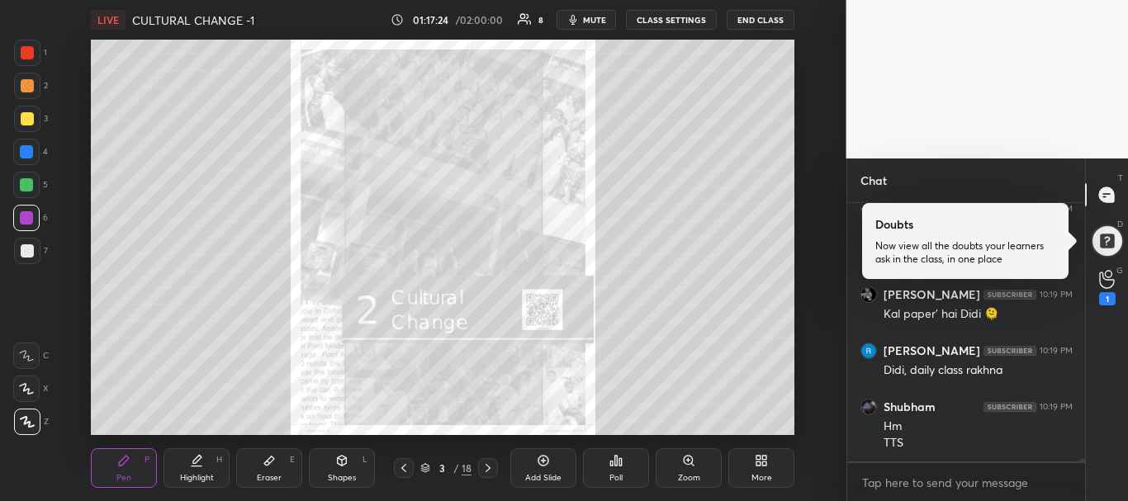
click at [269, 462] on icon at bounding box center [269, 460] width 10 height 9
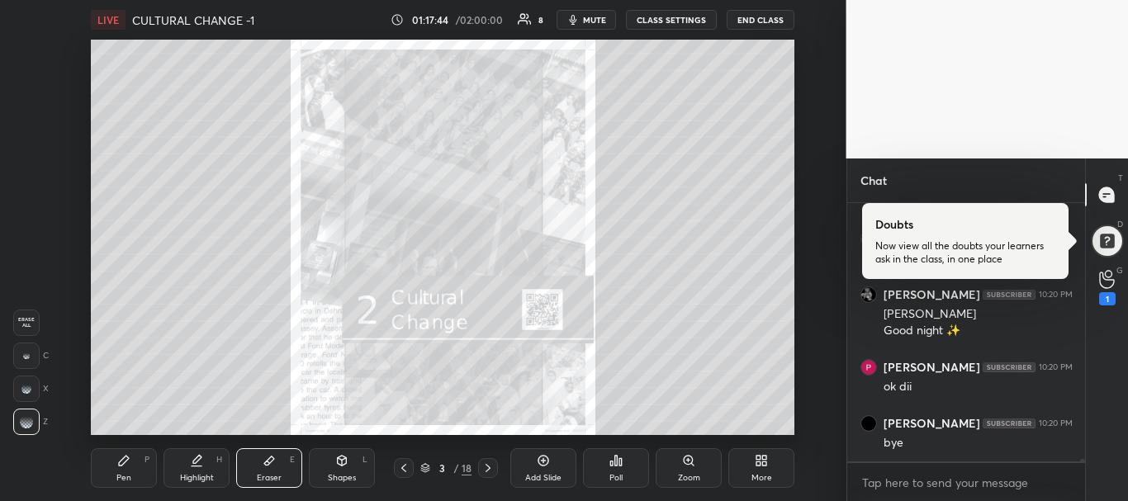
scroll to position [24744, 0]
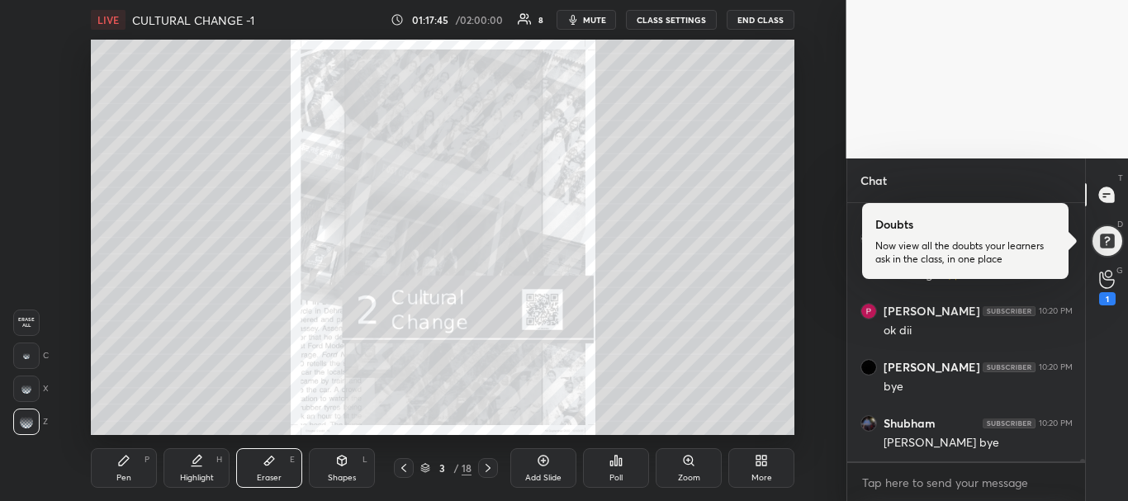
click at [770, 21] on button "END CLASS" at bounding box center [760, 20] width 68 height 20
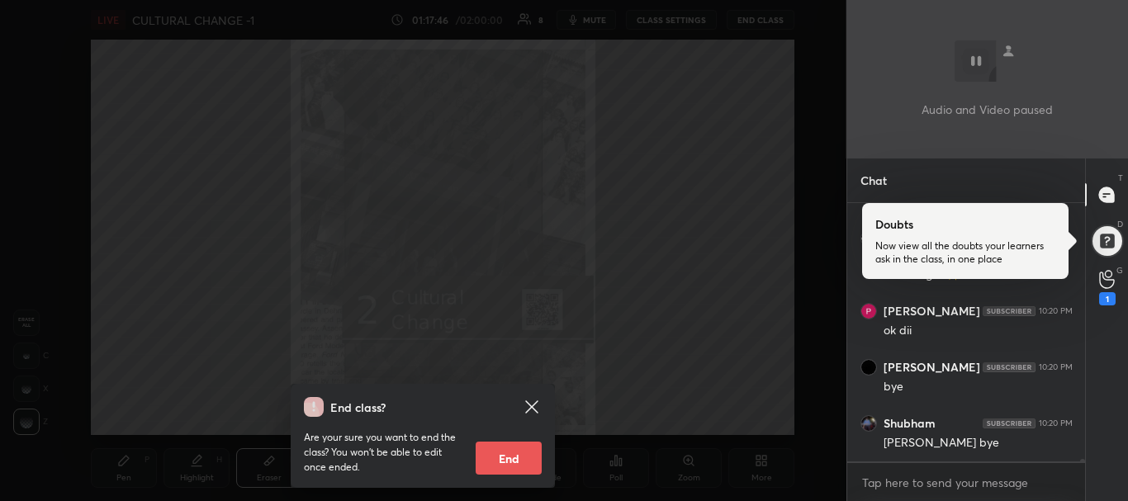
scroll to position [24800, 0]
click at [517, 466] on button "End" at bounding box center [508, 458] width 66 height 33
type textarea "x"
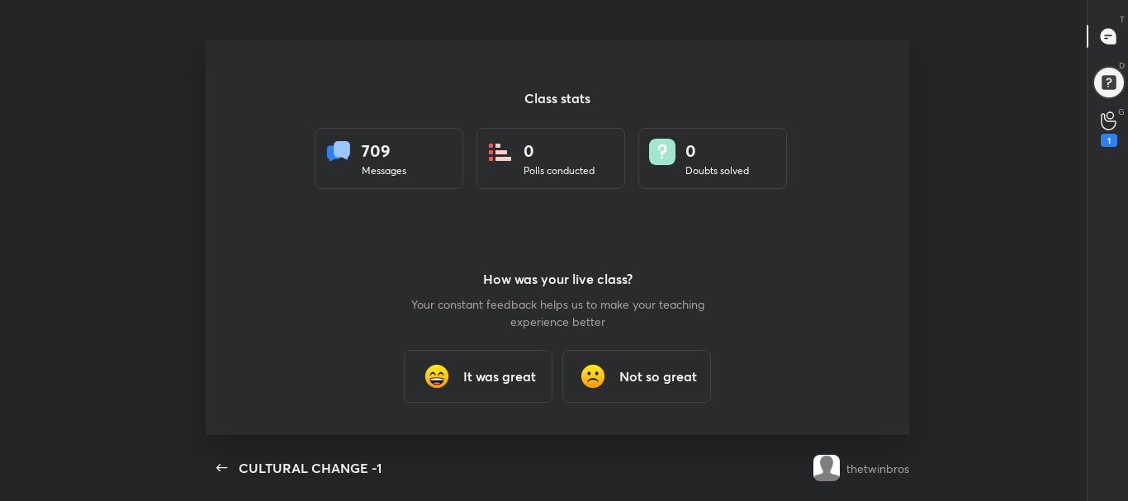
scroll to position [0, 0]
